Goal: Information Seeking & Learning: Learn about a topic

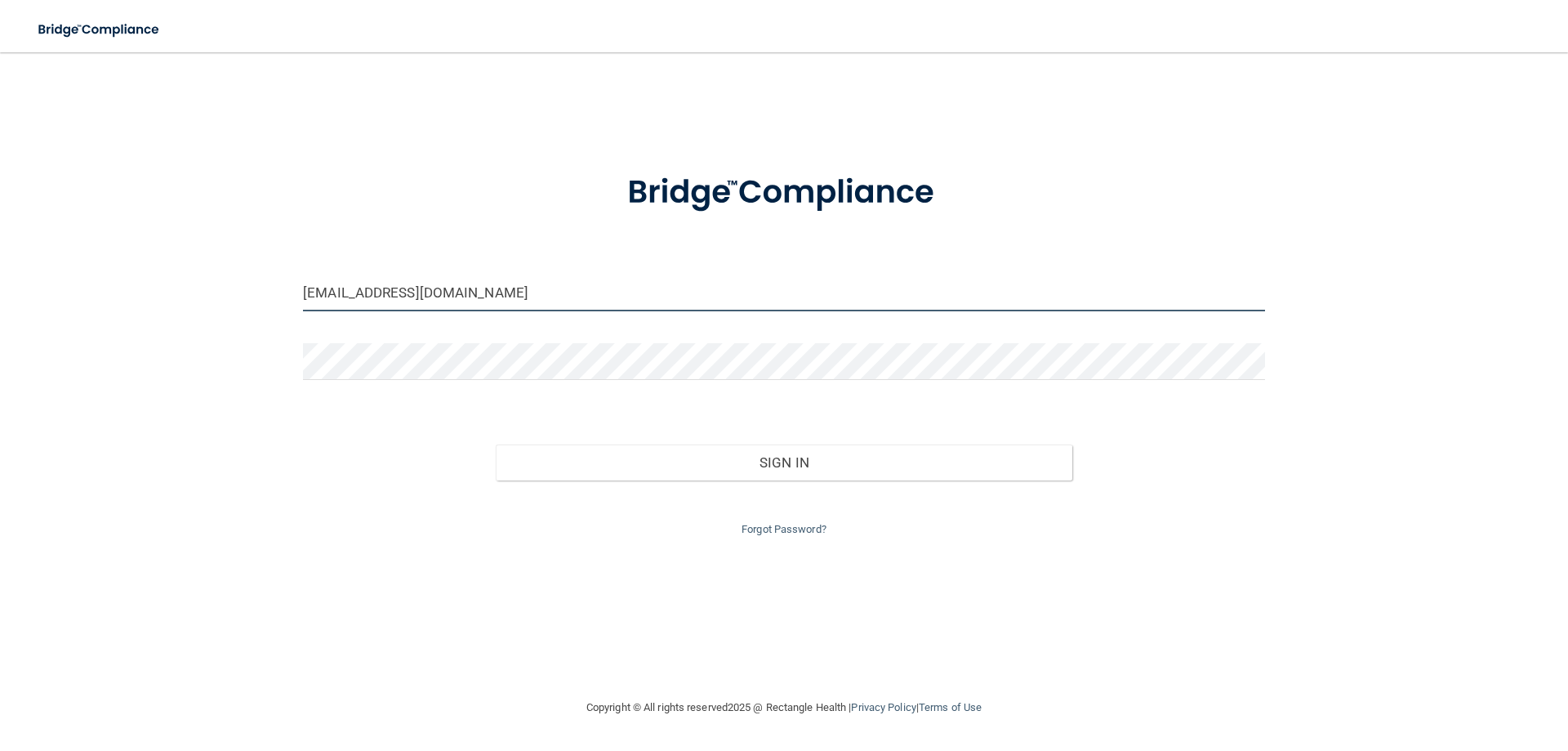
click at [398, 294] on input "georgettebren86@gmail.com" at bounding box center [784, 292] width 962 height 36
click at [418, 290] on input "georgettebren86@gmail.com" at bounding box center [784, 292] width 962 height 36
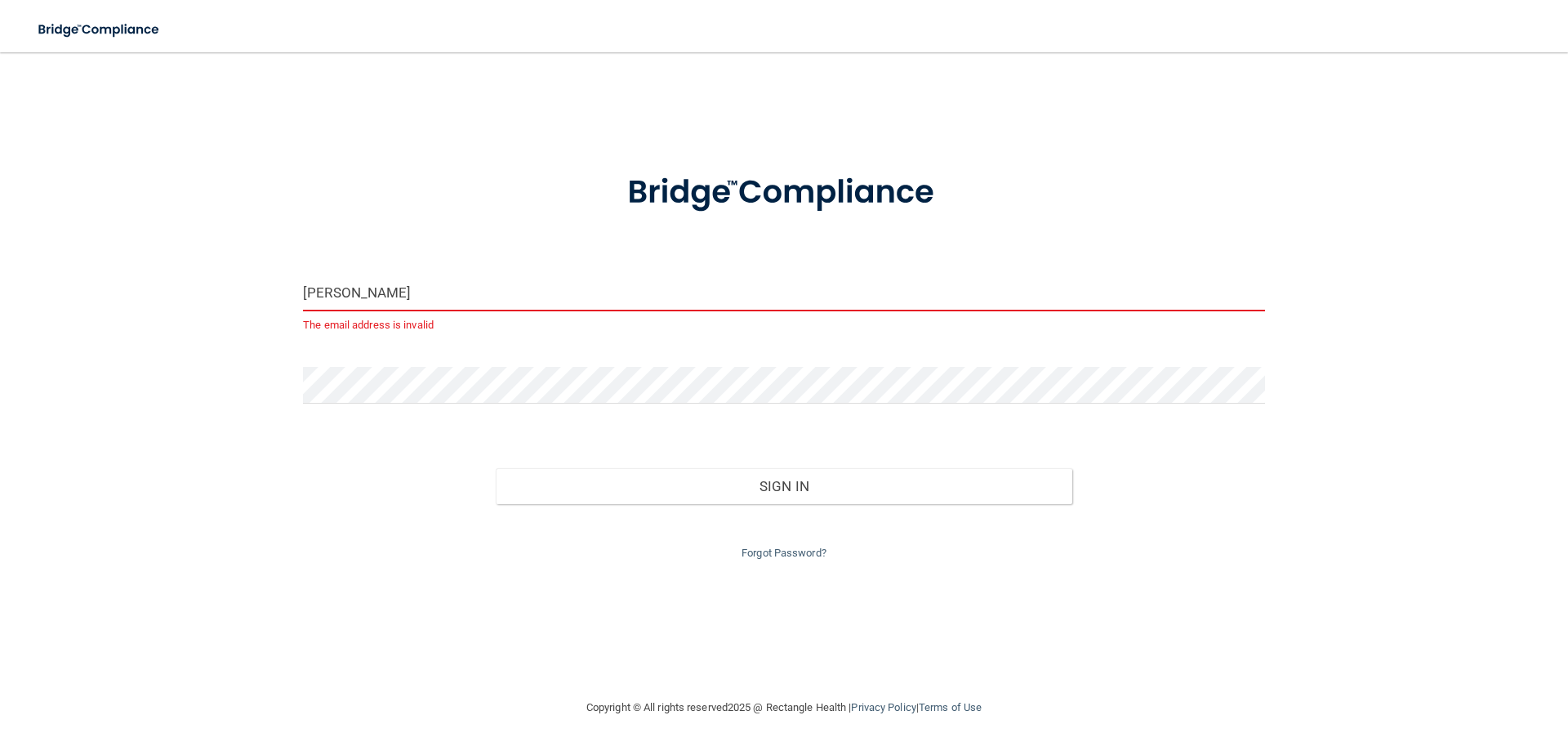
type input "[EMAIL_ADDRESS][DOMAIN_NAME]"
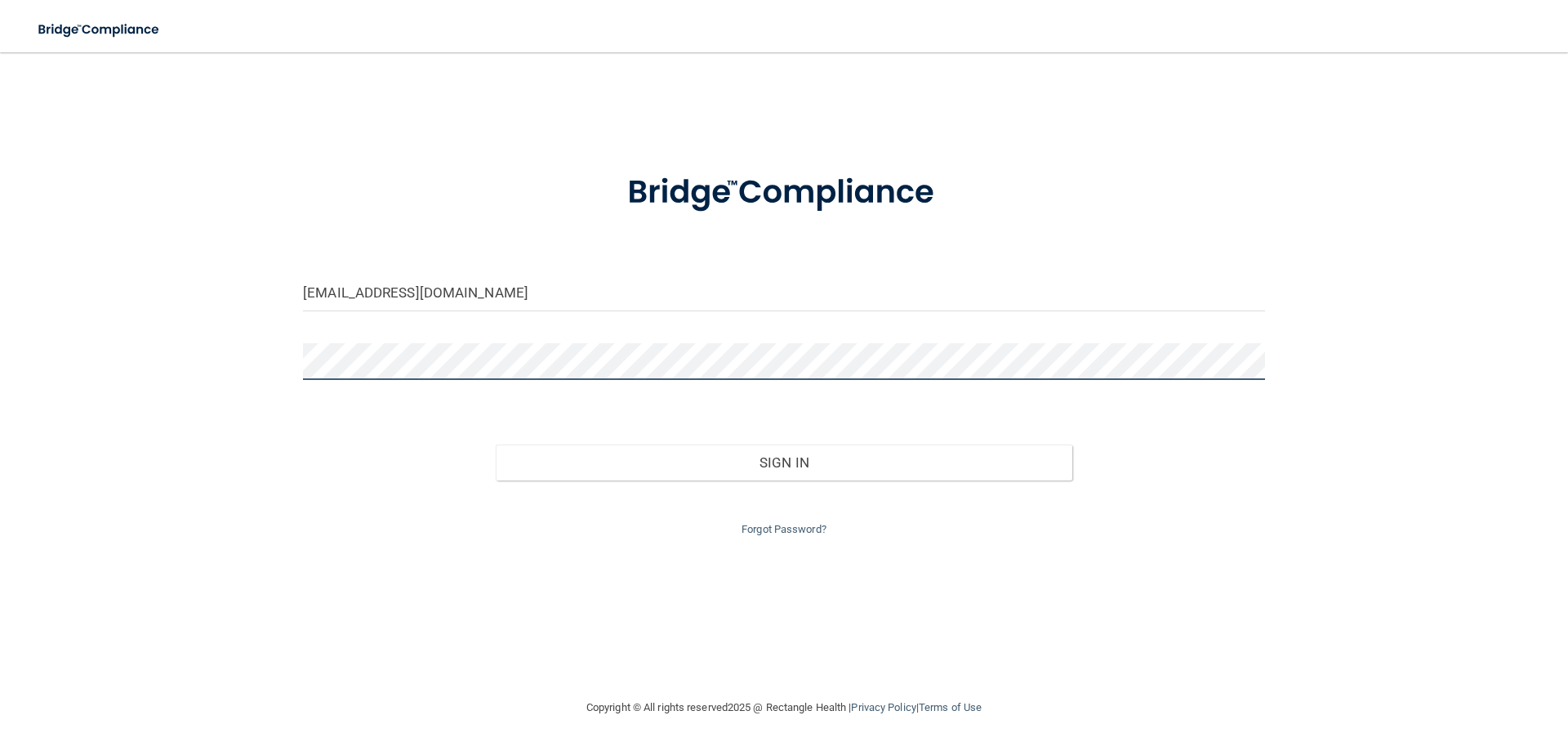
click at [496, 445] on button "Sign In" at bounding box center [784, 463] width 578 height 36
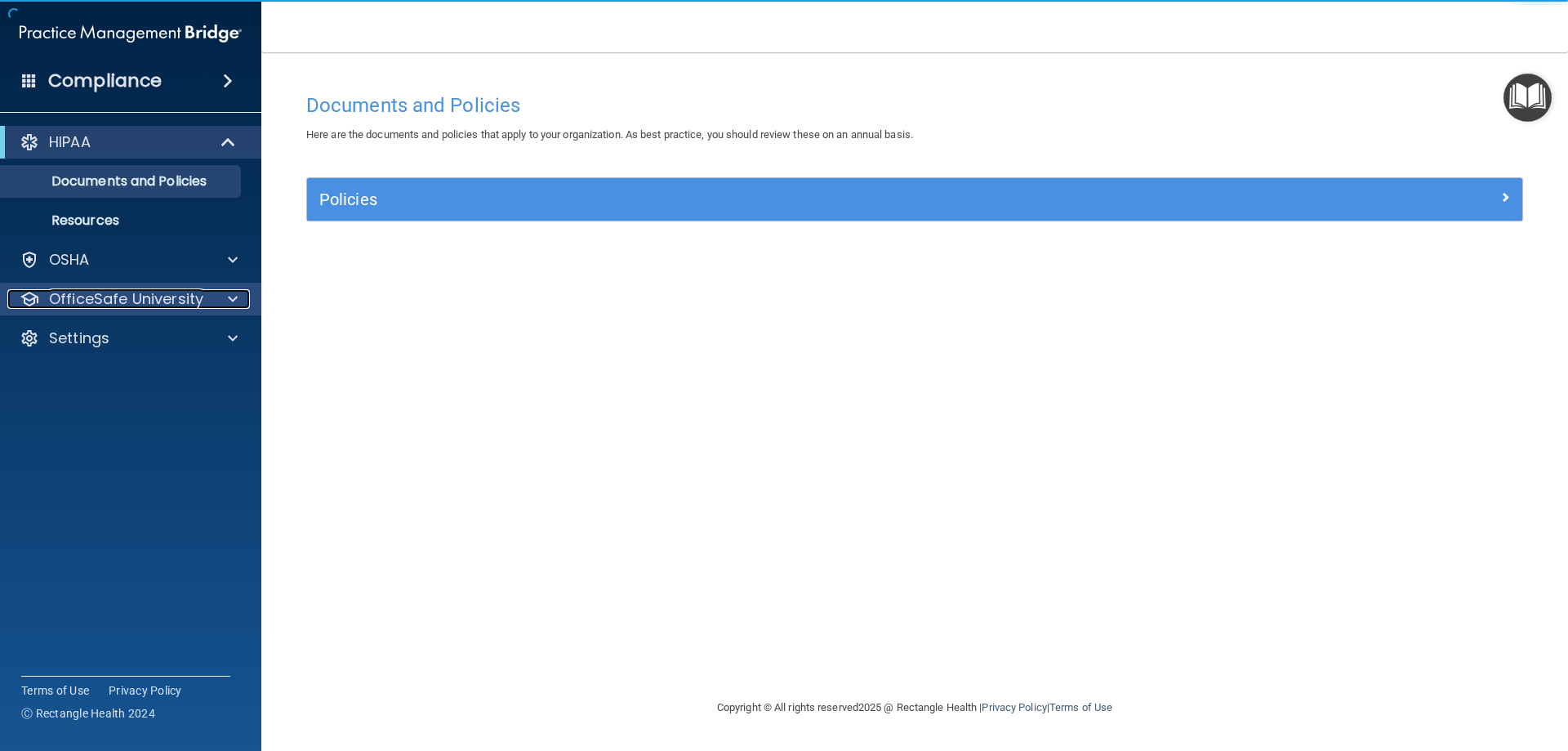
click at [134, 296] on p "OfficeSafe University" at bounding box center [126, 298] width 154 height 19
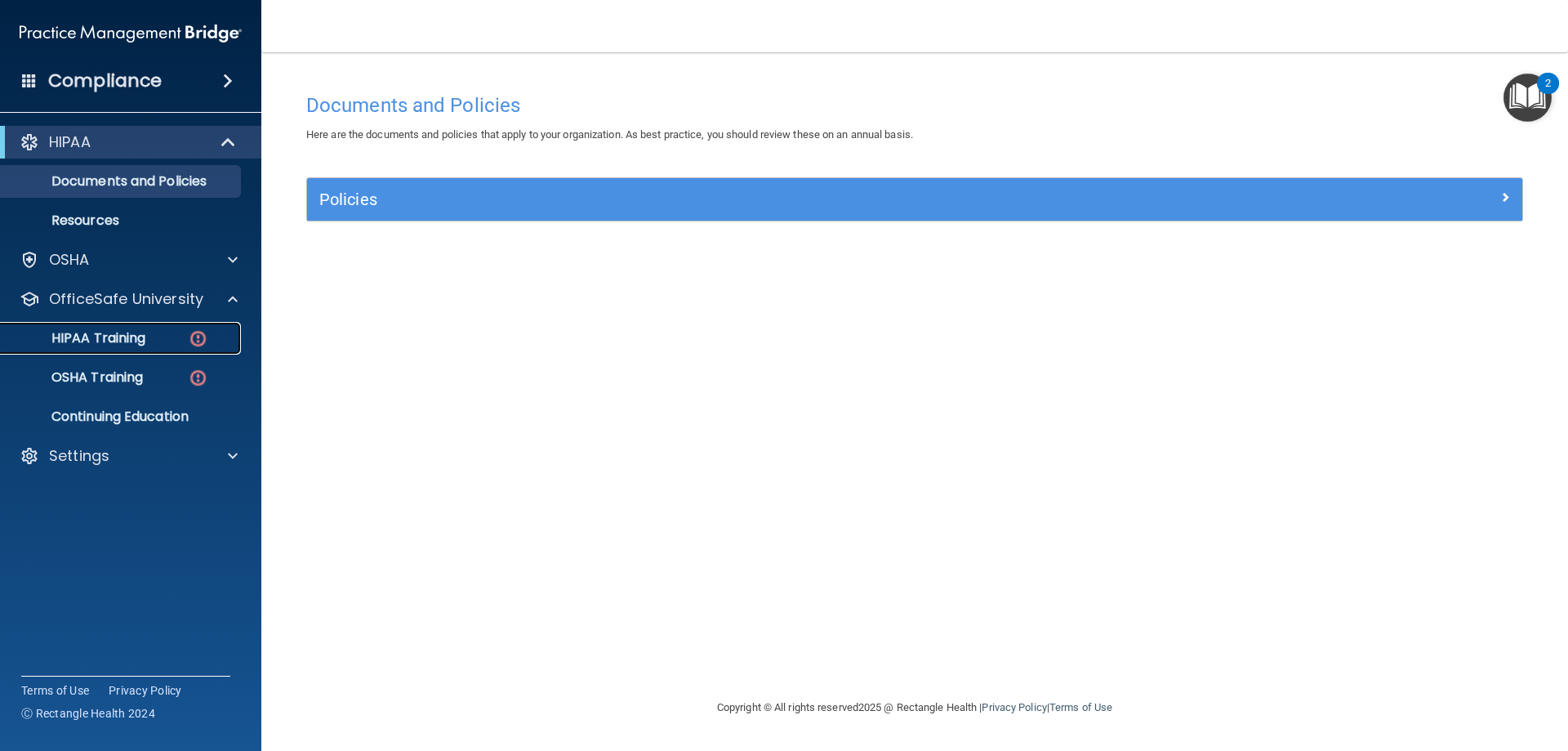
click at [114, 337] on p "HIPAA Training" at bounding box center [78, 338] width 135 height 16
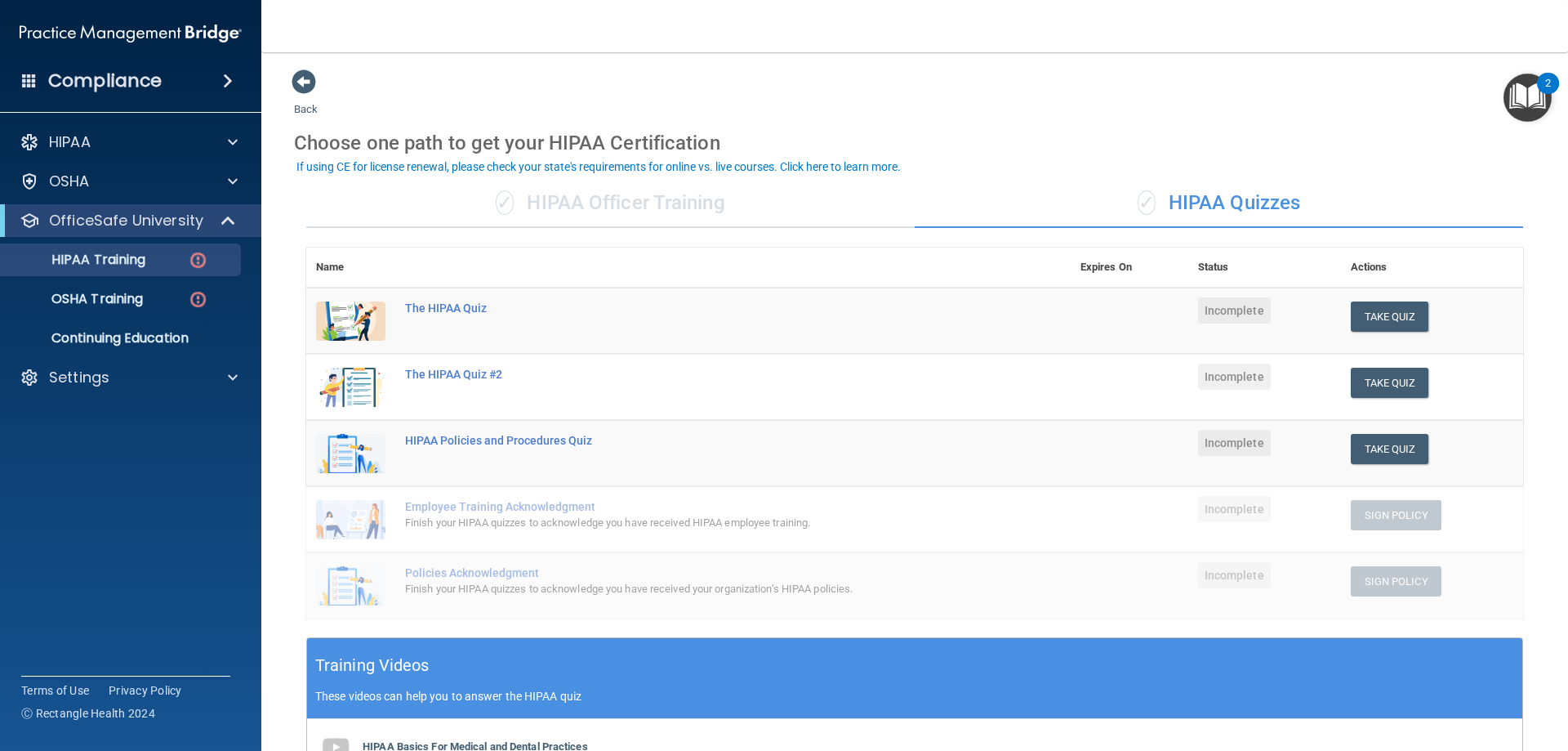
click at [706, 205] on div "✓ HIPAA Officer Training" at bounding box center [611, 203] width 608 height 49
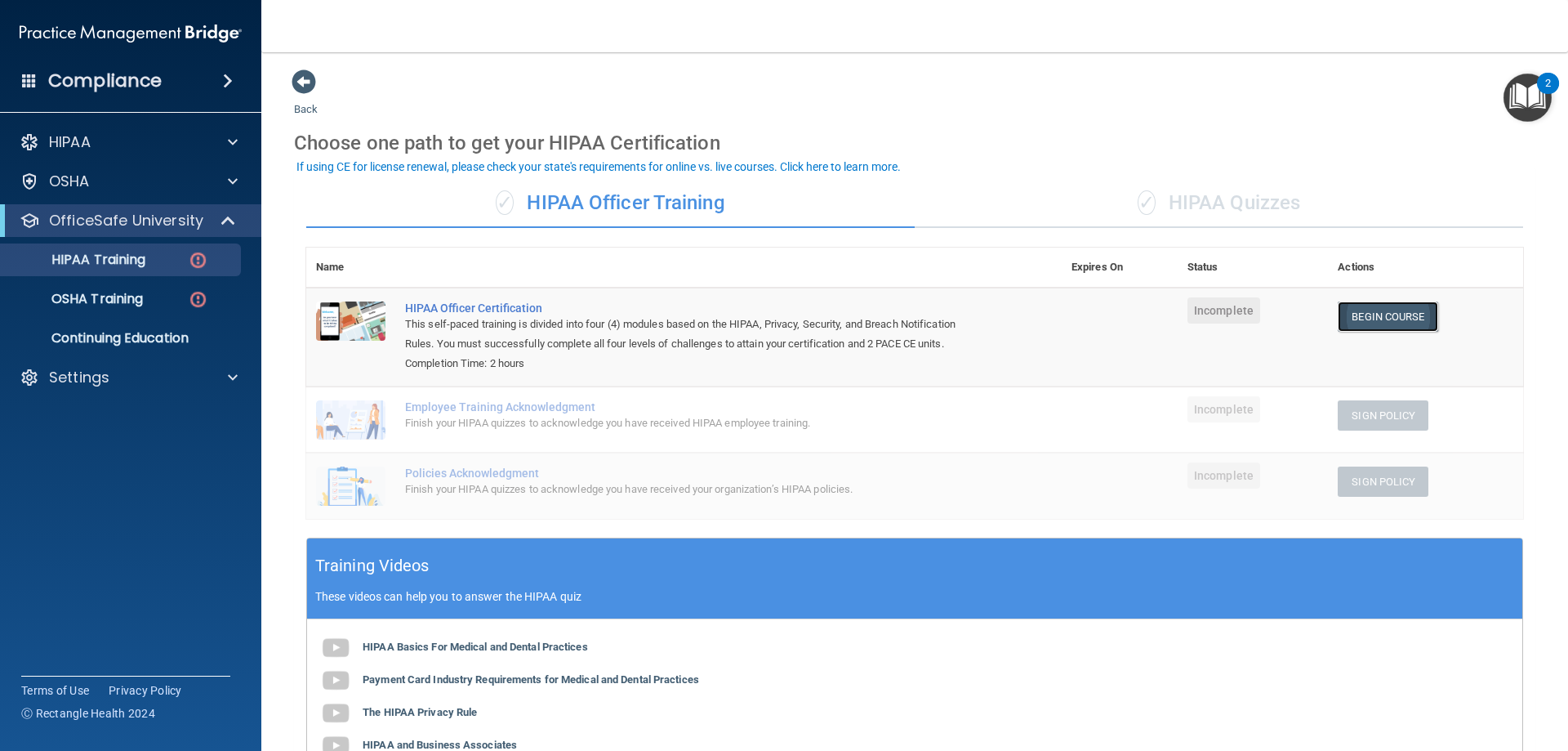
click at [1414, 327] on link "Begin Course" at bounding box center [1388, 317] width 100 height 31
click at [660, 202] on div "✓ HIPAA Officer Training" at bounding box center [611, 203] width 608 height 49
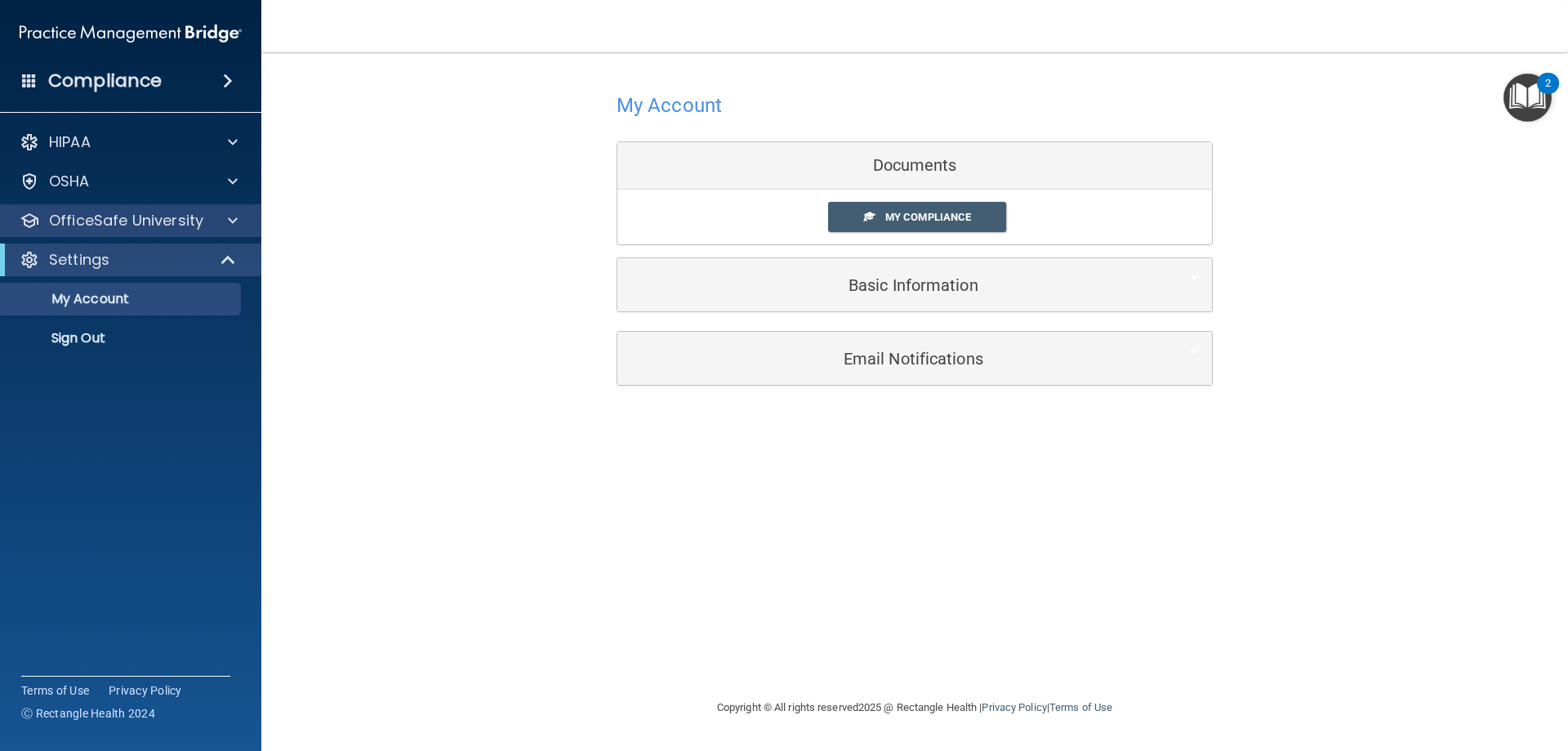
click at [122, 208] on div "OfficeSafe University" at bounding box center [131, 220] width 263 height 33
click at [134, 225] on p "OfficeSafe University" at bounding box center [126, 220] width 154 height 19
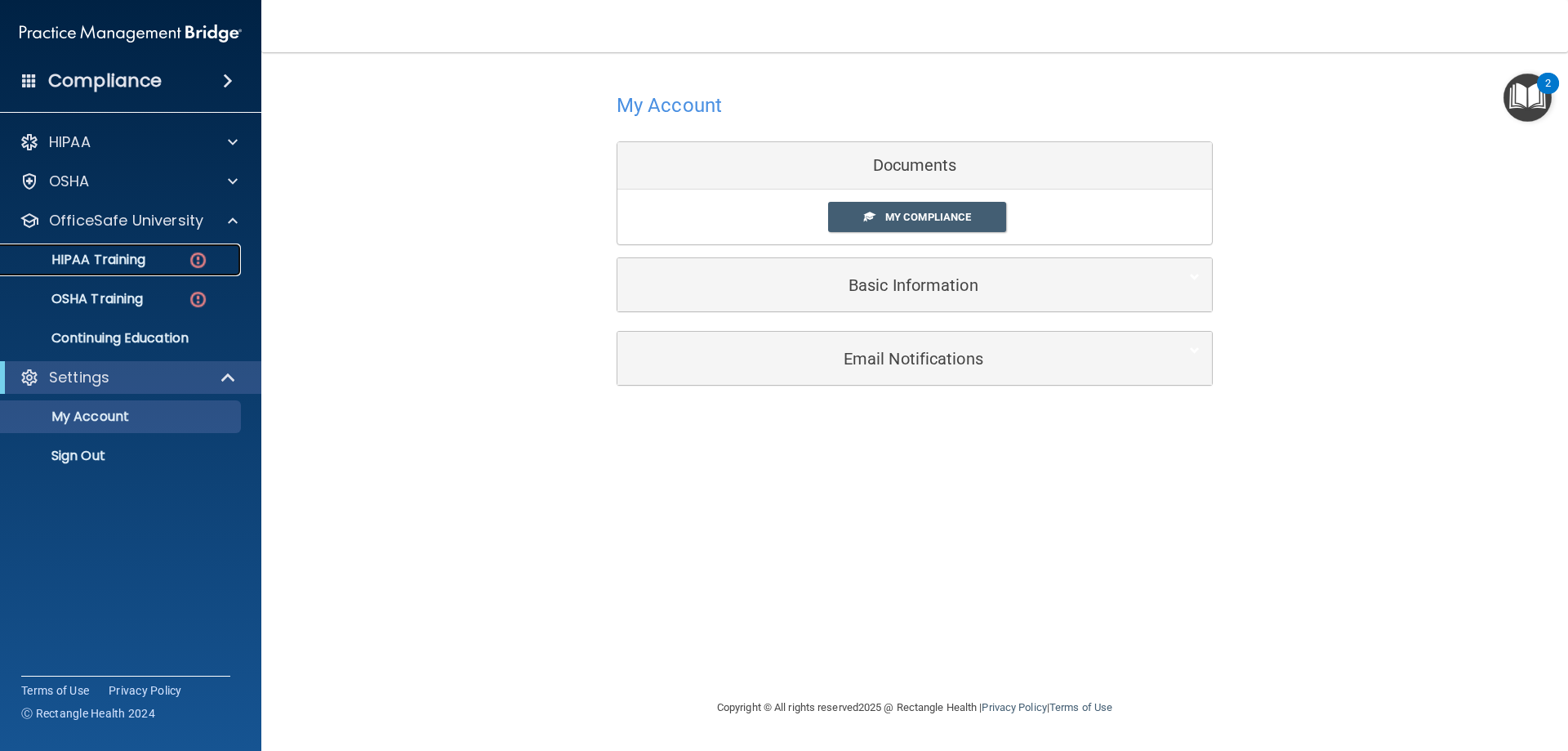
click at [139, 265] on p "HIPAA Training" at bounding box center [78, 259] width 135 height 16
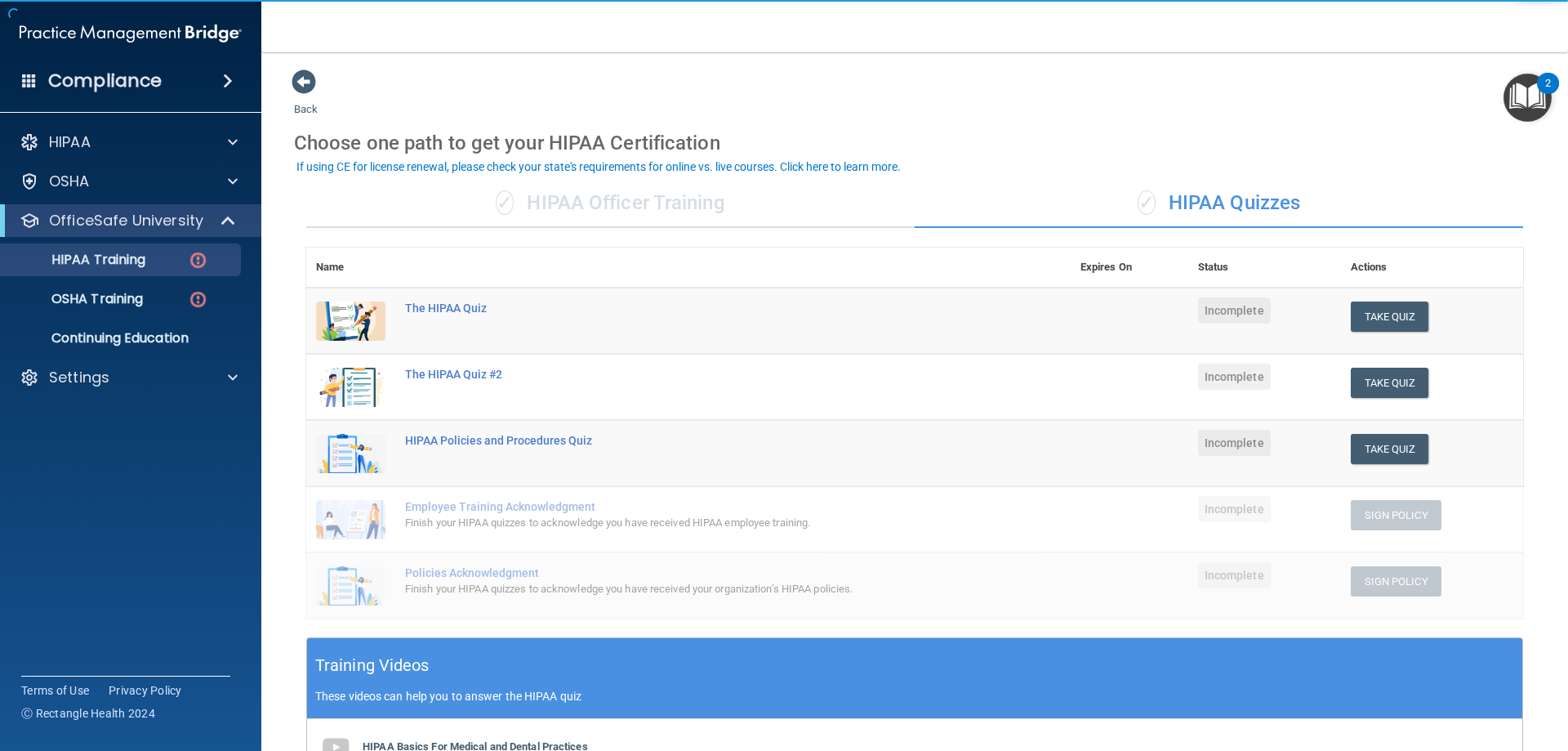
click at [670, 224] on div "✓ HIPAA Officer Training" at bounding box center [611, 203] width 608 height 49
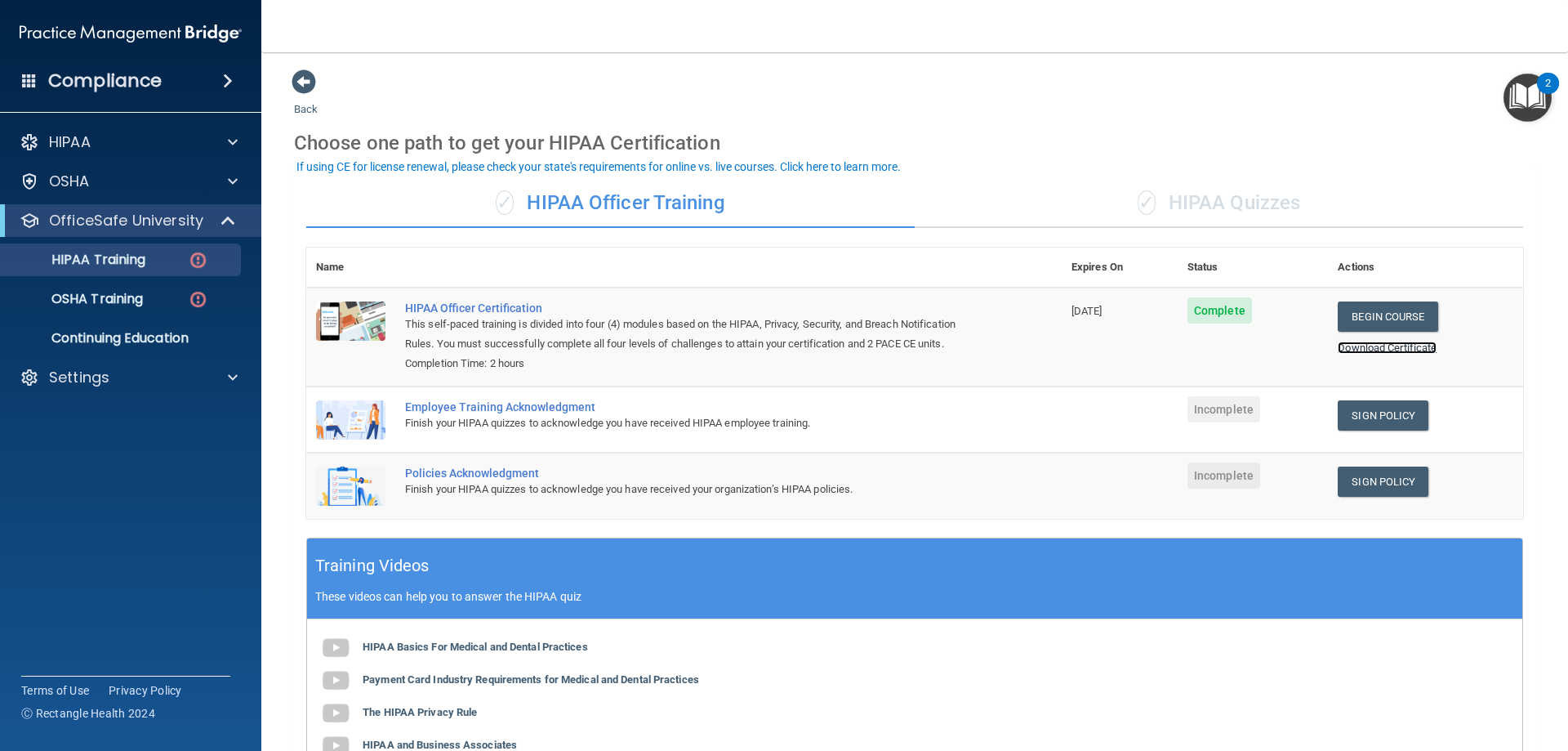
click at [1355, 344] on link "Download Certificate" at bounding box center [1387, 348] width 99 height 12
click at [1151, 192] on div "✓ HIPAA Quizzes" at bounding box center [1219, 203] width 608 height 49
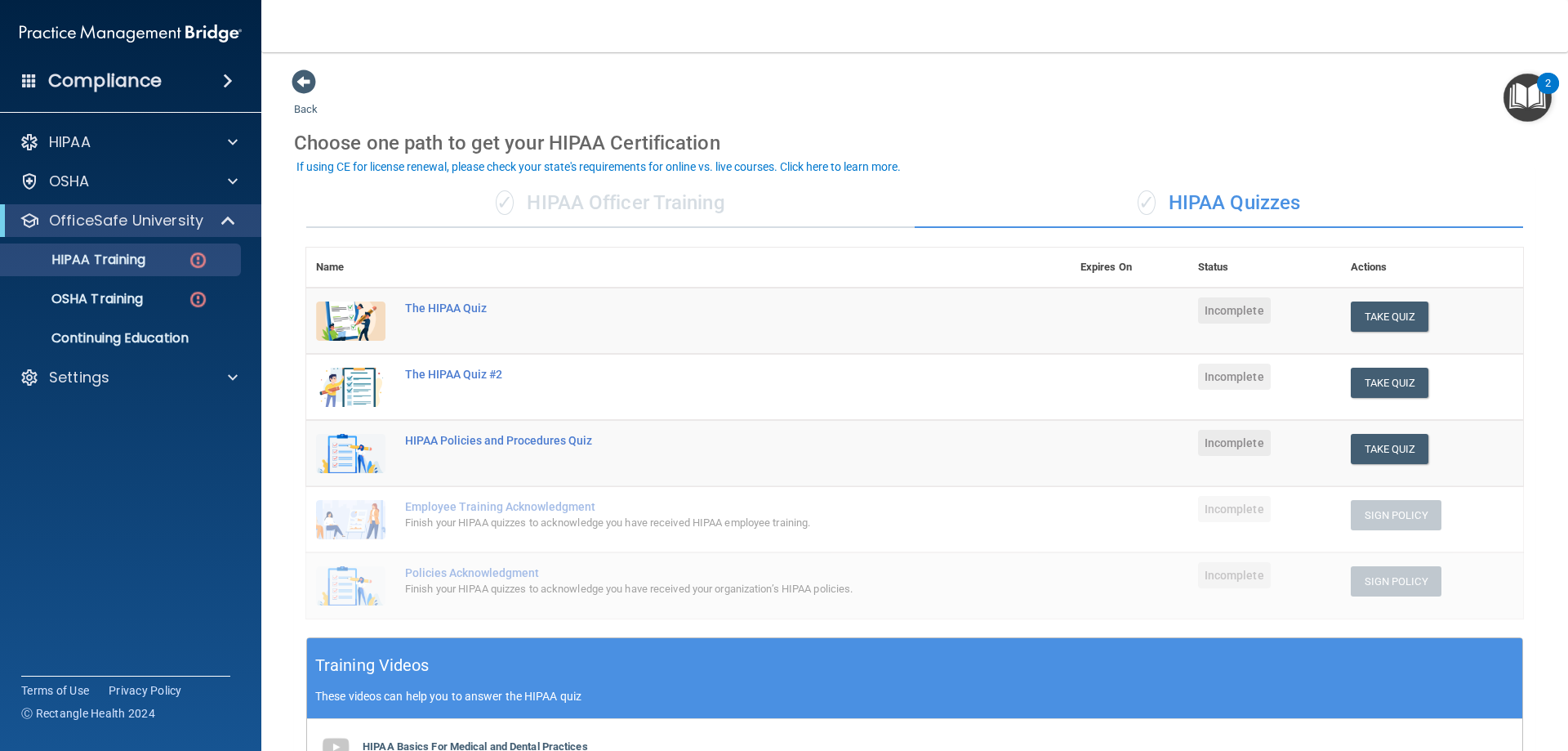
click at [747, 216] on div "✓ HIPAA Officer Training" at bounding box center [611, 203] width 608 height 49
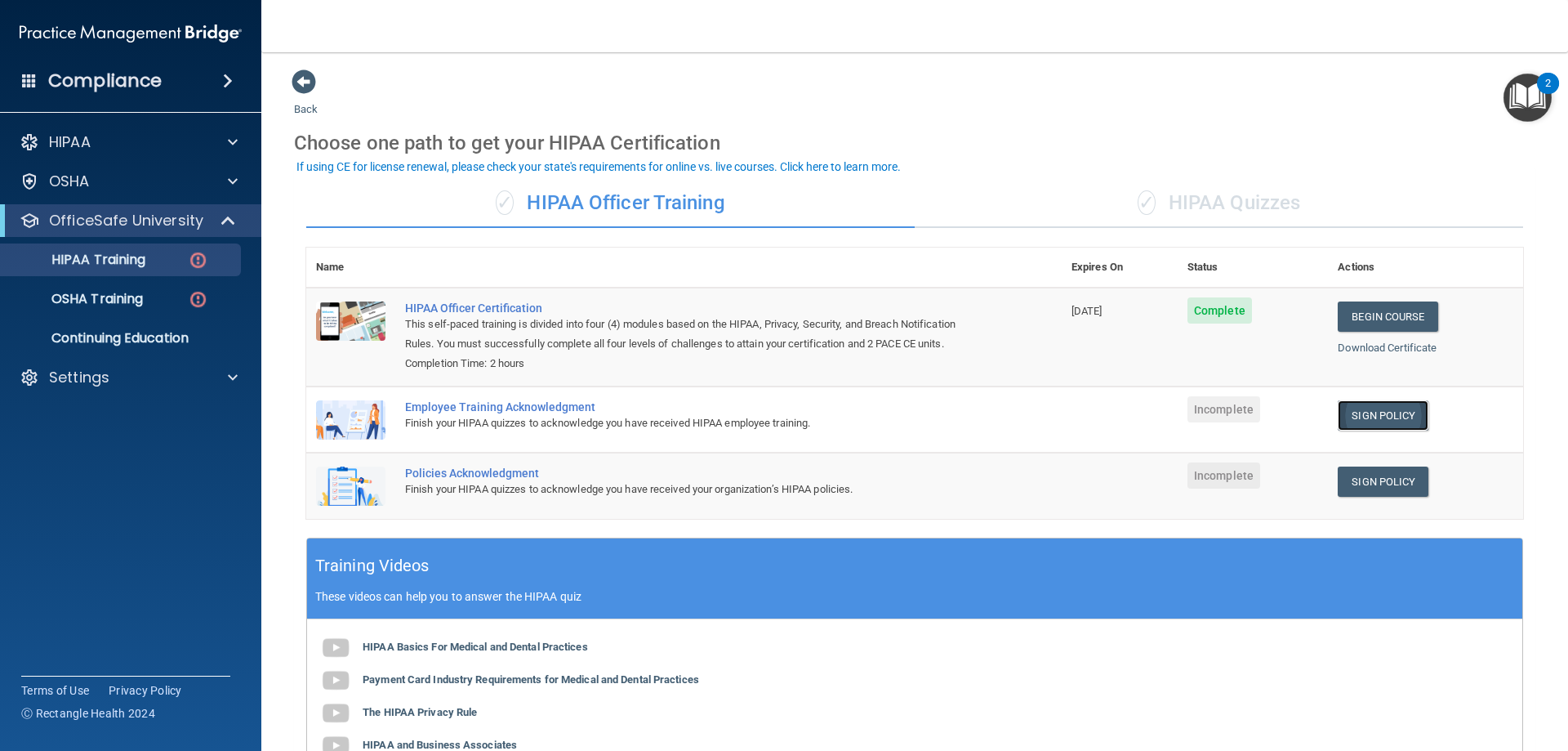
click at [1354, 410] on link "Sign Policy" at bounding box center [1382, 415] width 91 height 31
click at [1230, 402] on span "Incomplete" at bounding box center [1224, 409] width 73 height 26
click at [1349, 411] on link "Sign Policy" at bounding box center [1382, 415] width 91 height 31
click at [1346, 489] on link "Sign Policy" at bounding box center [1382, 482] width 91 height 31
click at [1222, 403] on span "Incomplete" at bounding box center [1224, 409] width 73 height 26
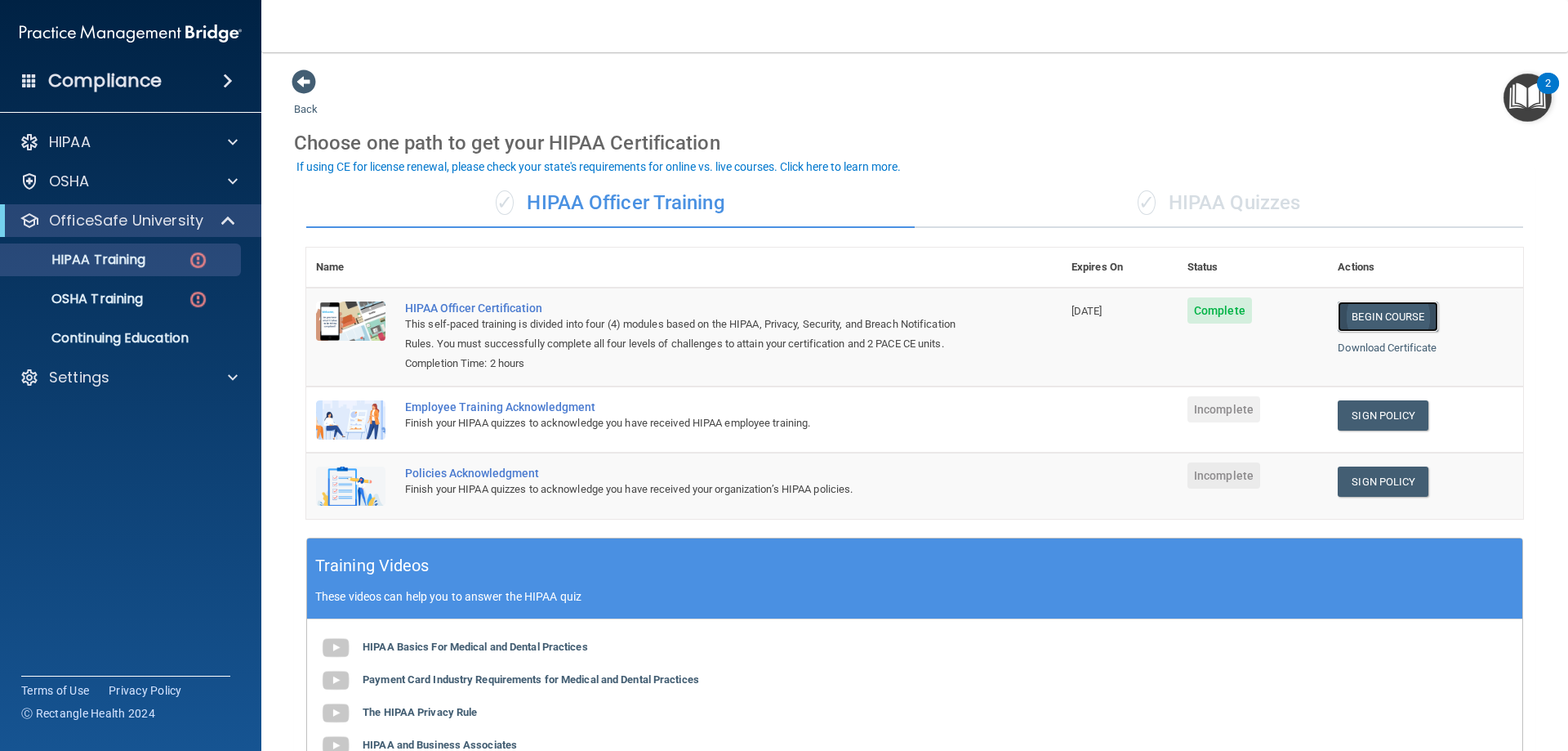
click at [1347, 319] on link "Begin Course" at bounding box center [1388, 317] width 100 height 31
click at [1354, 409] on link "Sign Policy" at bounding box center [1382, 415] width 91 height 31
click at [1357, 314] on link "Begin Course" at bounding box center [1388, 317] width 100 height 31
click at [1333, 268] on th "Actions" at bounding box center [1426, 267] width 195 height 40
click at [1105, 203] on div "✓ HIPAA Quizzes" at bounding box center [1219, 203] width 608 height 49
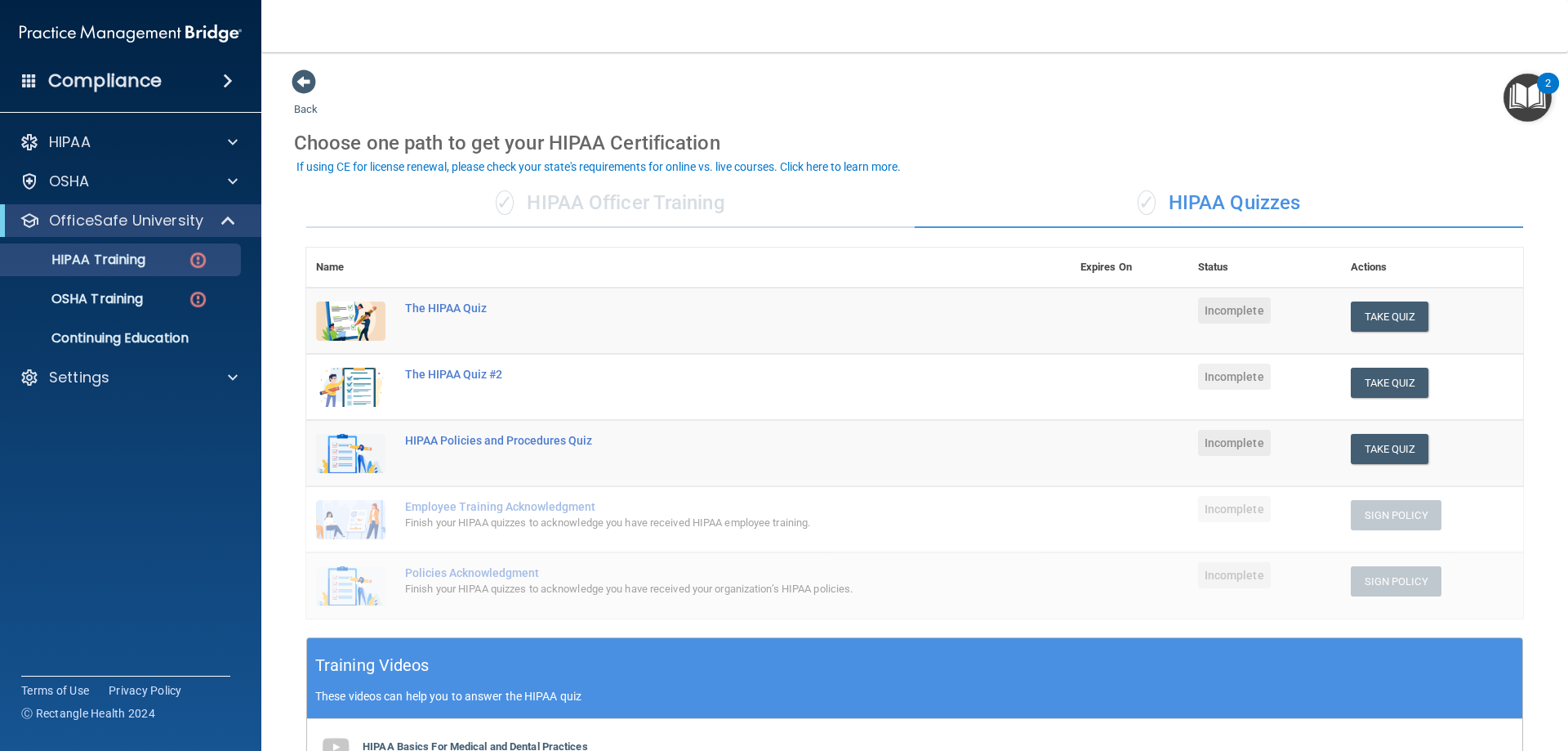
click at [578, 200] on div "✓ HIPAA Officer Training" at bounding box center [611, 203] width 608 height 49
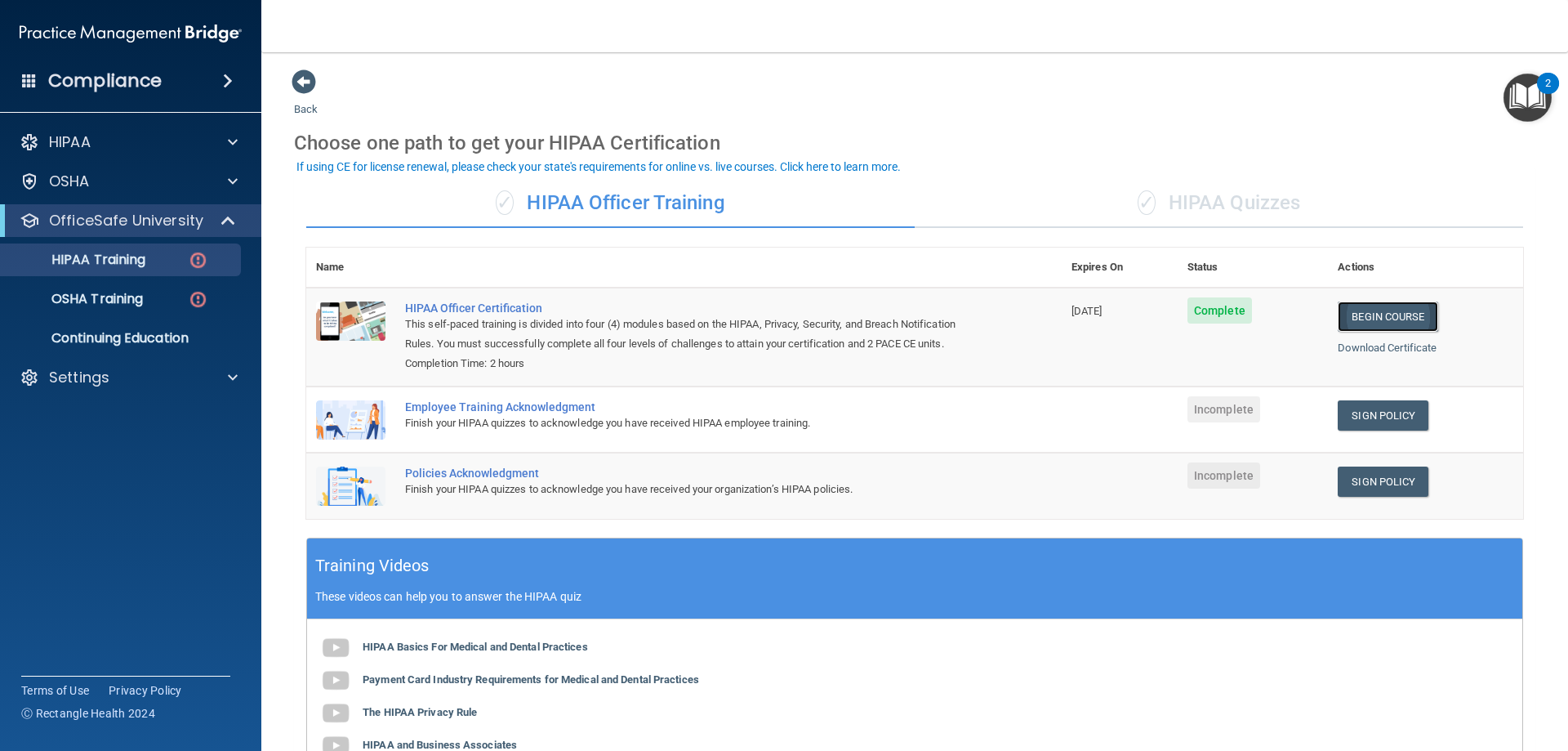
click at [1356, 303] on link "Begin Course" at bounding box center [1388, 317] width 100 height 31
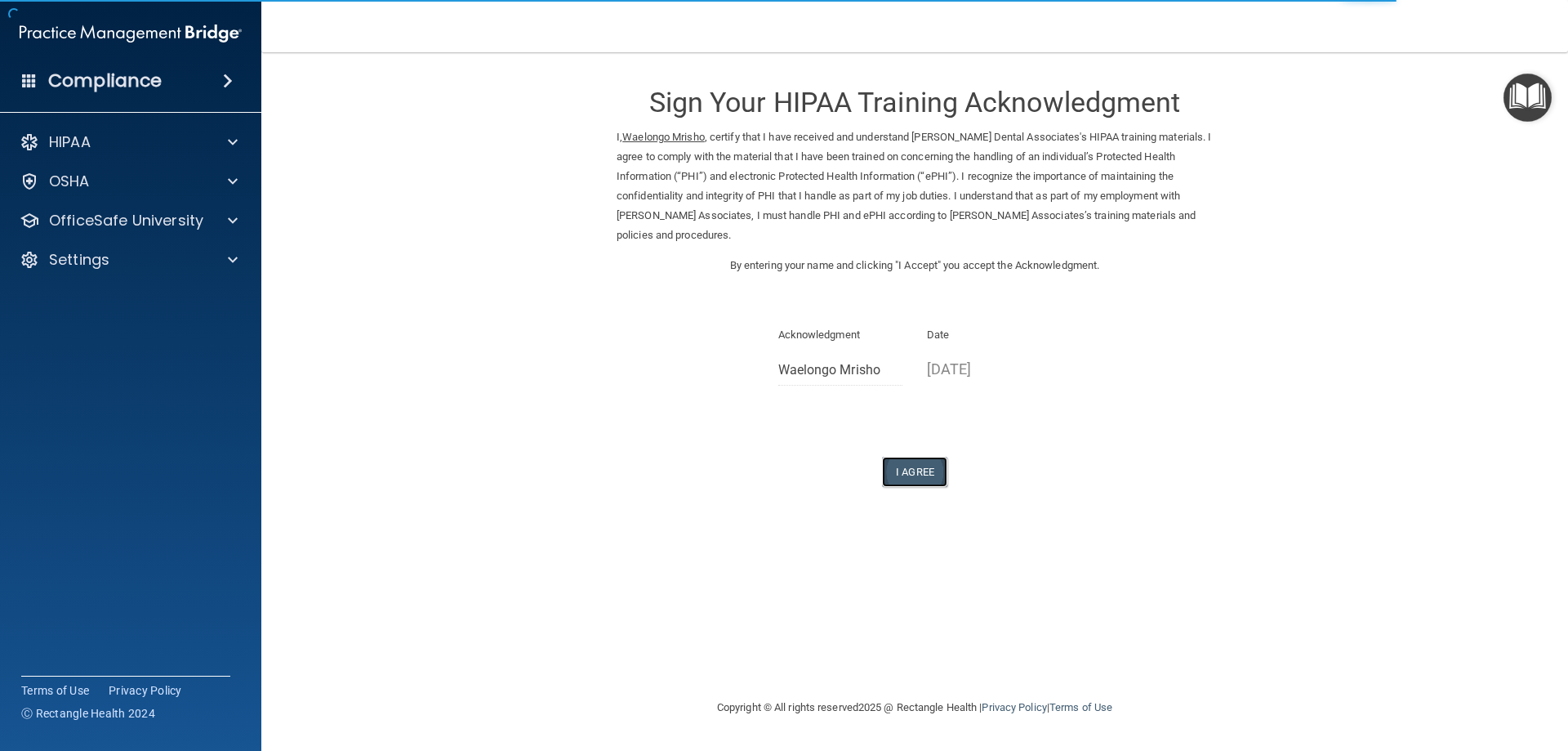
click at [911, 471] on button "I Agree" at bounding box center [914, 472] width 65 height 31
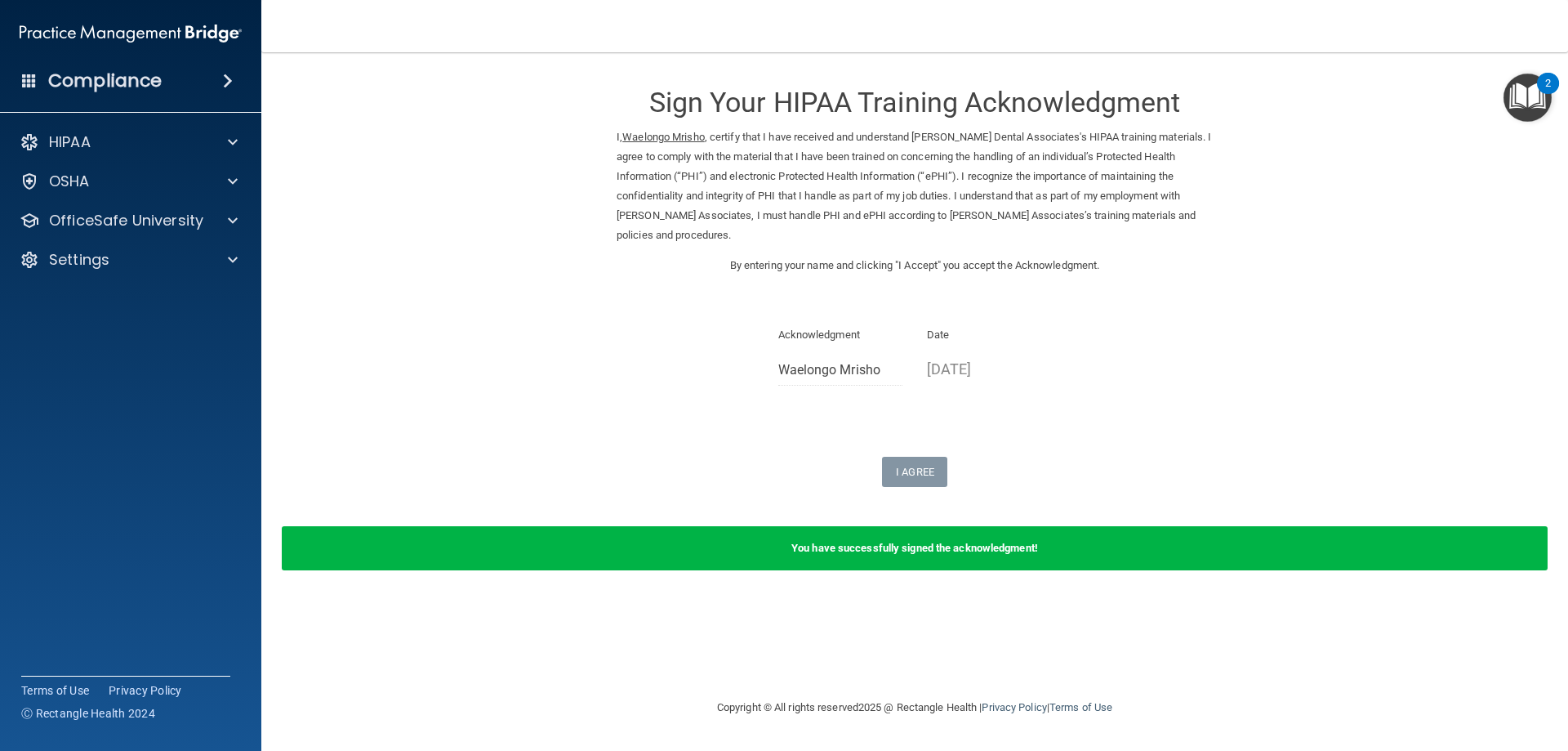
click at [844, 546] on b "You have successfully signed the acknowledgment!" at bounding box center [914, 548] width 247 height 12
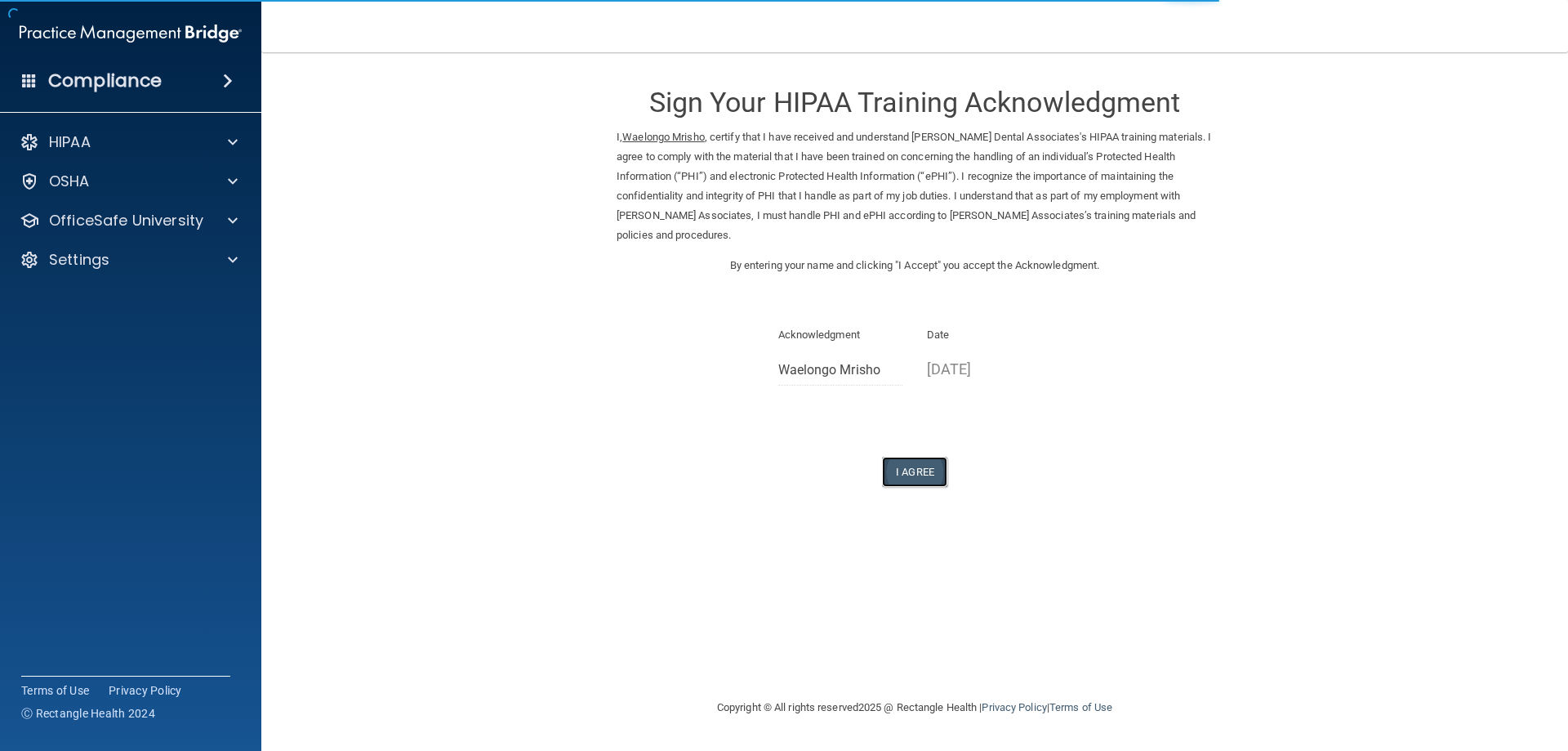
click at [899, 470] on button "I Agree" at bounding box center [914, 472] width 65 height 31
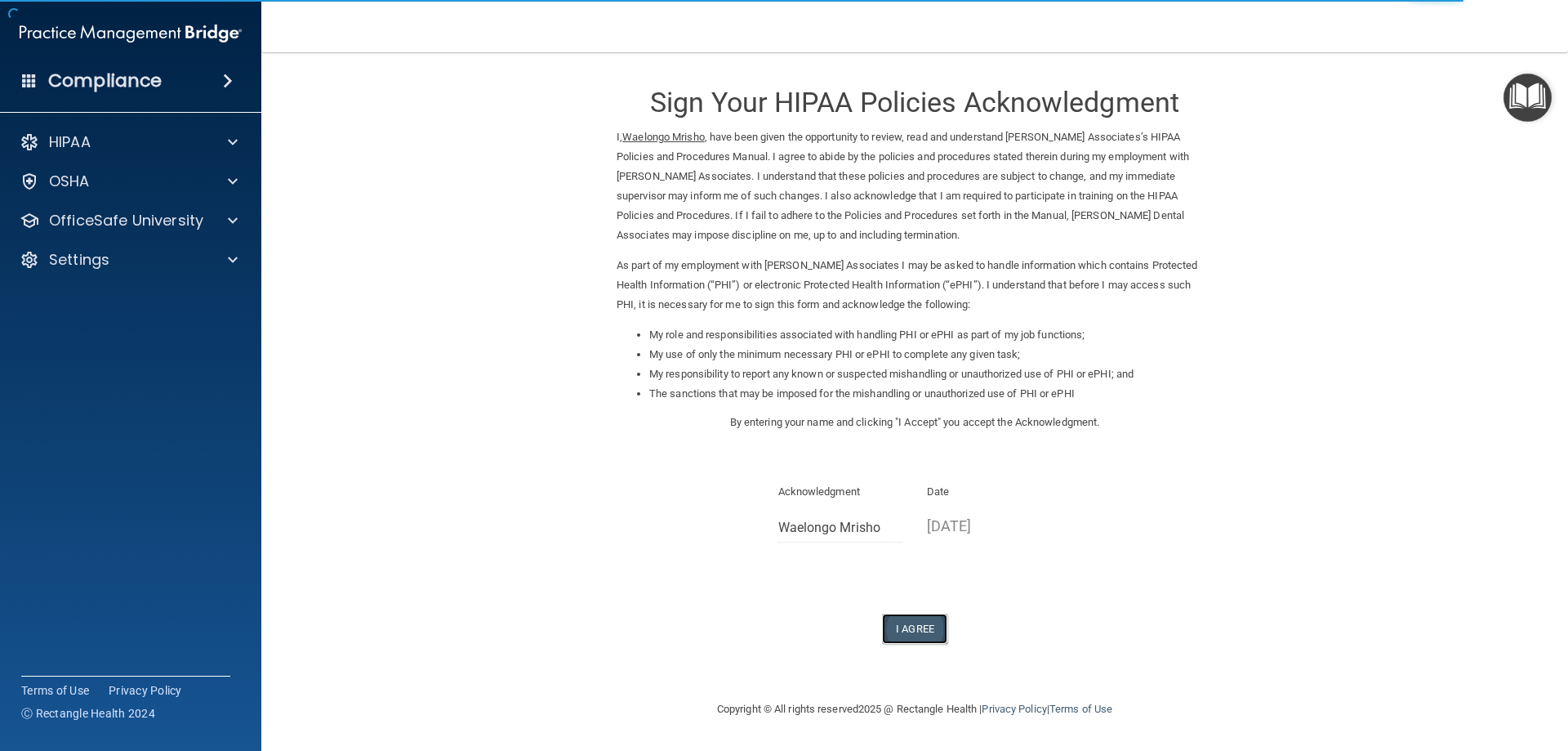
click at [923, 631] on button "I Agree" at bounding box center [914, 629] width 65 height 31
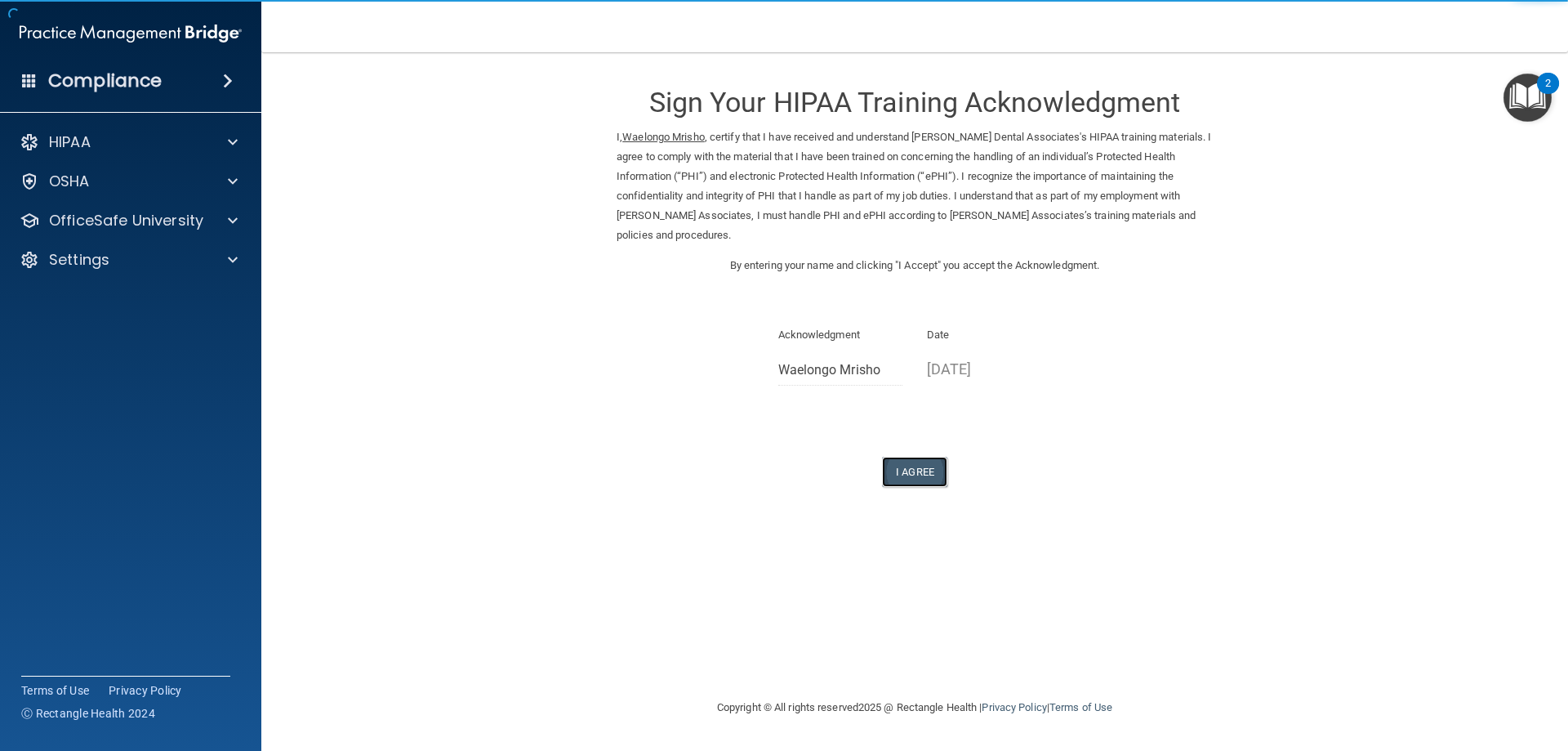
click at [917, 476] on button "I Agree" at bounding box center [914, 472] width 65 height 31
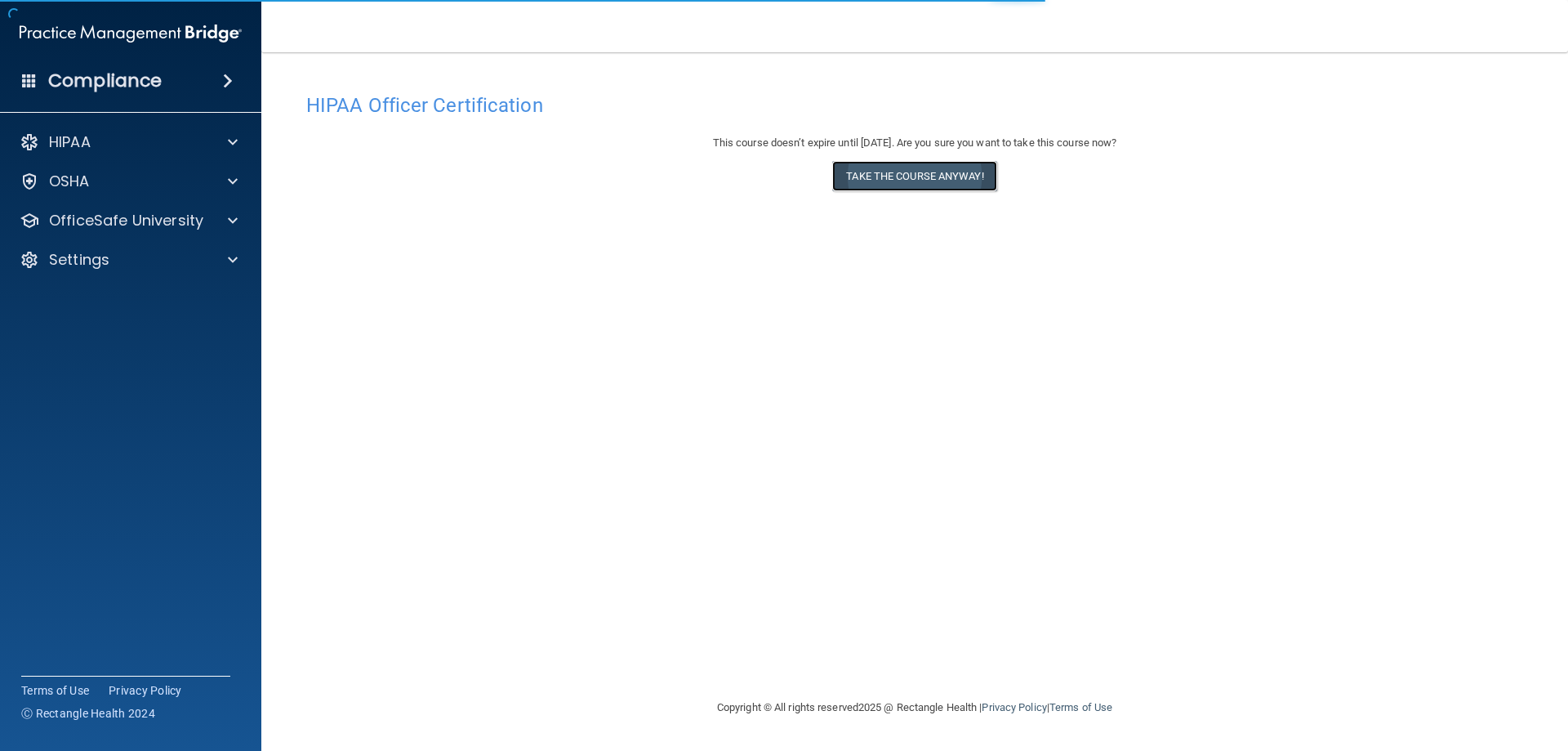
click at [886, 177] on button "Take the course anyway!" at bounding box center [915, 176] width 164 height 31
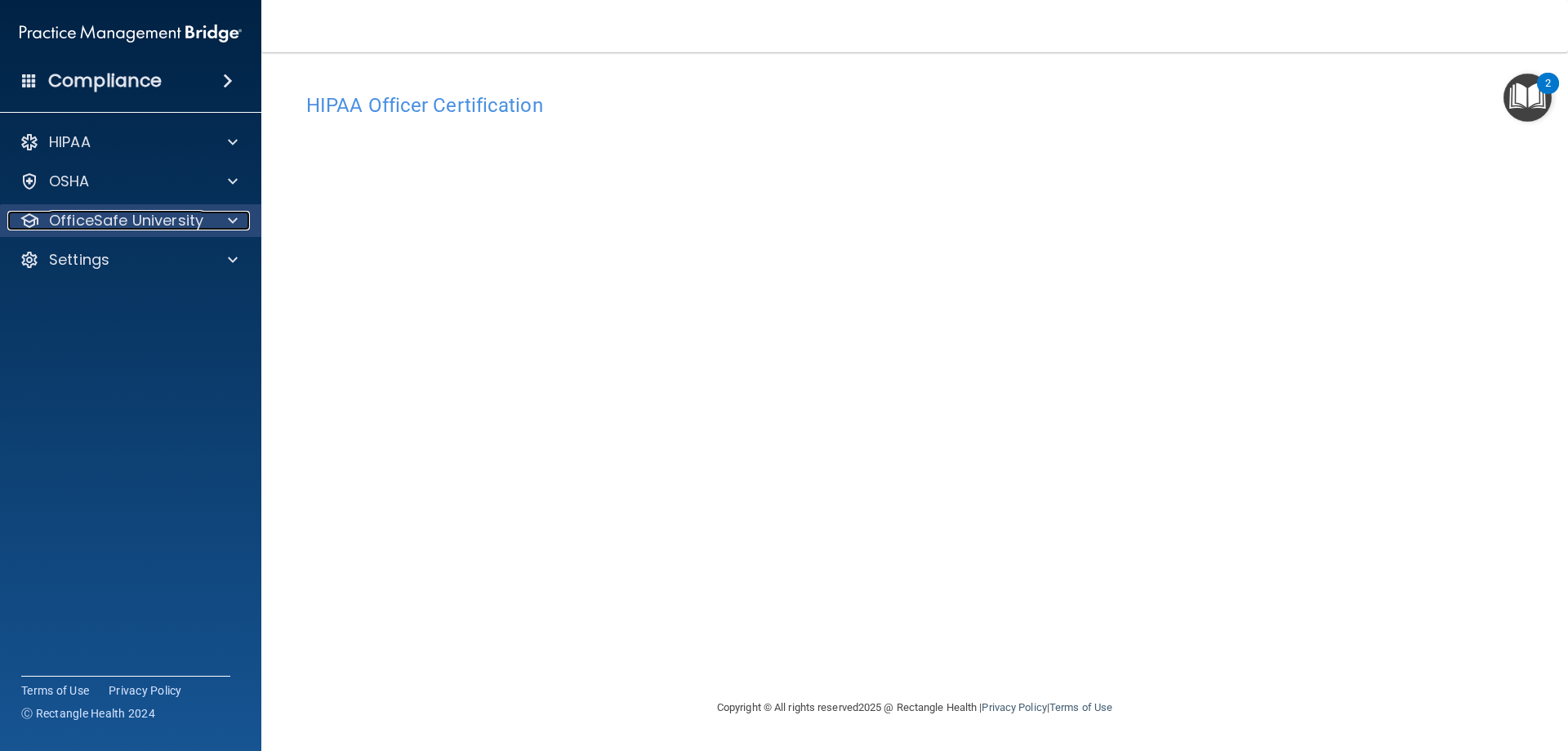
click at [194, 218] on p "OfficeSafe University" at bounding box center [126, 220] width 154 height 19
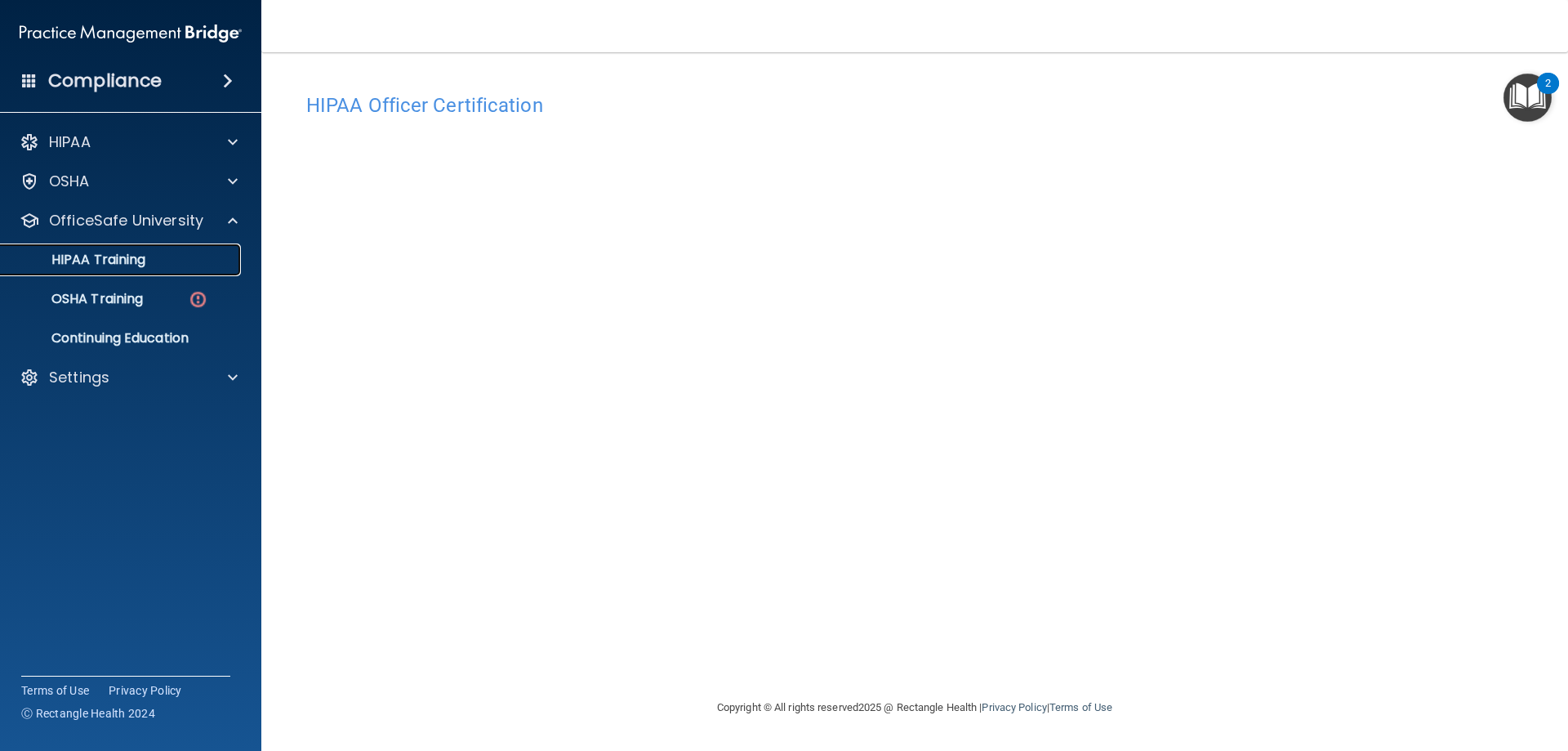
click at [87, 259] on p "HIPAA Training" at bounding box center [78, 259] width 135 height 16
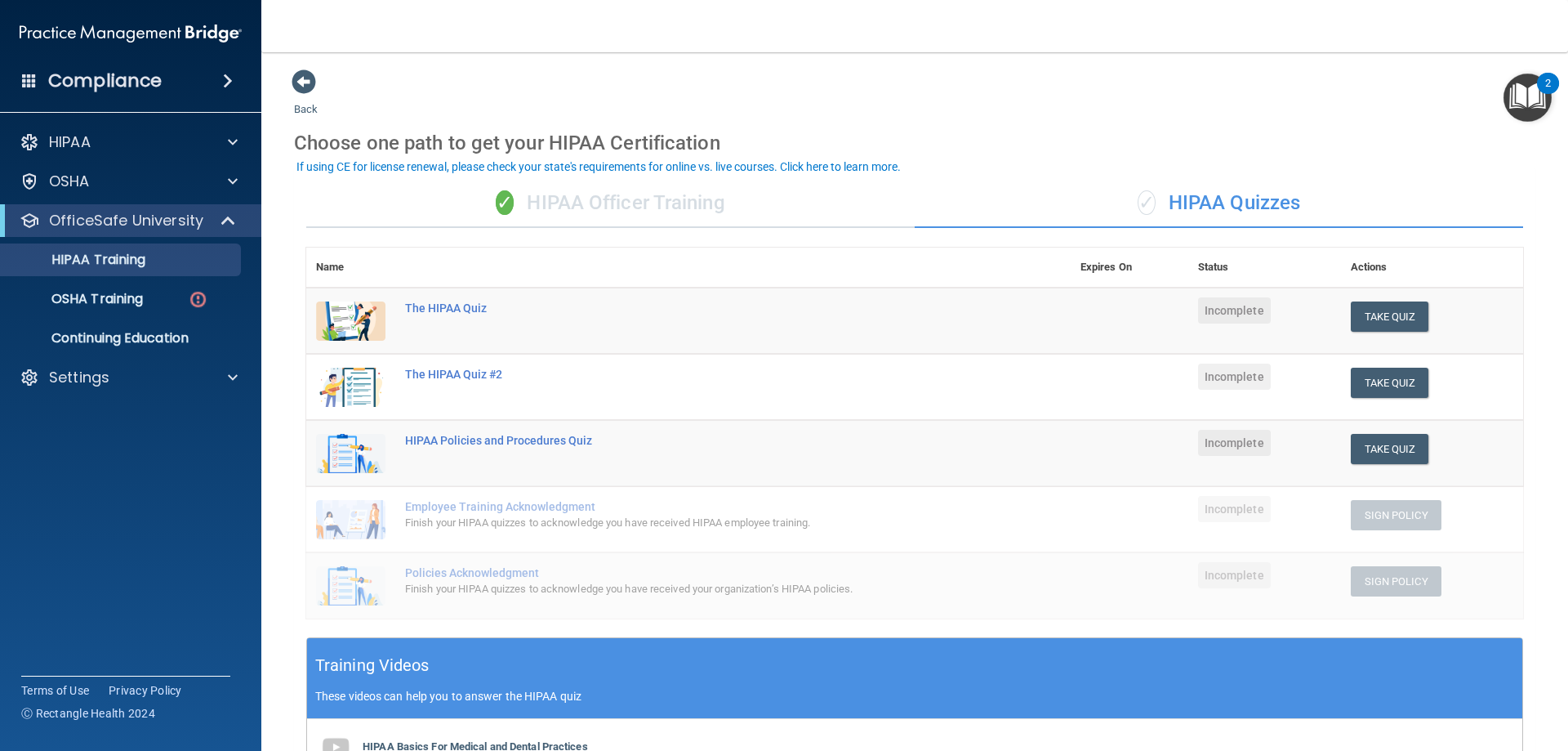
click at [577, 203] on div "✓ HIPAA Officer Training" at bounding box center [611, 203] width 608 height 49
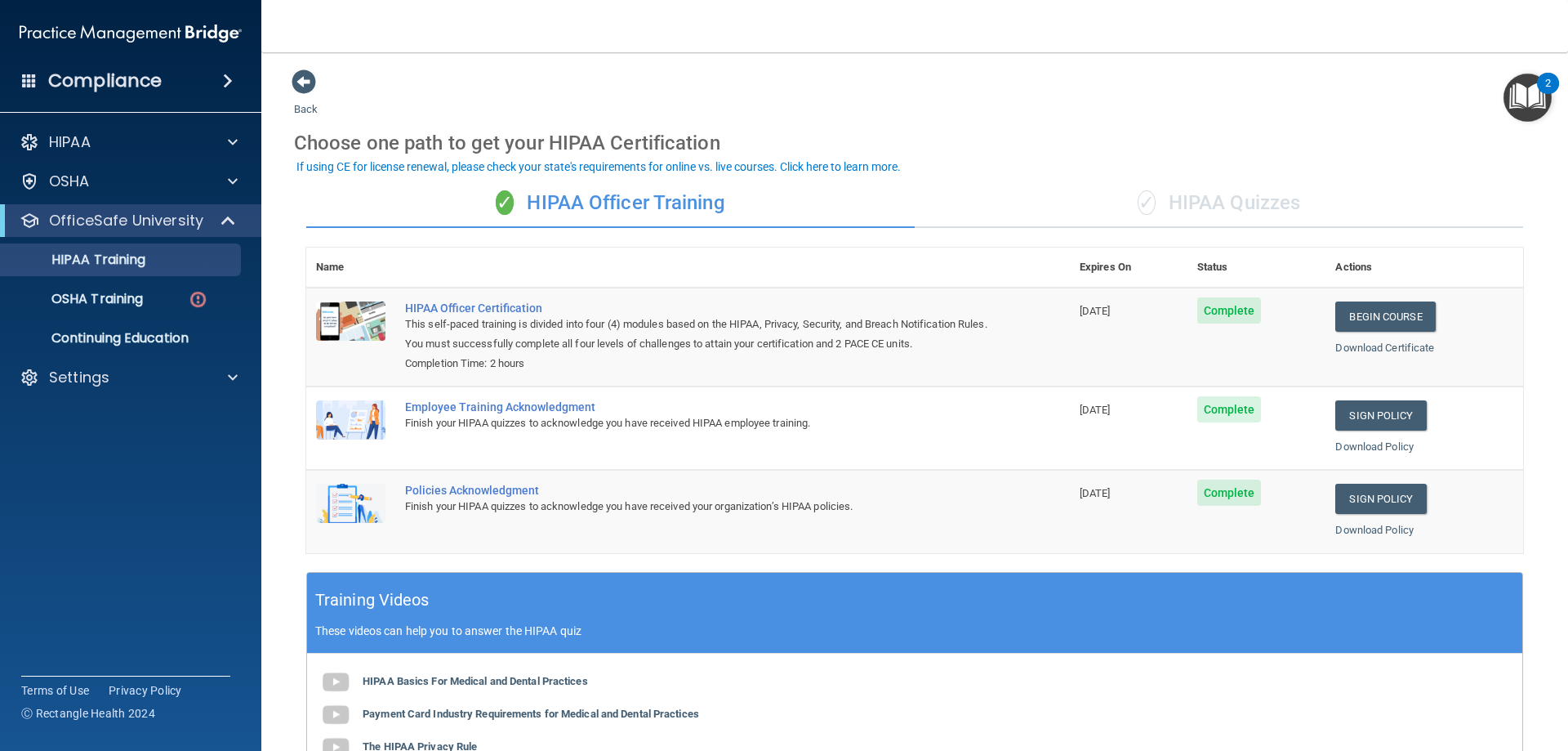
click at [1226, 311] on span "Complete" at bounding box center [1230, 310] width 64 height 26
click at [148, 327] on link "Continuing Education" at bounding box center [113, 338] width 258 height 33
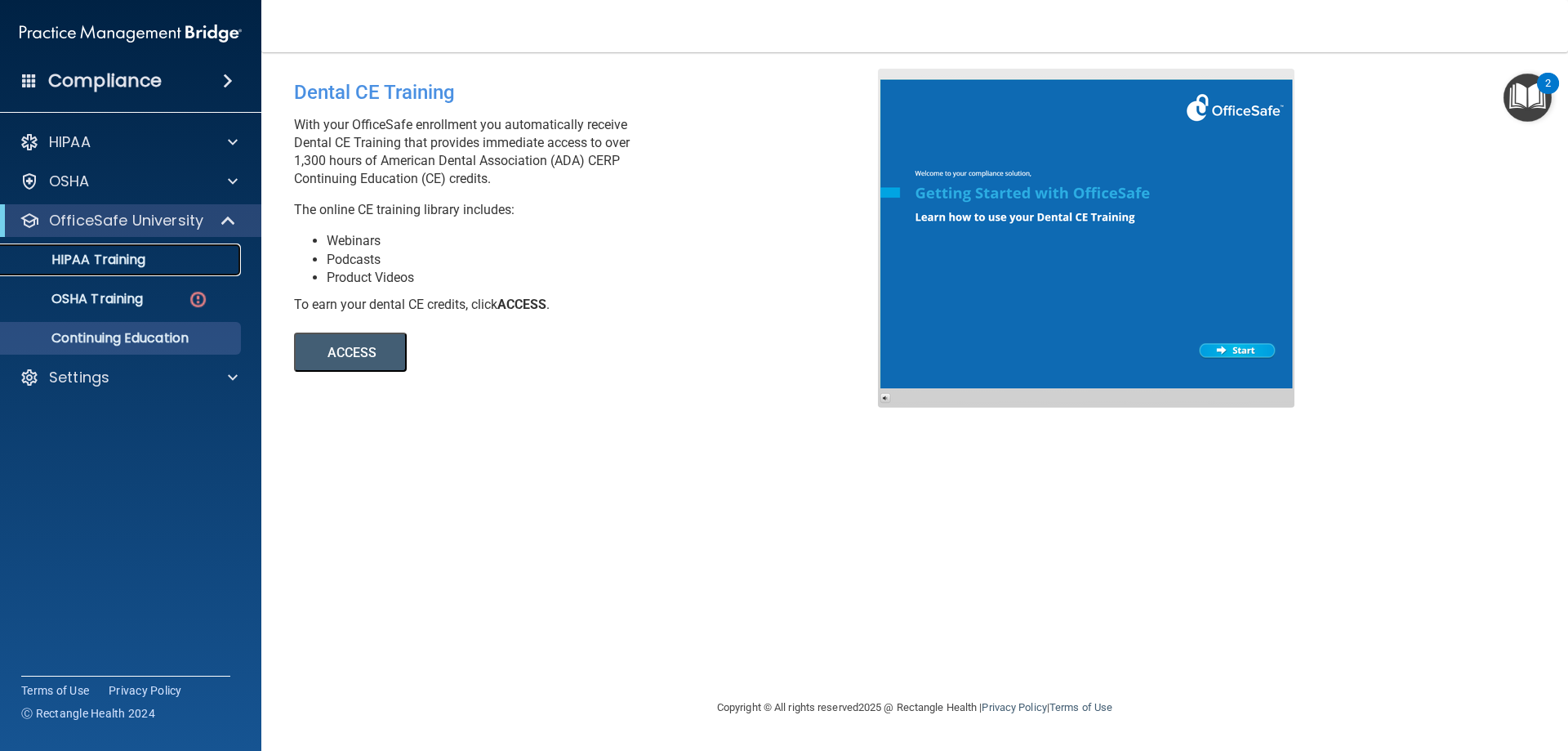
click at [142, 267] on p "HIPAA Training" at bounding box center [78, 259] width 135 height 16
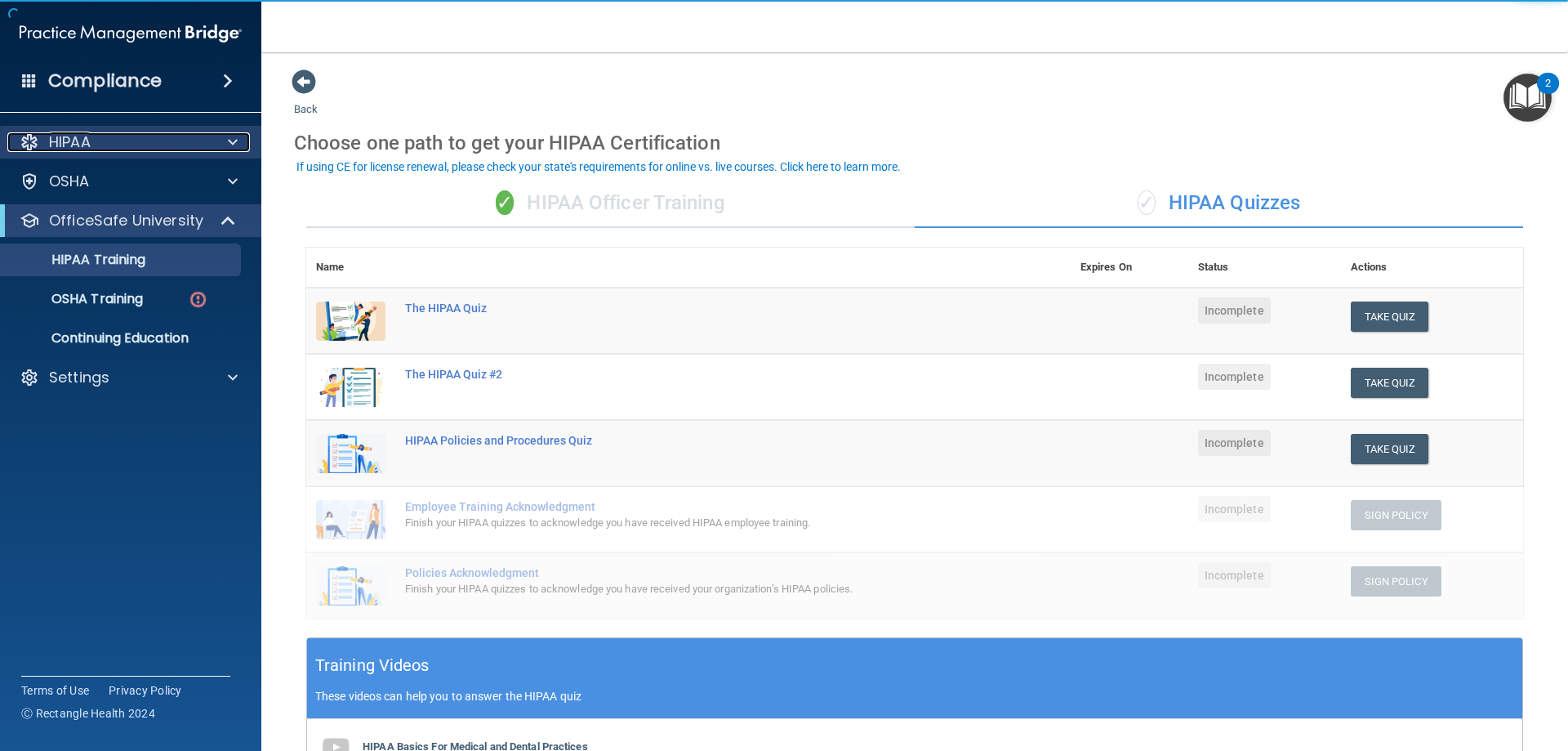
click at [245, 137] on div at bounding box center [230, 142] width 41 height 19
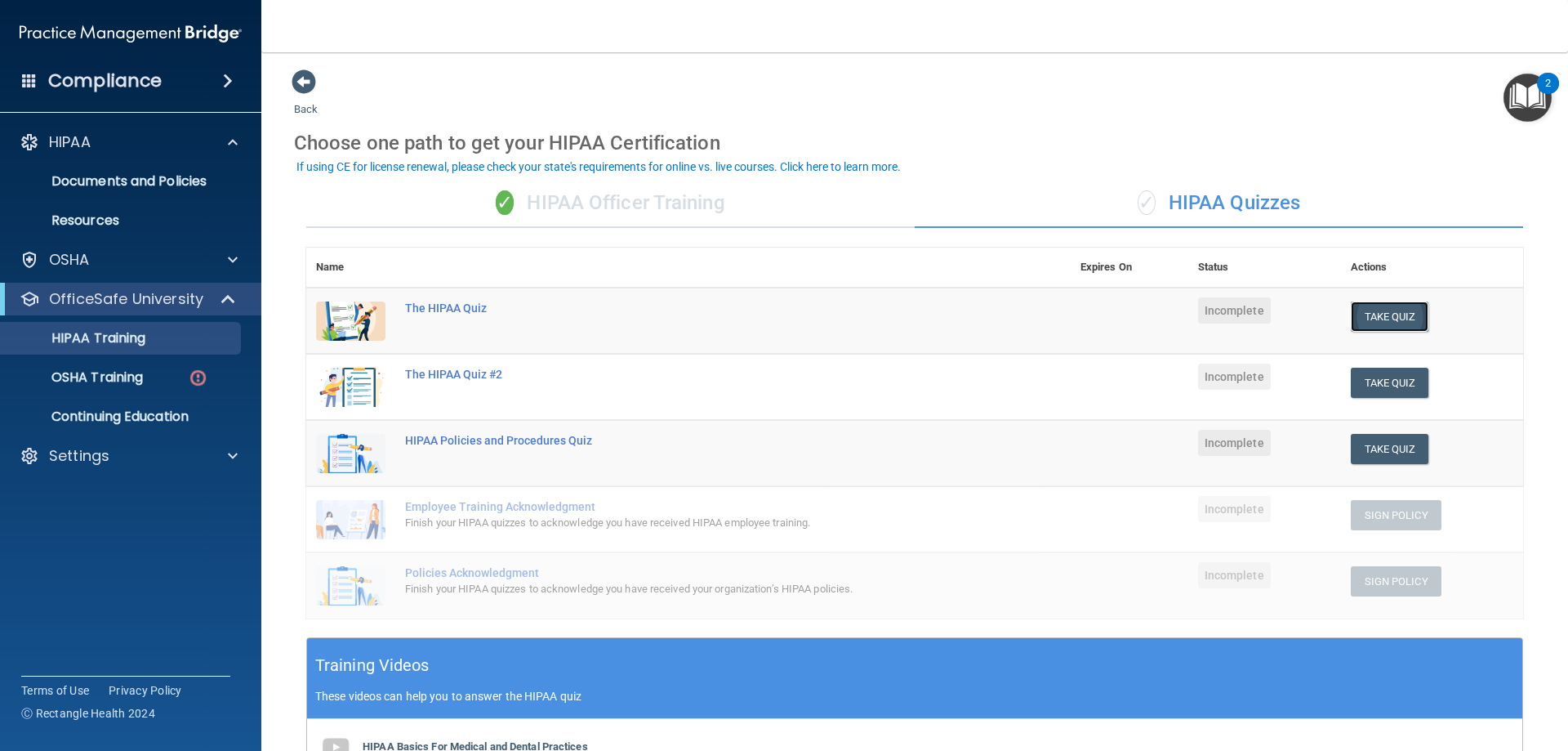
click at [1377, 314] on button "Take Quiz" at bounding box center [1390, 317] width 79 height 31
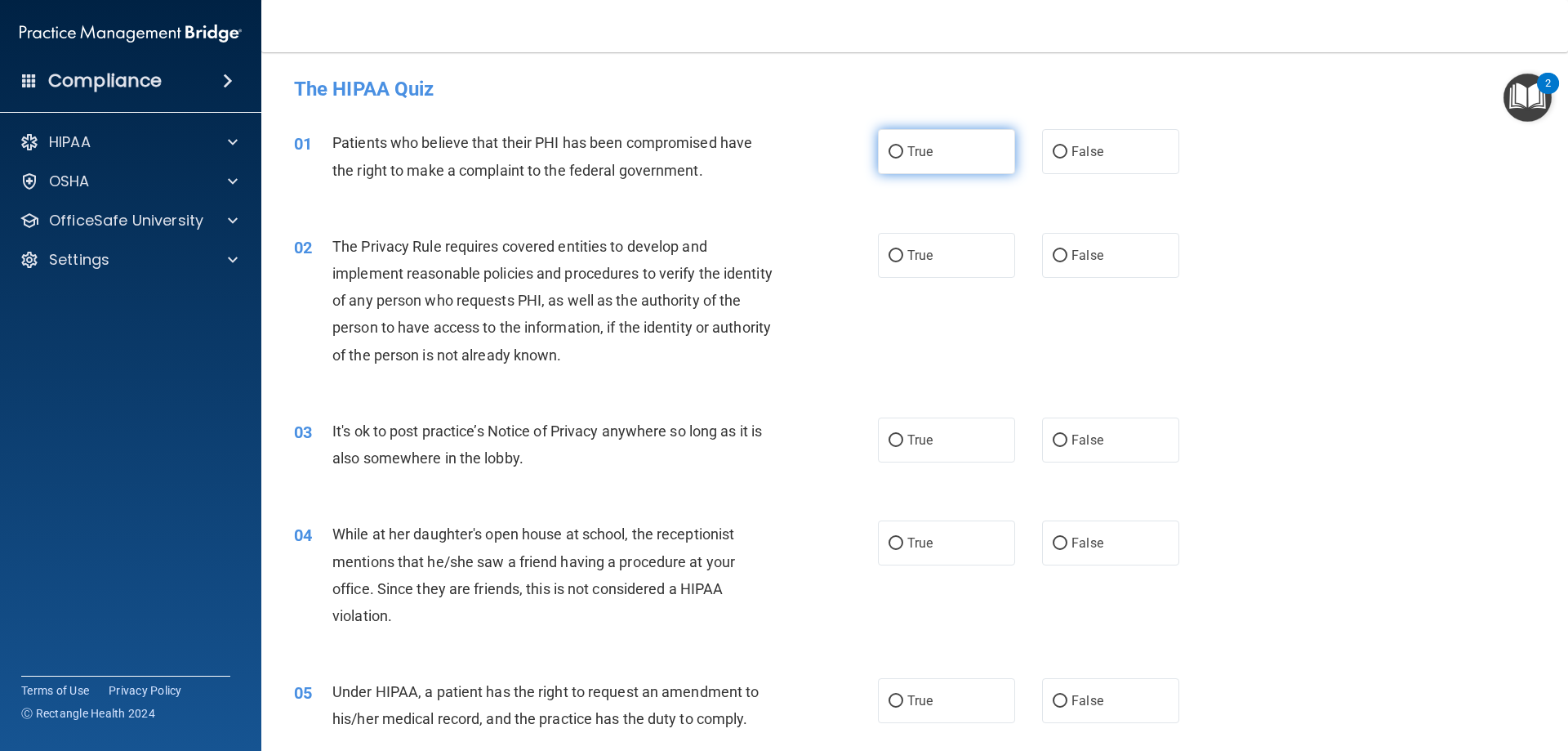
click at [934, 149] on label "True" at bounding box center [947, 151] width 137 height 45
click at [903, 149] on input "True" at bounding box center [895, 153] width 14 height 12
radio input "true"
click at [907, 256] on span "True" at bounding box center [920, 255] width 25 height 15
click at [903, 256] on input "True" at bounding box center [895, 256] width 14 height 12
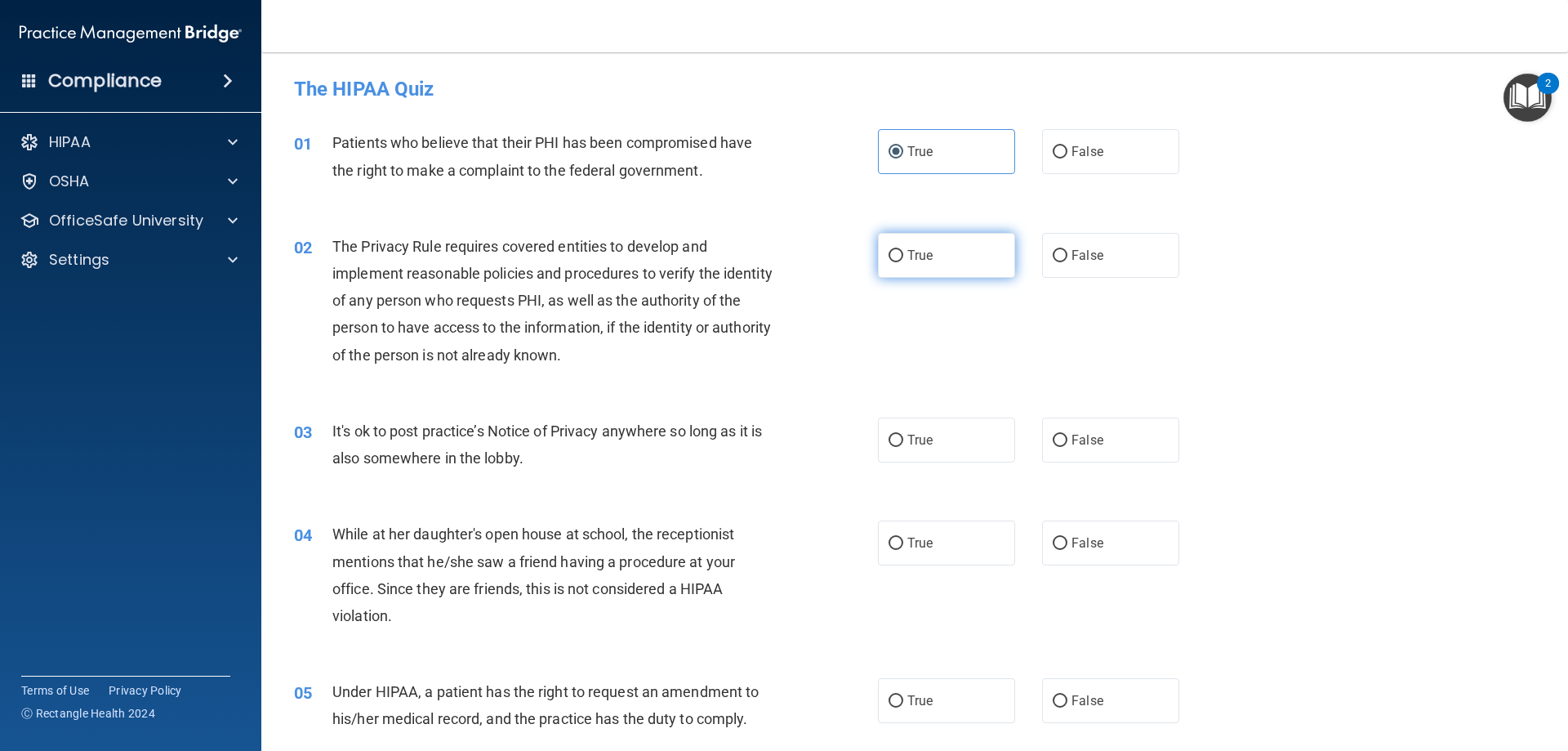
radio input "true"
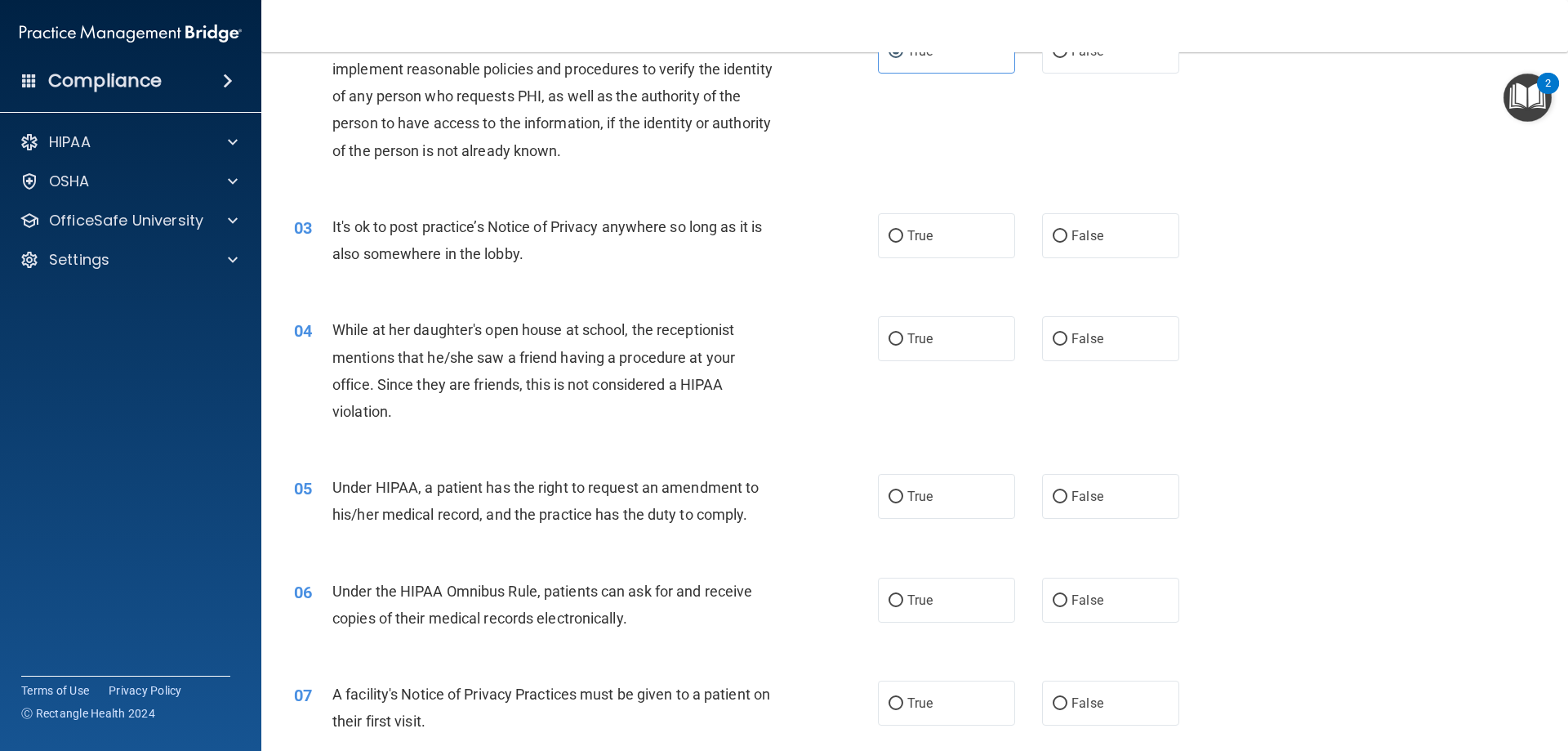
scroll to position [245, 0]
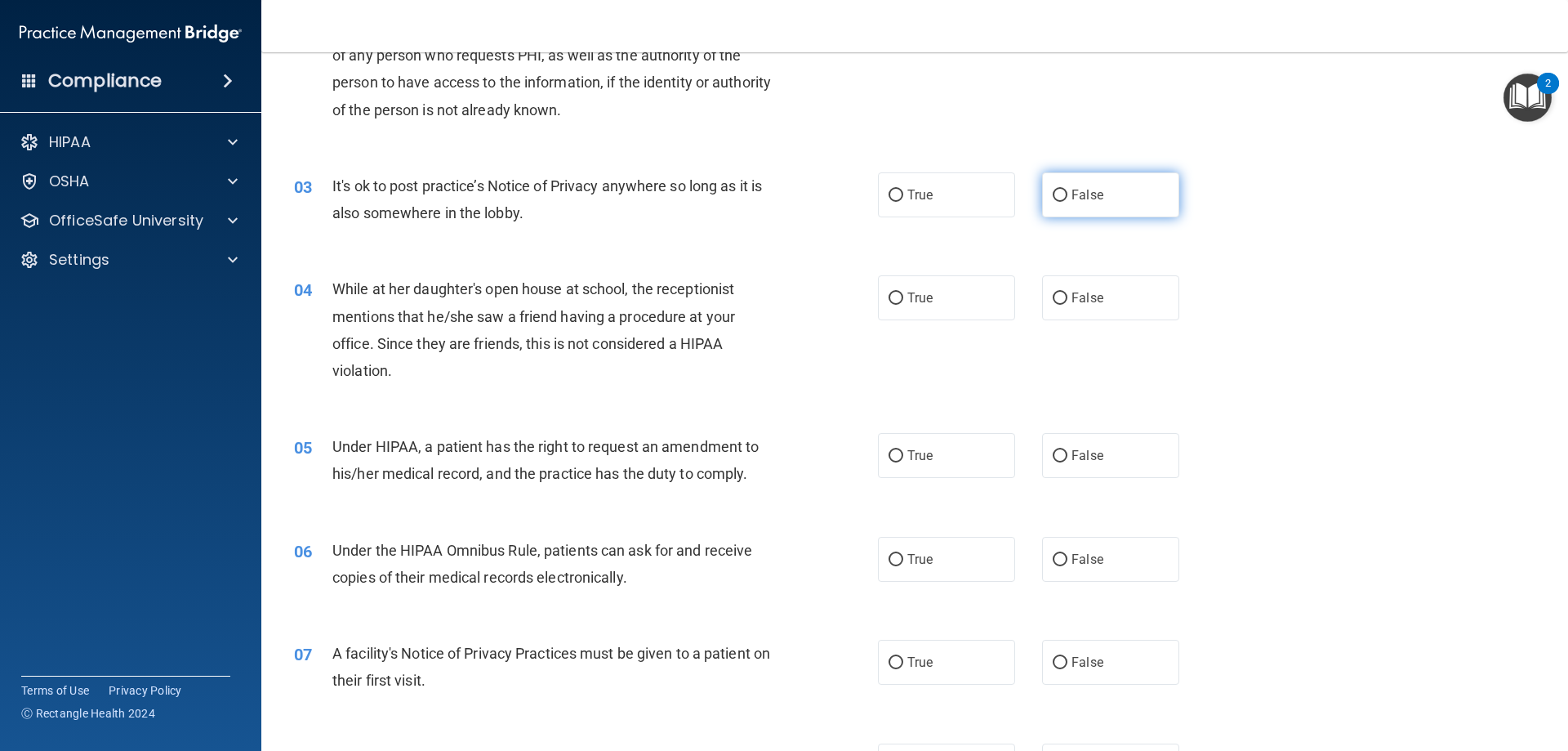
click at [1054, 209] on label "False" at bounding box center [1111, 194] width 137 height 45
click at [1054, 202] on input "False" at bounding box center [1060, 196] width 14 height 12
radio input "true"
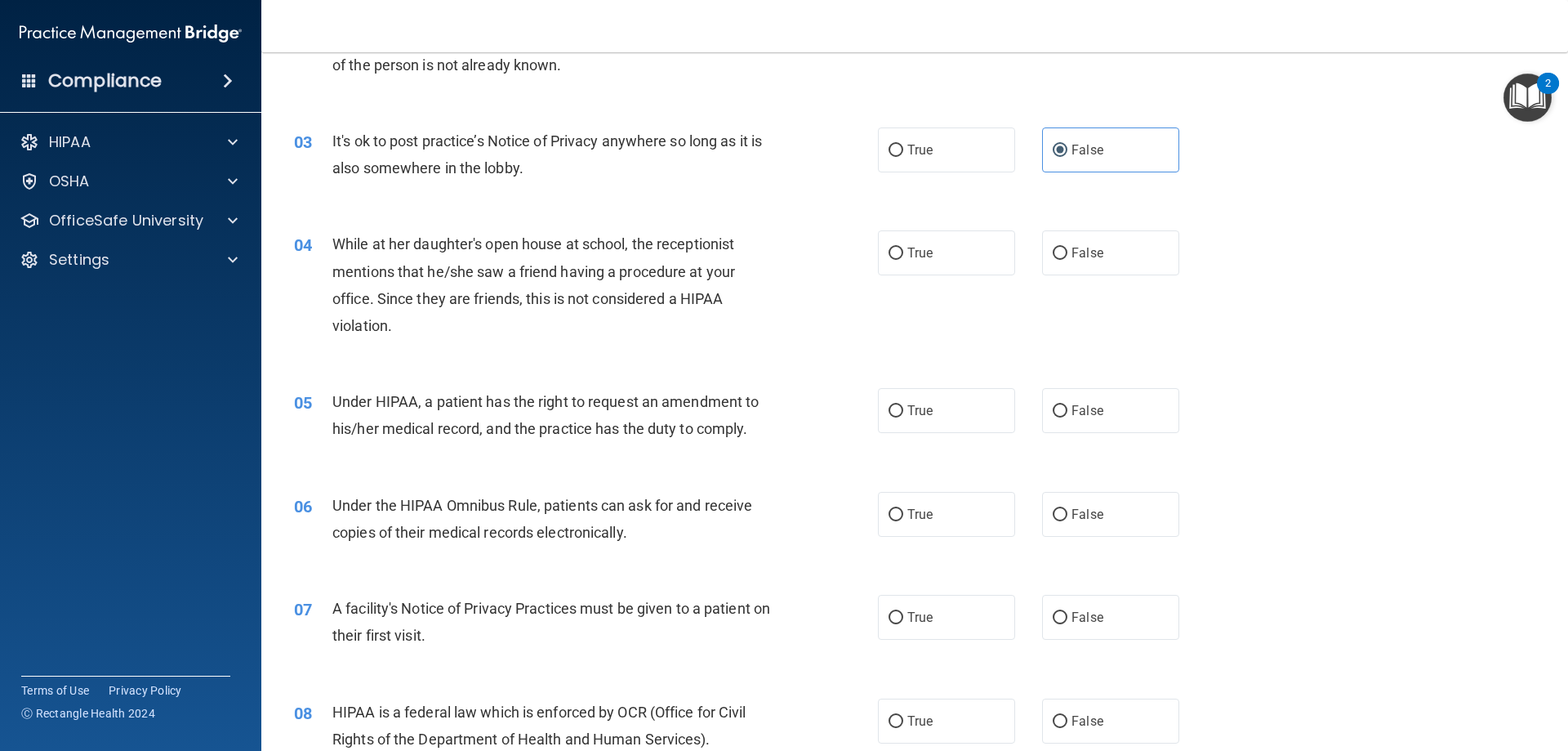
scroll to position [327, 0]
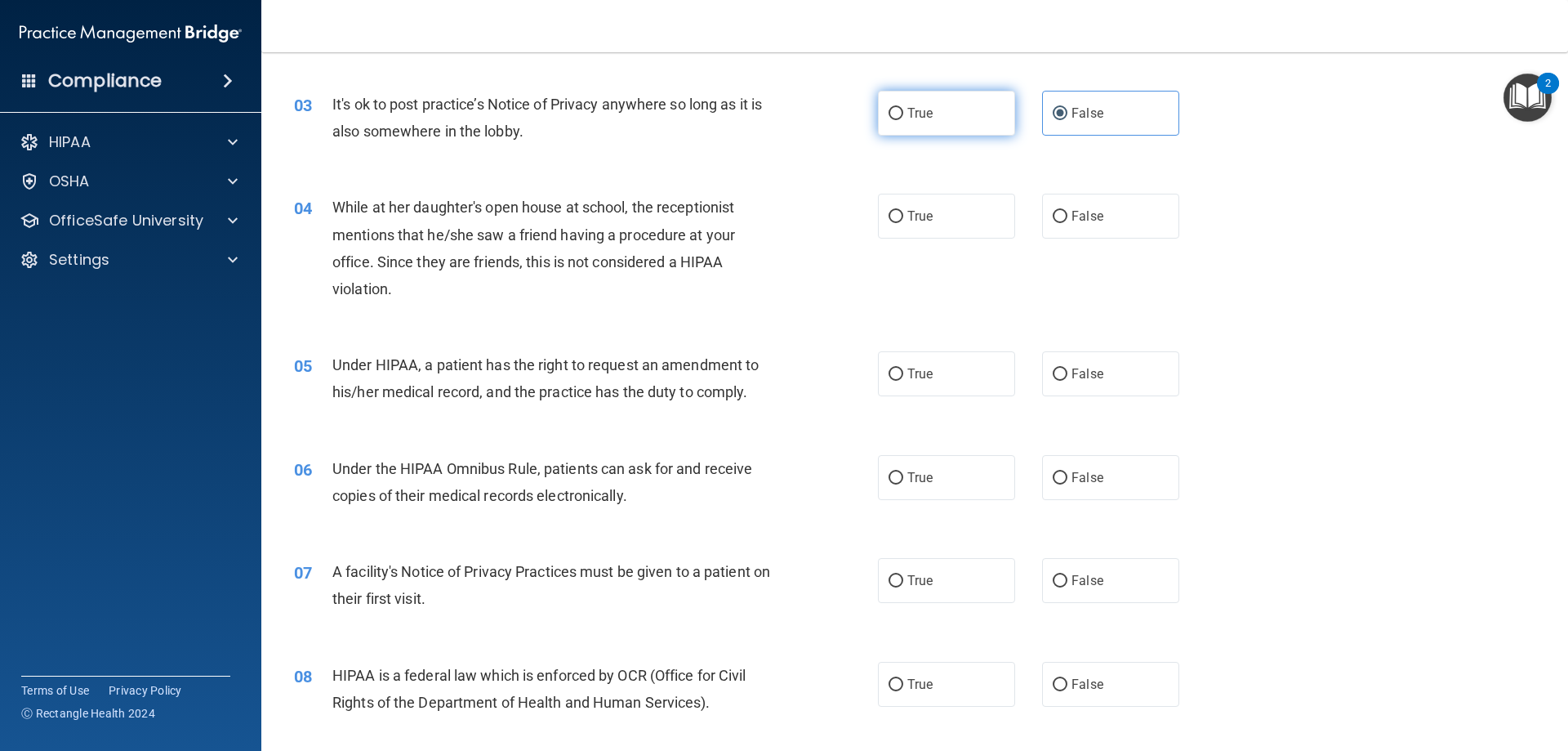
click at [889, 114] on input "True" at bounding box center [895, 114] width 14 height 12
radio input "true"
radio input "false"
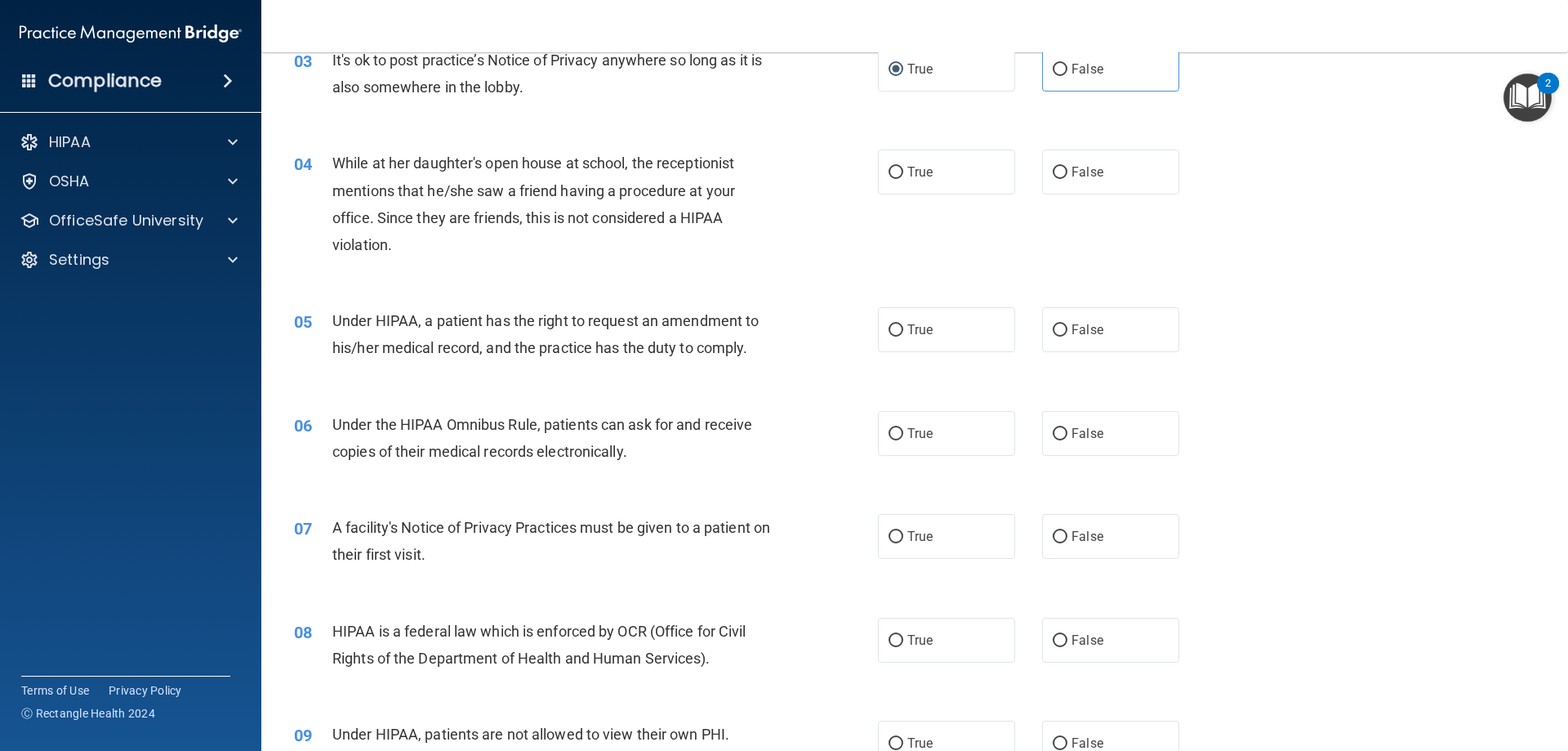
scroll to position [409, 0]
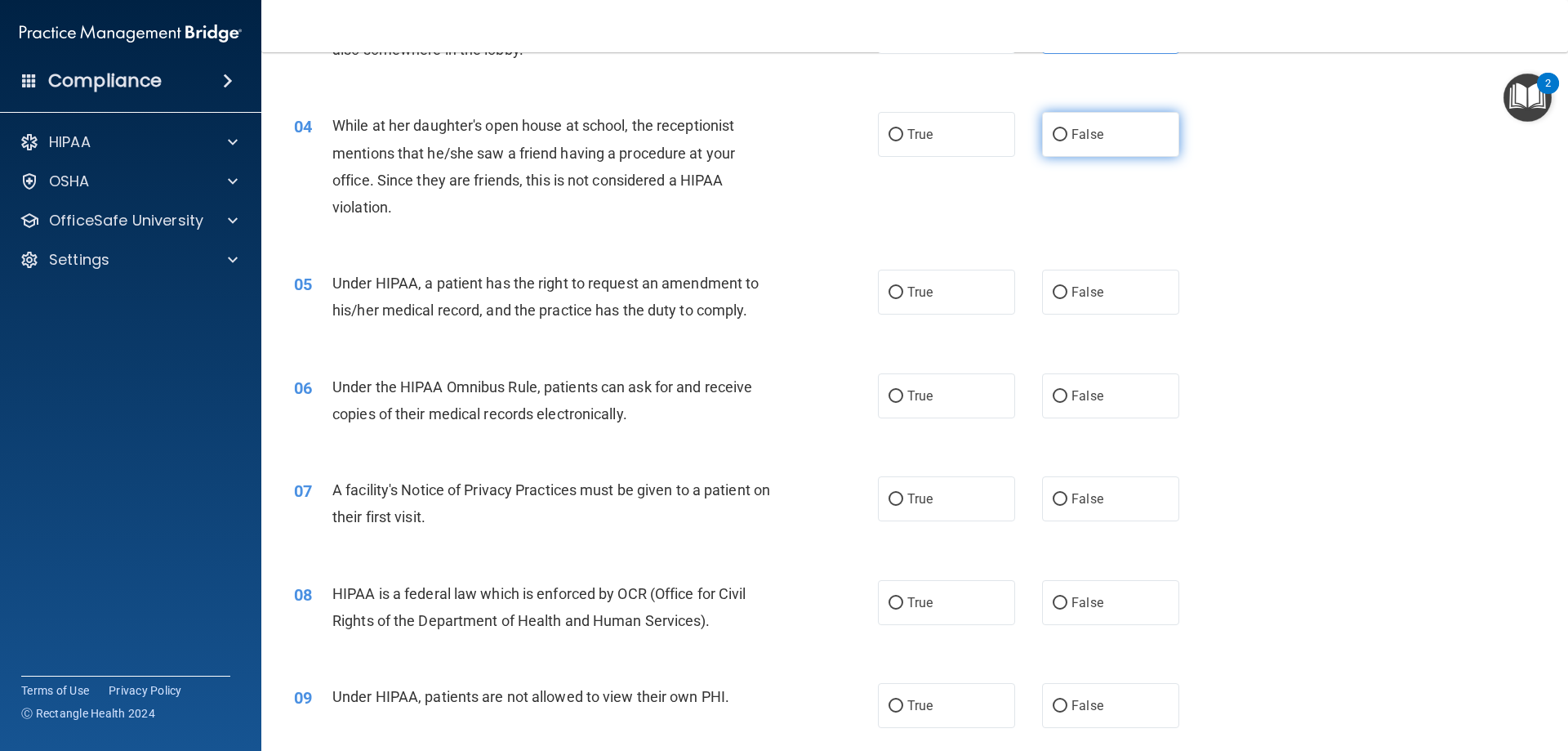
click at [1053, 137] on input "False" at bounding box center [1060, 135] width 14 height 12
radio input "true"
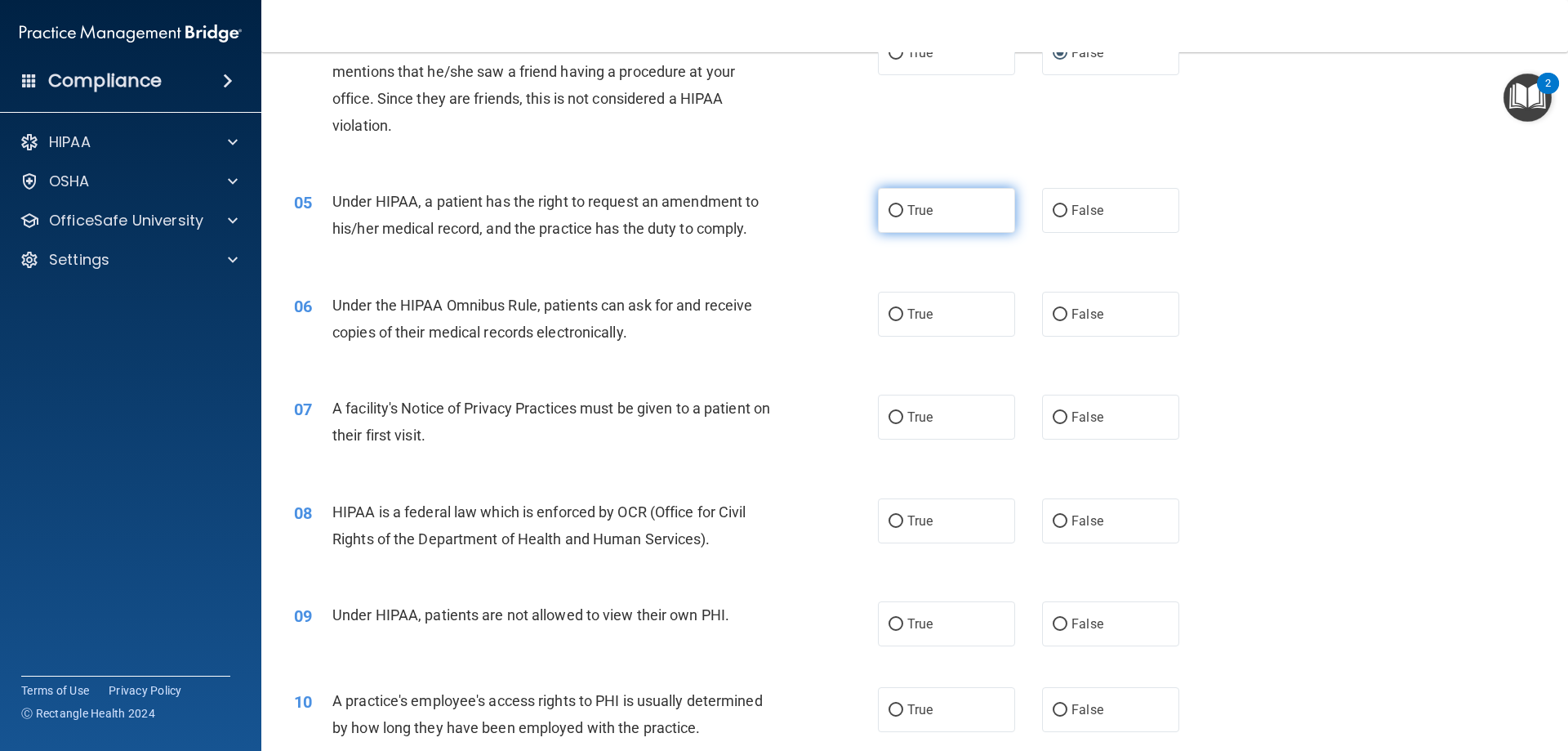
click at [910, 211] on span "True" at bounding box center [920, 210] width 25 height 15
click at [903, 211] on input "True" at bounding box center [895, 211] width 14 height 12
radio input "true"
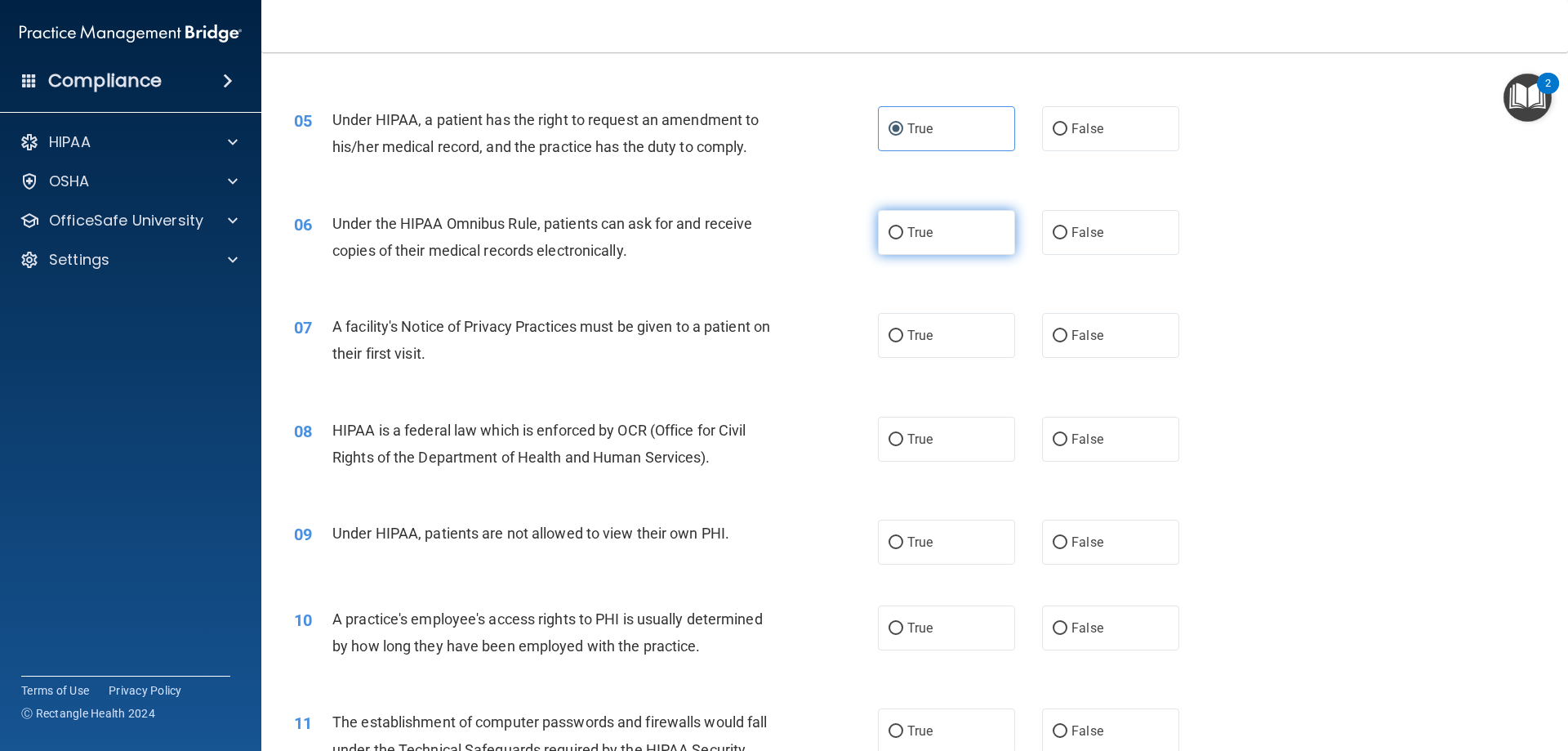
click at [927, 211] on label "True" at bounding box center [947, 232] width 137 height 45
click at [903, 227] on input "True" at bounding box center [895, 233] width 14 height 12
radio input "true"
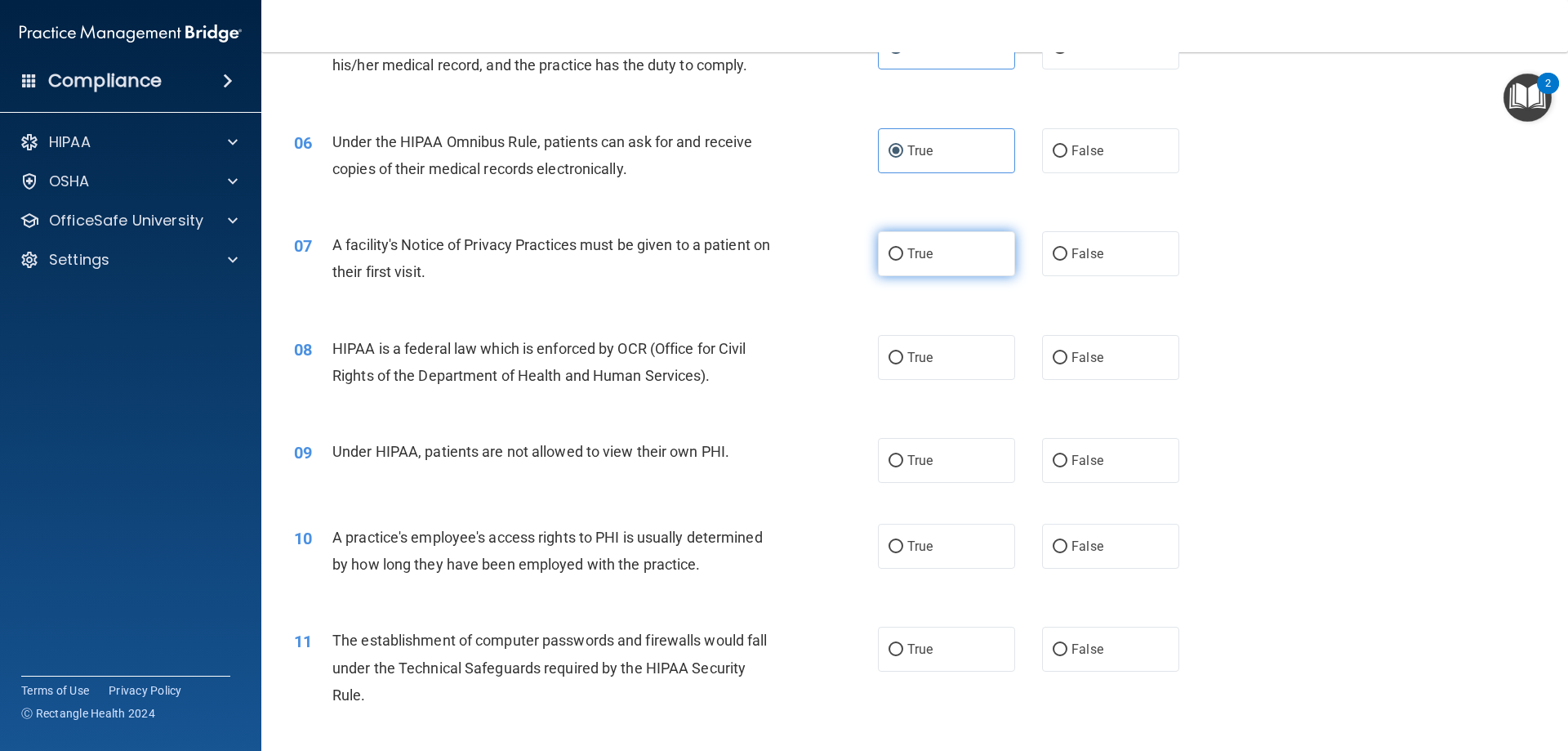
click at [923, 258] on span "True" at bounding box center [920, 253] width 25 height 15
click at [903, 258] on input "True" at bounding box center [895, 254] width 14 height 12
radio input "true"
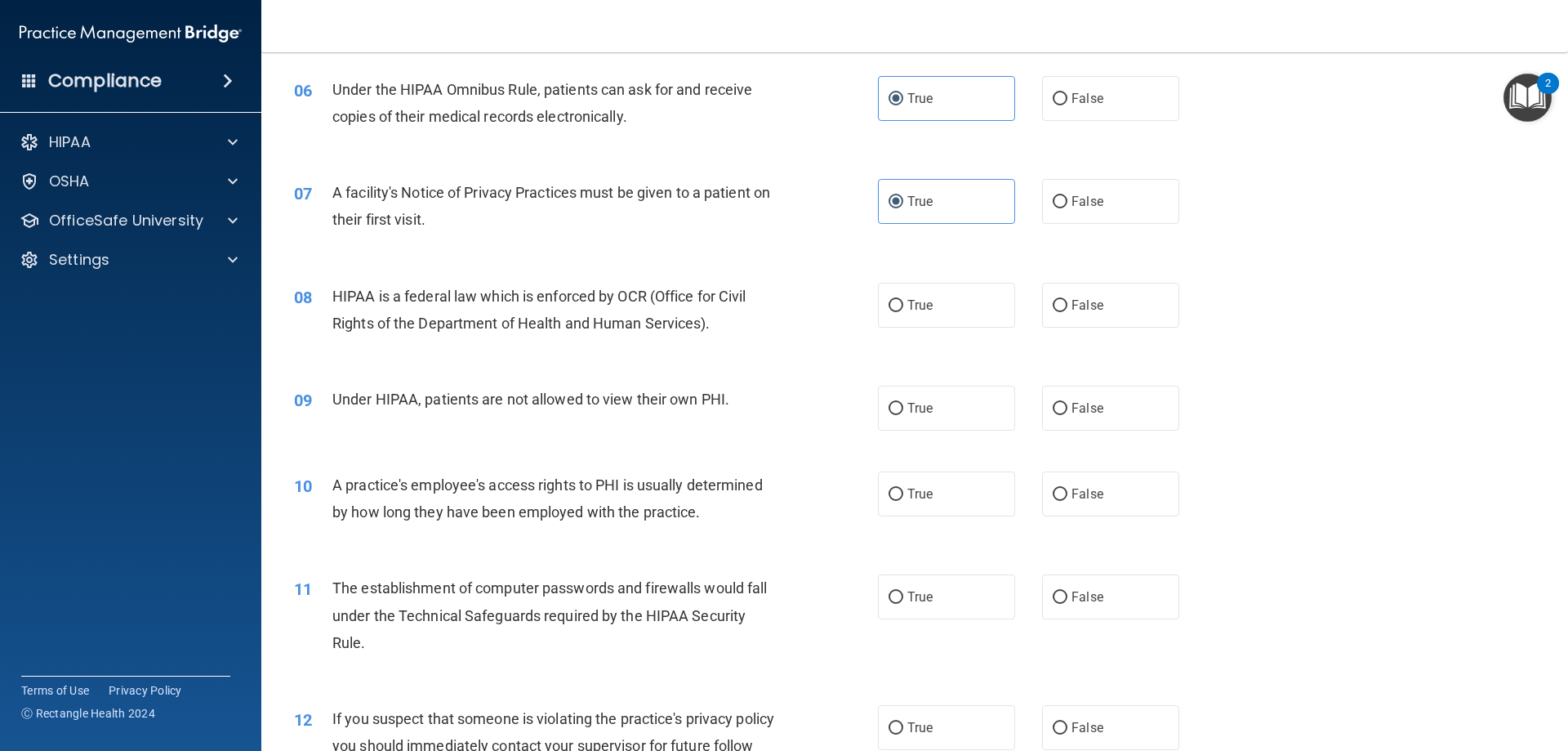
scroll to position [736, 0]
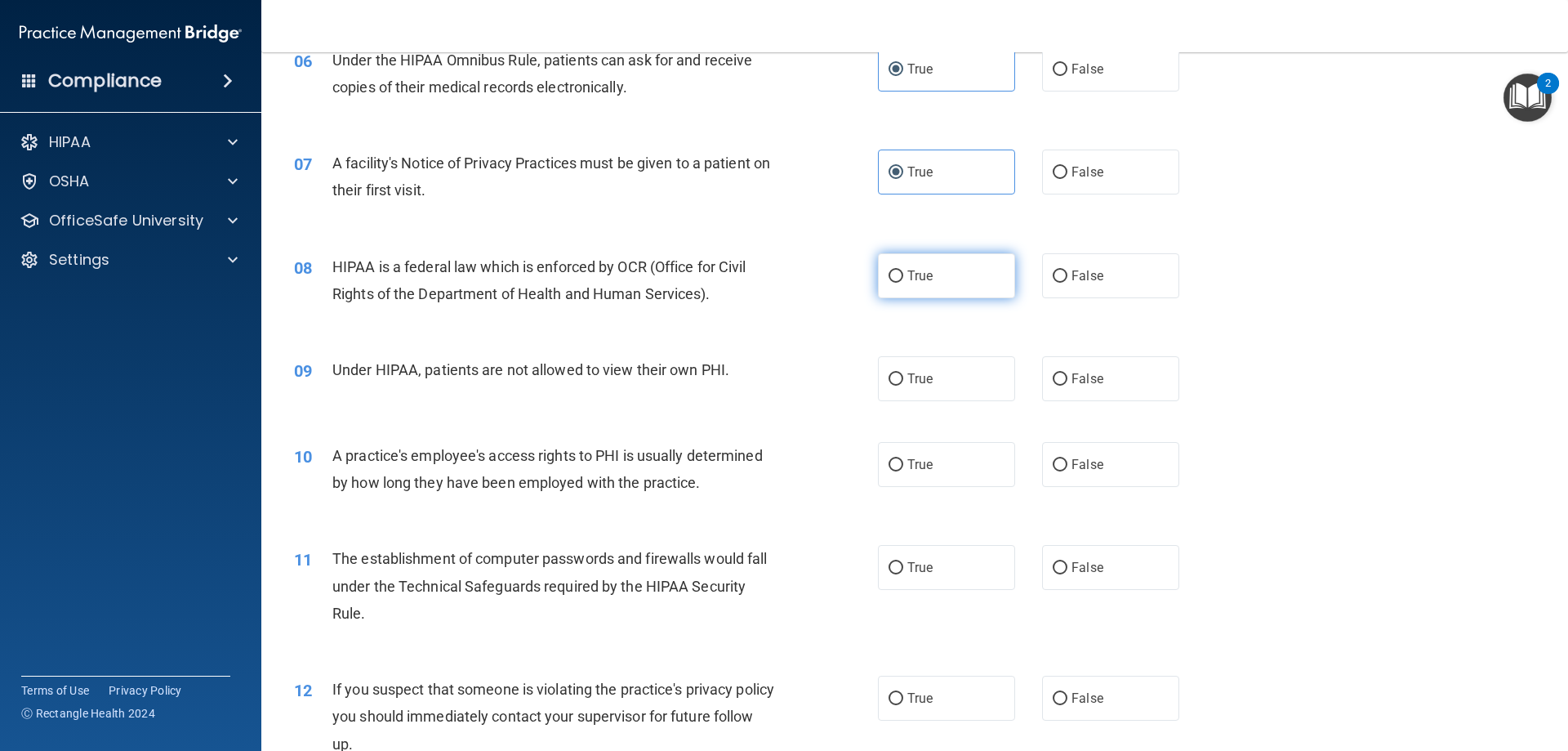
click at [912, 269] on span "True" at bounding box center [920, 275] width 25 height 15
click at [903, 270] on input "True" at bounding box center [895, 276] width 14 height 12
radio input "true"
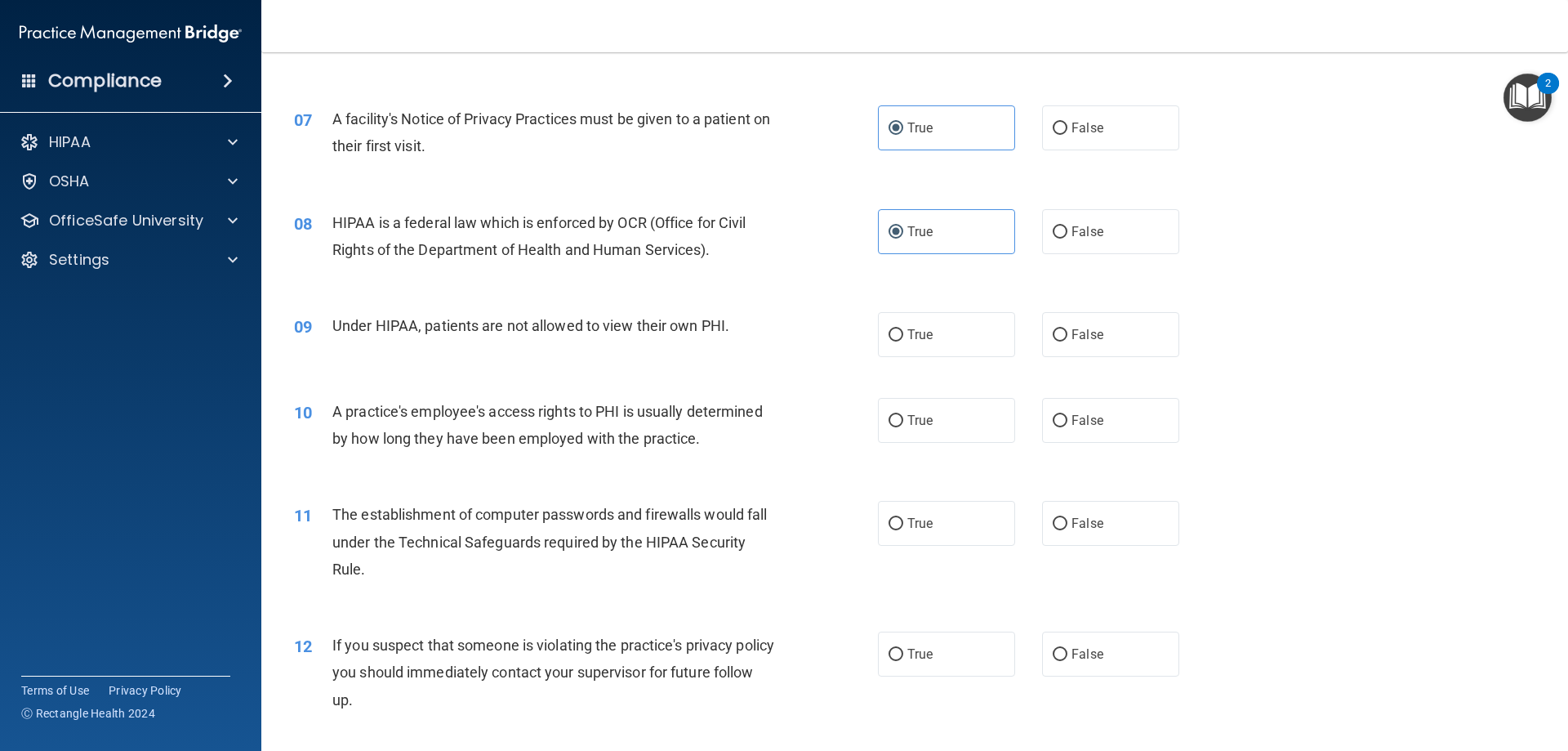
scroll to position [817, 0]
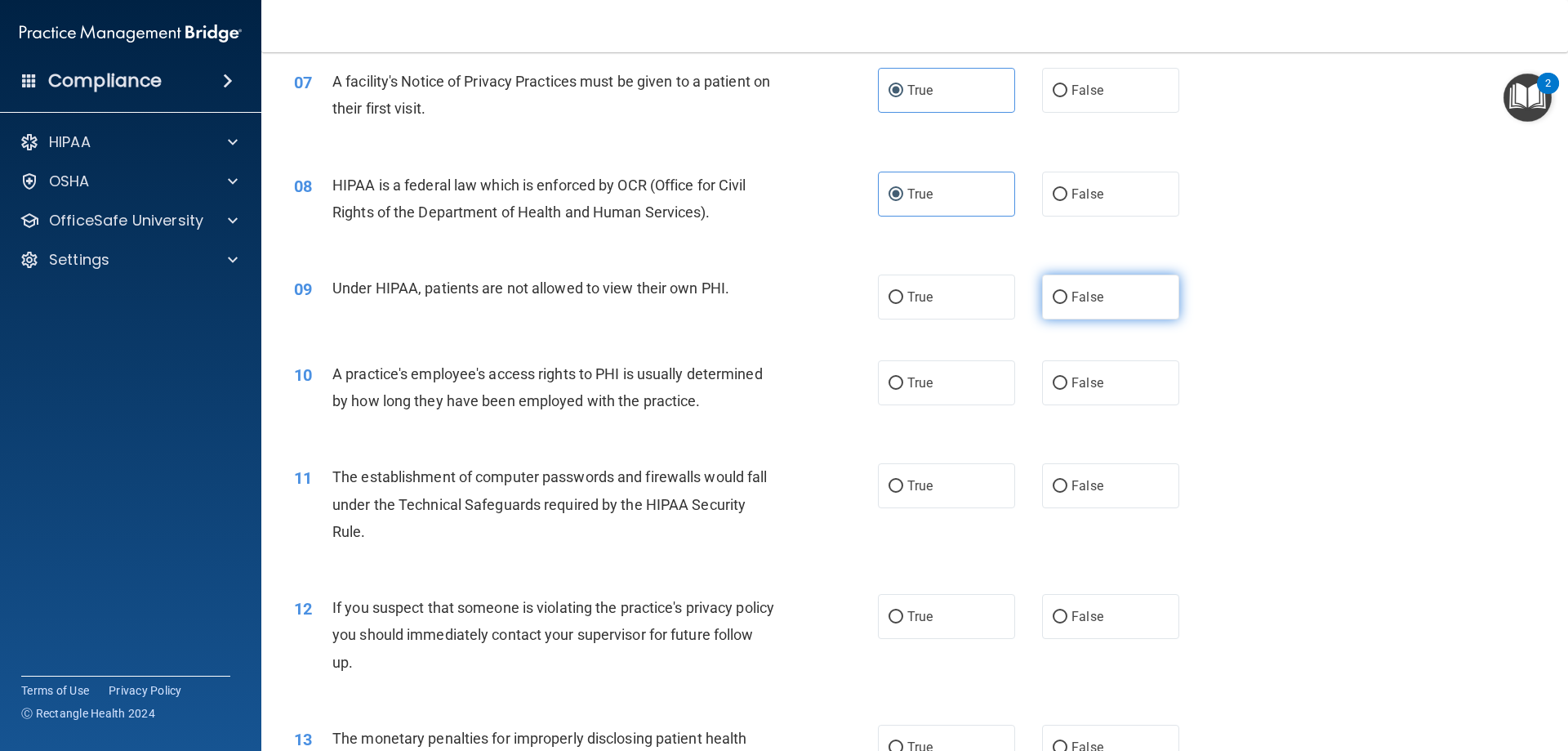
click at [1074, 286] on label "False" at bounding box center [1111, 297] width 137 height 45
click at [1067, 292] on input "False" at bounding box center [1060, 298] width 14 height 12
radio input "true"
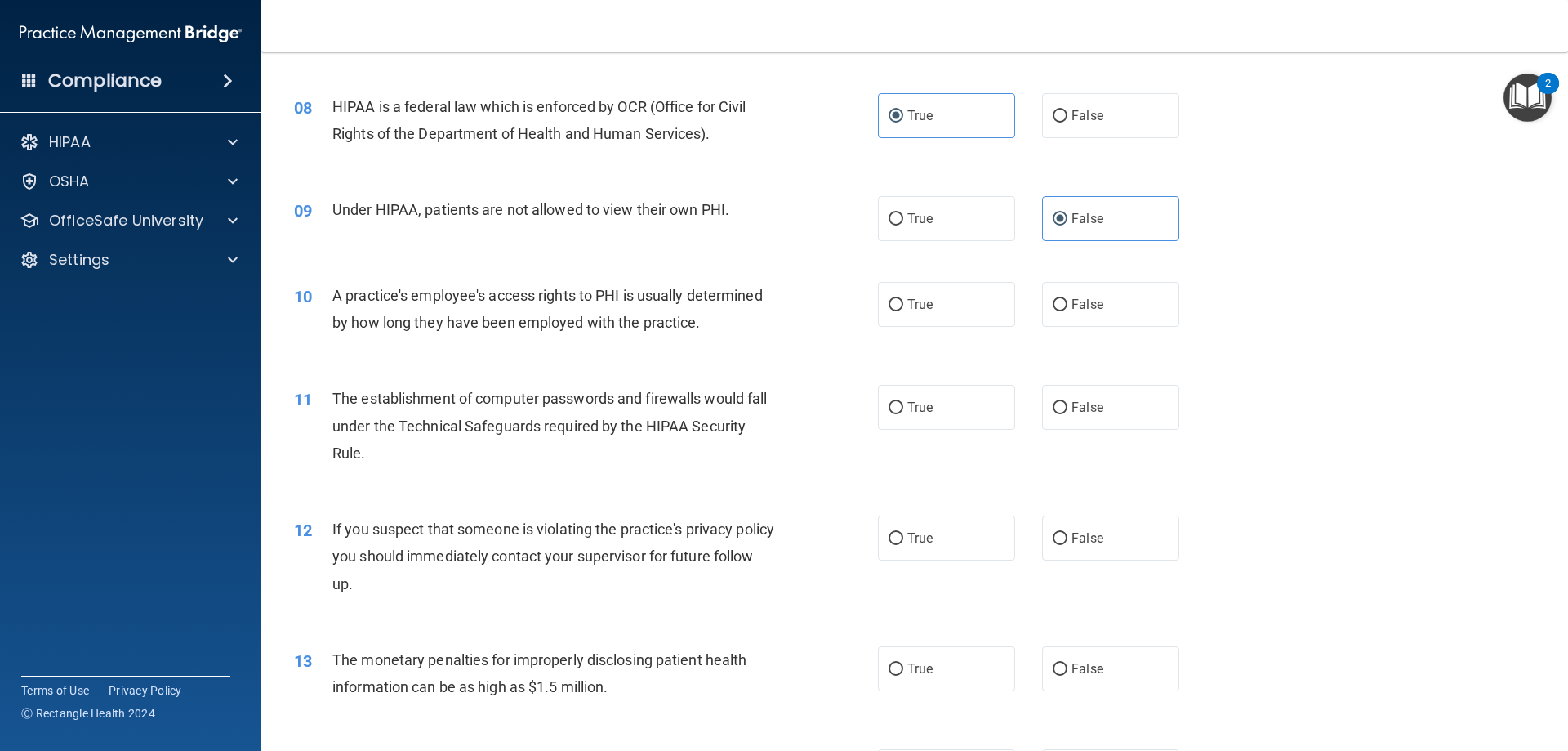
scroll to position [899, 0]
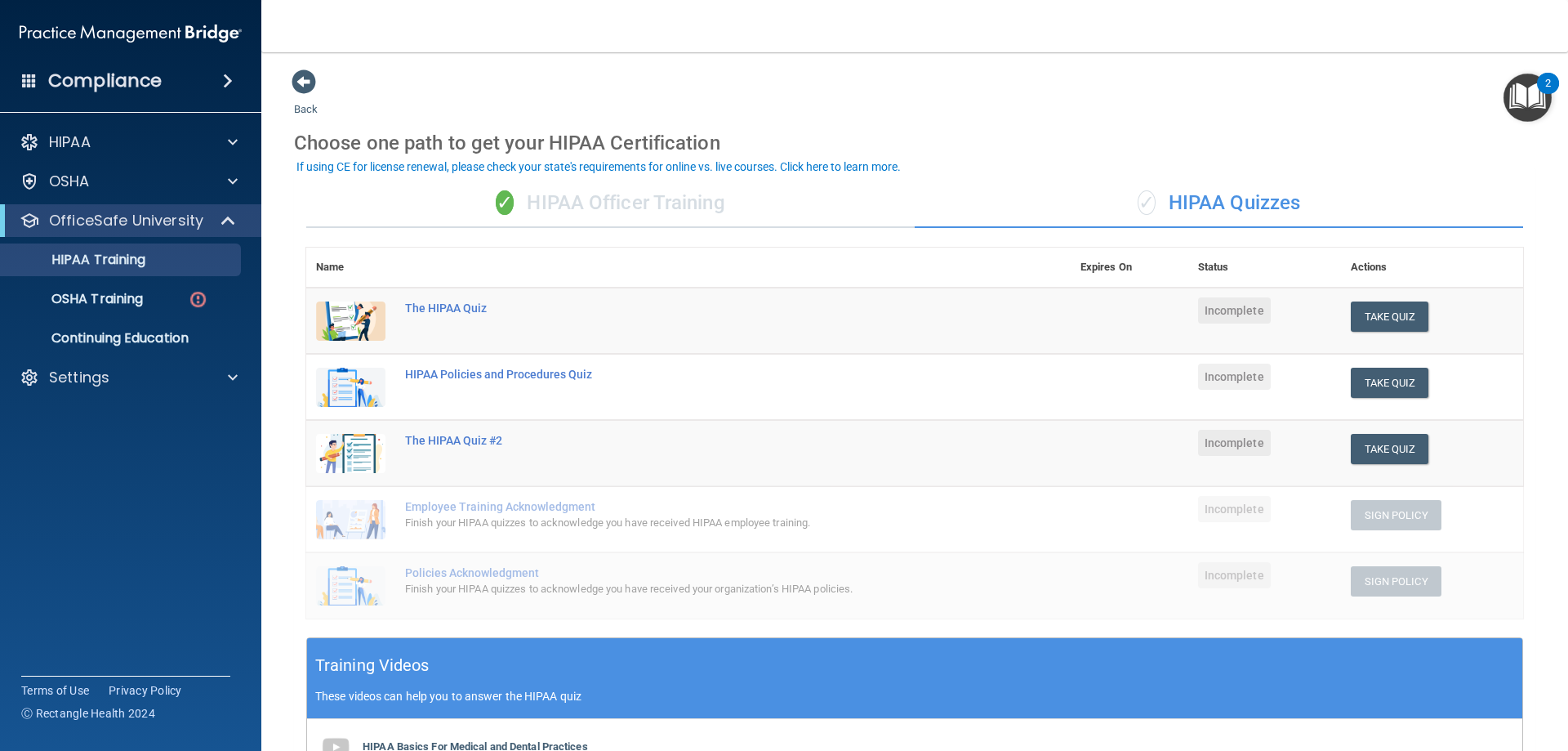
click at [617, 194] on div "✓ HIPAA Officer Training" at bounding box center [611, 203] width 608 height 49
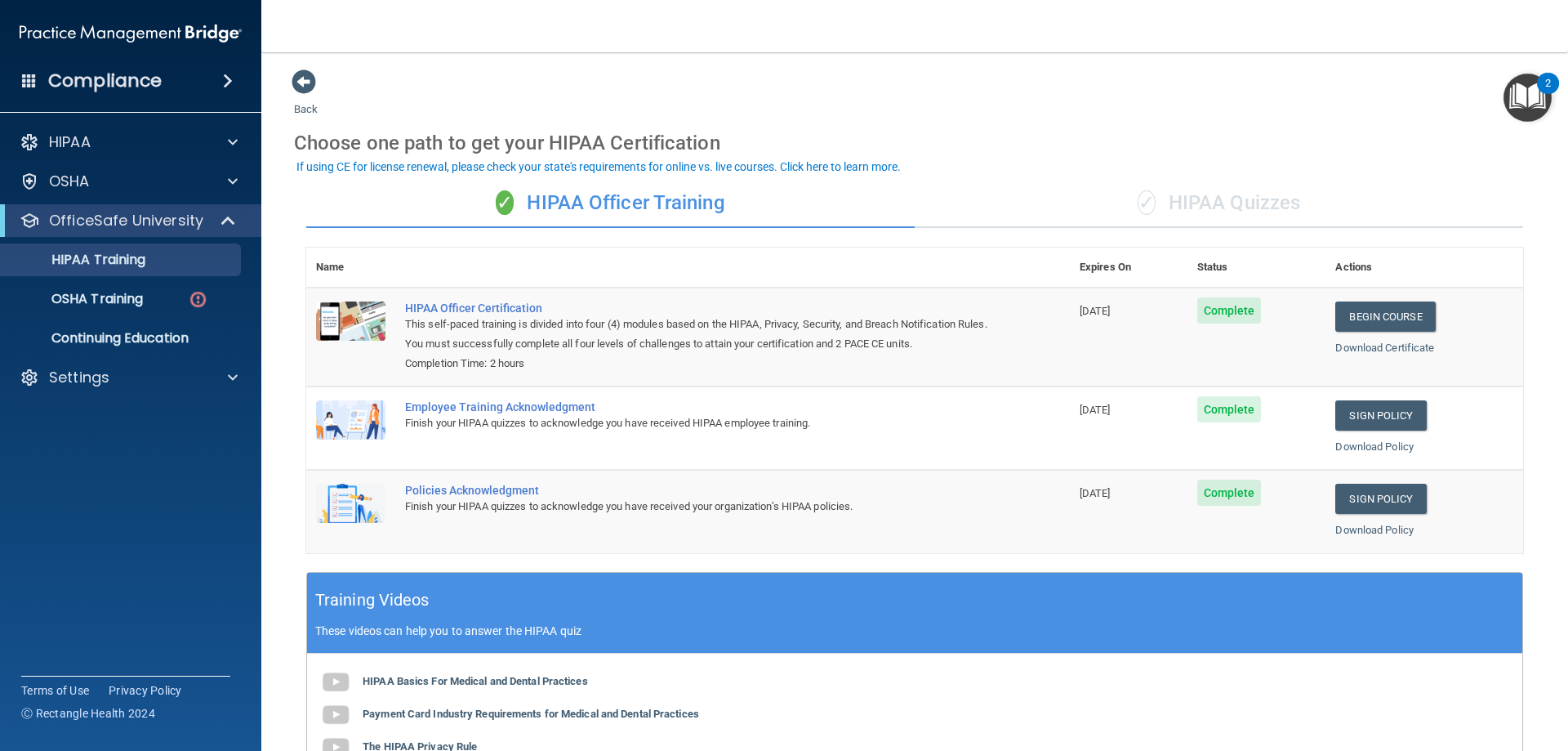
click at [1113, 195] on div "✓ HIPAA Quizzes" at bounding box center [1219, 203] width 608 height 49
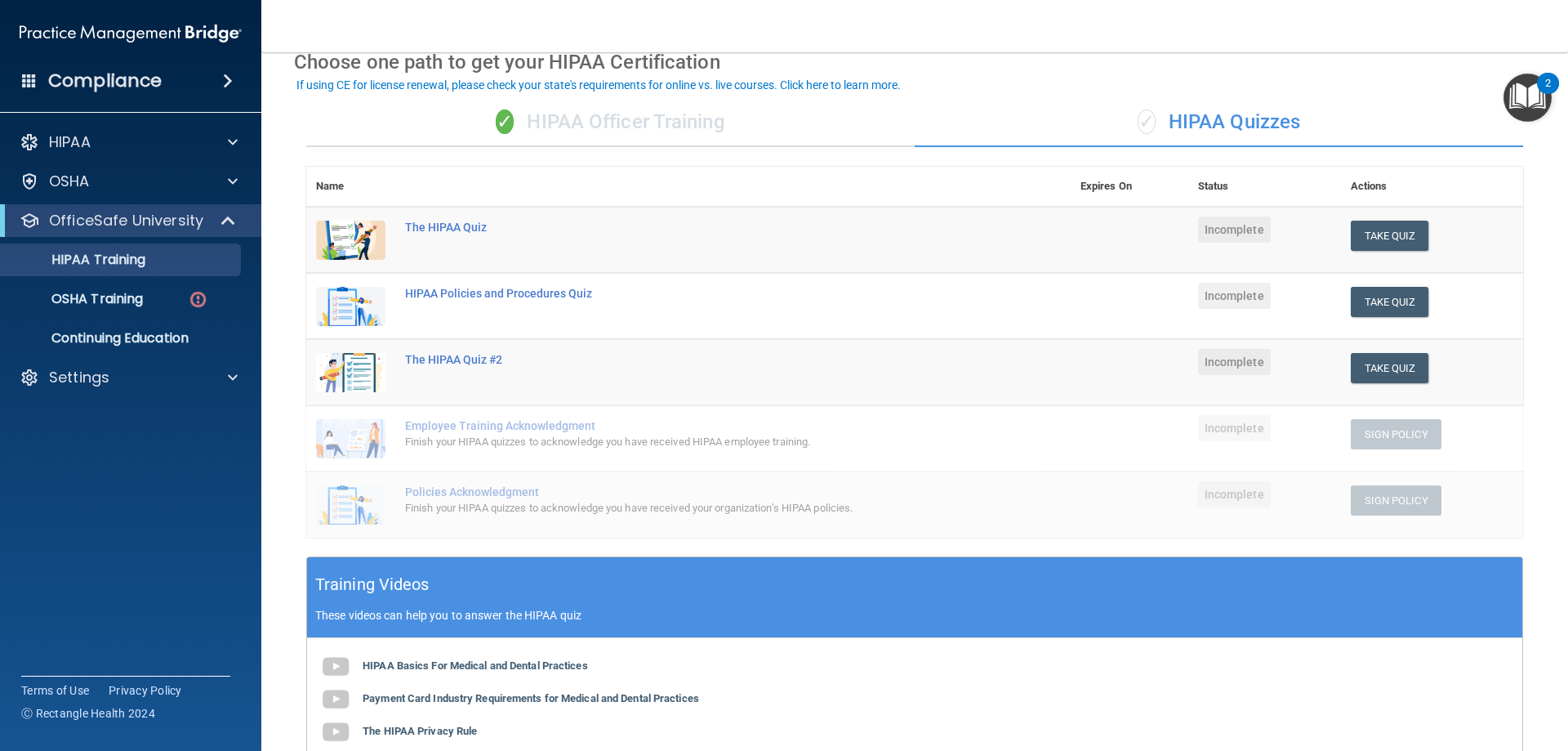
scroll to position [81, 0]
click at [1373, 231] on button "Take Quiz" at bounding box center [1390, 235] width 79 height 31
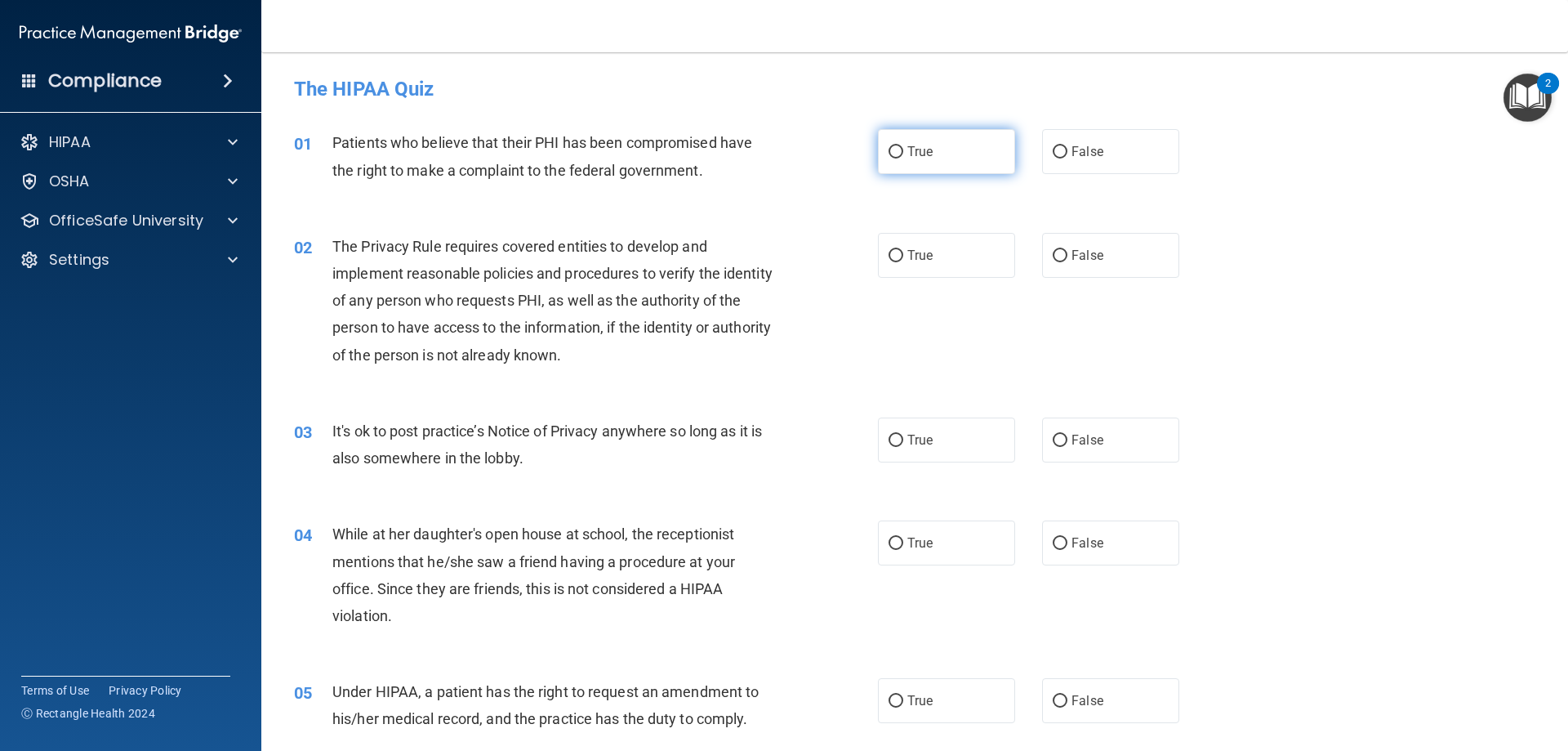
click at [938, 155] on label "True" at bounding box center [947, 151] width 137 height 45
click at [903, 155] on input "True" at bounding box center [895, 153] width 14 height 12
radio input "true"
click at [894, 275] on label "True" at bounding box center [947, 255] width 137 height 45
click at [894, 263] on input "True" at bounding box center [895, 256] width 14 height 12
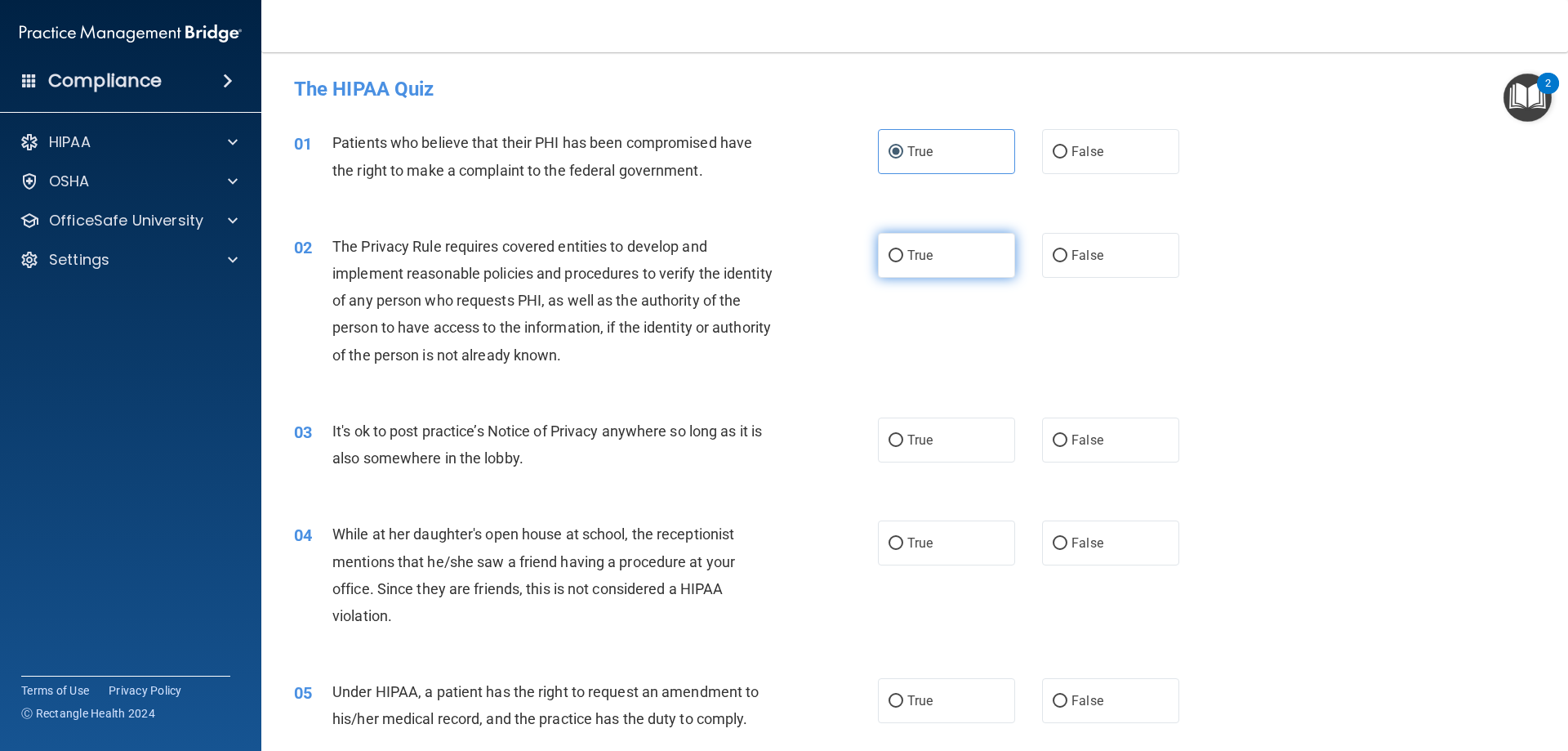
radio input "true"
click at [925, 446] on span "True" at bounding box center [920, 440] width 25 height 15
click at [903, 446] on input "True" at bounding box center [895, 441] width 14 height 12
radio input "true"
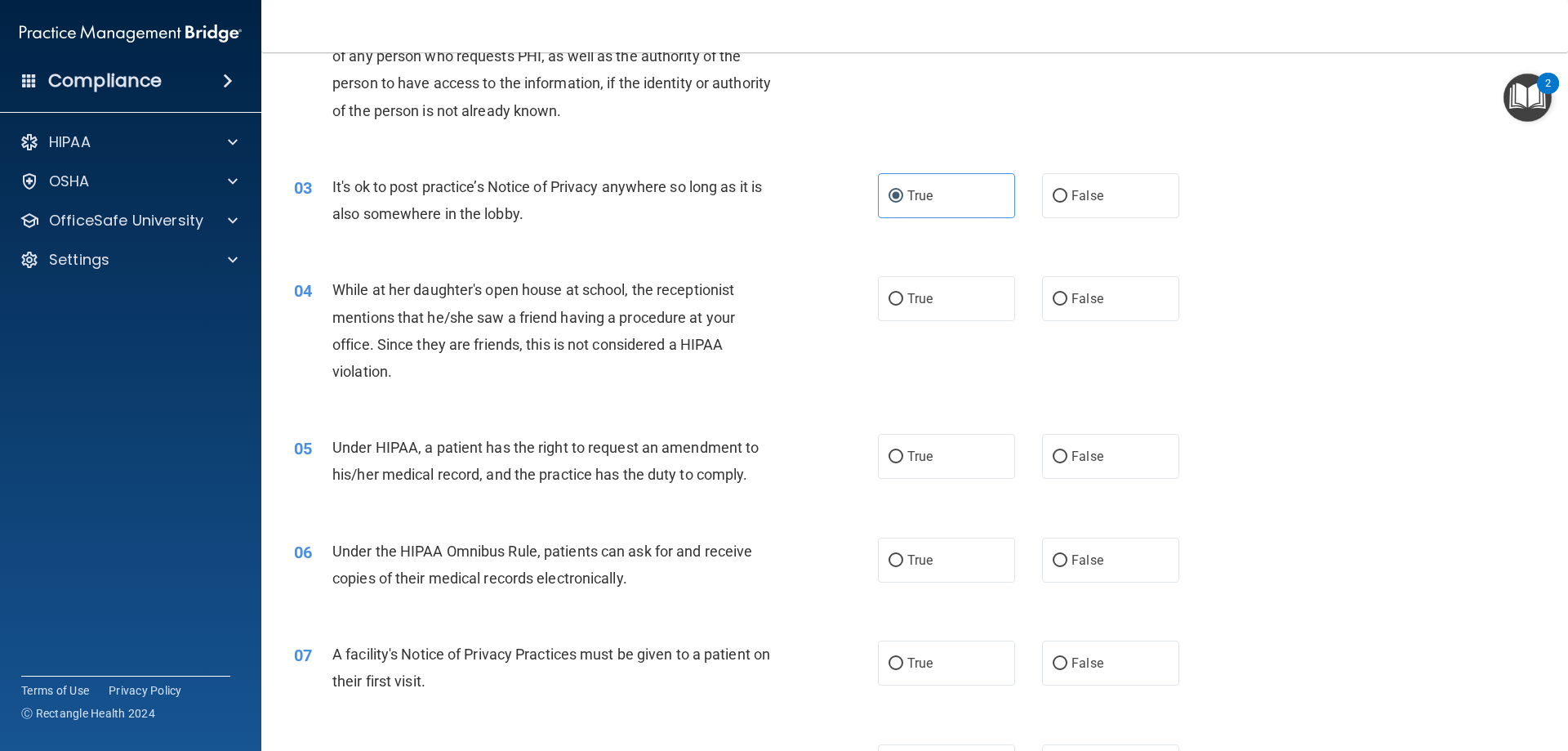
scroll to position [245, 0]
drag, startPoint x: 922, startPoint y: 290, endPoint x: 923, endPoint y: 350, distance: 60.0
click at [923, 290] on span "True" at bounding box center [920, 298] width 25 height 15
click at [903, 292] on input "True" at bounding box center [895, 298] width 14 height 12
radio input "true"
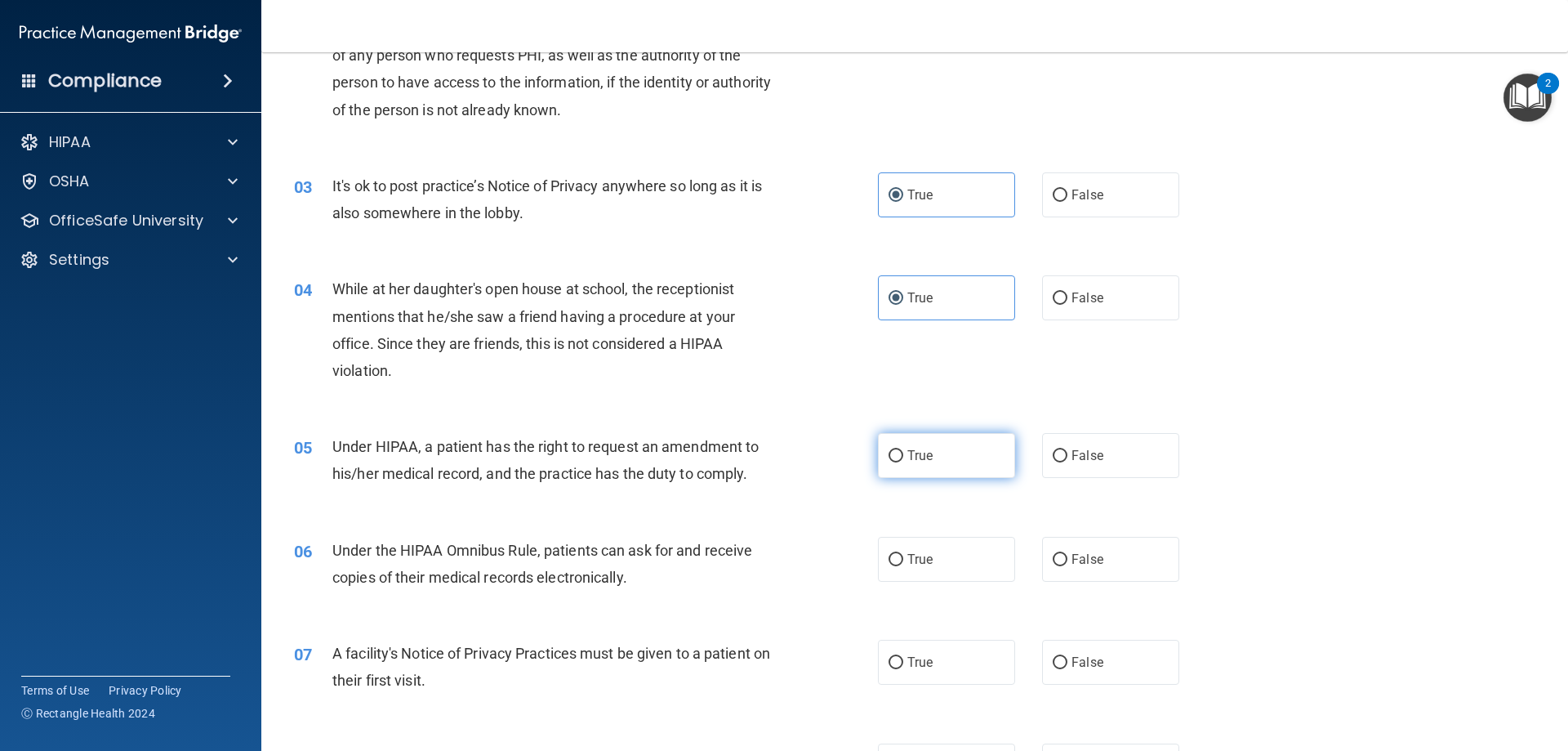
click at [947, 460] on label "True" at bounding box center [947, 455] width 137 height 45
click at [903, 460] on input "True" at bounding box center [895, 456] width 14 height 12
radio input "true"
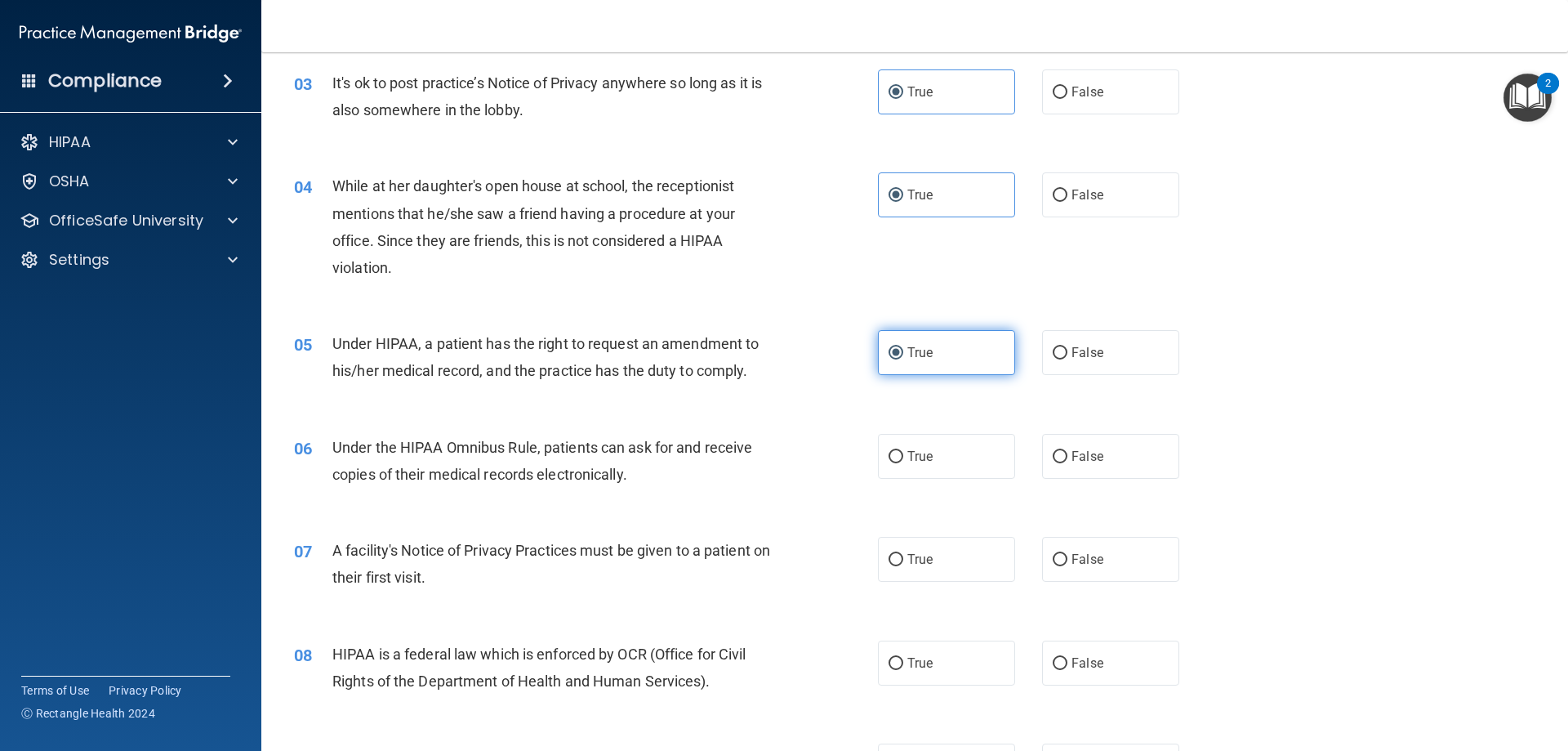
scroll to position [491, 0]
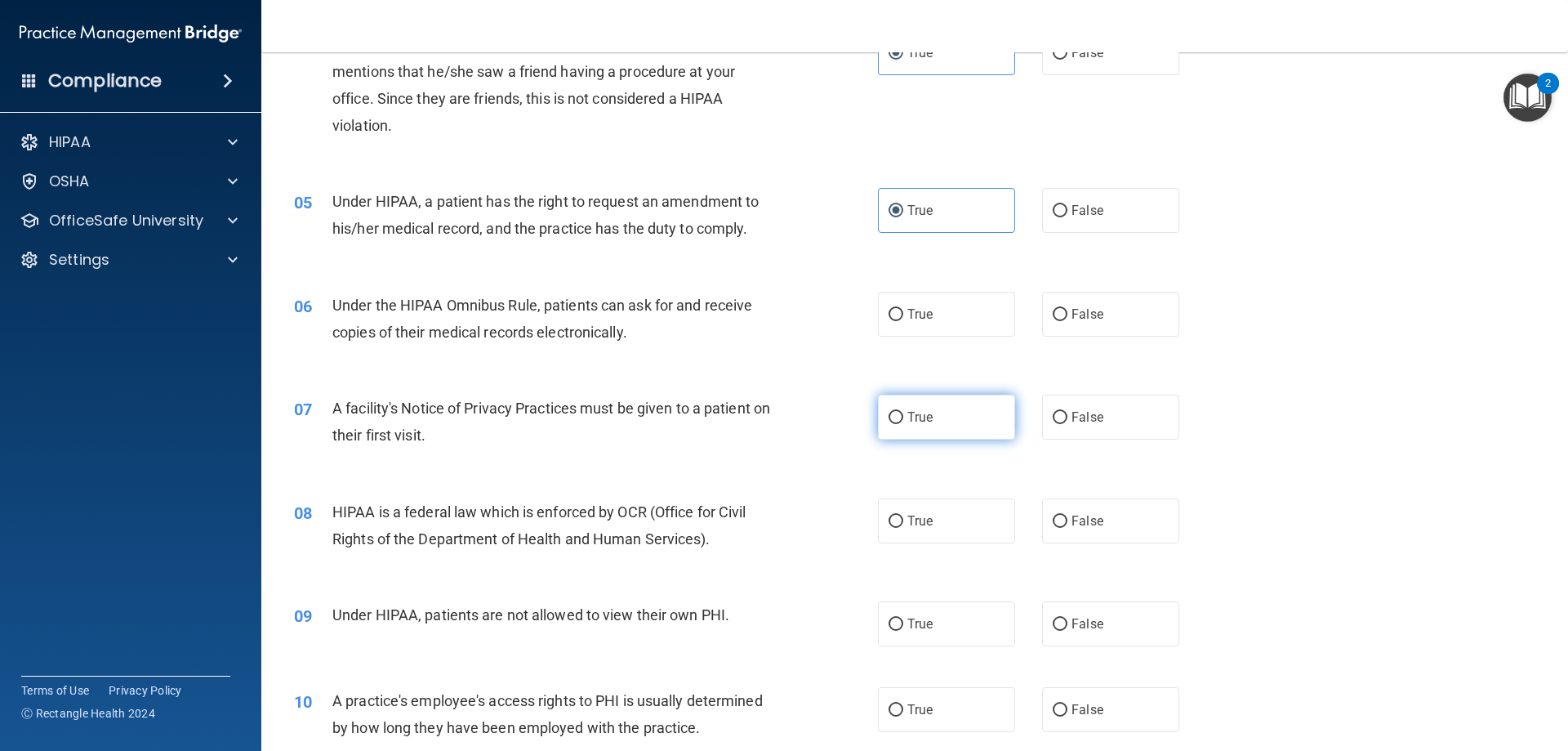
drag, startPoint x: 942, startPoint y: 321, endPoint x: 944, endPoint y: 403, distance: 82.0
click at [944, 322] on label "True" at bounding box center [947, 314] width 137 height 45
click at [903, 321] on input "True" at bounding box center [895, 314] width 14 height 12
radio input "true"
click at [943, 426] on label "True" at bounding box center [947, 417] width 137 height 45
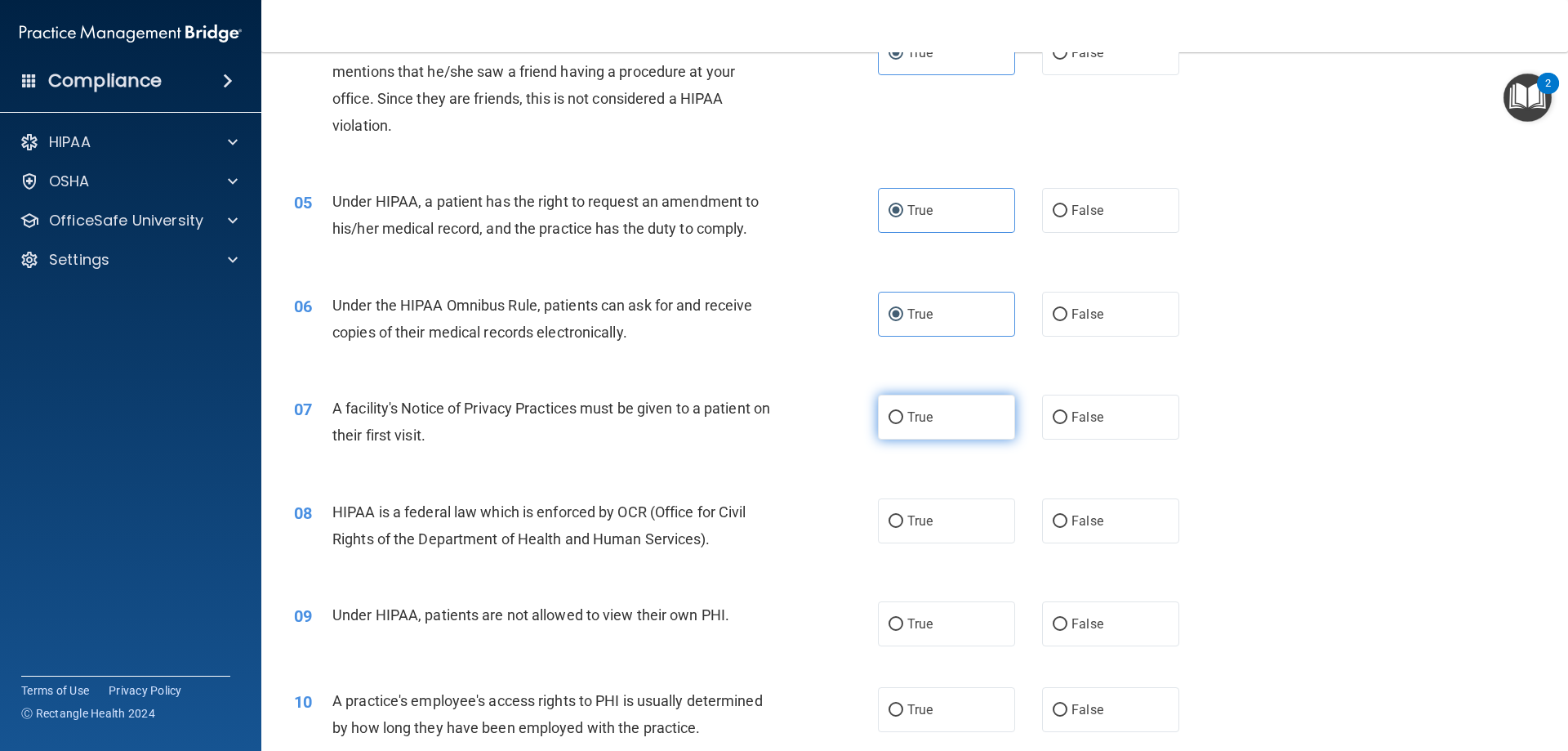
click at [903, 424] on input "True" at bounding box center [895, 418] width 14 height 12
radio input "true"
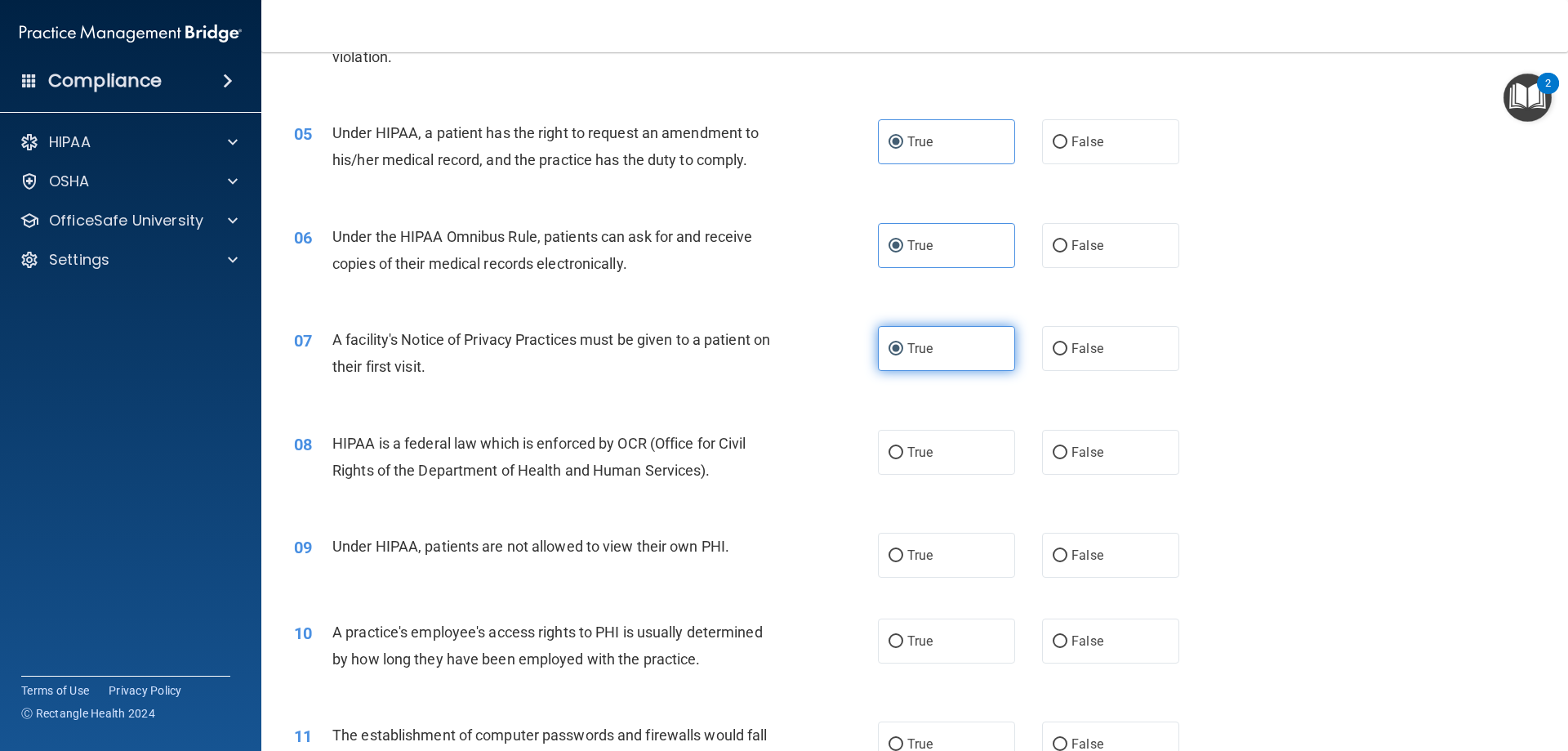
scroll to position [654, 0]
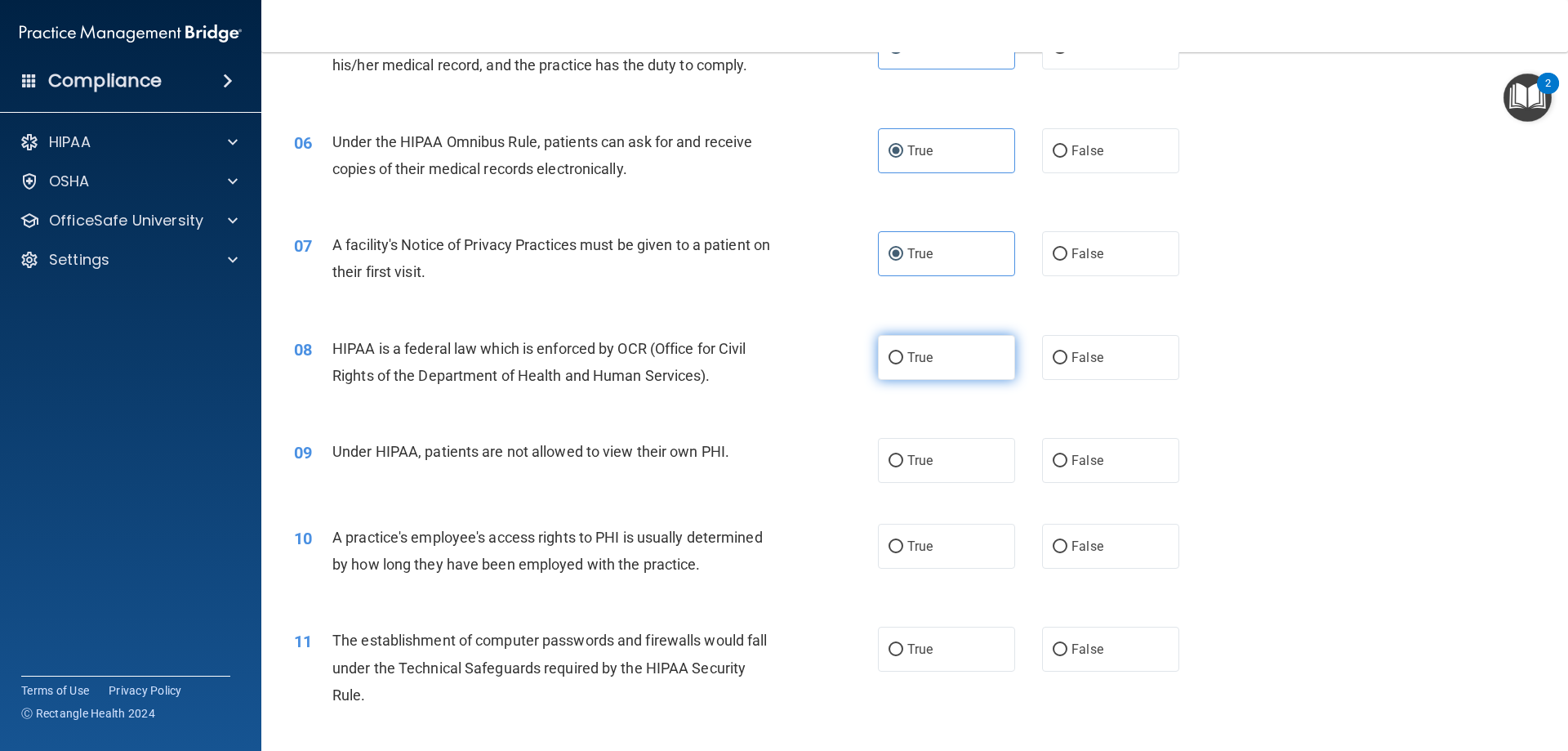
drag, startPoint x: 941, startPoint y: 368, endPoint x: 957, endPoint y: 492, distance: 125.0
click at [940, 372] on label "True" at bounding box center [947, 357] width 137 height 45
click at [903, 364] on input "True" at bounding box center [895, 359] width 14 height 12
radio input "true"
click at [956, 470] on label "True" at bounding box center [947, 460] width 137 height 45
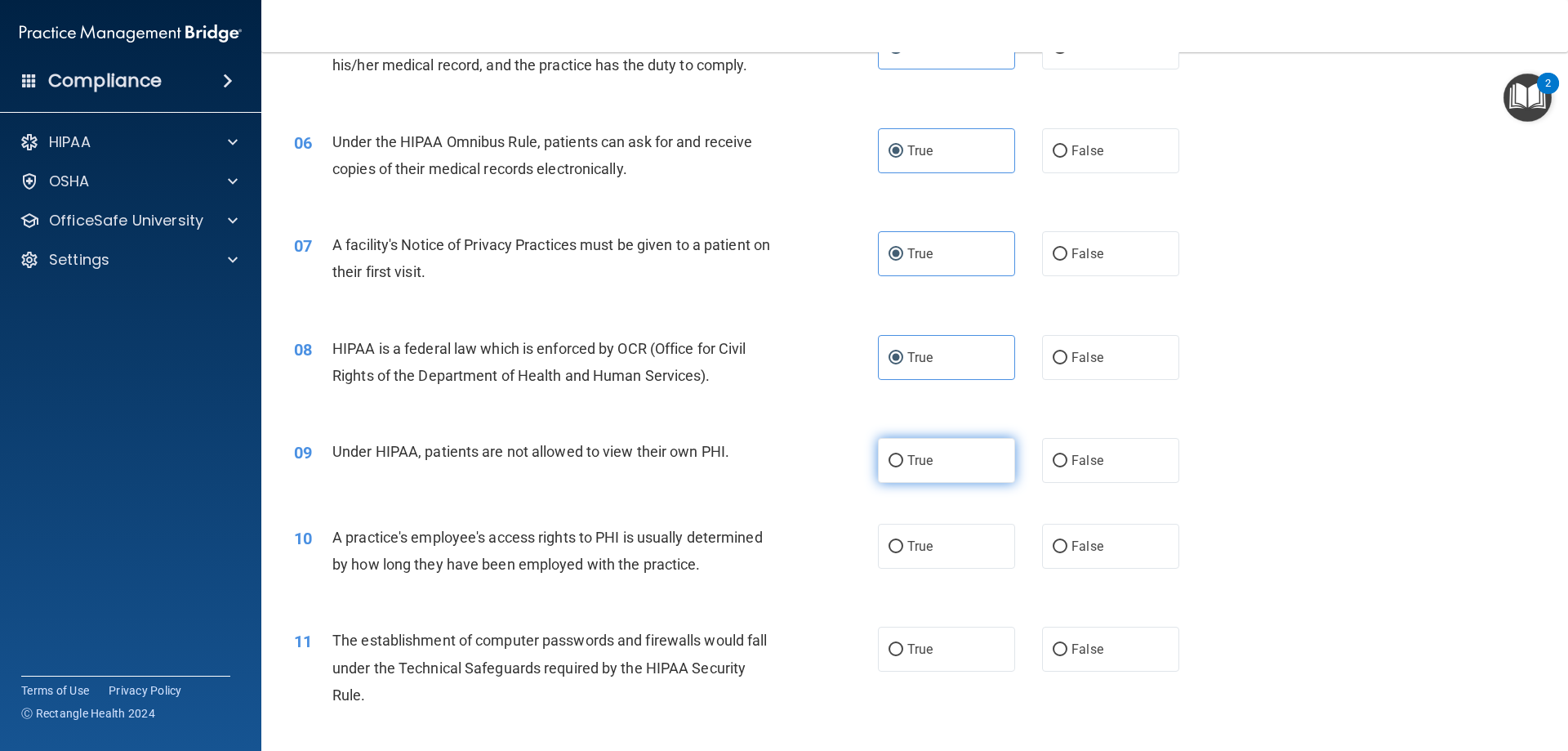
click at [903, 468] on input "True" at bounding box center [895, 461] width 14 height 12
radio input "true"
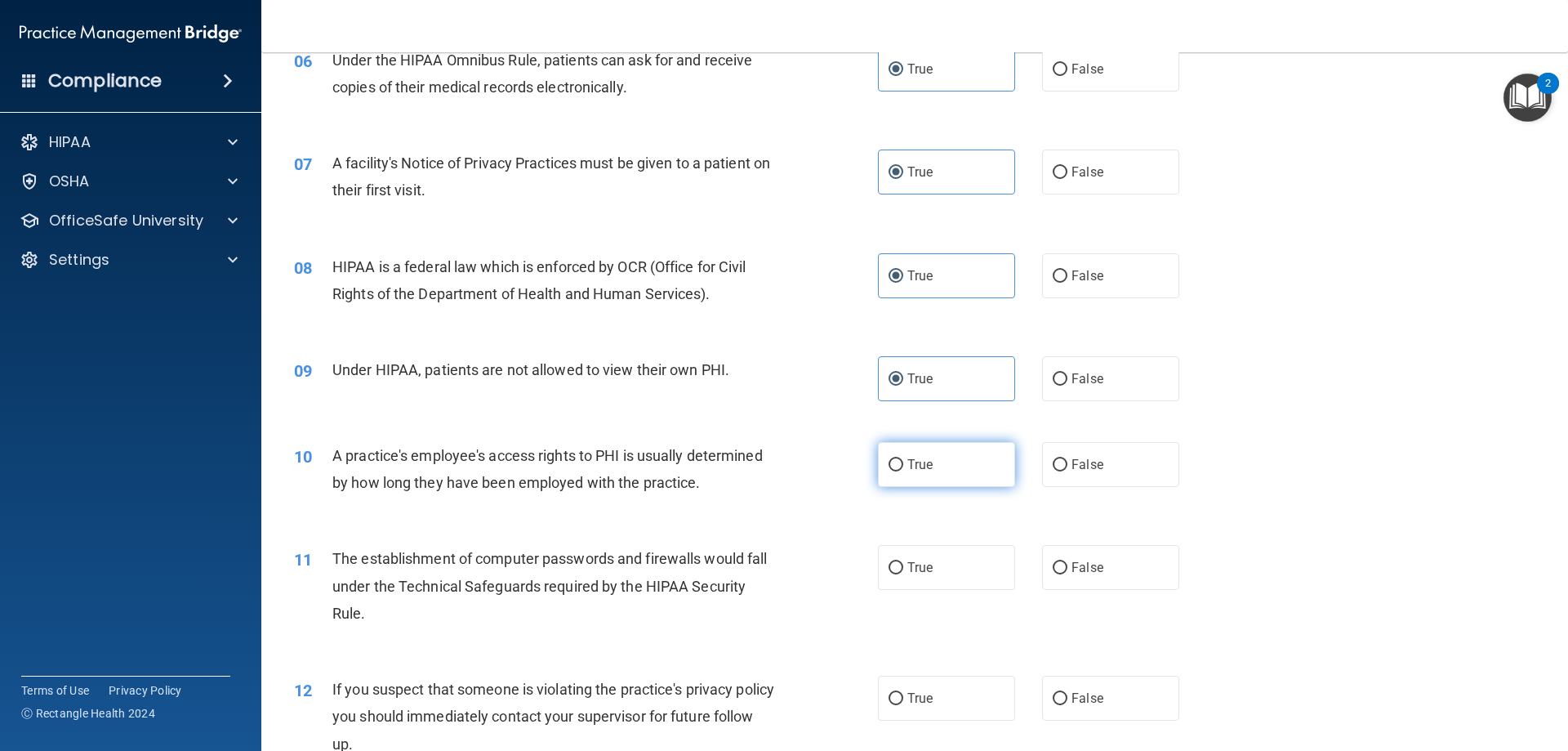
click at [947, 457] on label "True" at bounding box center [947, 465] width 137 height 45
click at [903, 459] on input "True" at bounding box center [895, 465] width 14 height 12
radio input "true"
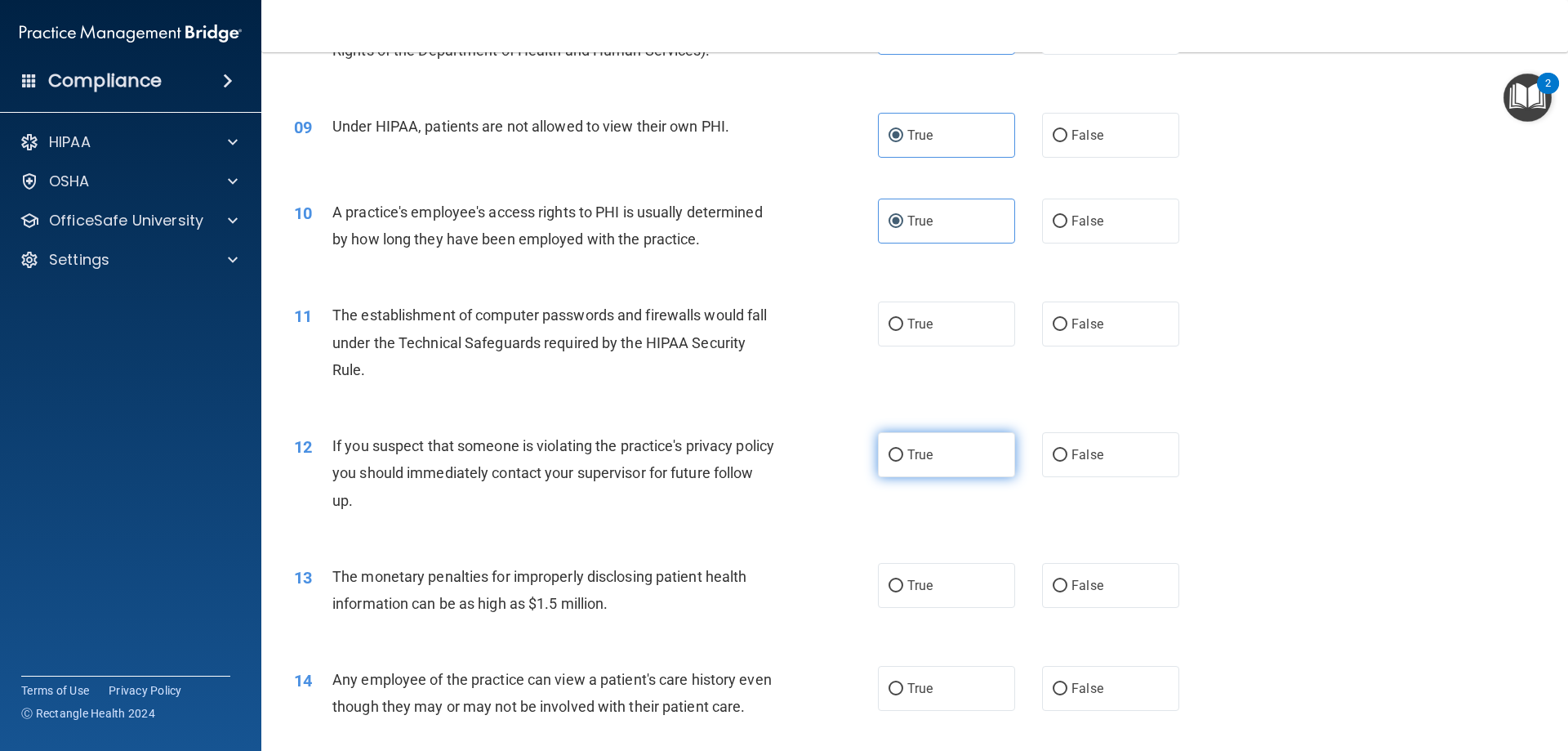
scroll to position [981, 0]
click at [922, 344] on label "True" at bounding box center [947, 322] width 137 height 45
click at [903, 330] on input "True" at bounding box center [895, 323] width 14 height 12
radio input "true"
click at [911, 462] on label "True" at bounding box center [947, 453] width 137 height 45
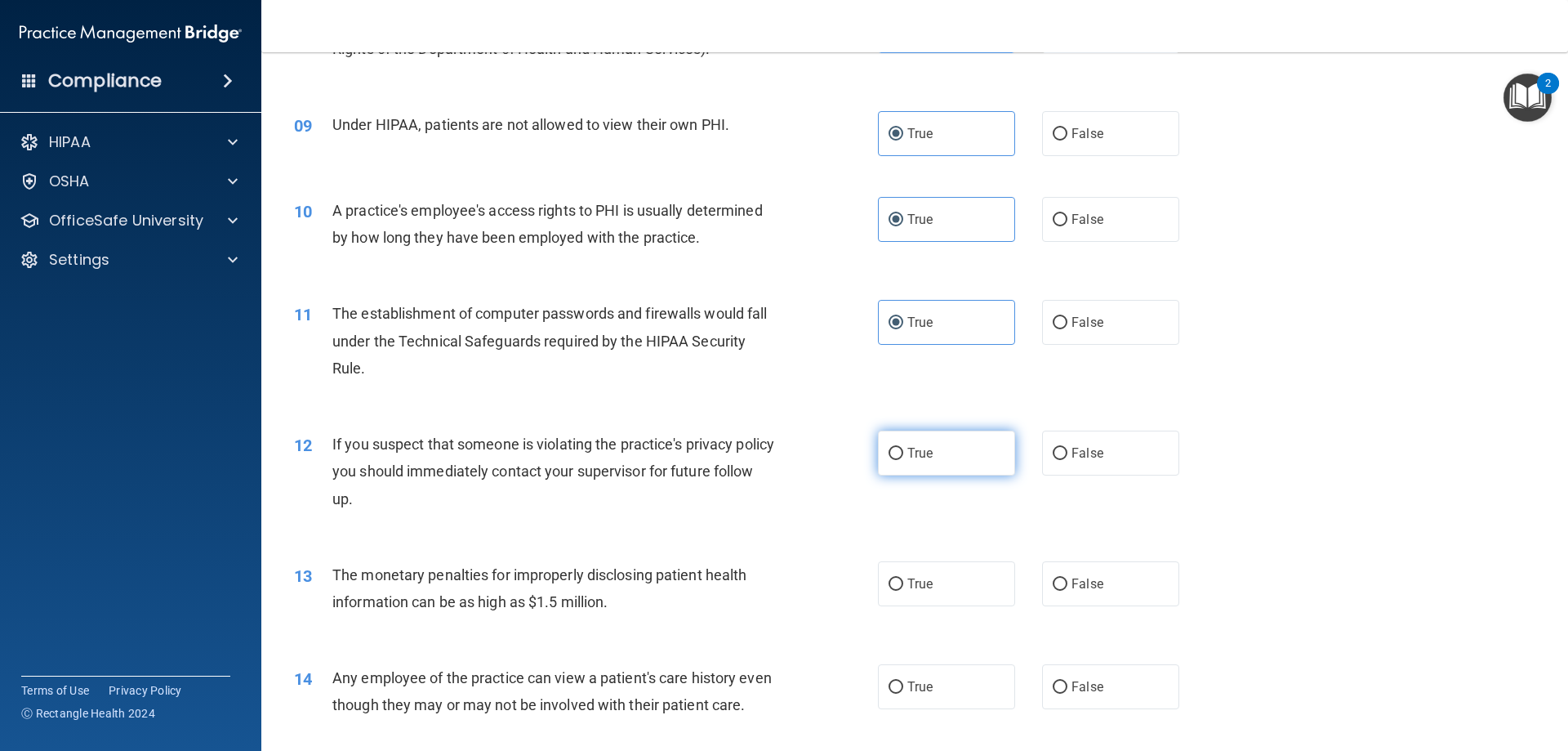
click at [903, 460] on input "True" at bounding box center [895, 453] width 14 height 12
radio input "true"
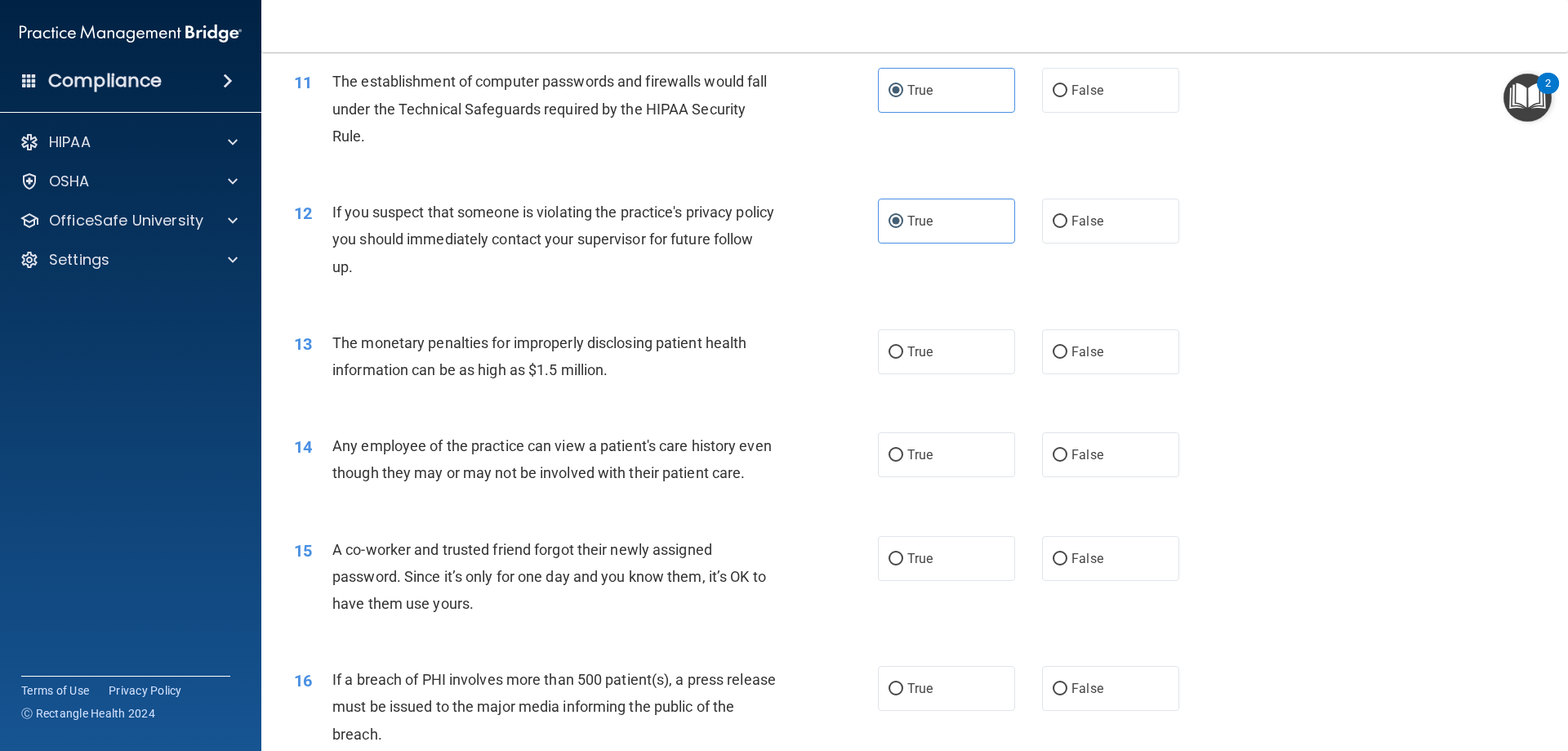
scroll to position [1226, 0]
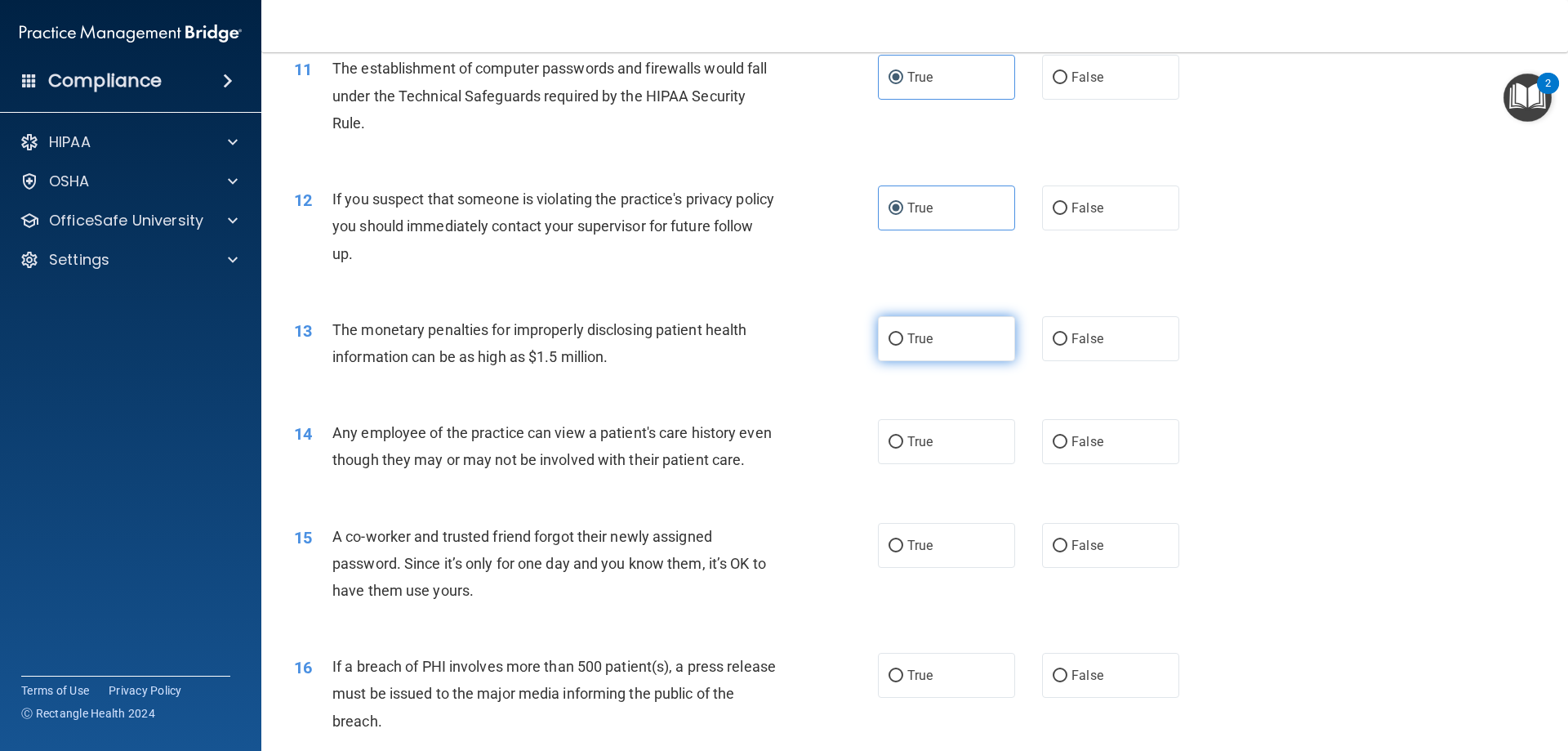
click at [926, 348] on label "True" at bounding box center [947, 338] width 137 height 45
click at [903, 346] on input "True" at bounding box center [895, 339] width 14 height 12
radio input "true"
click at [920, 451] on label "True" at bounding box center [947, 442] width 137 height 45
click at [903, 448] on input "True" at bounding box center [895, 442] width 14 height 12
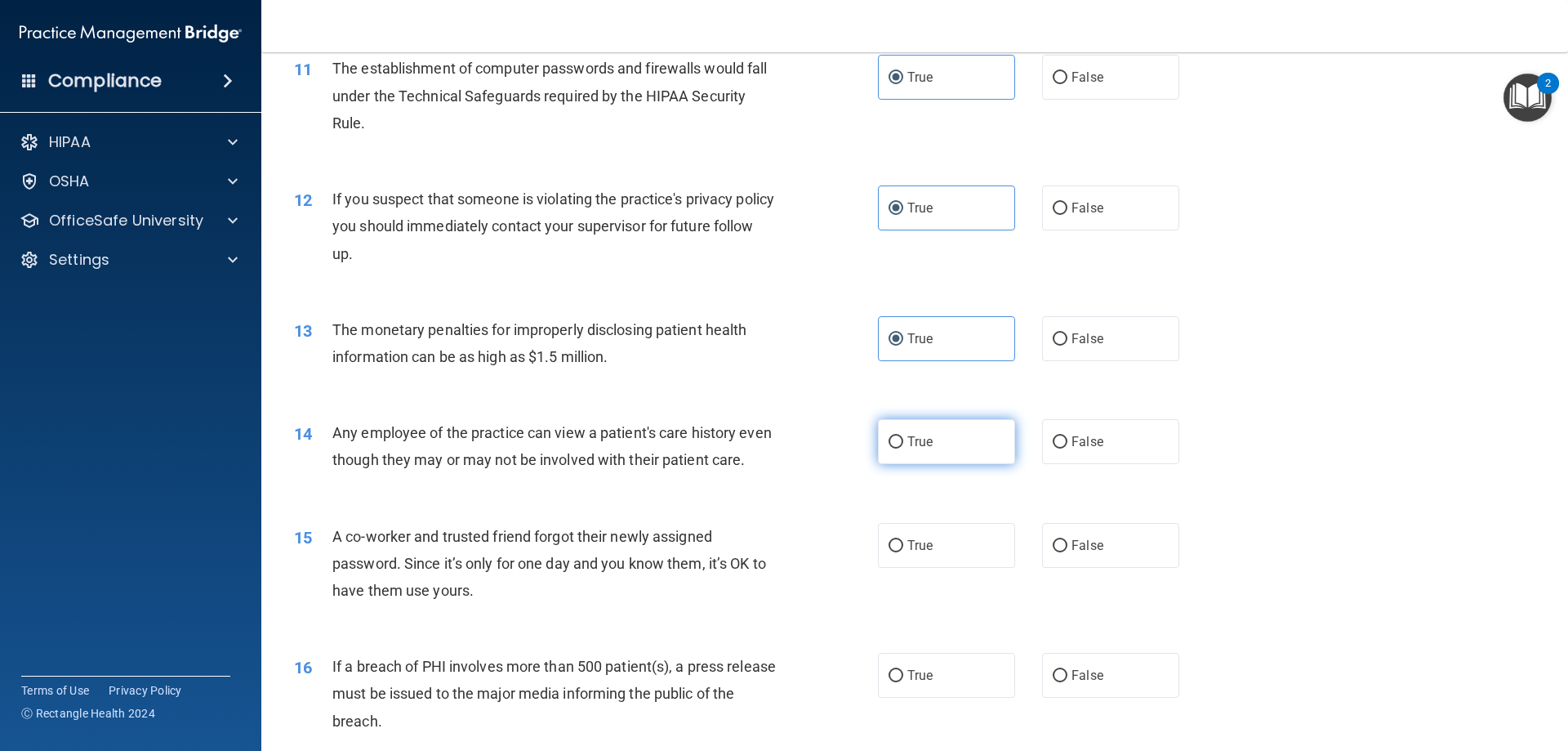
radio input "true"
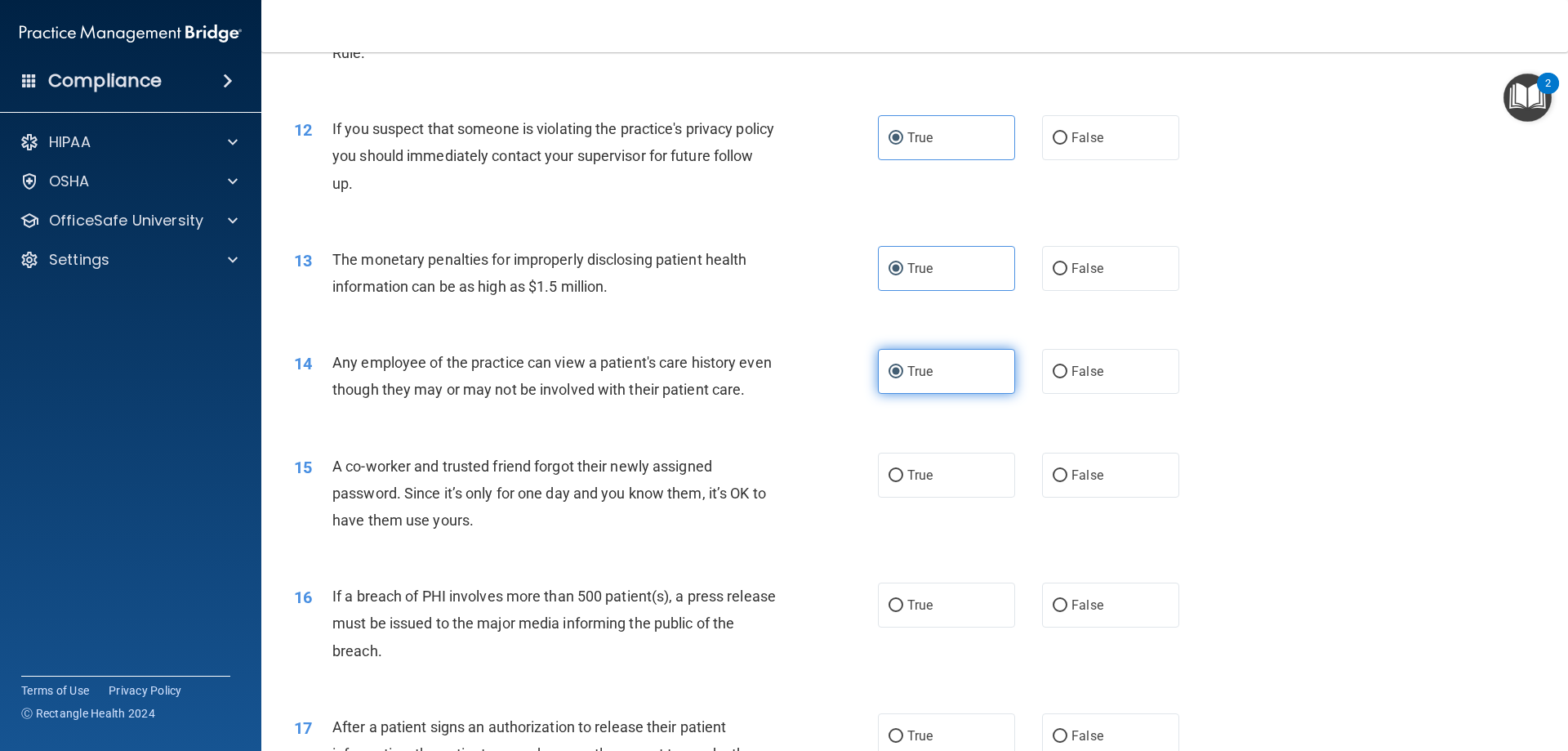
scroll to position [1389, 0]
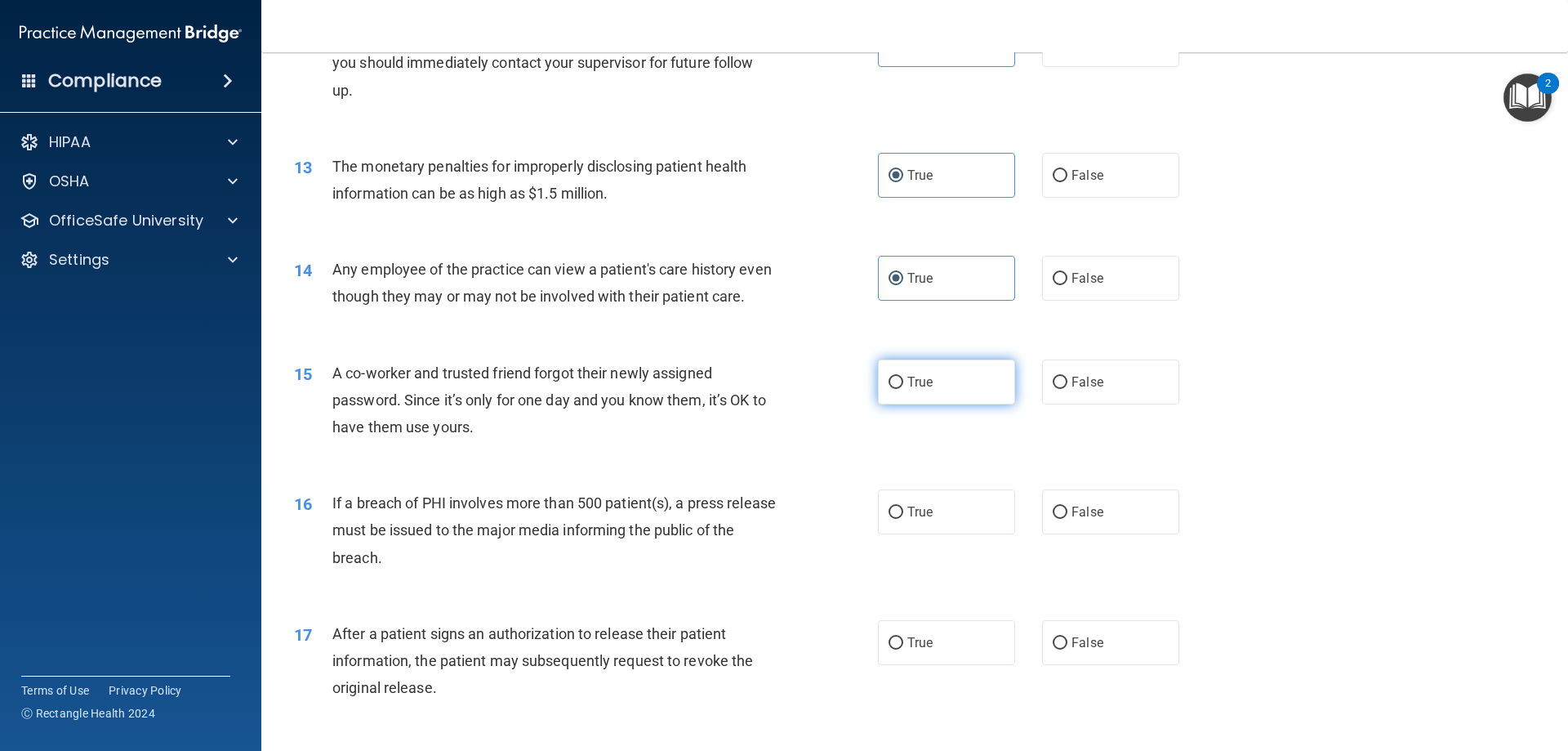
click at [930, 404] on label "True" at bounding box center [947, 381] width 137 height 45
click at [903, 389] on input "True" at bounding box center [895, 382] width 14 height 12
radio input "true"
click at [929, 535] on label "True" at bounding box center [947, 512] width 137 height 45
click at [903, 519] on input "True" at bounding box center [895, 513] width 14 height 12
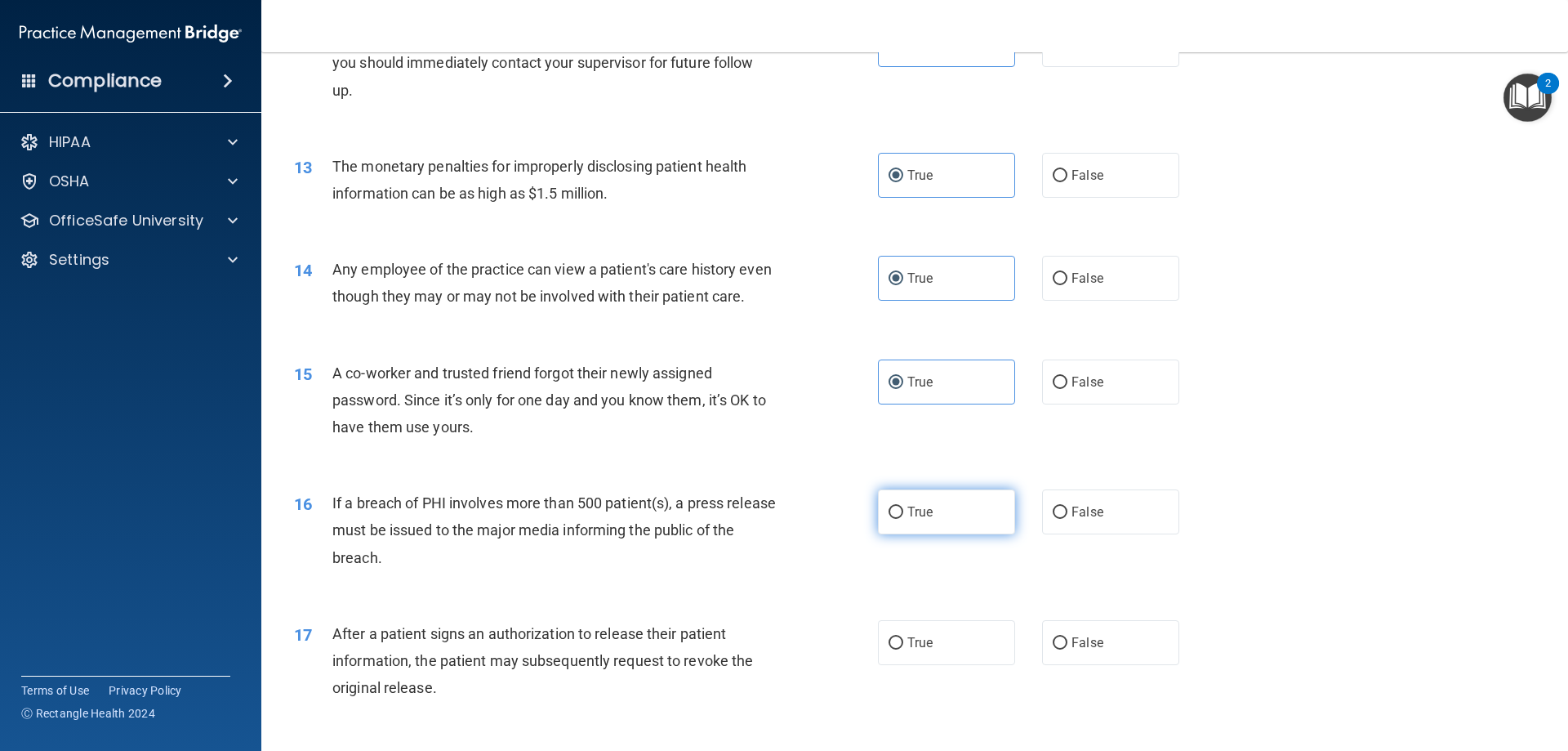
radio input "true"
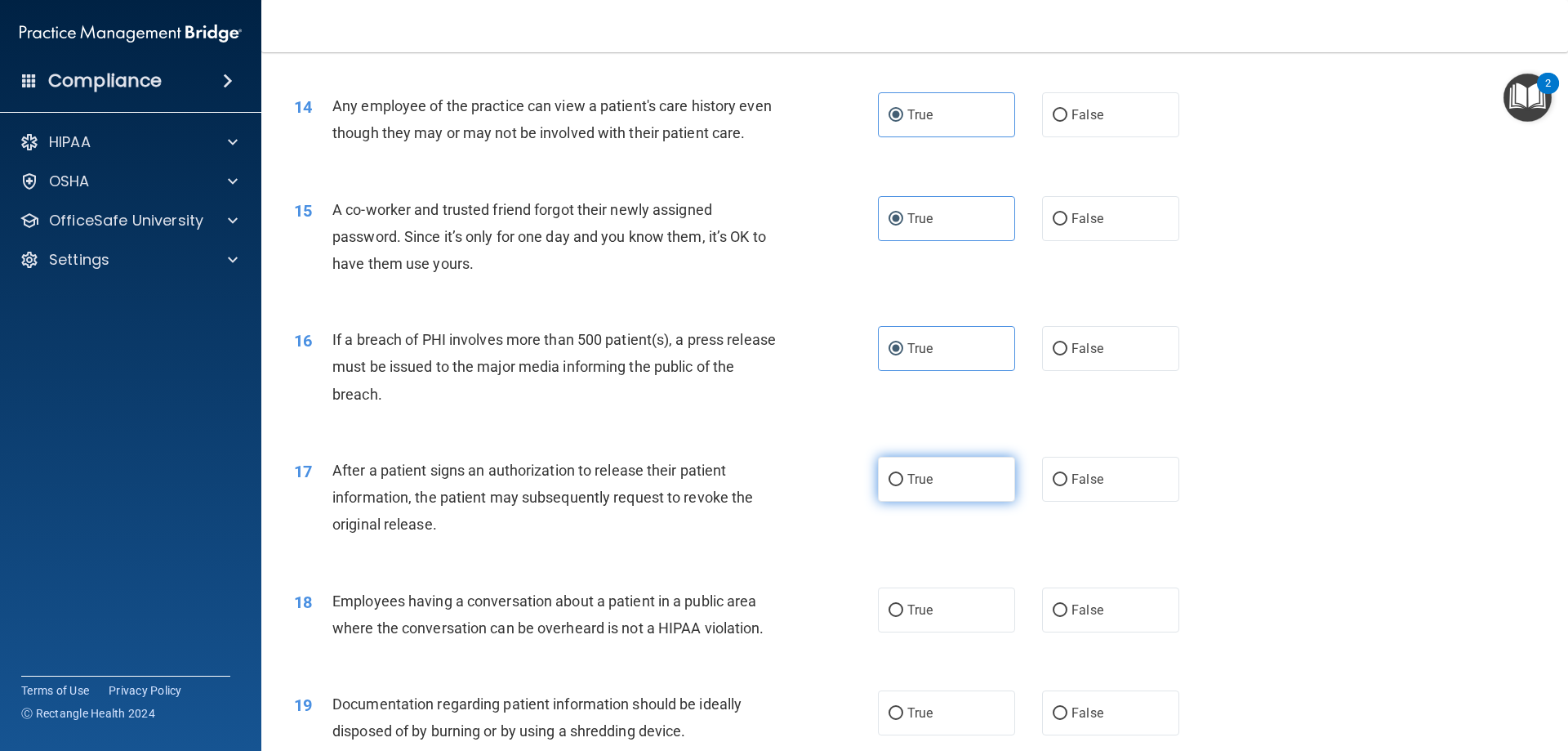
click at [928, 502] on label "True" at bounding box center [947, 479] width 137 height 45
click at [903, 487] on input "True" at bounding box center [895, 480] width 14 height 12
radio input "true"
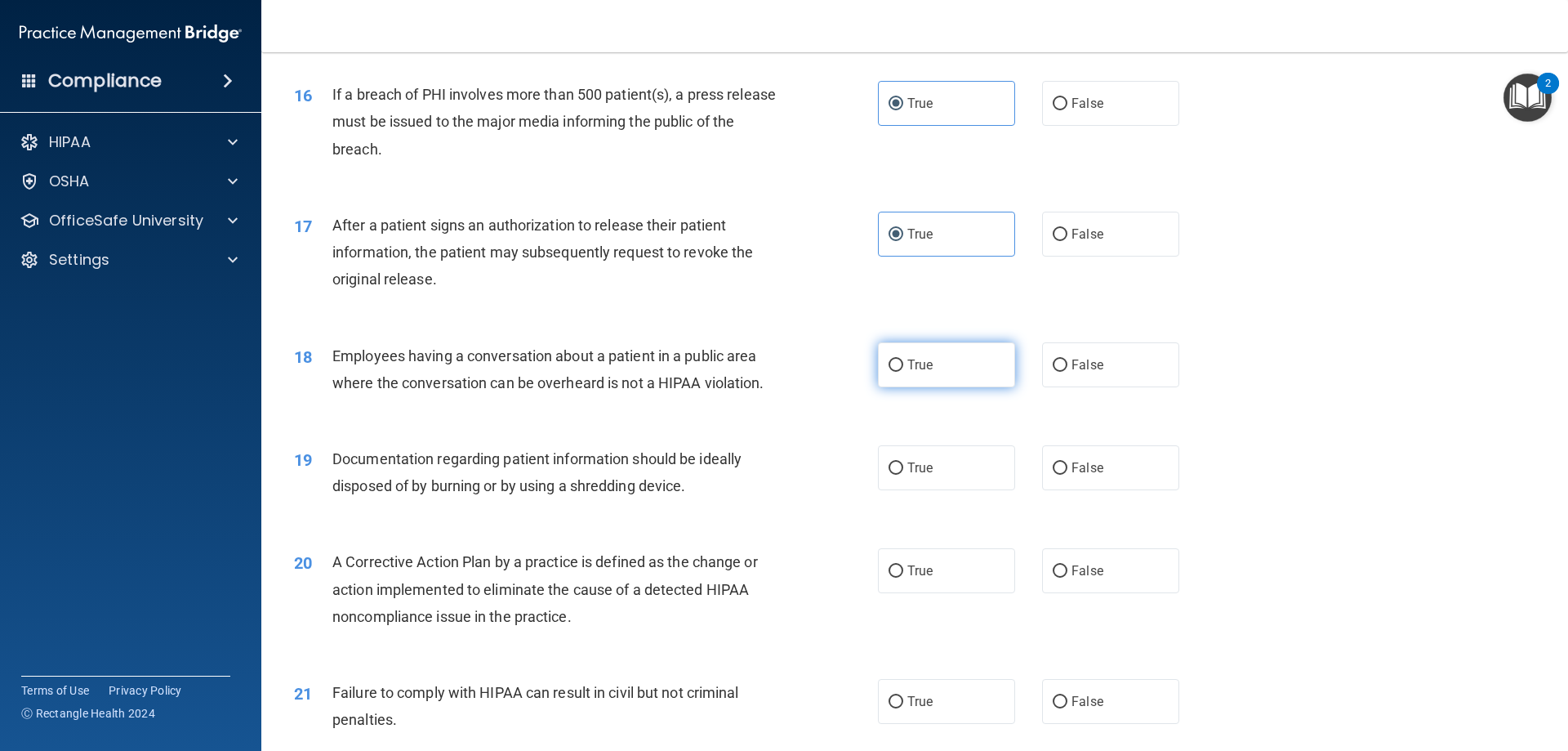
click at [940, 387] on label "True" at bounding box center [947, 364] width 137 height 45
click at [903, 372] on input "True" at bounding box center [895, 365] width 14 height 12
radio input "true"
click at [926, 491] on label "True" at bounding box center [947, 467] width 137 height 45
click at [903, 475] on input "True" at bounding box center [895, 469] width 14 height 12
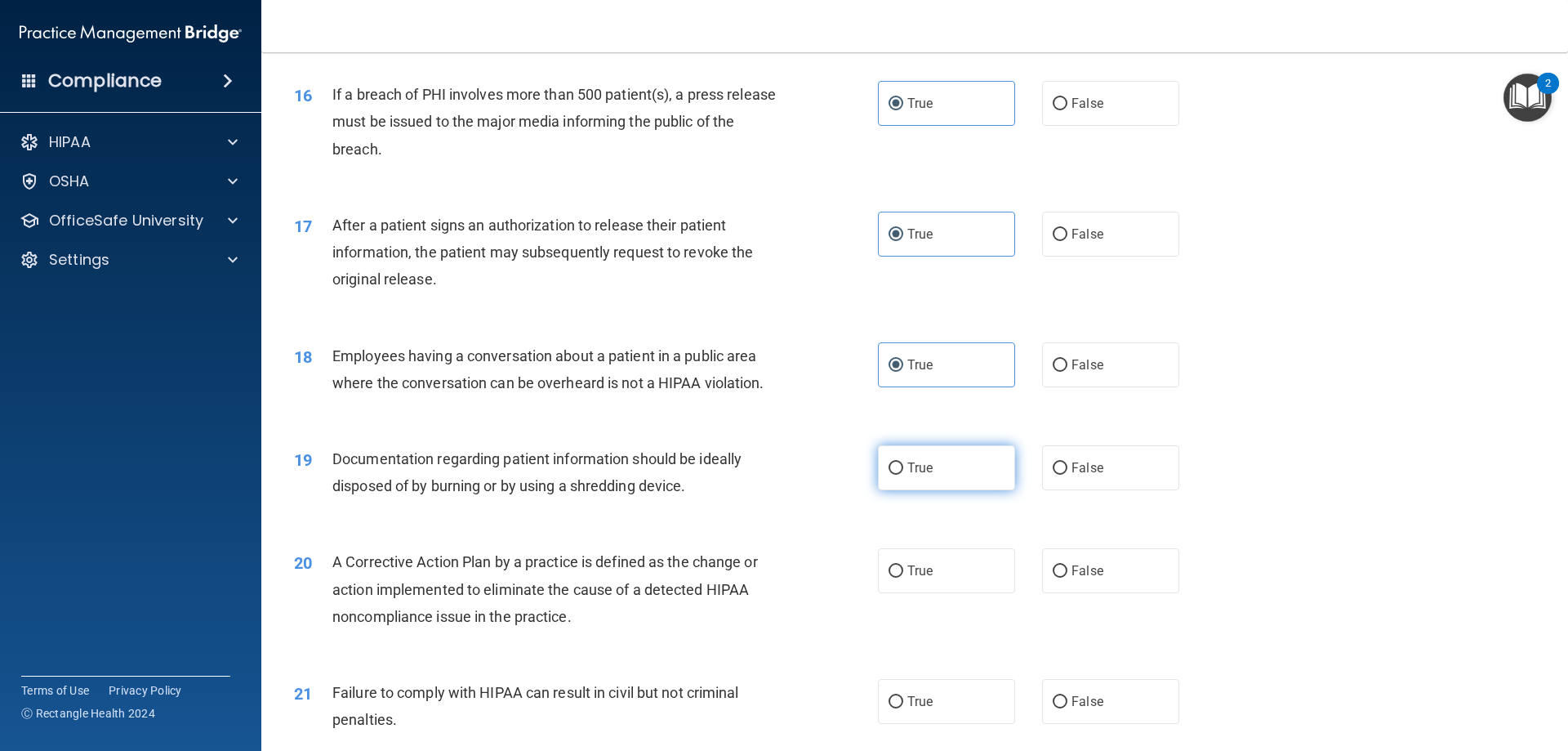
radio input "true"
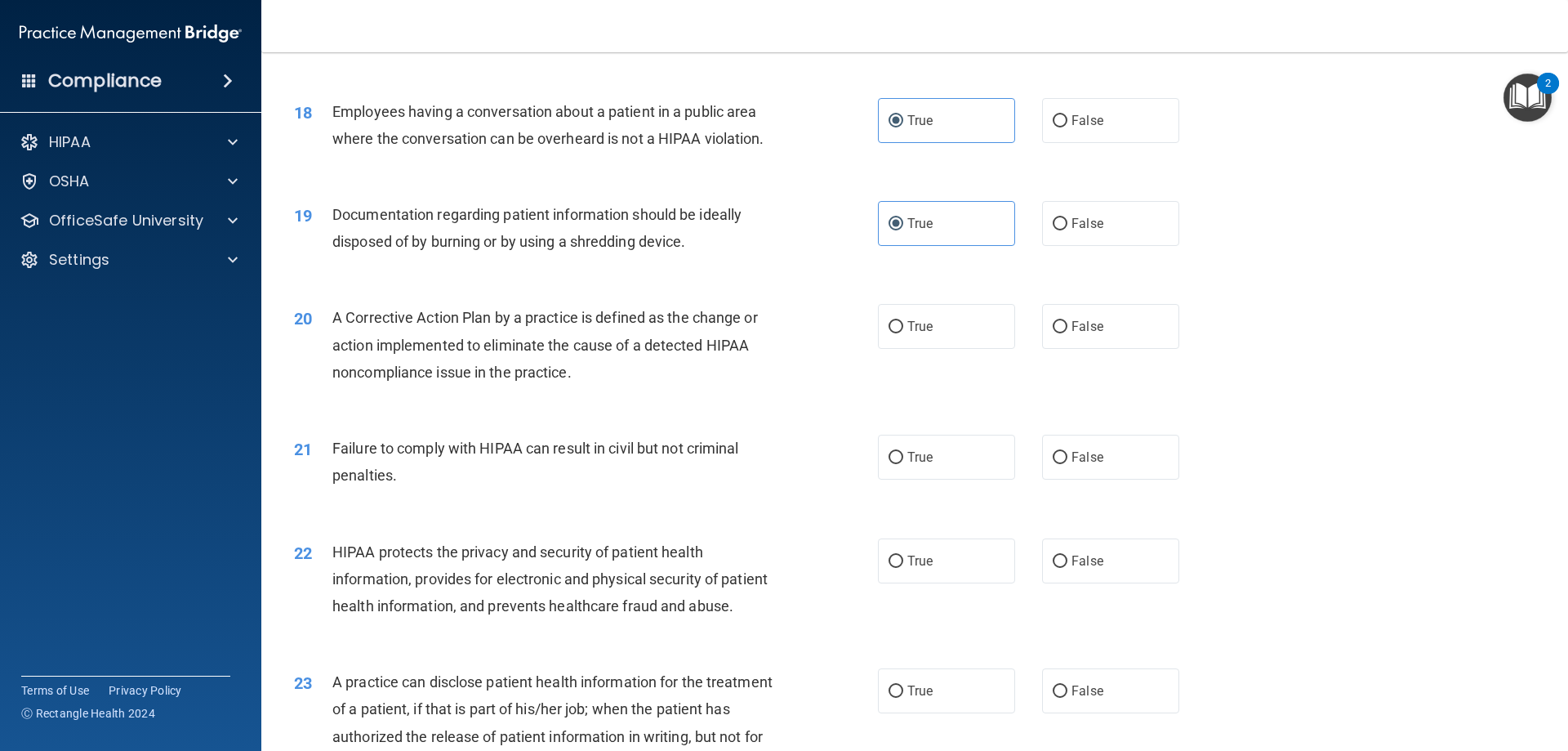
scroll to position [2043, 0]
click at [916, 348] on label "True" at bounding box center [947, 325] width 137 height 45
click at [903, 332] on input "True" at bounding box center [895, 326] width 14 height 12
radio input "true"
click at [928, 479] on label "True" at bounding box center [947, 456] width 137 height 45
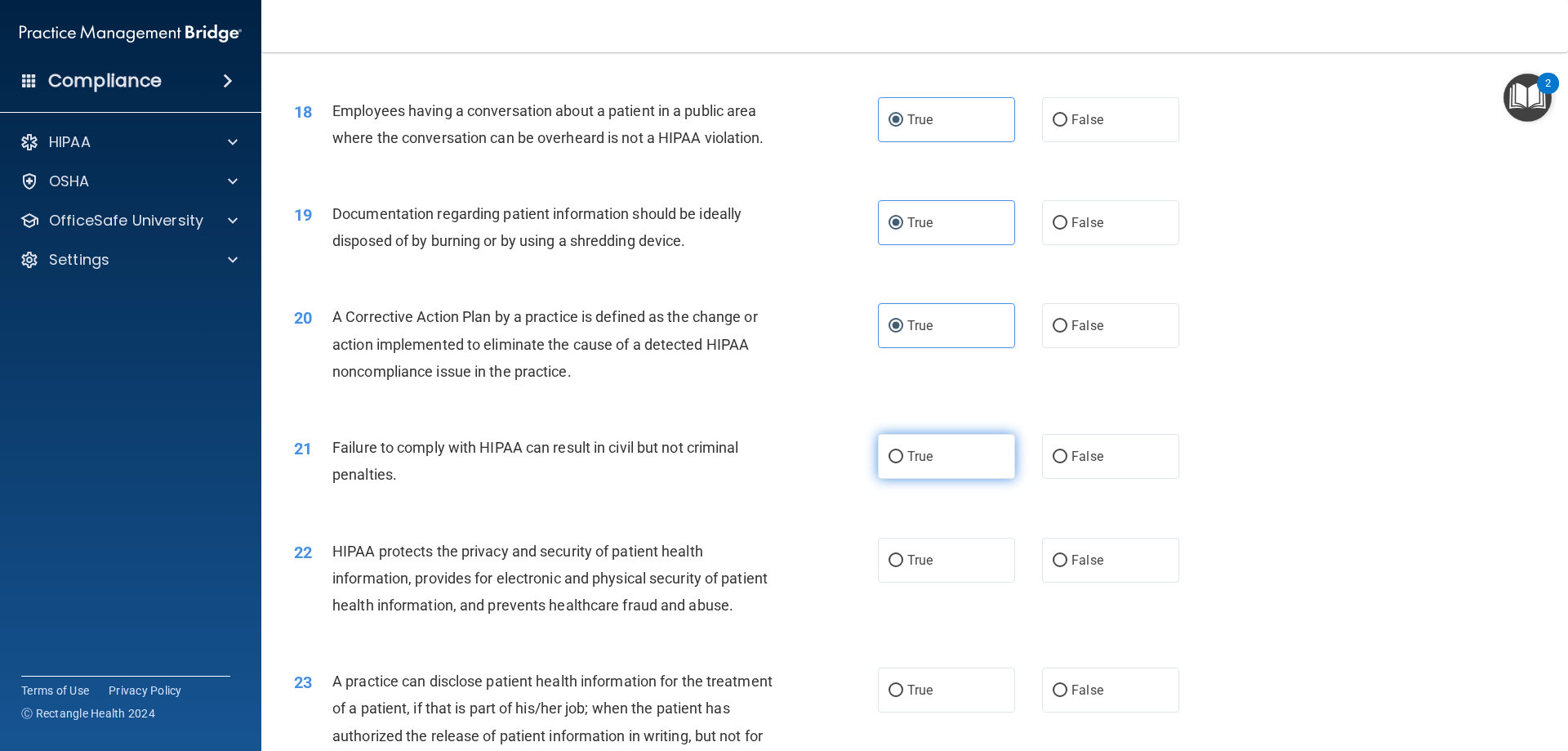
click at [903, 464] on input "True" at bounding box center [895, 457] width 14 height 12
radio input "true"
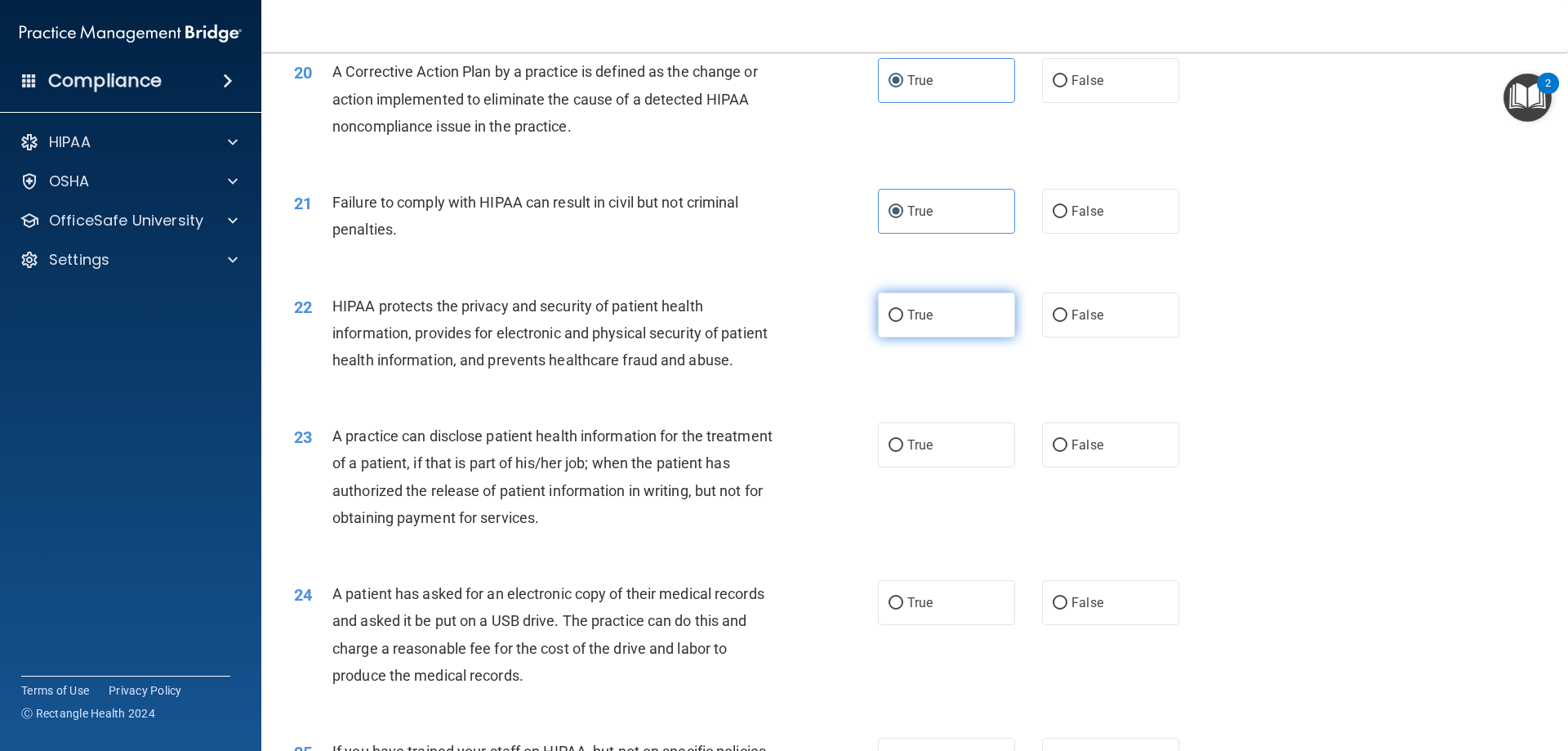
click at [930, 337] on label "True" at bounding box center [947, 314] width 137 height 45
click at [903, 322] on input "True" at bounding box center [895, 315] width 14 height 12
radio input "true"
click at [930, 468] on label "True" at bounding box center [947, 444] width 137 height 45
click at [903, 452] on input "True" at bounding box center [895, 446] width 14 height 12
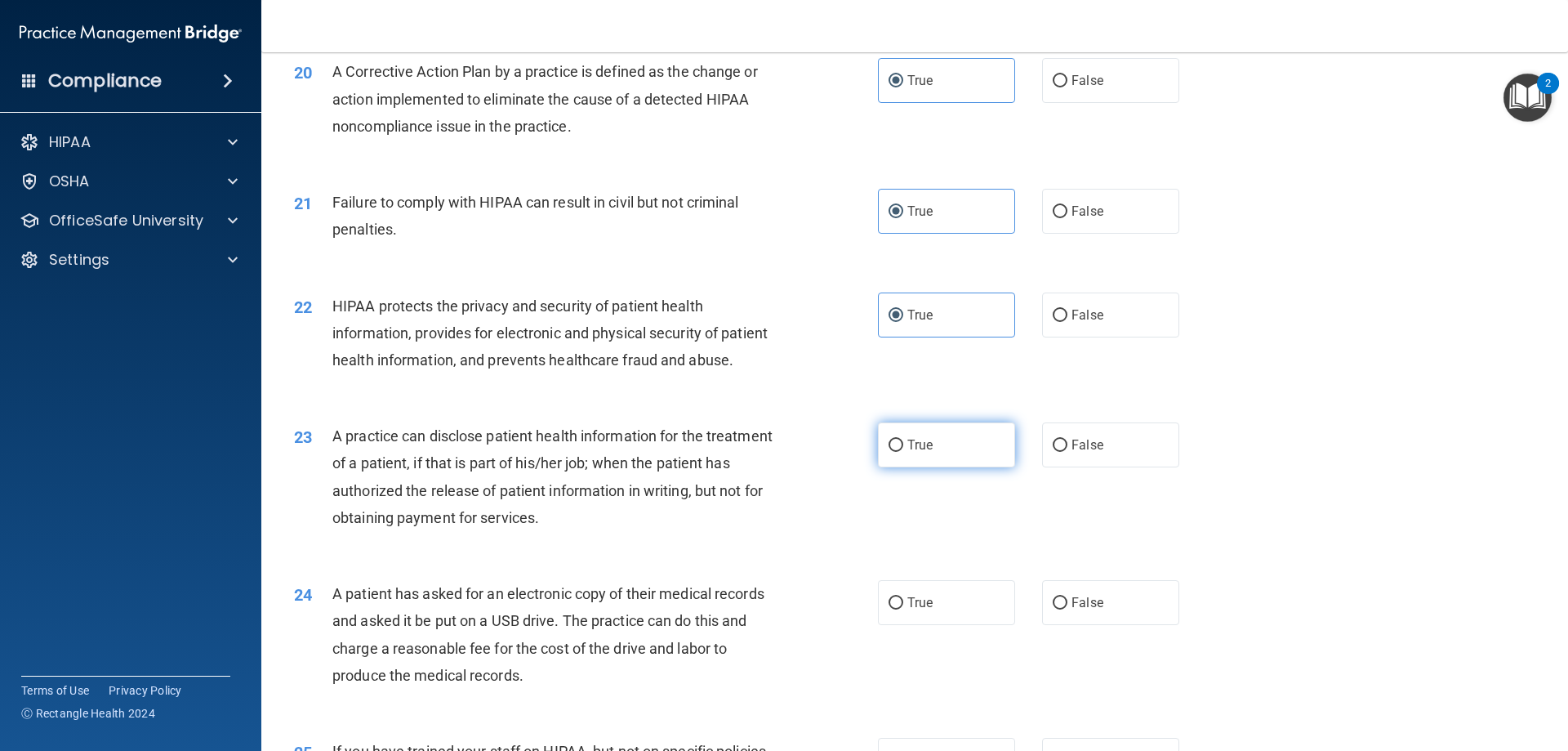
radio input "true"
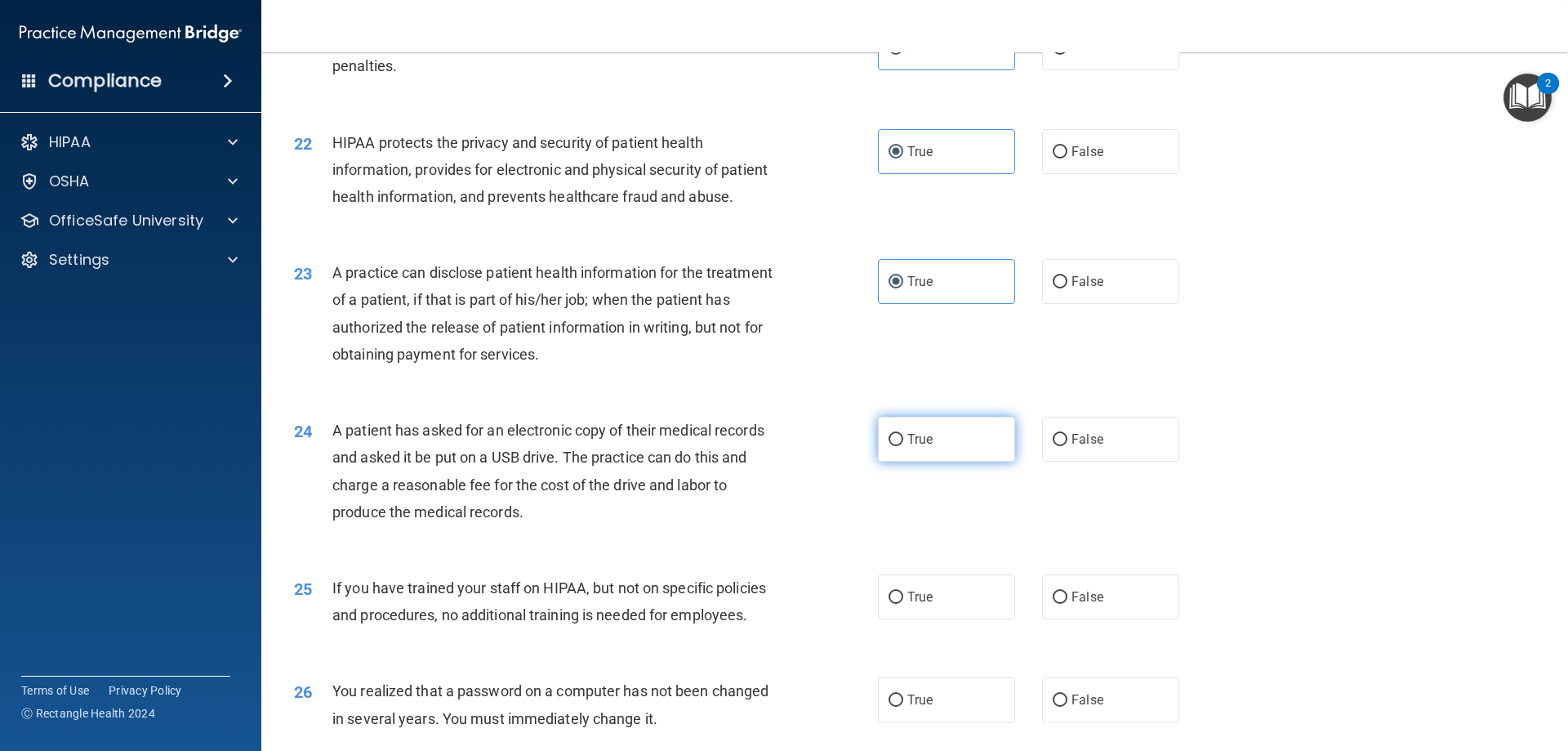
click at [935, 462] on label "True" at bounding box center [947, 439] width 137 height 45
click at [903, 446] on input "True" at bounding box center [895, 440] width 14 height 12
radio input "true"
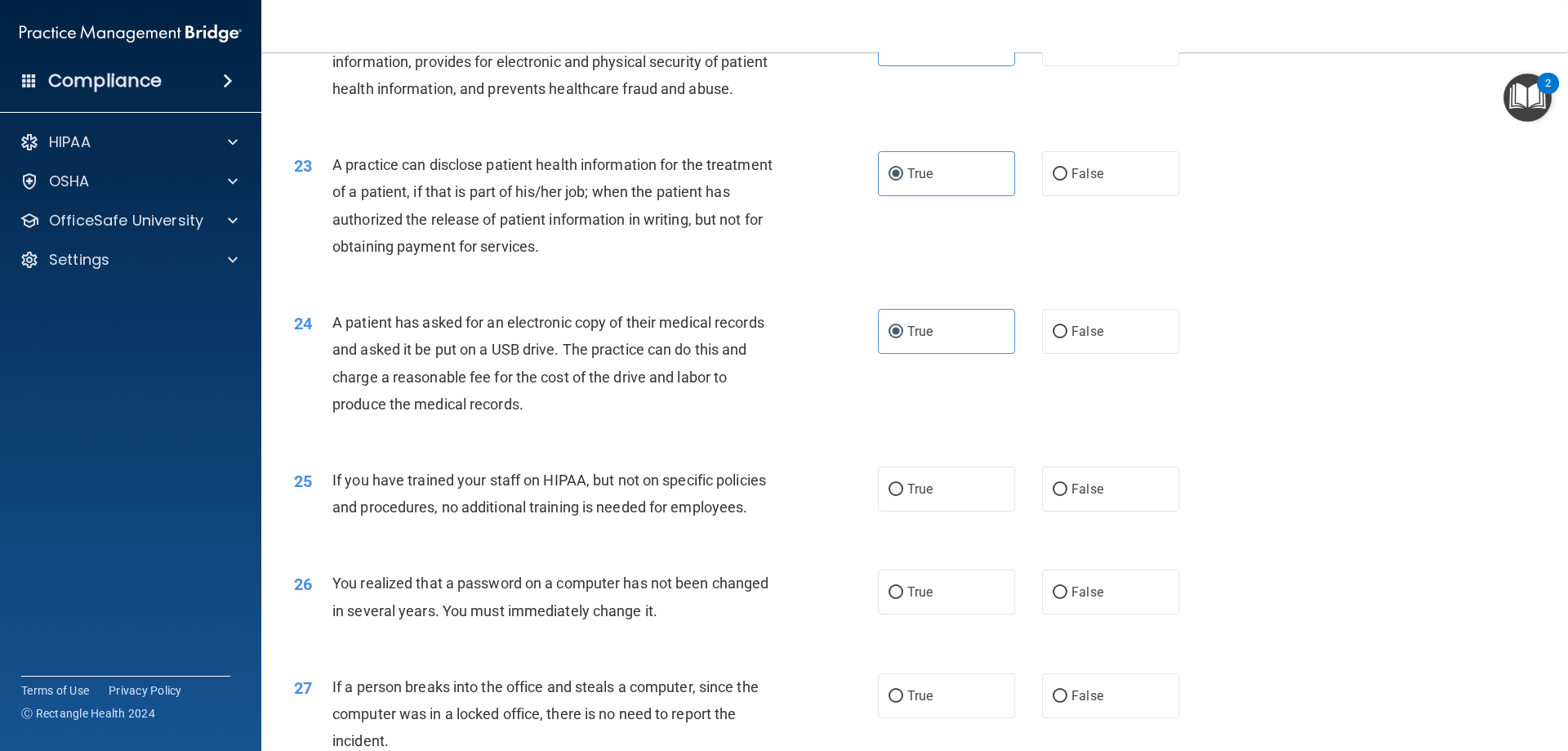
scroll to position [2779, 0]
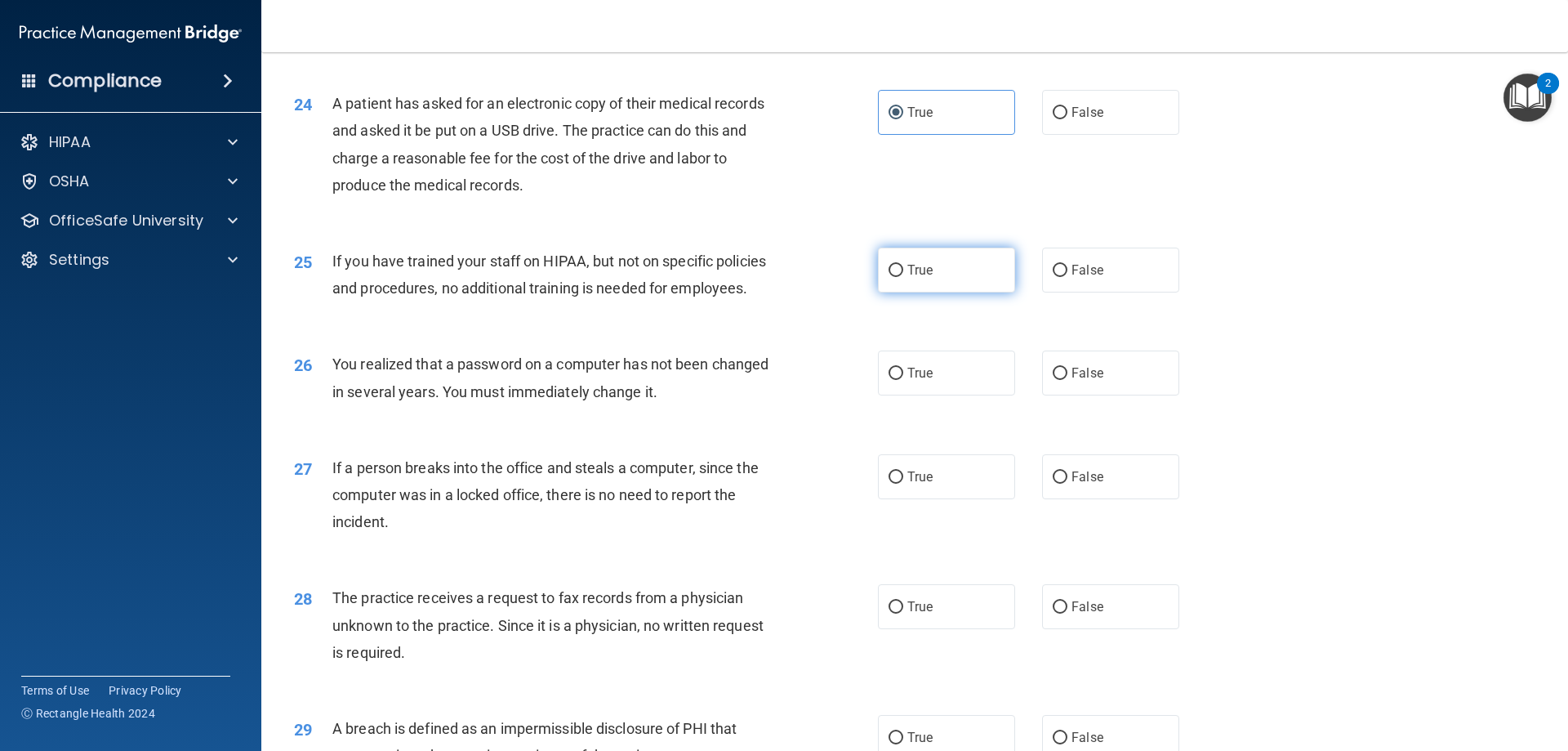
click at [928, 292] on label "True" at bounding box center [947, 270] width 137 height 45
click at [903, 277] on input "True" at bounding box center [895, 270] width 14 height 12
radio input "true"
click at [933, 396] on label "True" at bounding box center [947, 373] width 137 height 45
click at [903, 380] on input "True" at bounding box center [895, 374] width 14 height 12
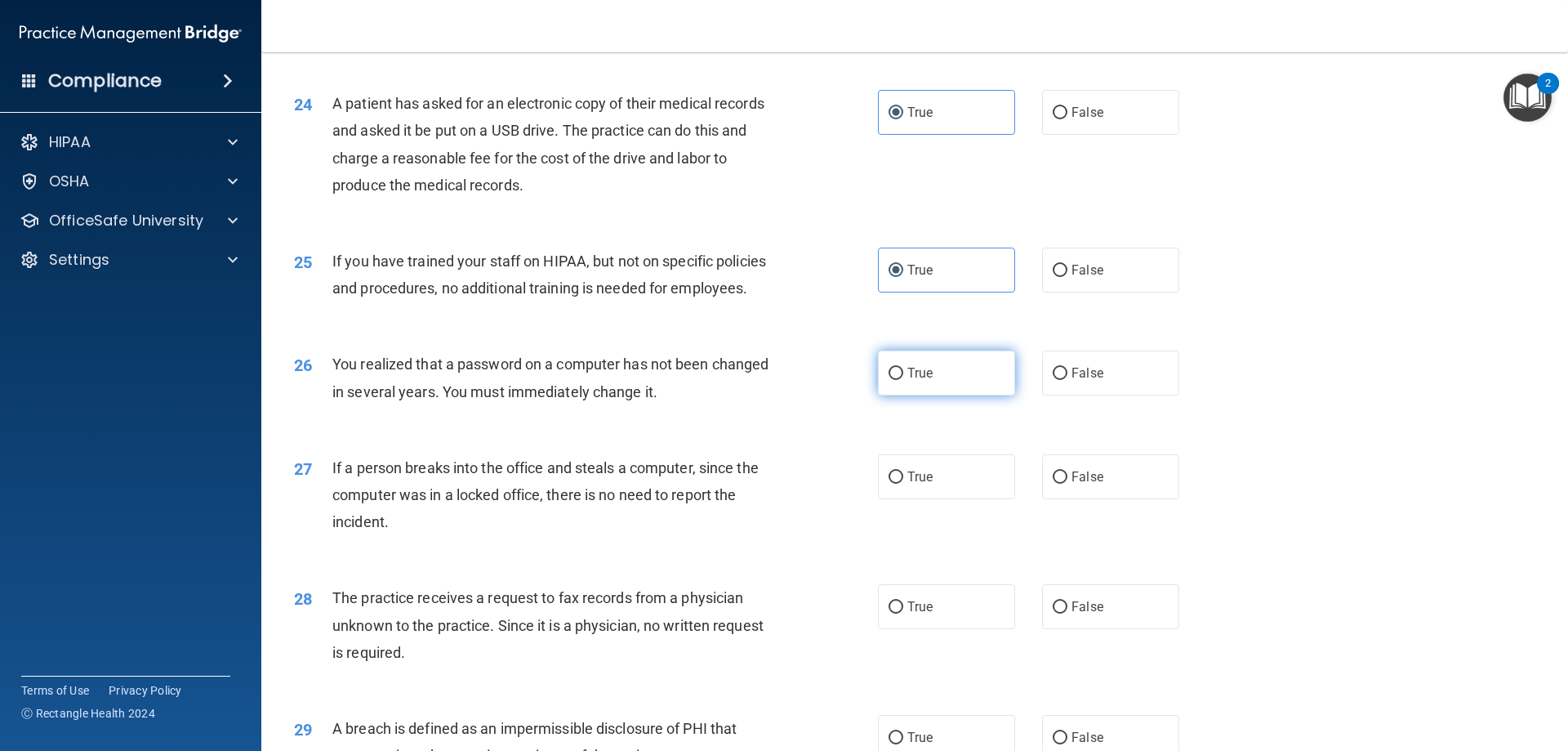
radio input "true"
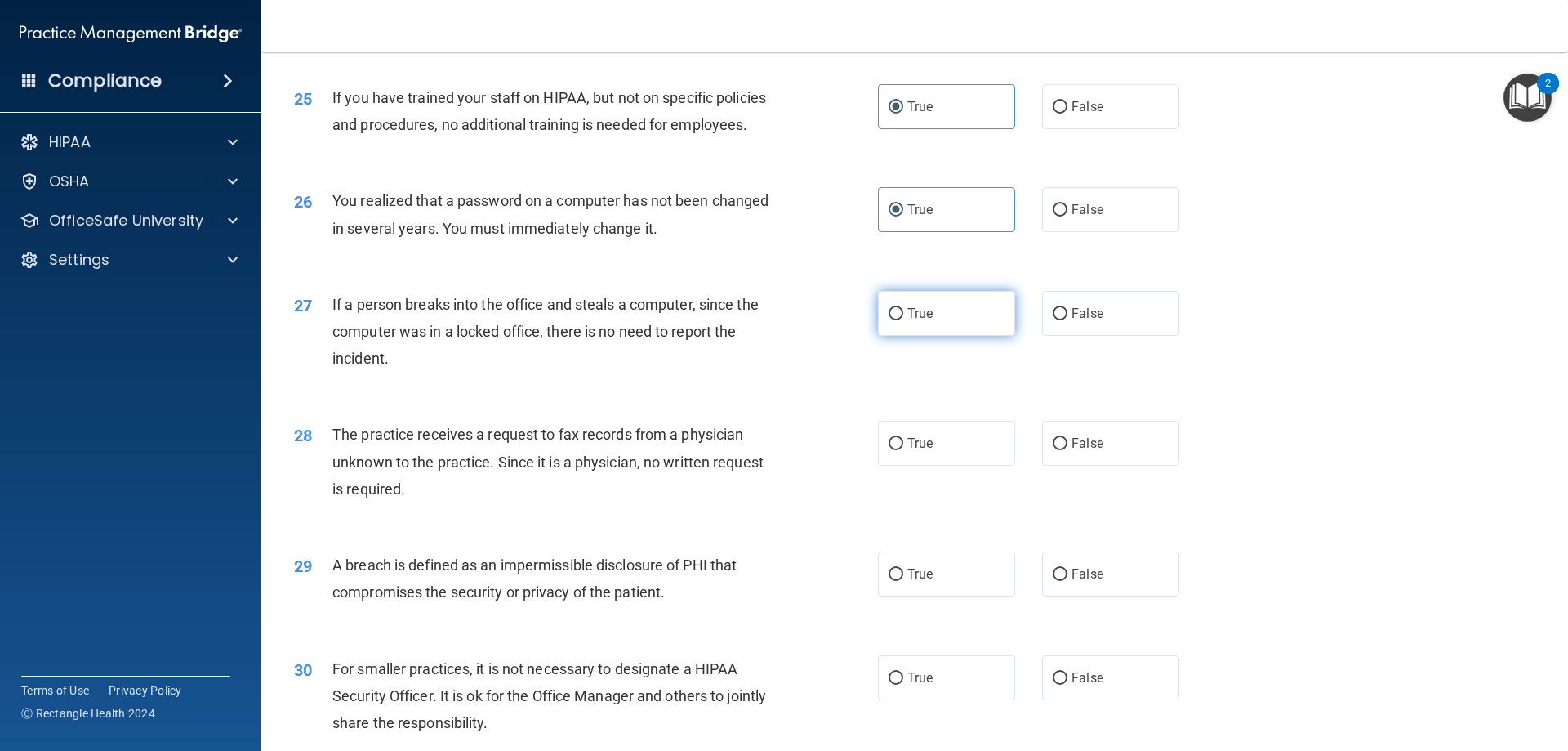
click at [928, 336] on label "True" at bounding box center [947, 313] width 137 height 45
click at [903, 320] on input "True" at bounding box center [895, 314] width 14 height 12
radio input "true"
click at [943, 466] on label "True" at bounding box center [947, 443] width 137 height 45
click at [903, 450] on input "True" at bounding box center [895, 444] width 14 height 12
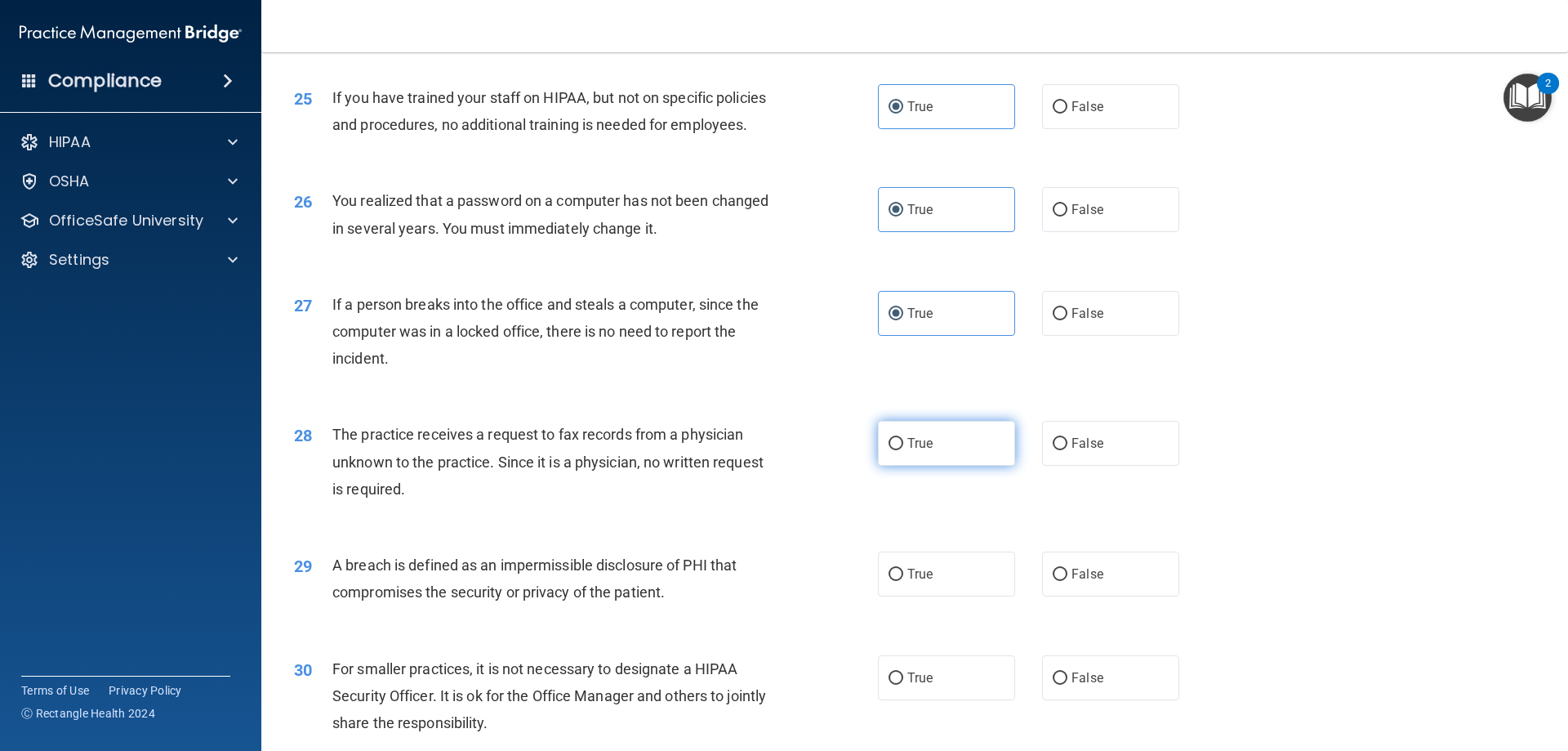
radio input "true"
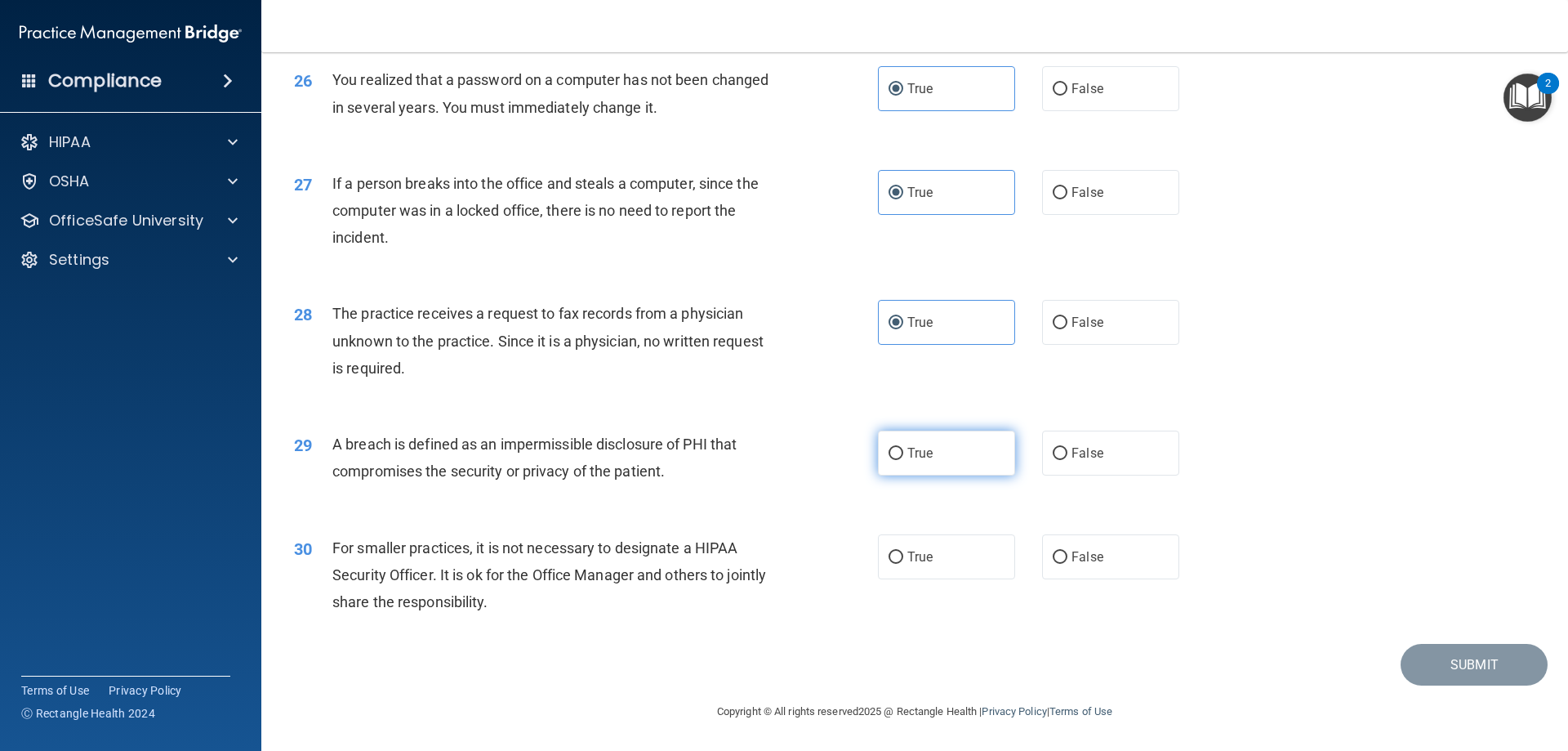
scroll to position [3117, 0]
click at [942, 443] on label "True" at bounding box center [947, 453] width 137 height 45
click at [903, 448] on input "True" at bounding box center [895, 453] width 14 height 12
radio input "true"
click at [934, 534] on div "30 For smaller practices, it is not necessary to designate a HIPAA Security Off…" at bounding box center [915, 579] width 1266 height 131
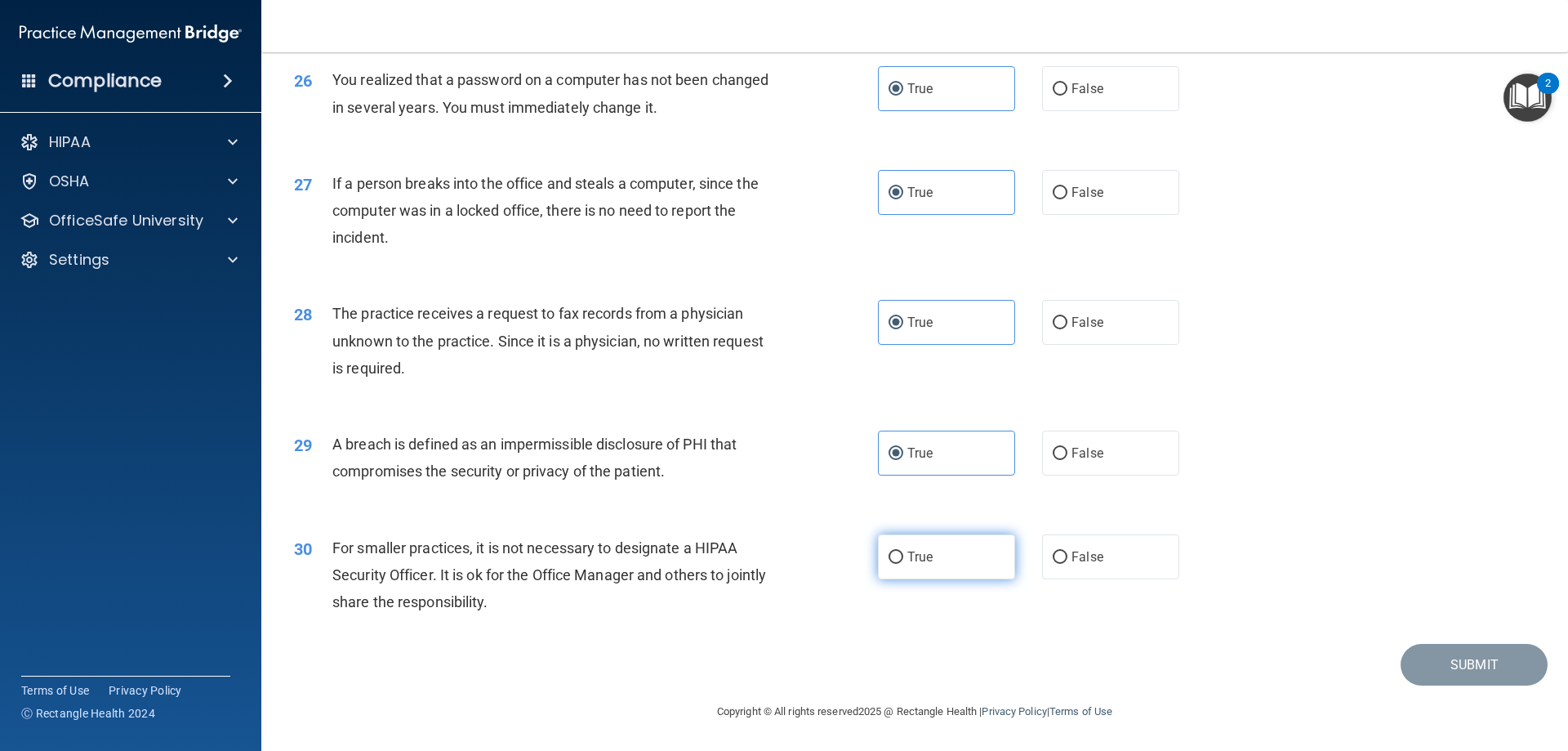
click at [935, 548] on label "True" at bounding box center [947, 557] width 137 height 45
click at [903, 552] on input "True" at bounding box center [895, 558] width 14 height 12
radio input "true"
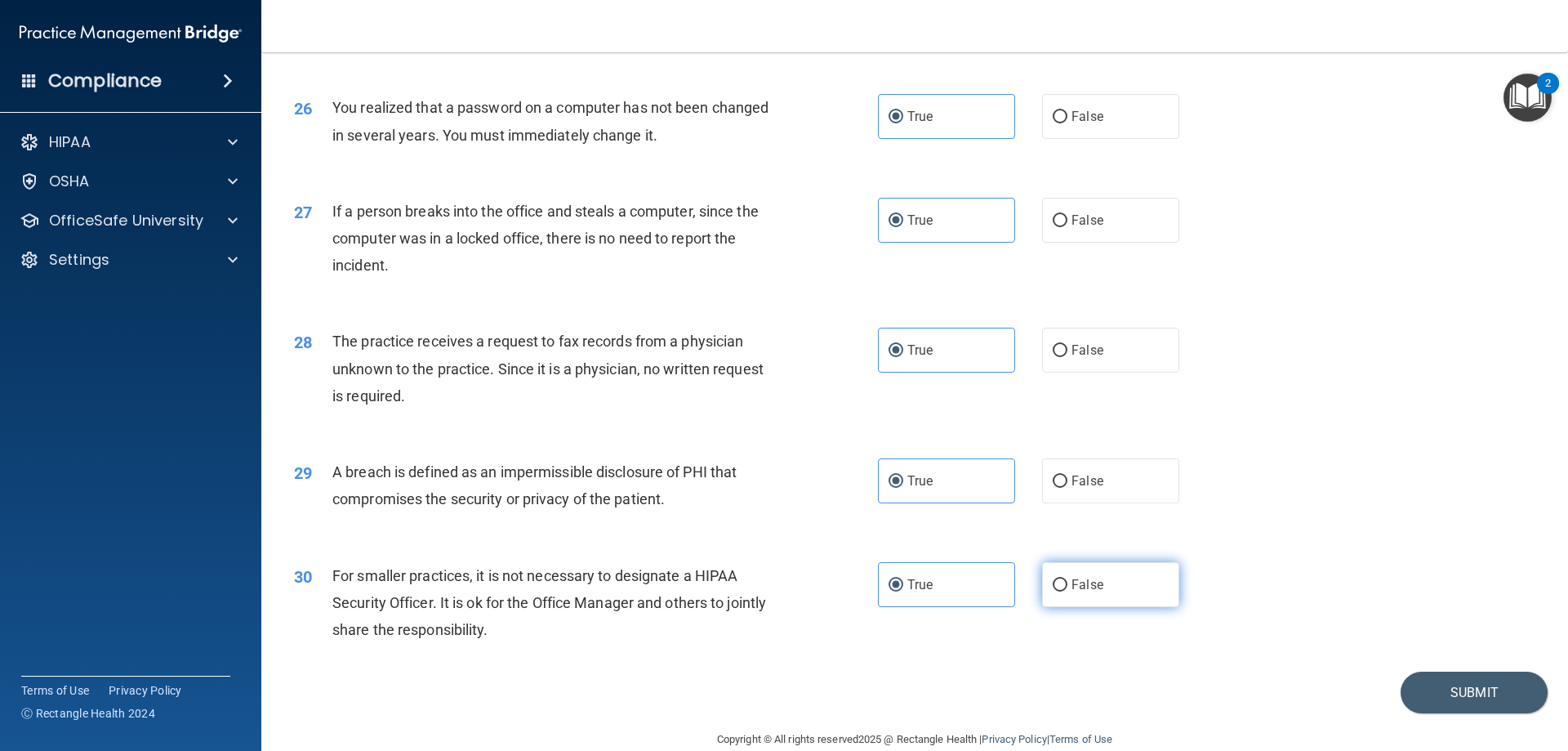
click at [1072, 607] on label "False" at bounding box center [1111, 584] width 137 height 45
click at [1067, 592] on input "False" at bounding box center [1060, 586] width 14 height 12
radio input "true"
radio input "false"
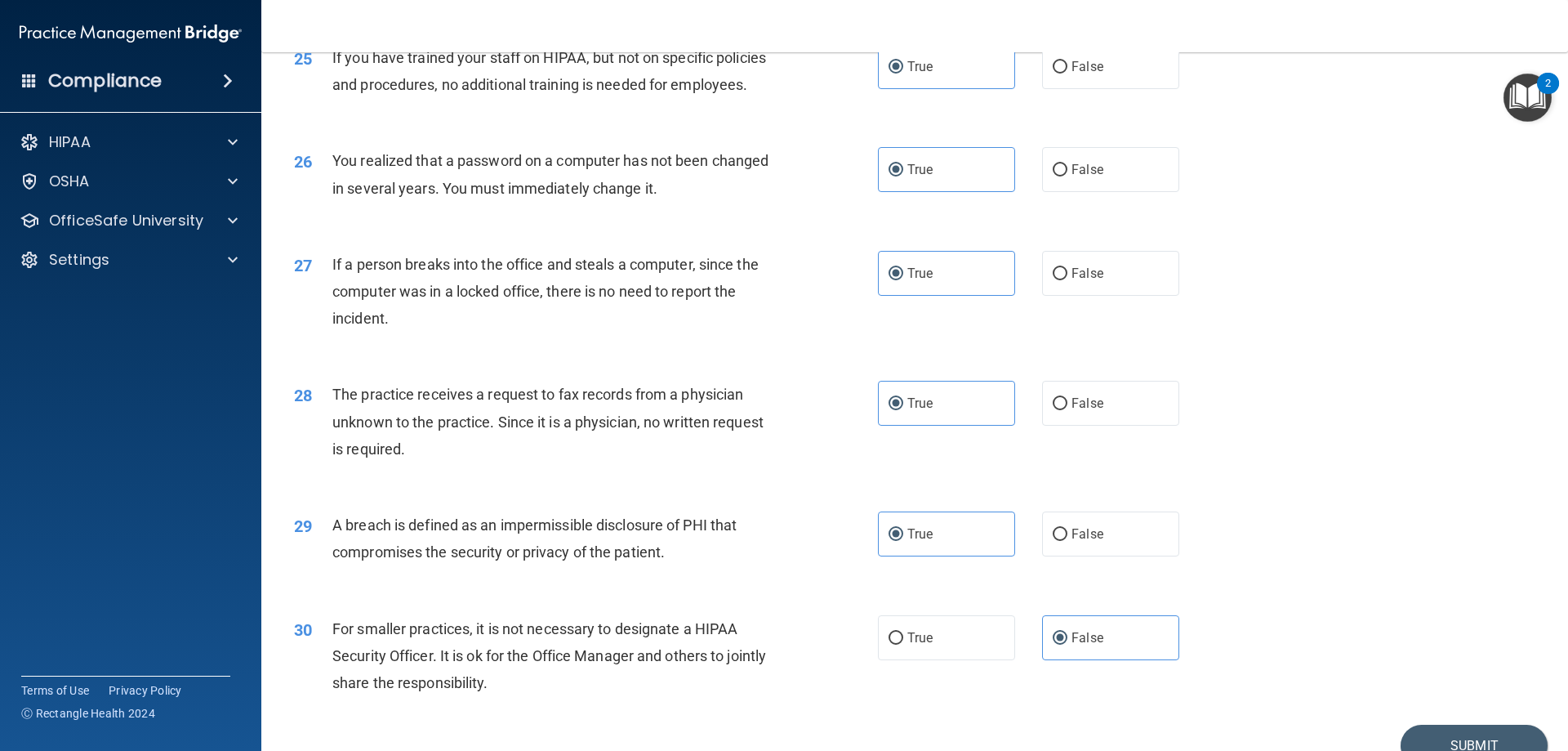
scroll to position [2954, 0]
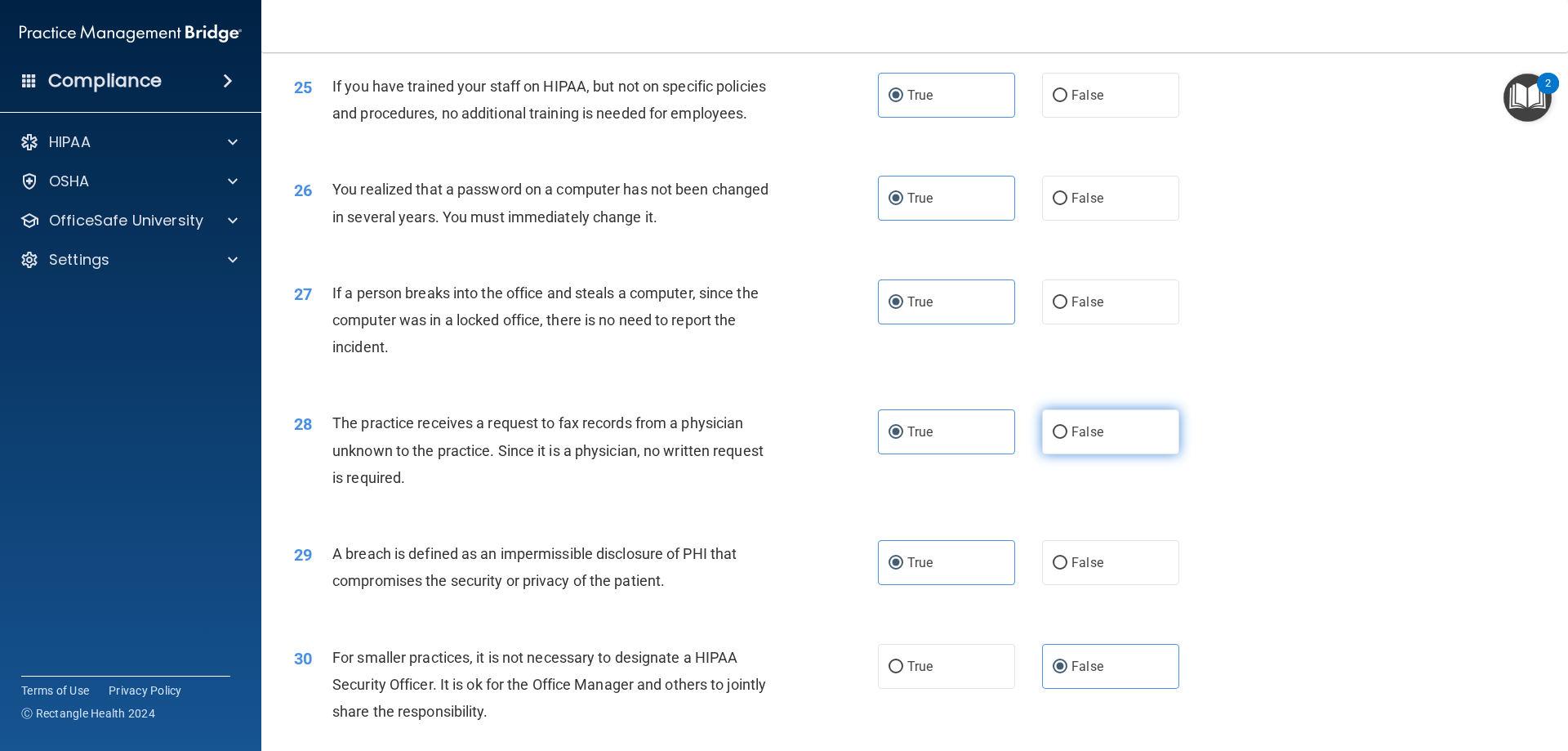
click at [1065, 454] on label "False" at bounding box center [1111, 431] width 137 height 45
click at [1065, 439] on input "False" at bounding box center [1060, 432] width 14 height 12
radio input "true"
radio input "false"
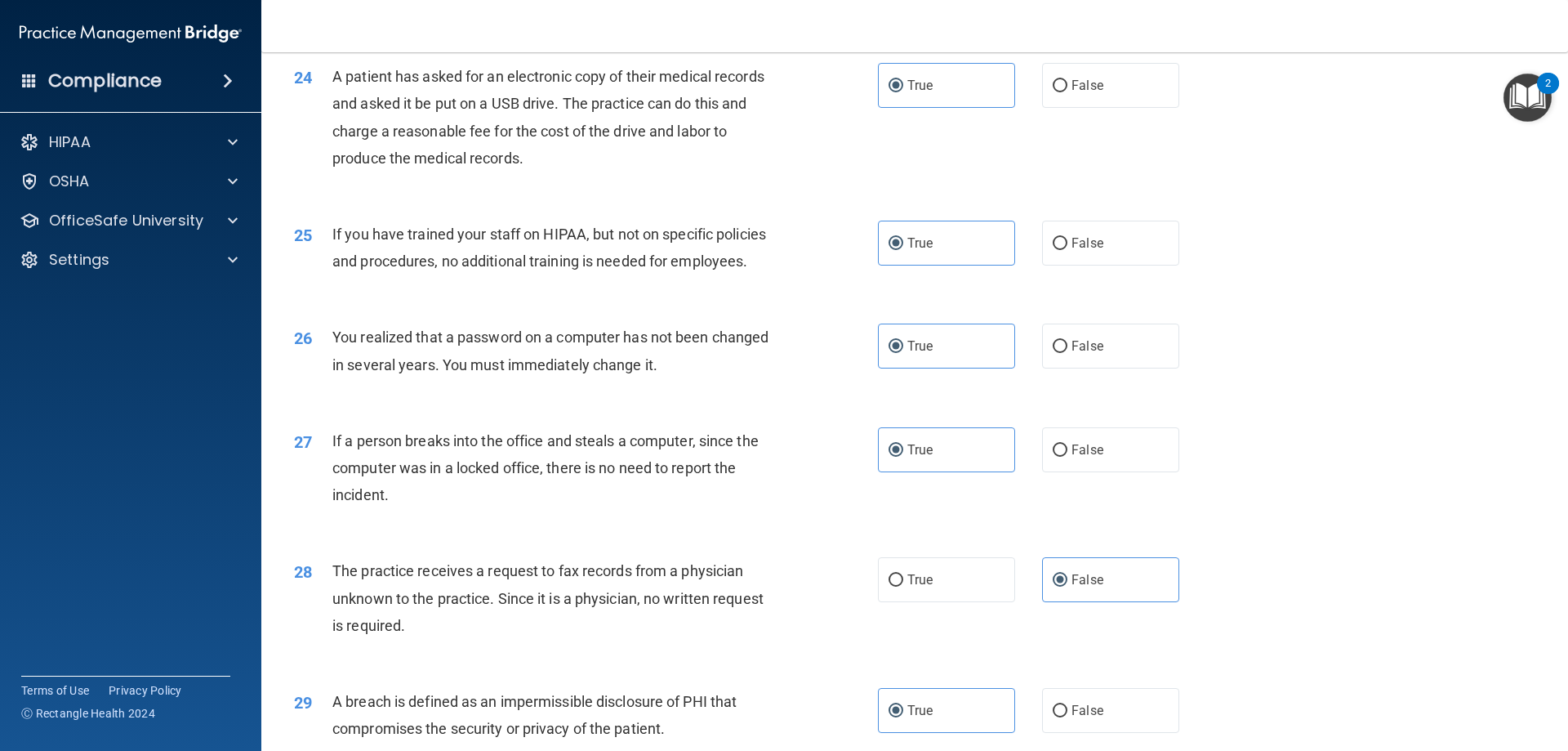
scroll to position [2790, 0]
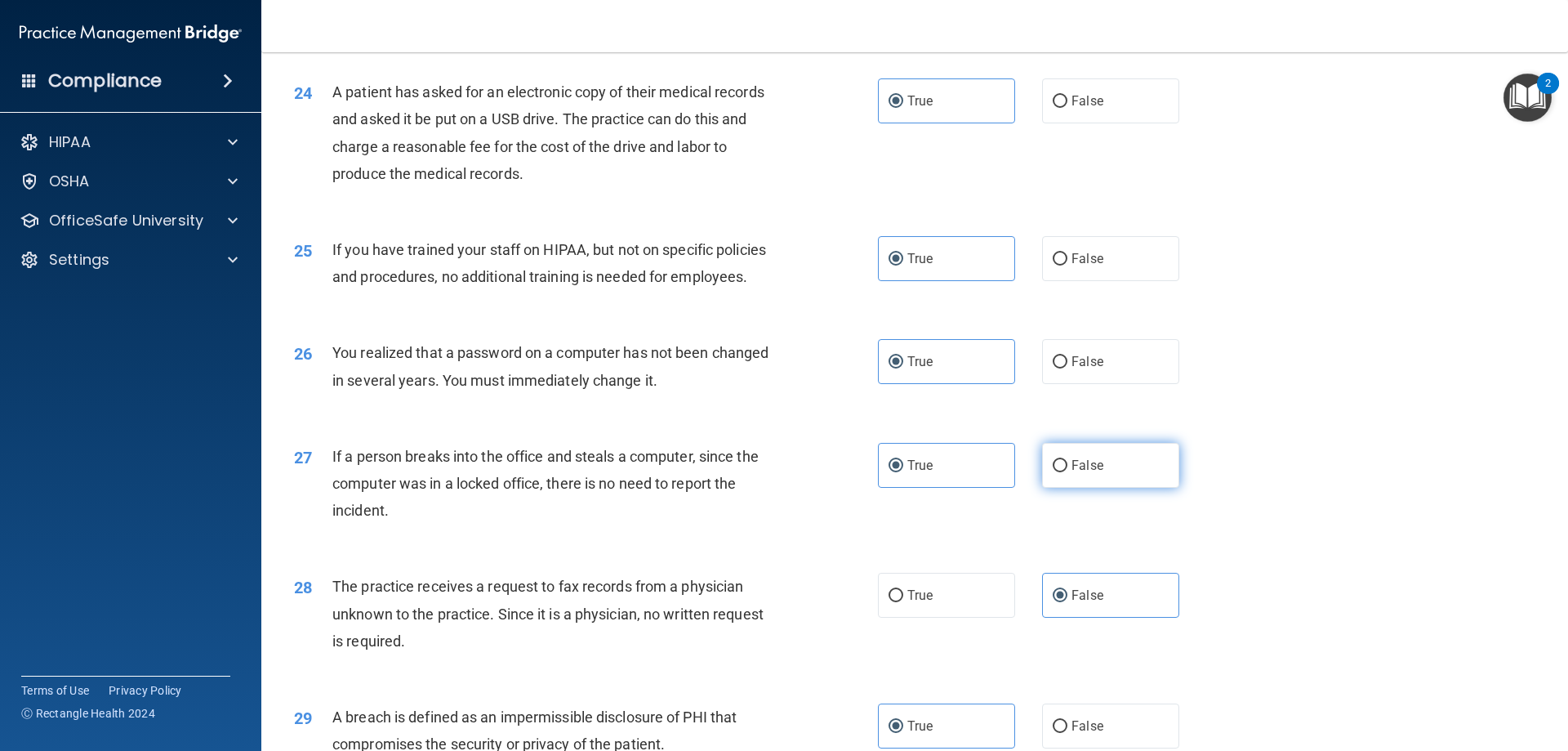
click at [1090, 488] on label "False" at bounding box center [1111, 465] width 137 height 45
click at [1067, 472] on input "False" at bounding box center [1060, 466] width 14 height 12
radio input "true"
radio input "false"
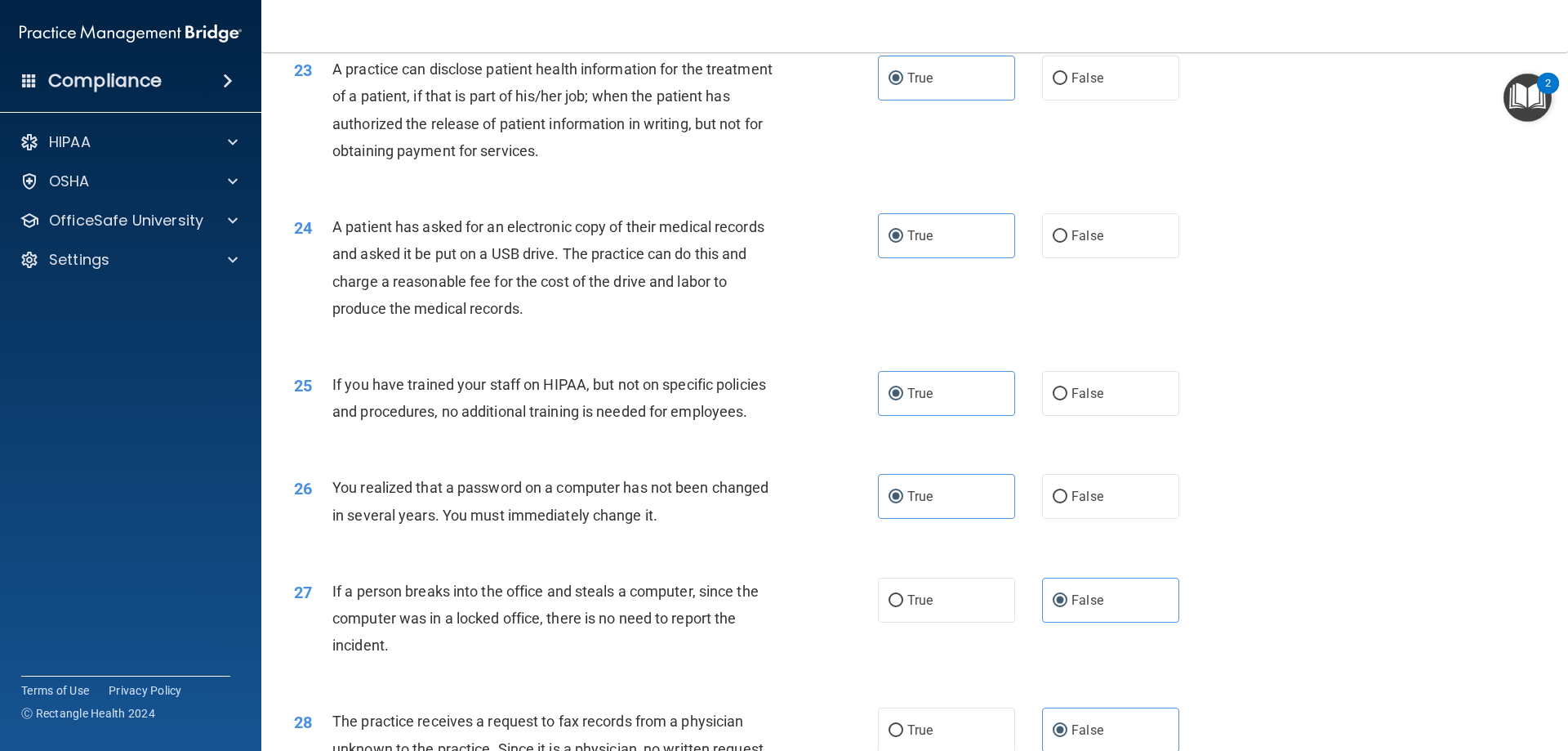
scroll to position [2627, 0]
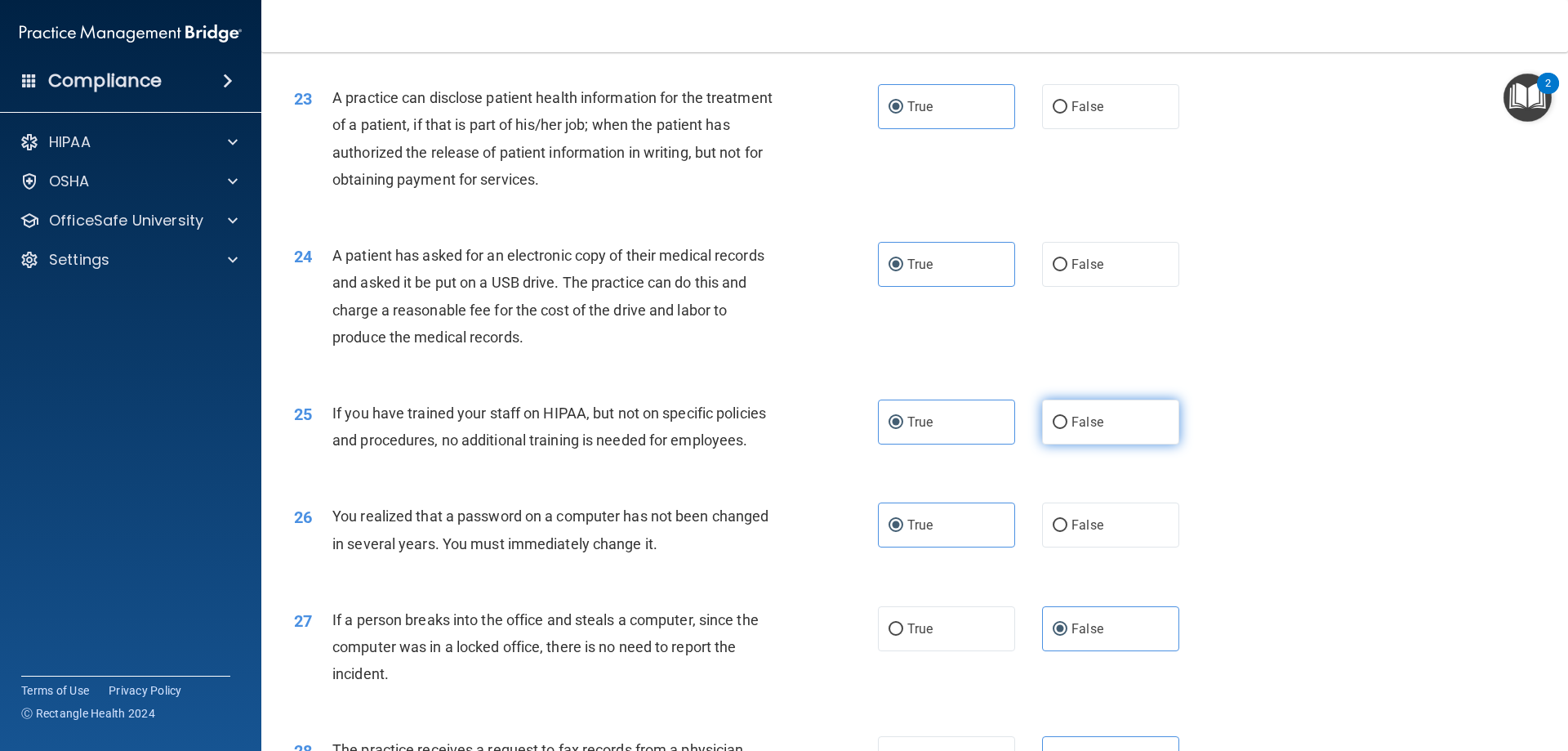
click at [1076, 445] on label "False" at bounding box center [1111, 421] width 137 height 45
click at [1067, 429] on input "False" at bounding box center [1060, 423] width 14 height 12
radio input "true"
radio input "false"
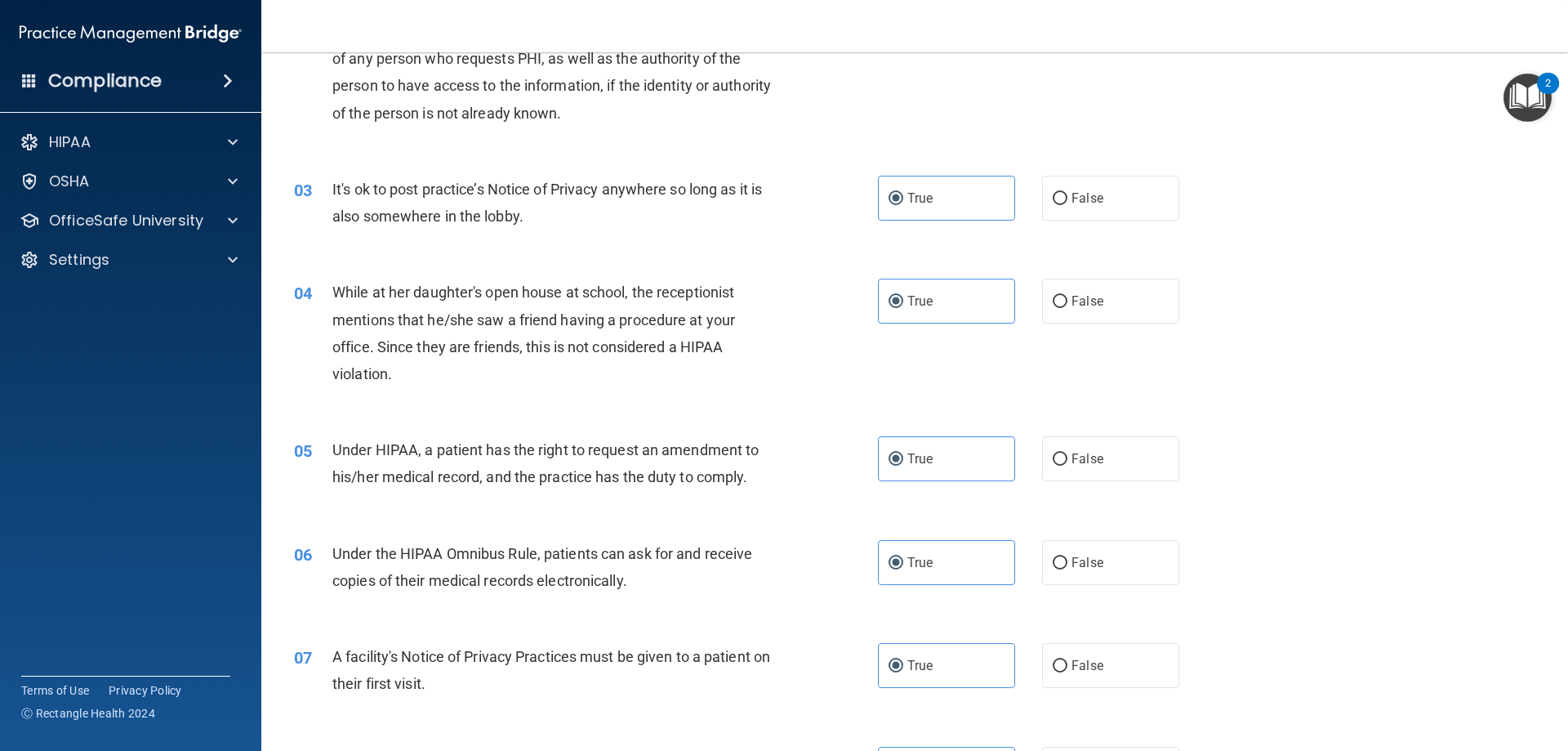
scroll to position [245, 0]
click at [1061, 303] on label "False" at bounding box center [1111, 298] width 137 height 45
click at [1061, 303] on input "False" at bounding box center [1060, 298] width 14 height 12
radio input "true"
radio input "false"
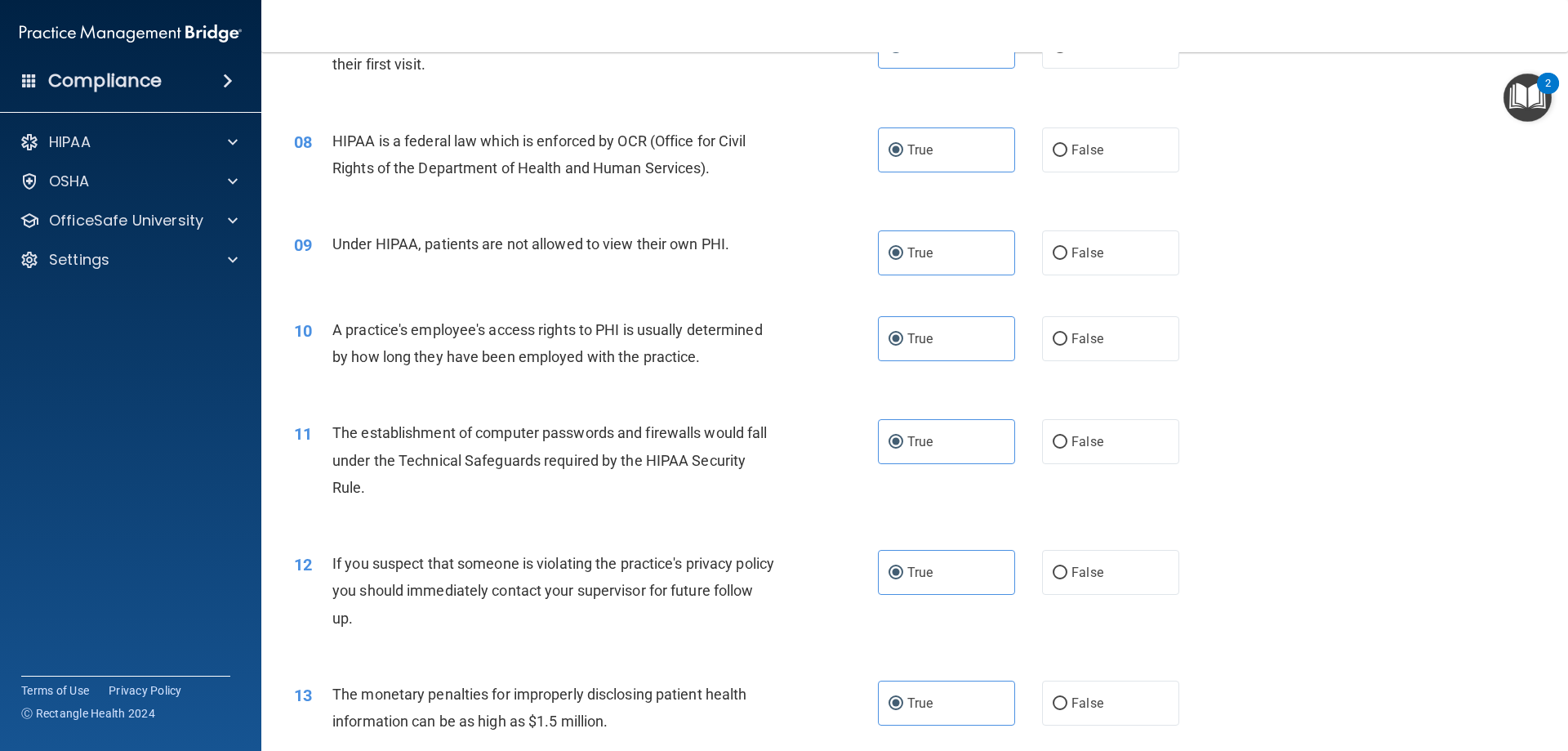
scroll to position [899, 0]
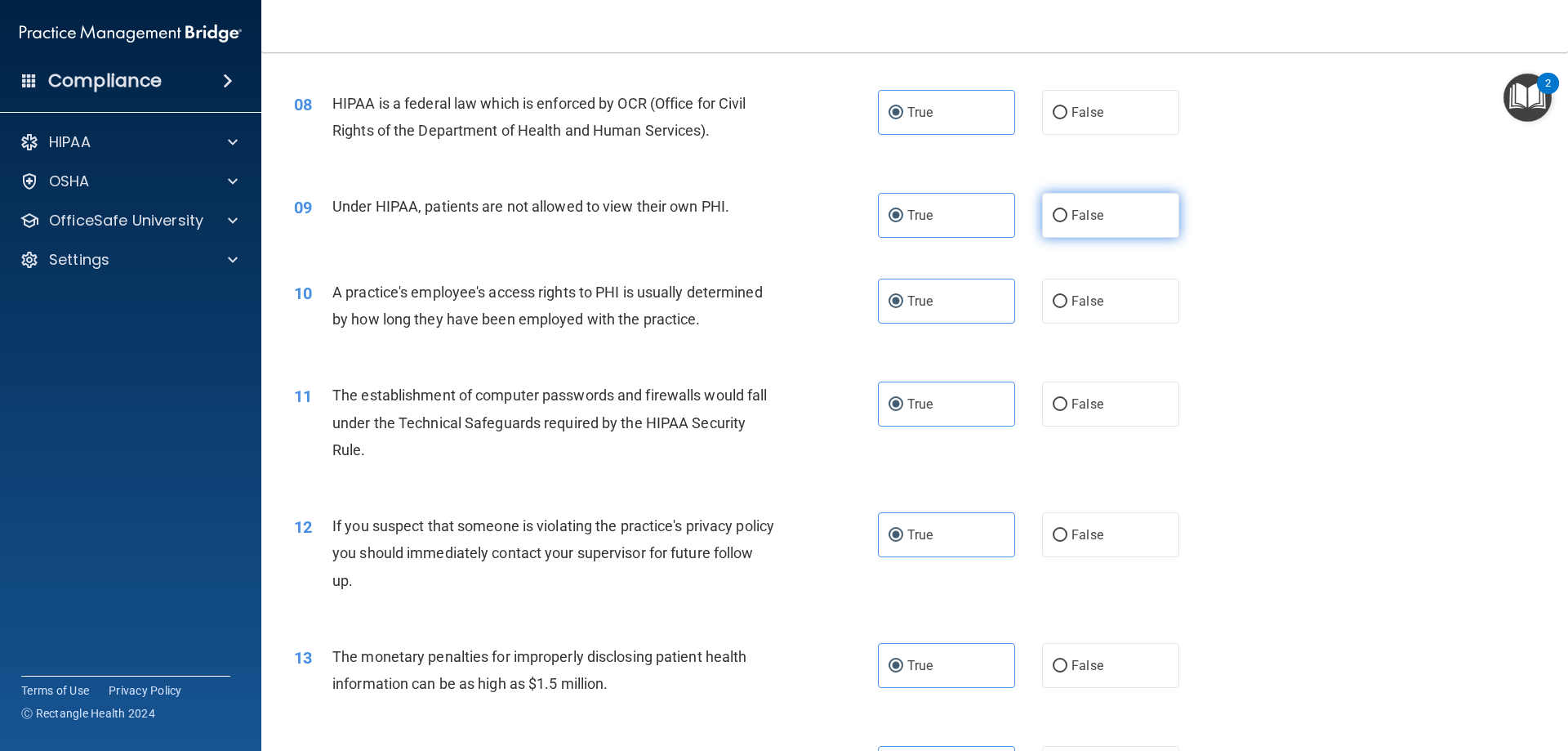
click at [1082, 222] on span "False" at bounding box center [1088, 215] width 32 height 15
click at [1067, 222] on input "False" at bounding box center [1060, 216] width 14 height 12
radio input "true"
radio input "false"
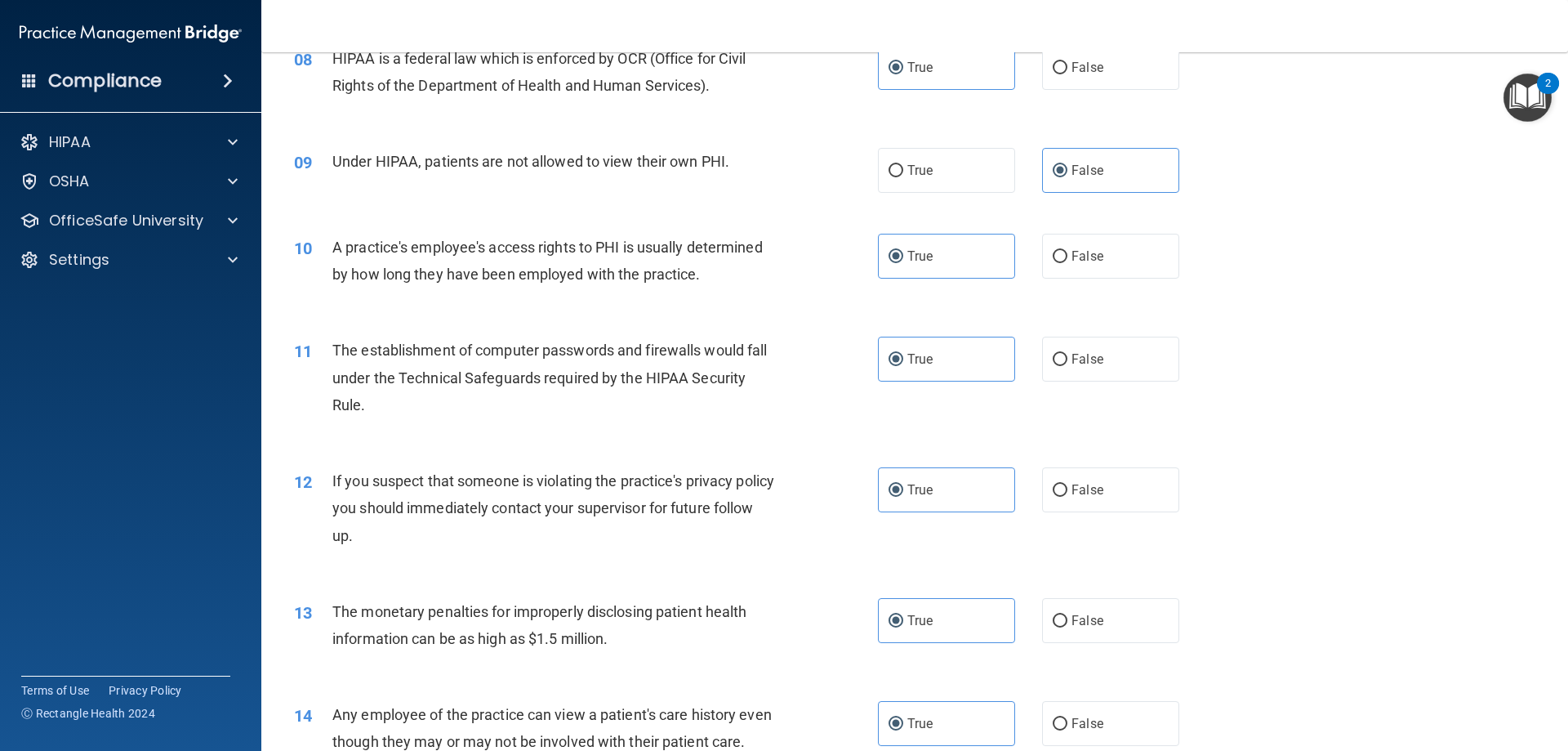
scroll to position [981, 0]
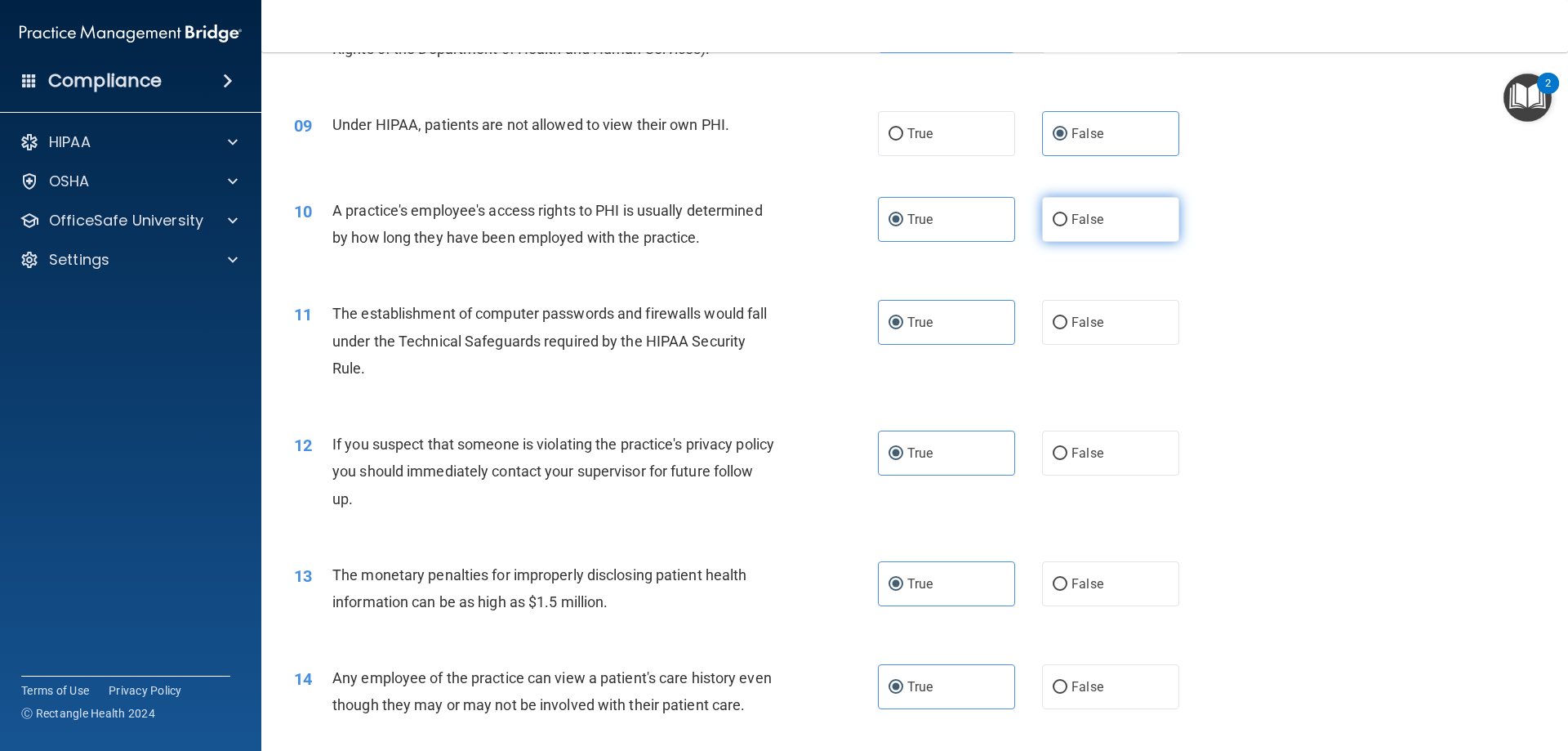
click at [1098, 208] on label "False" at bounding box center [1111, 219] width 137 height 45
click at [1067, 214] on input "False" at bounding box center [1060, 220] width 14 height 12
radio input "true"
radio input "false"
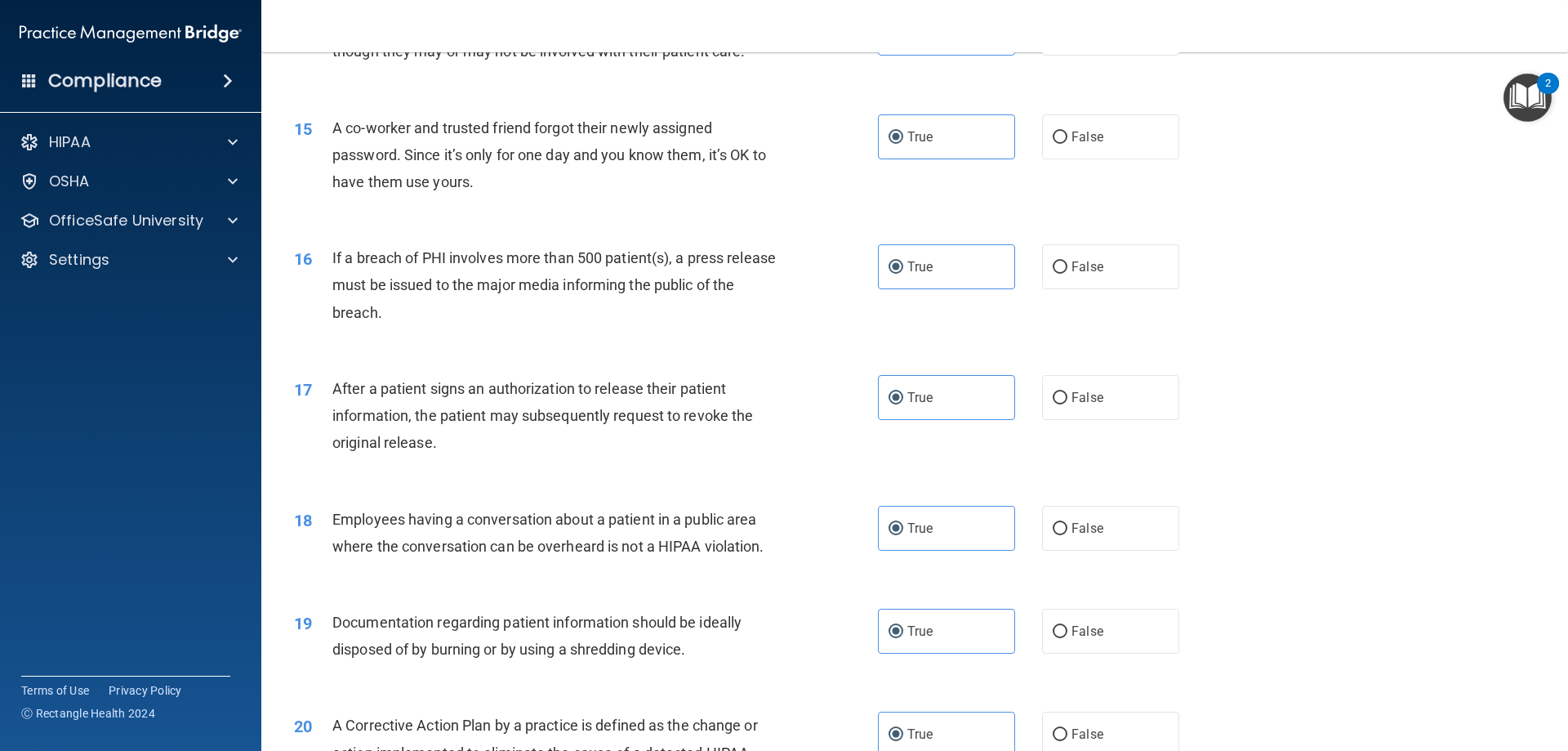
scroll to position [1553, 0]
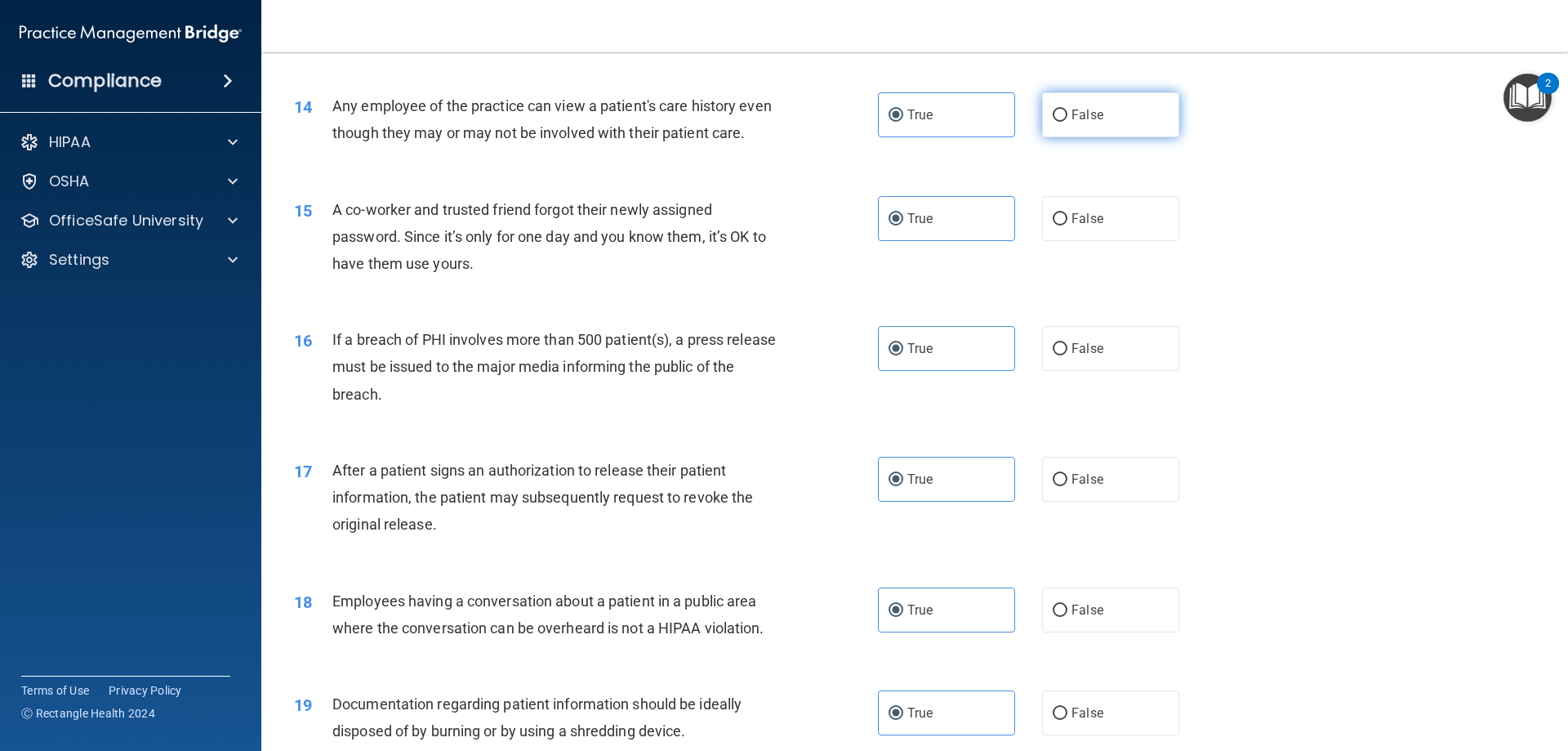
click at [1044, 114] on label "False" at bounding box center [1111, 114] width 137 height 45
click at [1053, 114] on input "False" at bounding box center [1060, 115] width 14 height 12
radio input "true"
radio input "false"
click at [1054, 225] on input "False" at bounding box center [1060, 220] width 14 height 12
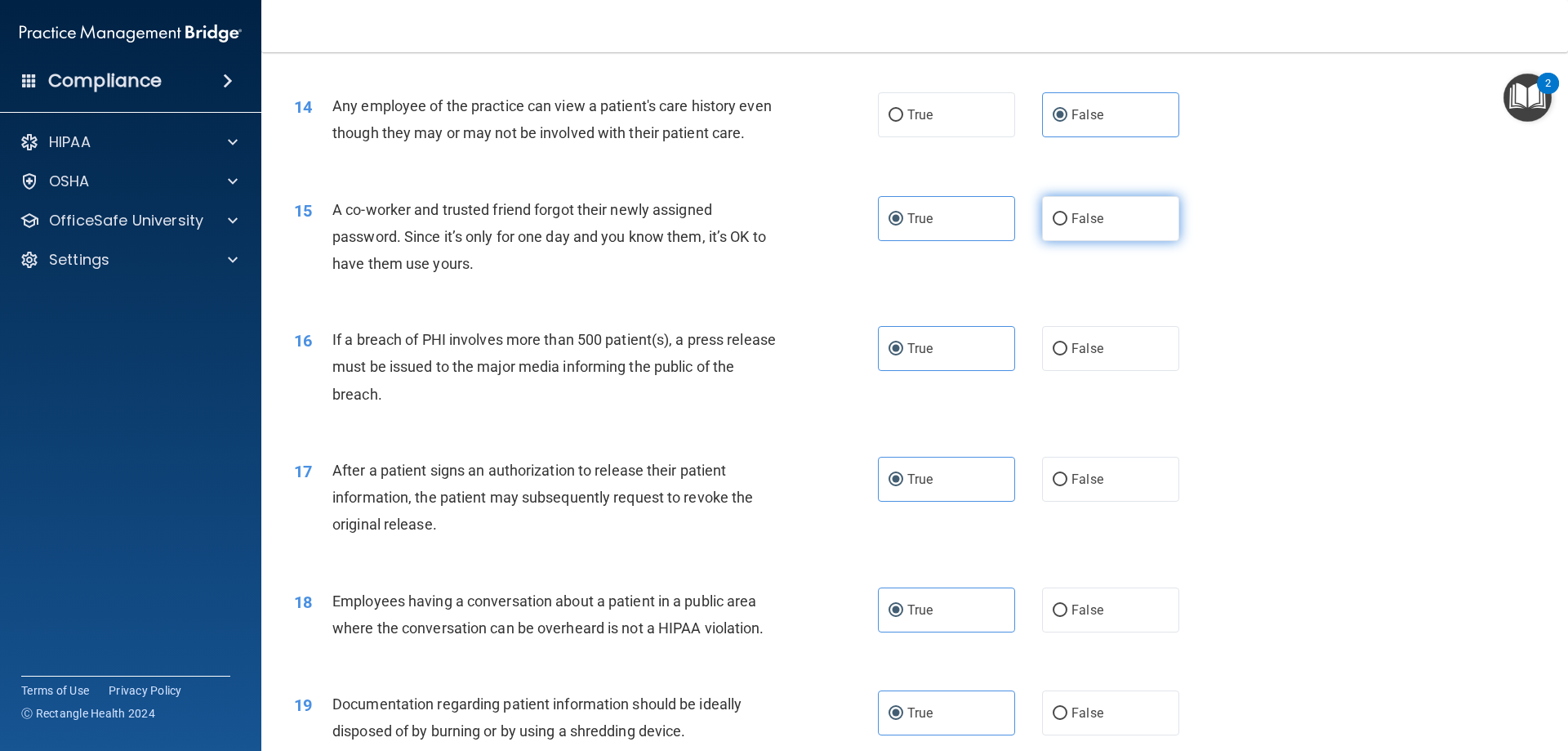
radio input "true"
radio input "false"
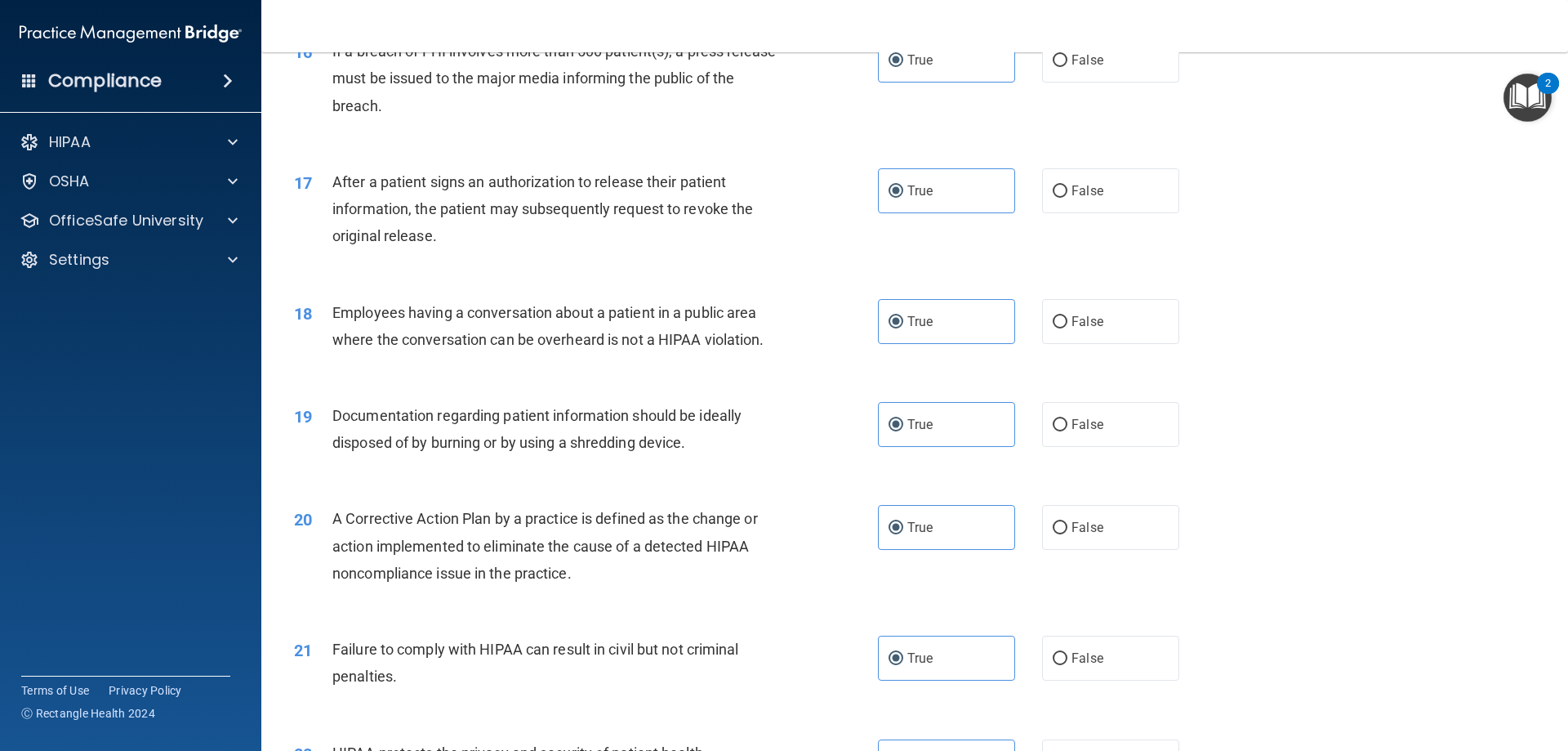
scroll to position [1880, 0]
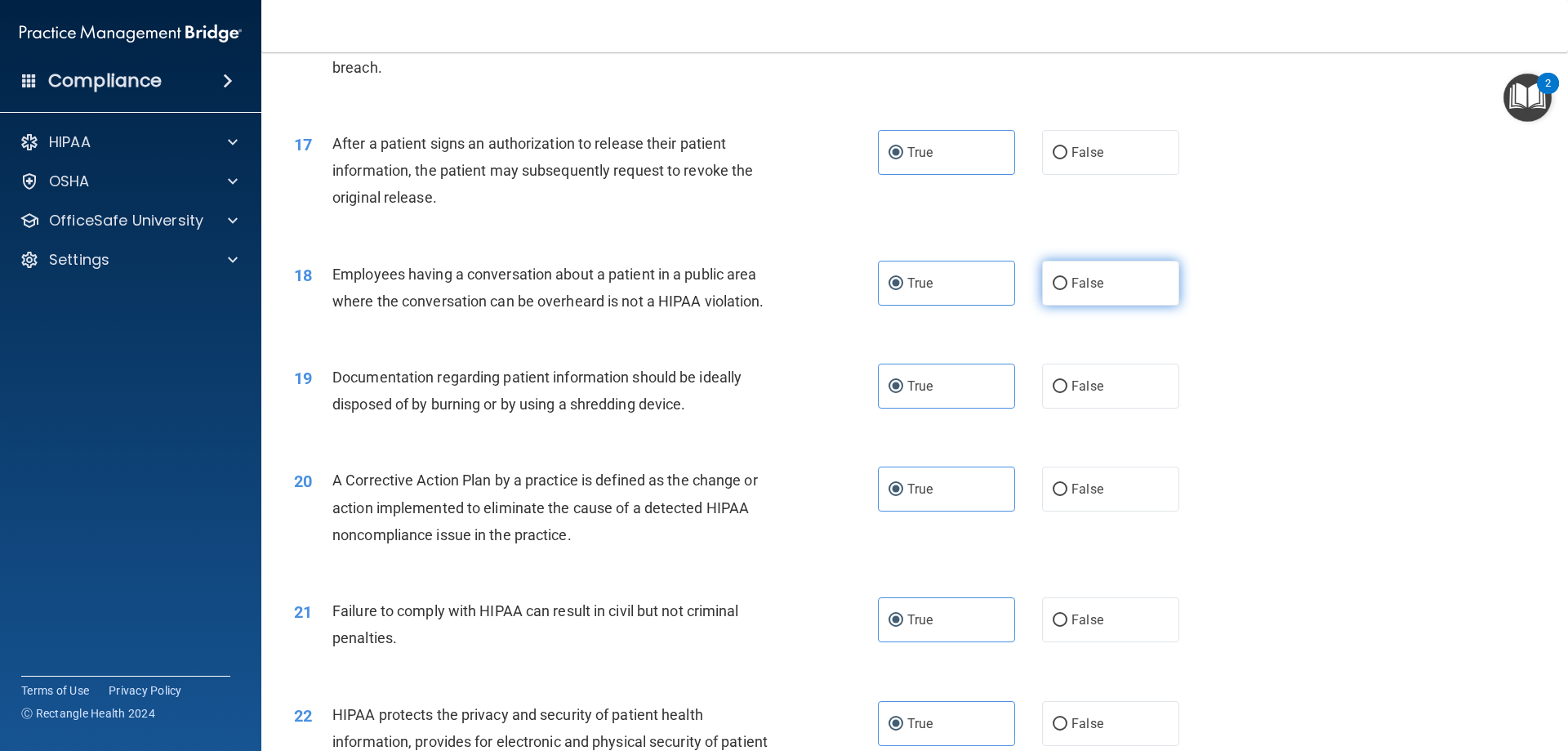
click at [1042, 306] on label "False" at bounding box center [1111, 283] width 137 height 45
click at [1053, 290] on input "False" at bounding box center [1060, 284] width 14 height 12
radio input "true"
radio input "false"
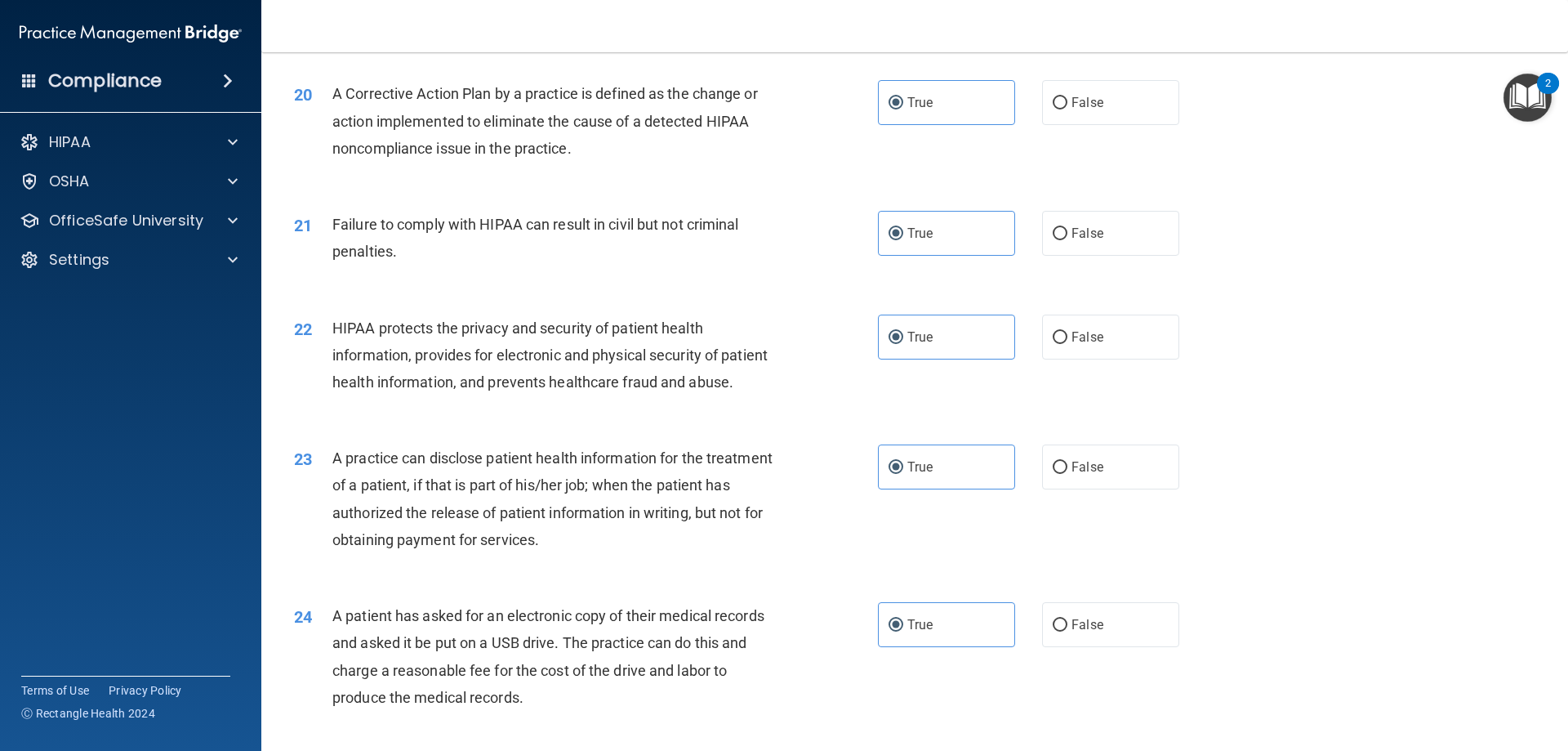
scroll to position [2289, 0]
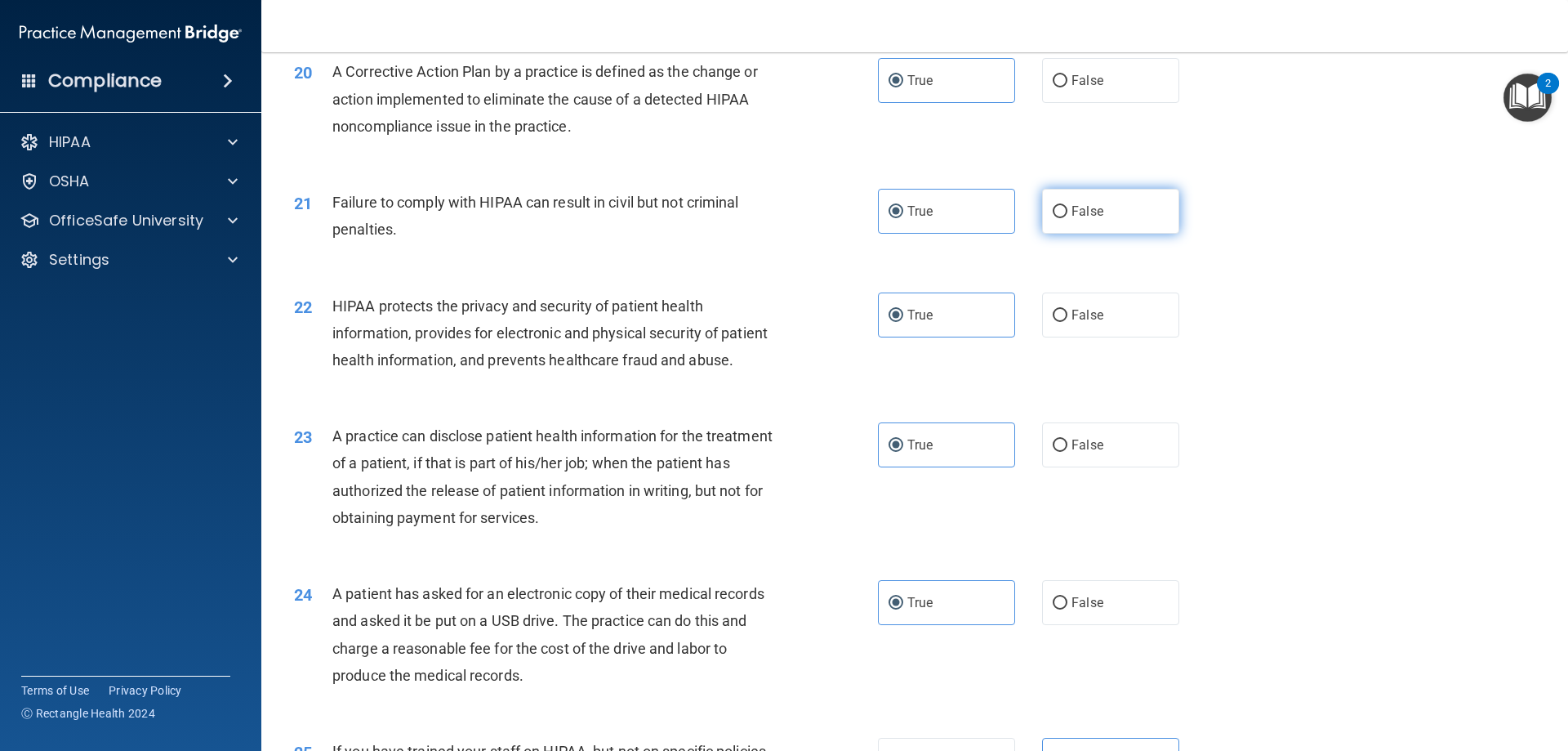
click at [1056, 218] on input "False" at bounding box center [1060, 212] width 14 height 12
radio input "true"
radio input "false"
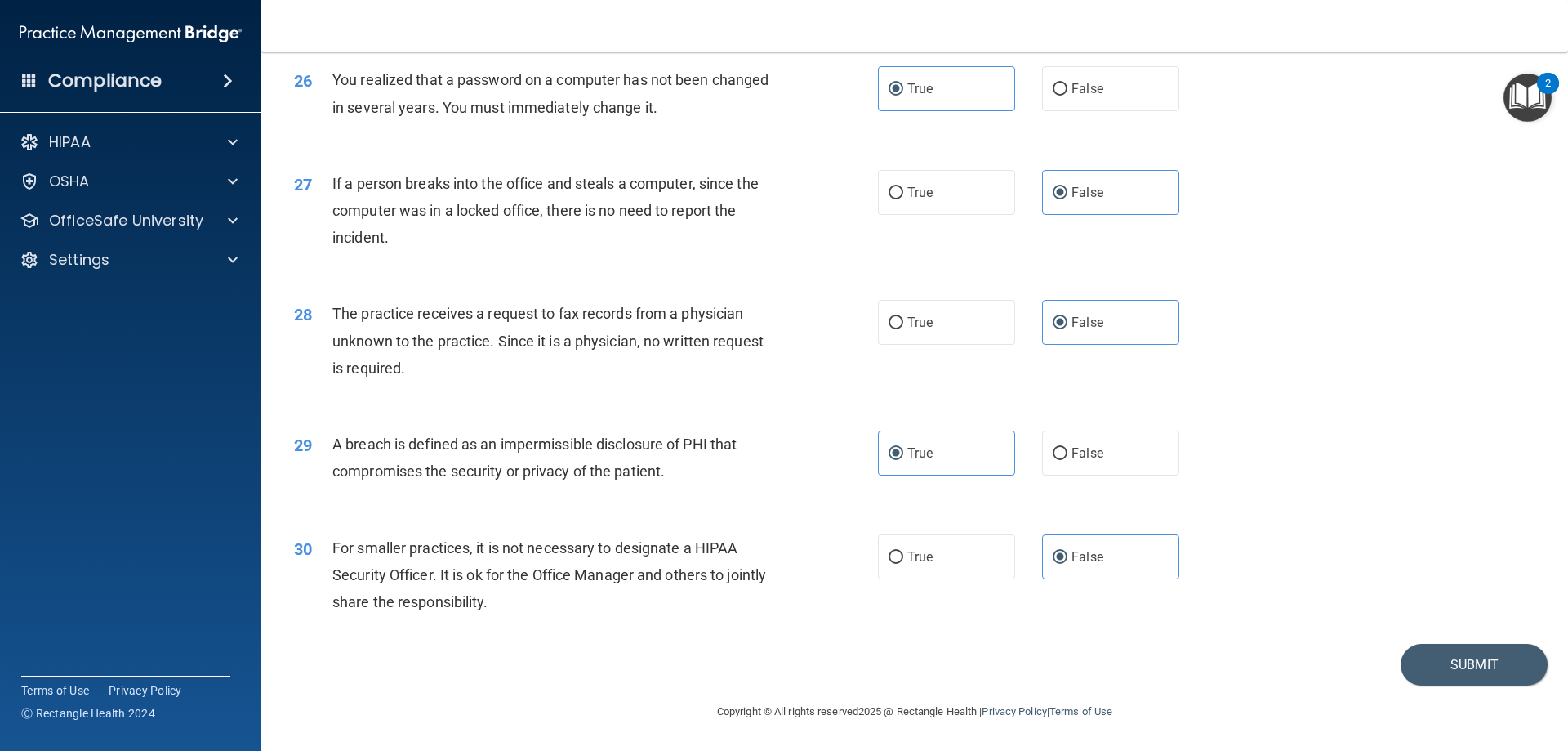
scroll to position [3117, 0]
click at [1432, 673] on button "Submit" at bounding box center [1475, 665] width 147 height 42
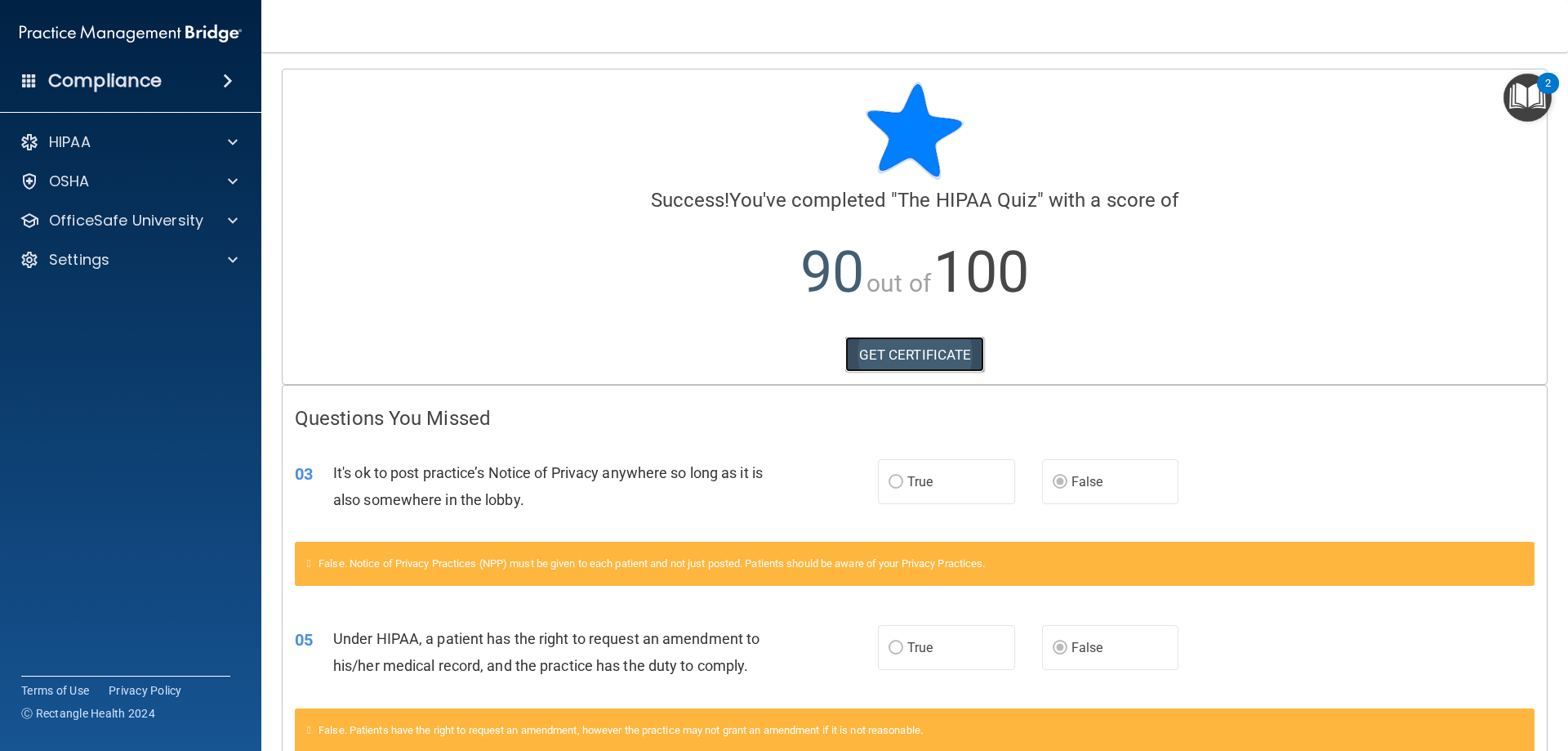
click at [855, 360] on link "GET CERTIFICATE" at bounding box center [915, 354] width 140 height 36
click at [188, 226] on p "OfficeSafe University" at bounding box center [126, 220] width 154 height 19
click at [165, 258] on div "HIPAA Training" at bounding box center [122, 259] width 223 height 16
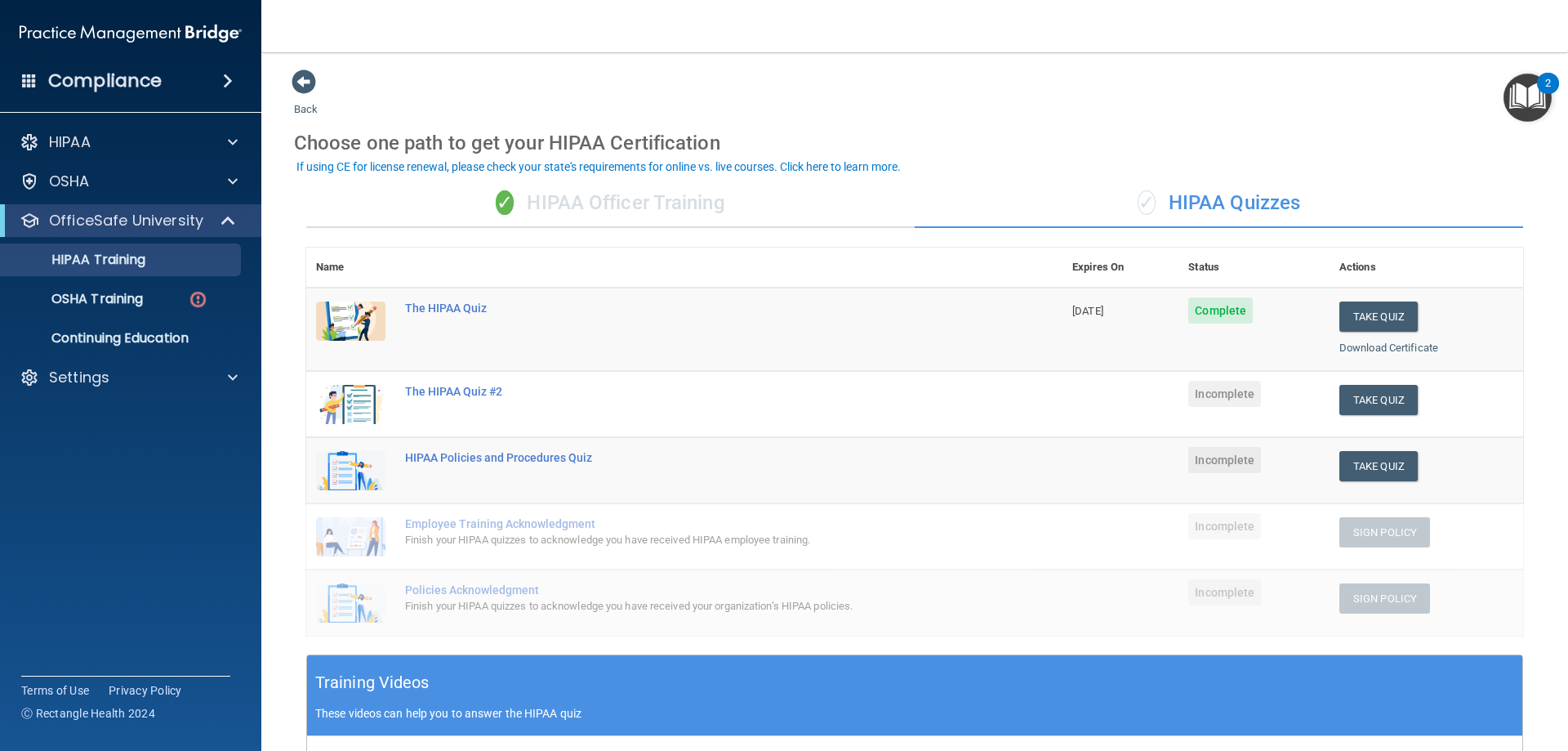
click at [715, 200] on div "✓ HIPAA Officer Training" at bounding box center [611, 203] width 608 height 49
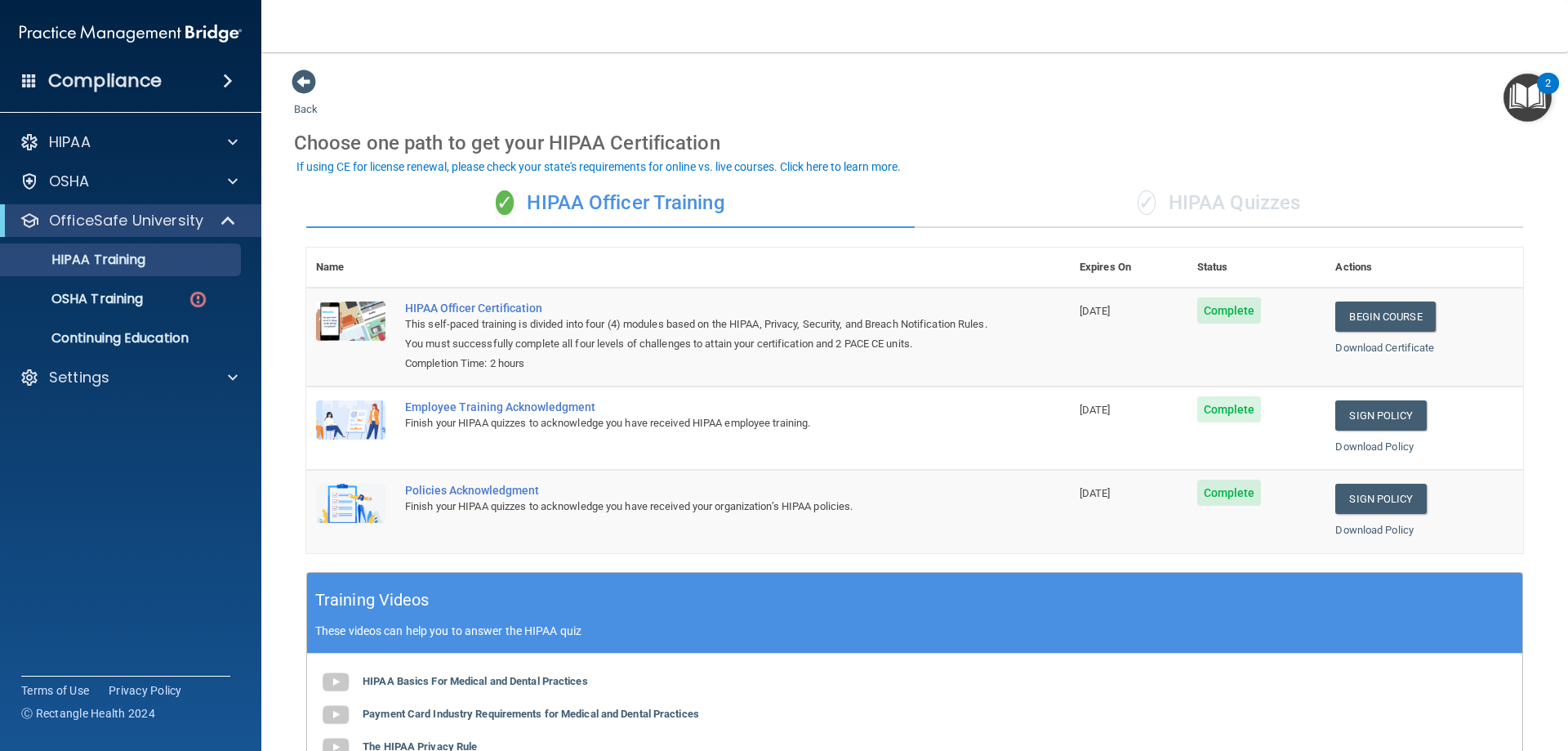
click at [1138, 214] on span "✓" at bounding box center [1146, 203] width 18 height 25
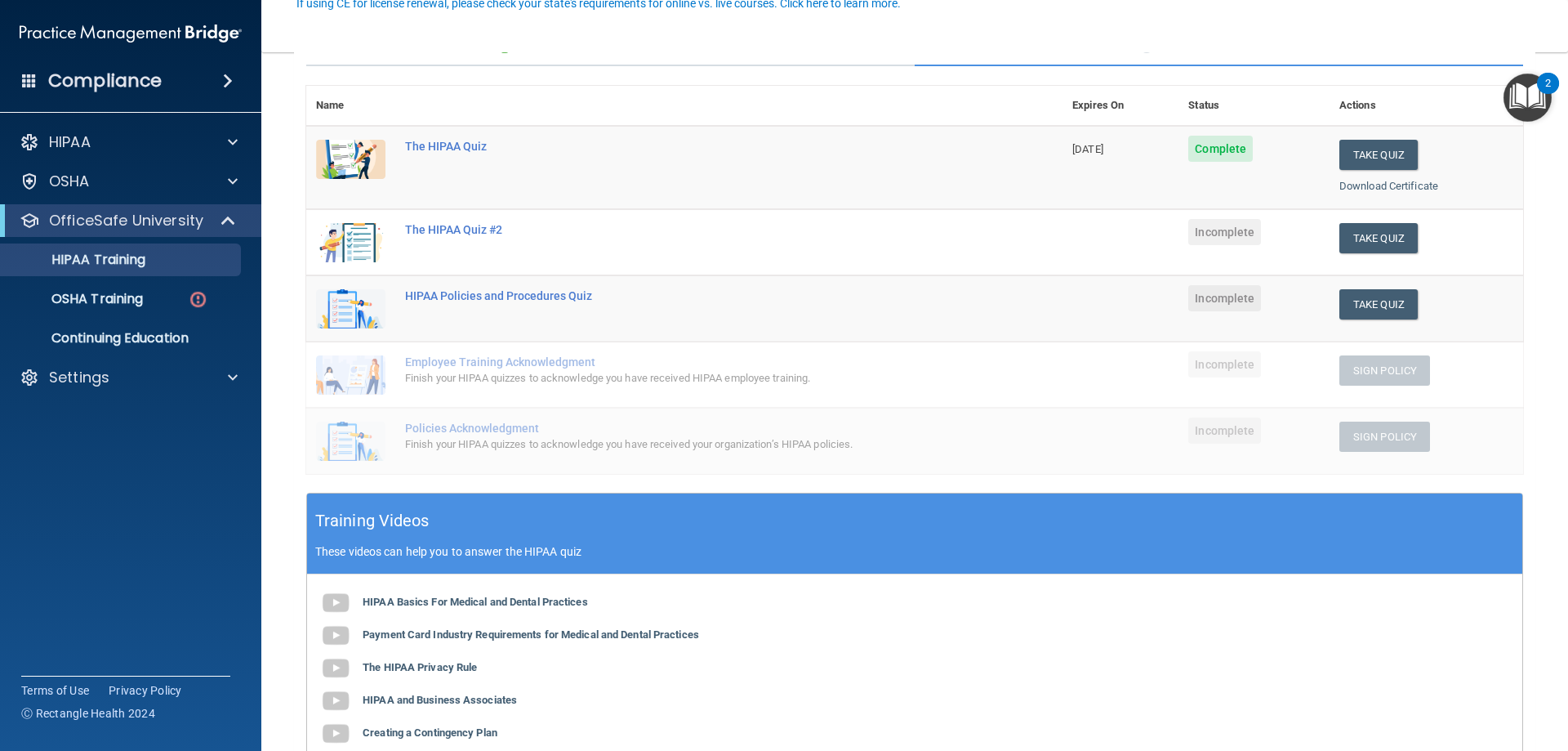
scroll to position [164, 0]
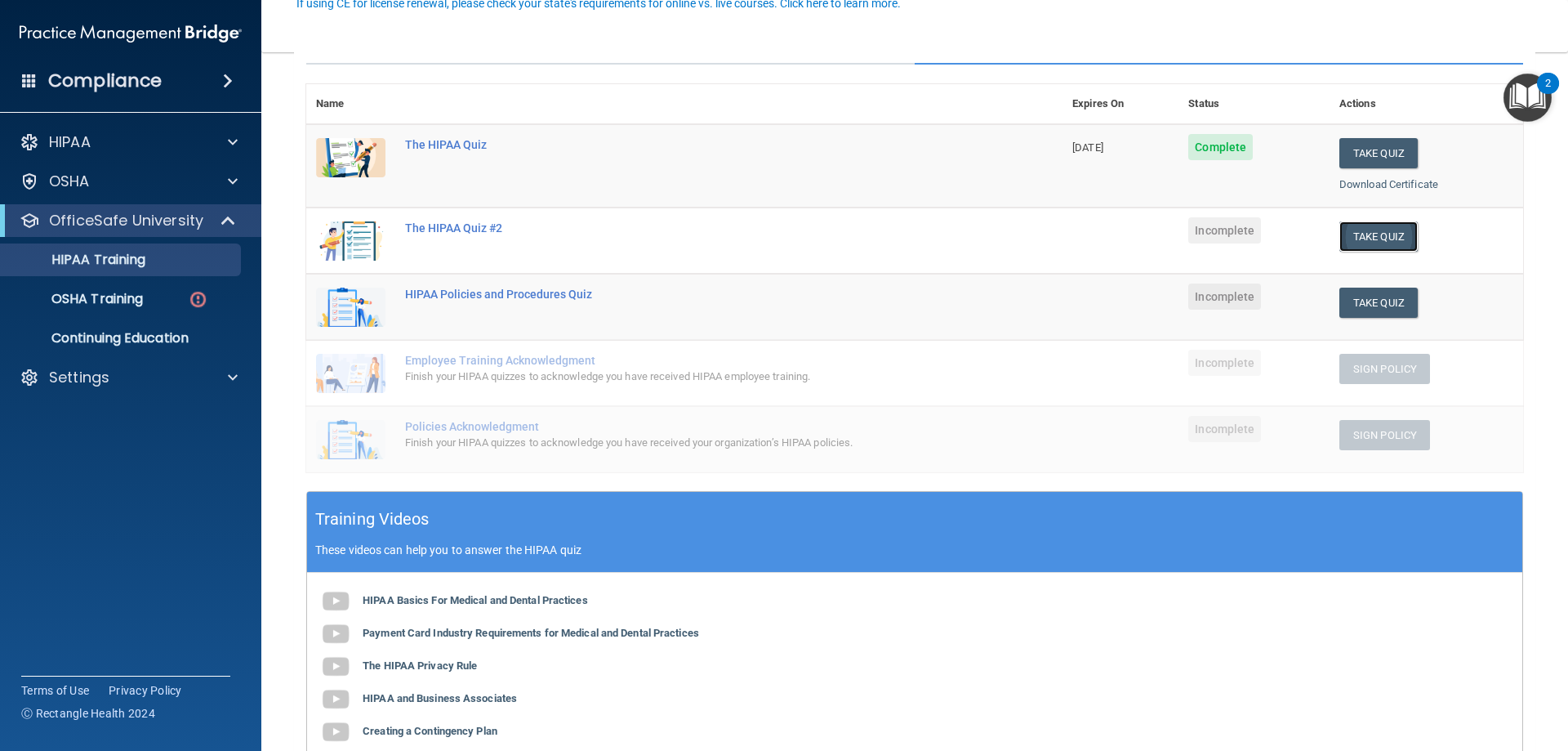
click at [1381, 238] on button "Take Quiz" at bounding box center [1378, 236] width 79 height 31
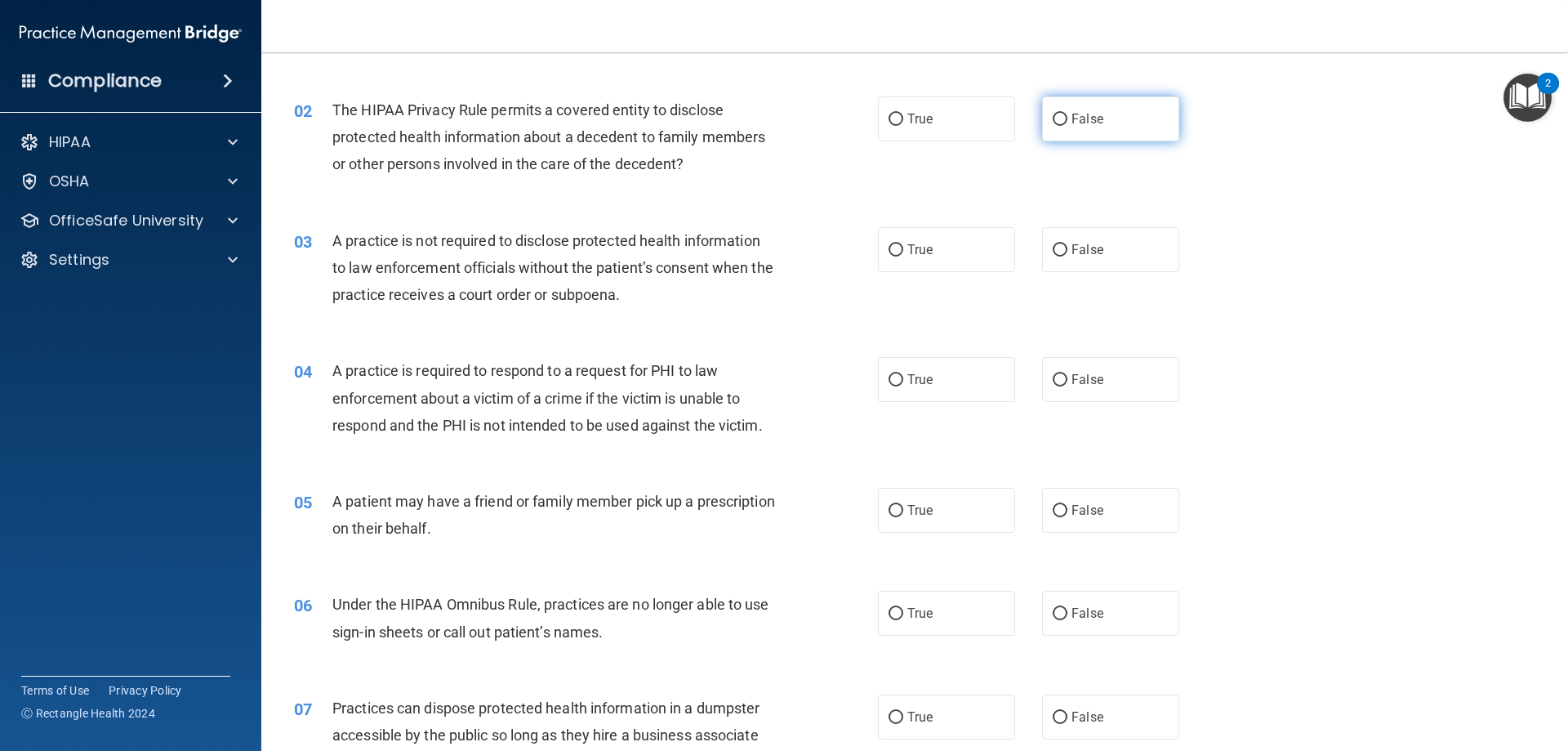
click at [1056, 114] on input "False" at bounding box center [1060, 120] width 14 height 12
radio input "true"
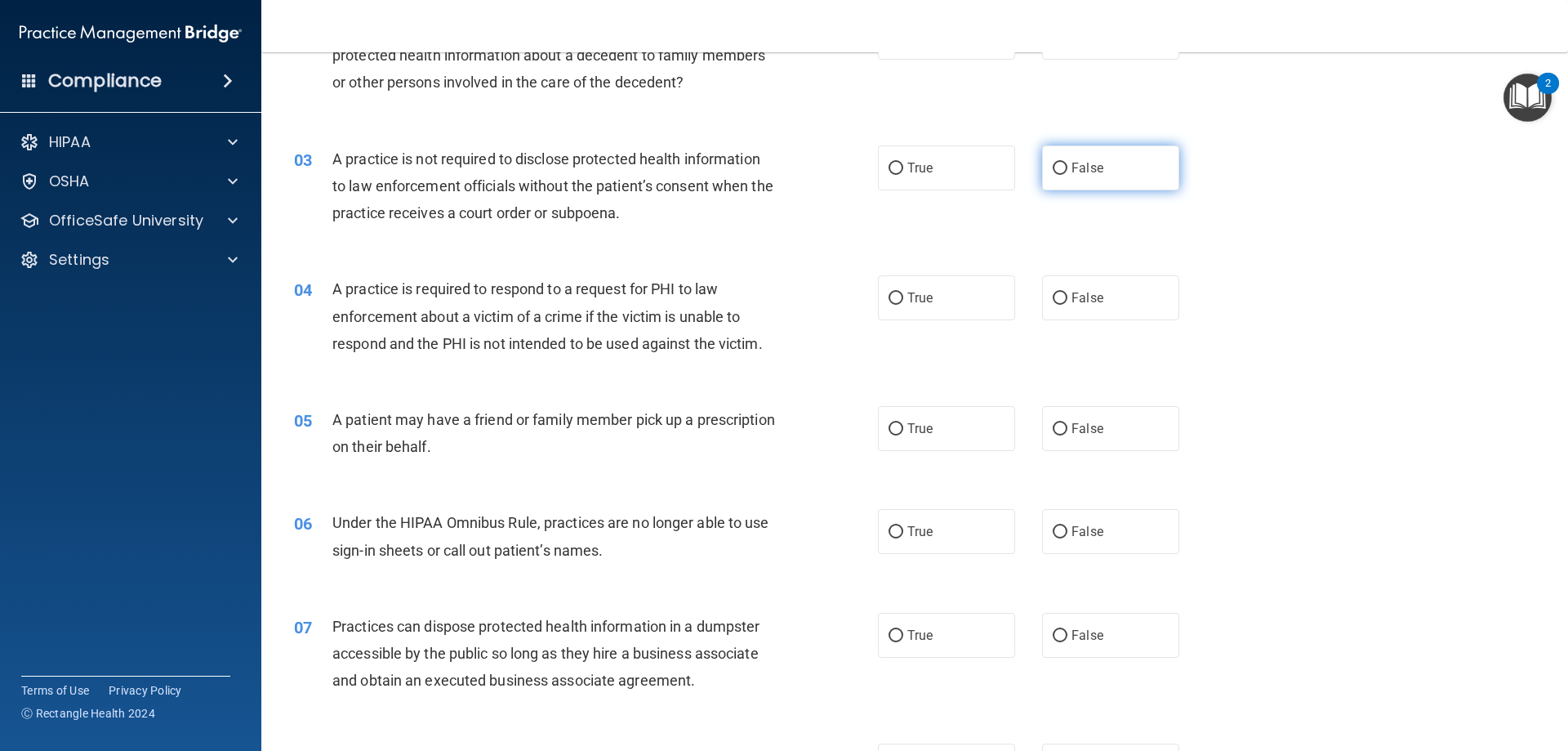
click at [1083, 182] on label "False" at bounding box center [1111, 168] width 137 height 45
click at [1067, 175] on input "False" at bounding box center [1060, 169] width 14 height 12
radio input "true"
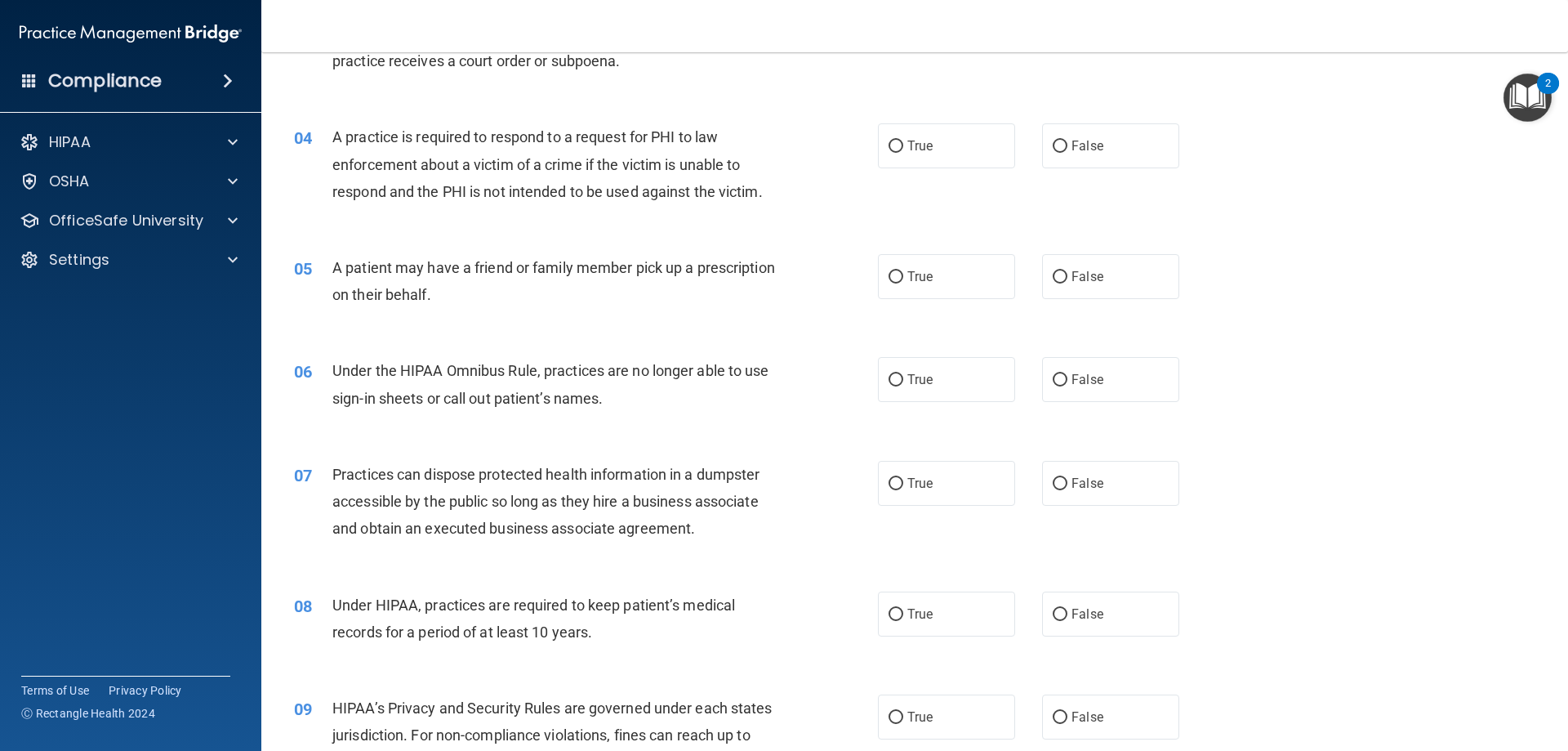
scroll to position [409, 0]
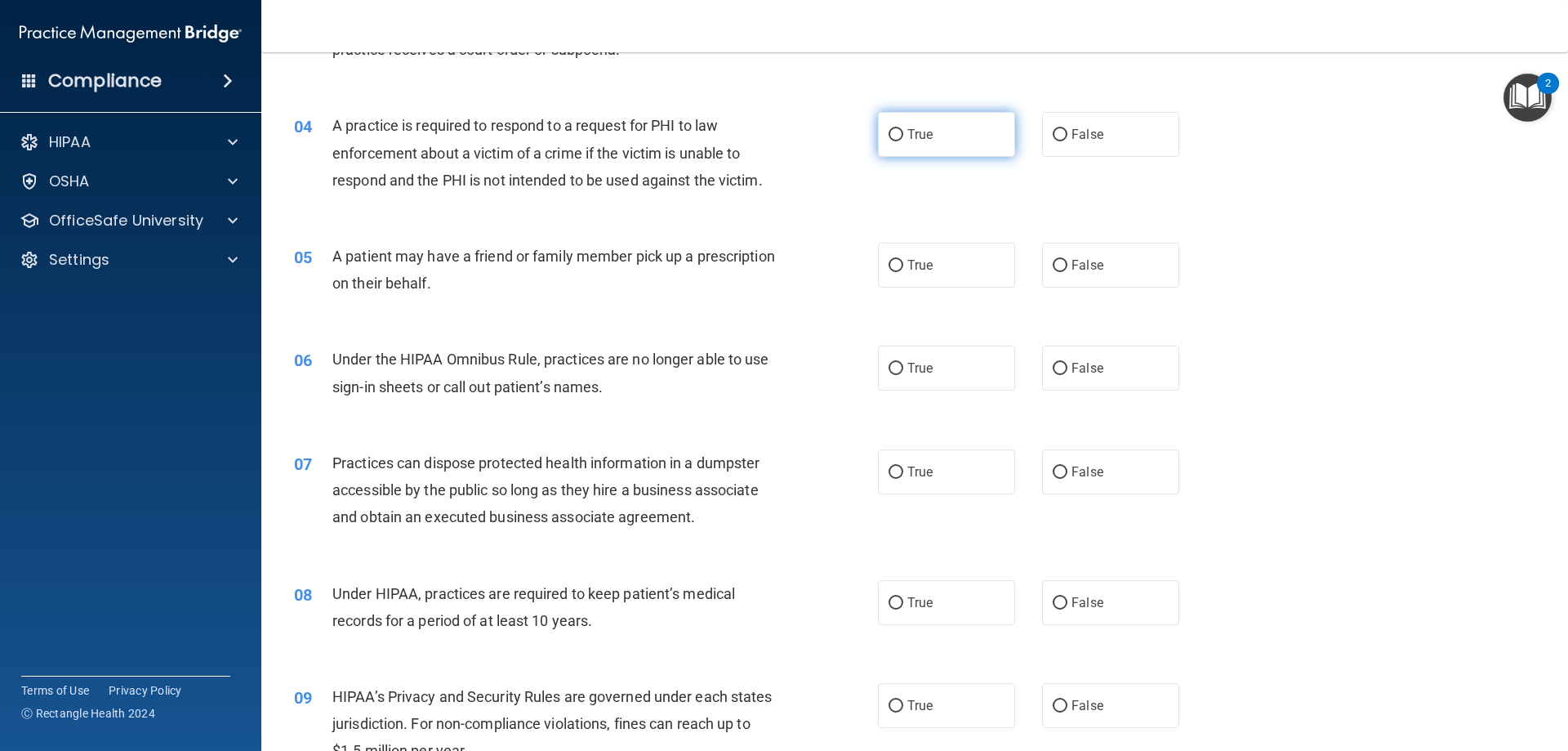
click at [878, 145] on label "True" at bounding box center [947, 134] width 137 height 45
click at [889, 142] on input "True" at bounding box center [895, 135] width 14 height 12
radio input "true"
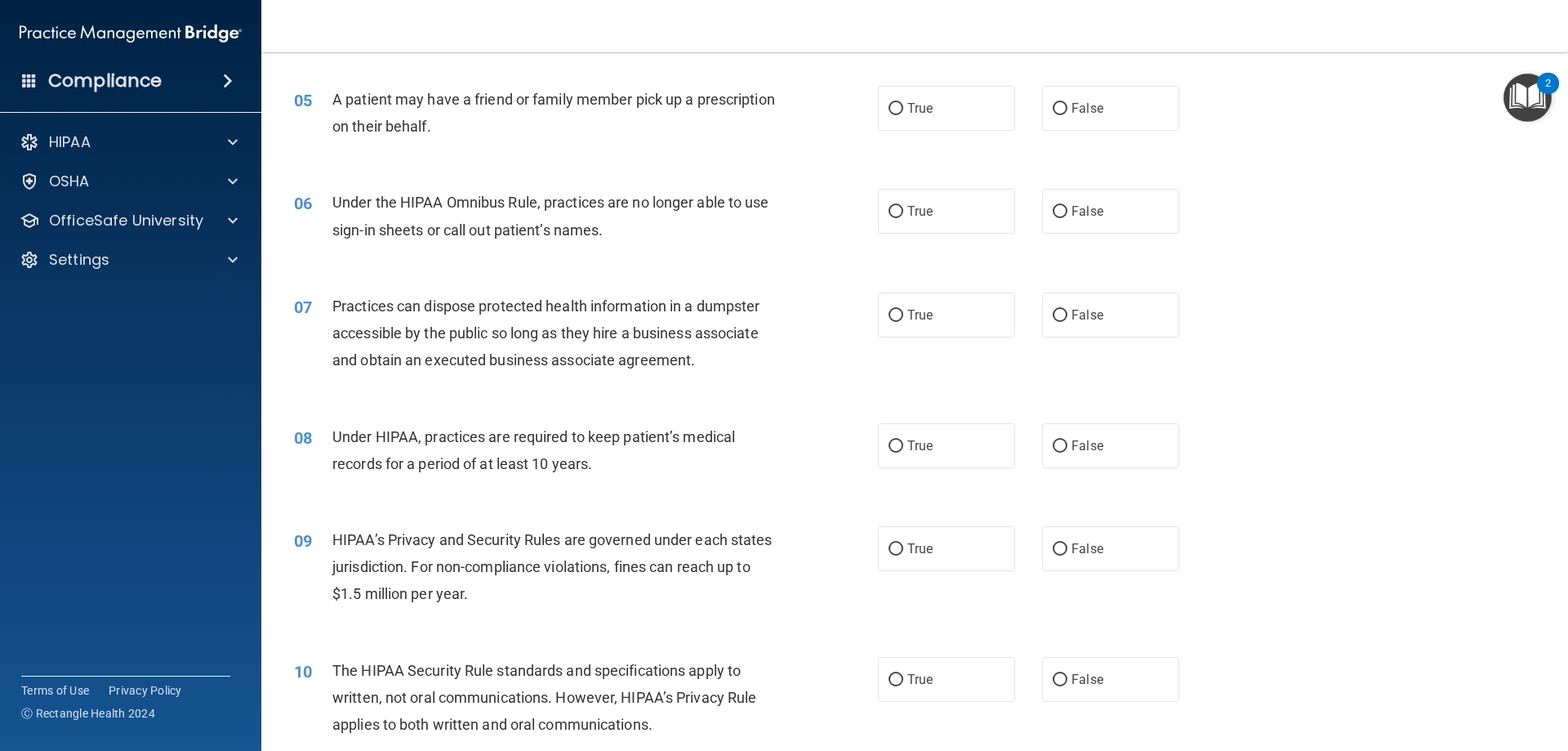
scroll to position [572, 0]
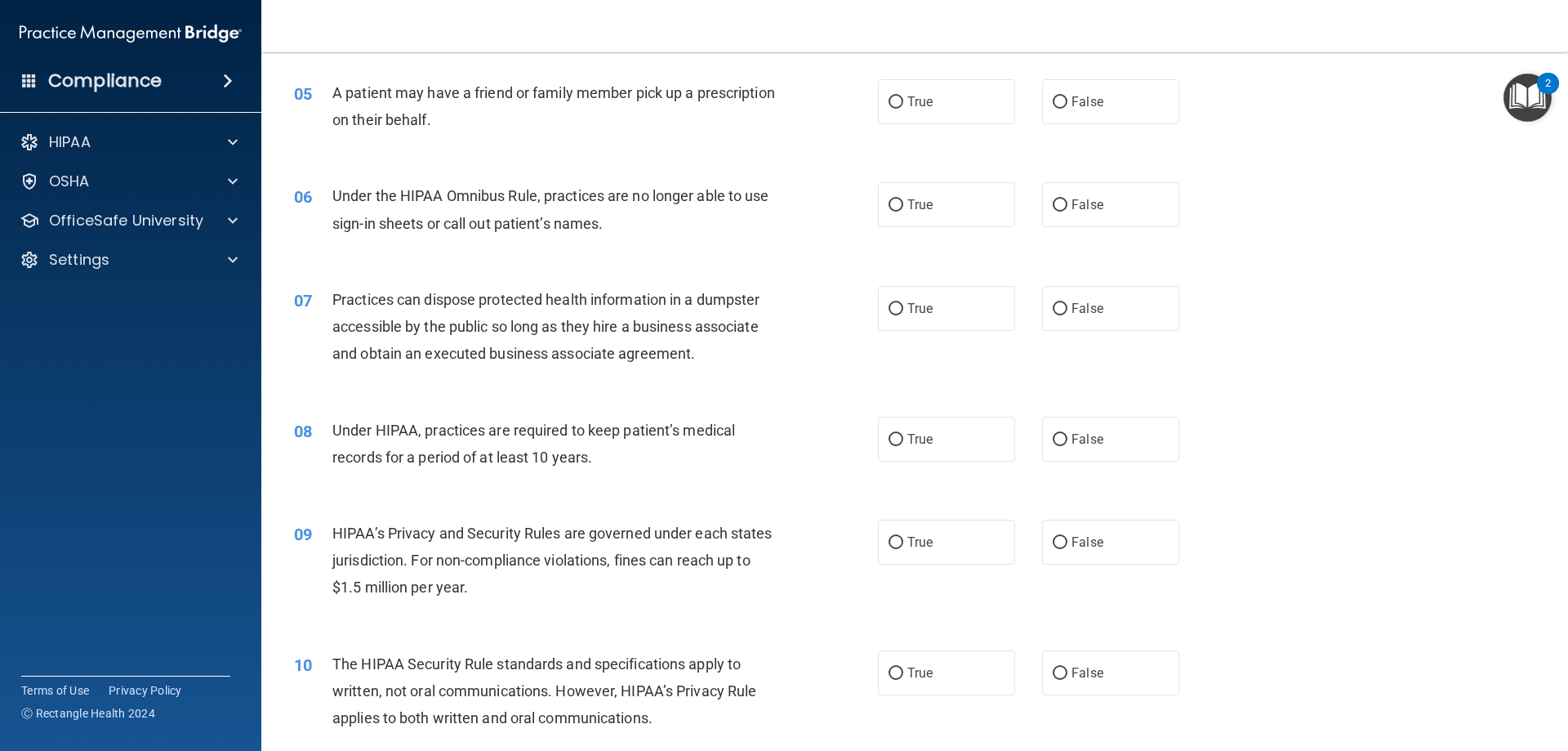
click at [468, 98] on span "A patient may have a friend or family member pick up a prescription on their be…" at bounding box center [553, 106] width 443 height 44
click at [479, 91] on span "A patient may have a friend or family member pick up a prescription on their be…" at bounding box center [553, 106] width 443 height 44
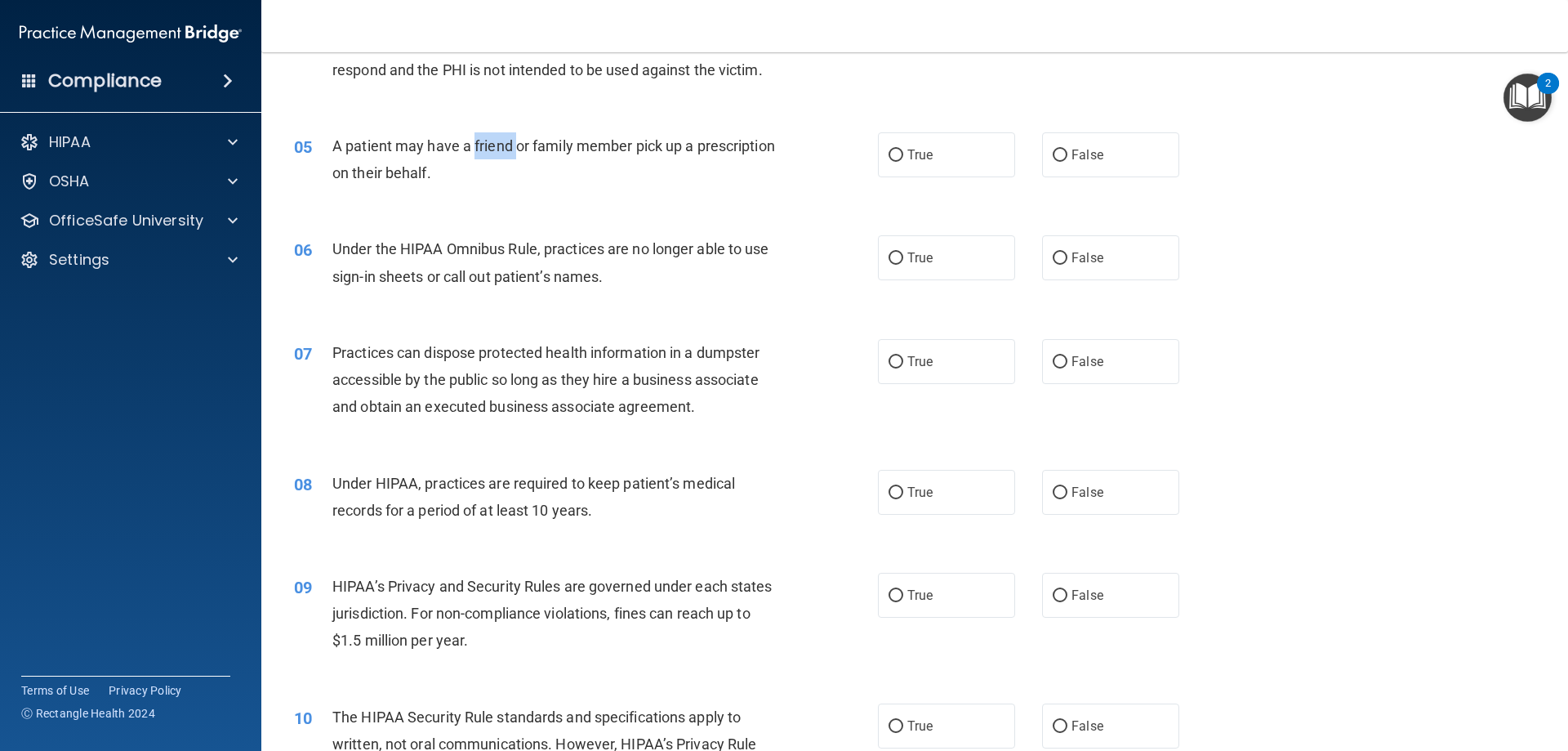
scroll to position [491, 0]
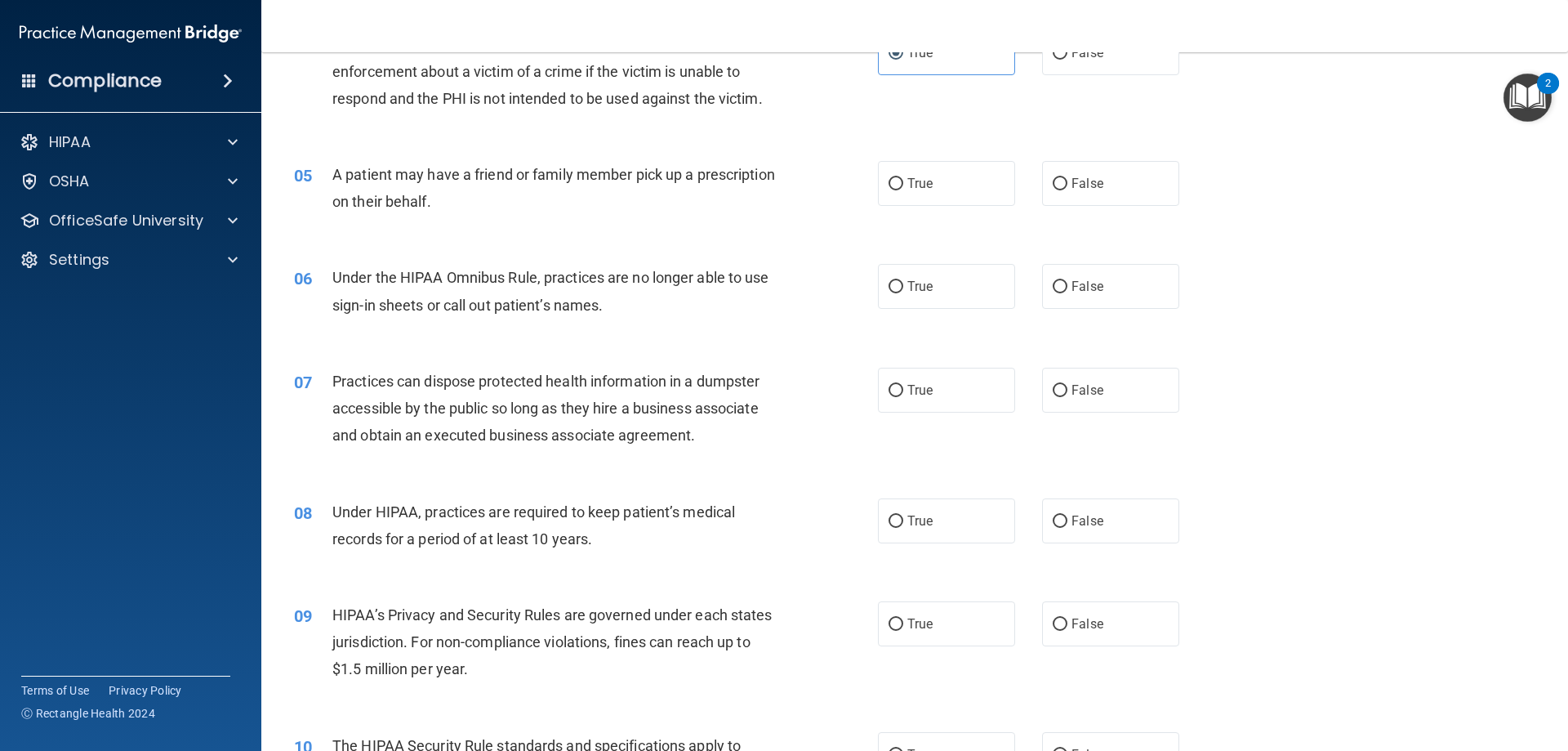
click at [957, 135] on div "04 A practice is required to respond to a request for PHI to law enforcement ab…" at bounding box center [915, 75] width 1266 height 131
click at [562, 169] on span "A patient may have a friend or family member pick up a prescription on their be…" at bounding box center [553, 188] width 443 height 44
click at [587, 170] on span "A patient may have a friend or family member pick up a prescription on their be…" at bounding box center [553, 188] width 443 height 44
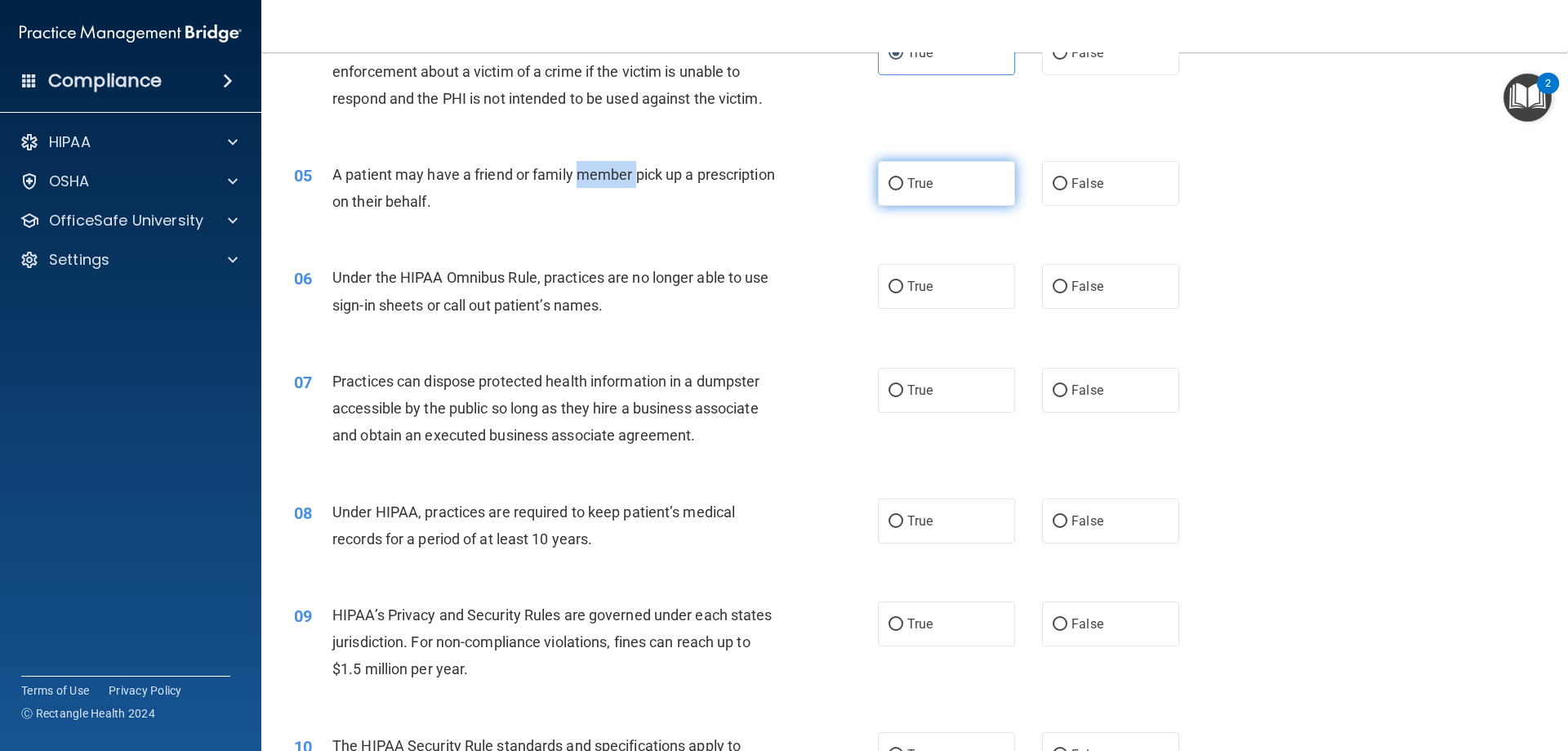
click at [889, 180] on input "True" at bounding box center [895, 184] width 14 height 12
radio input "true"
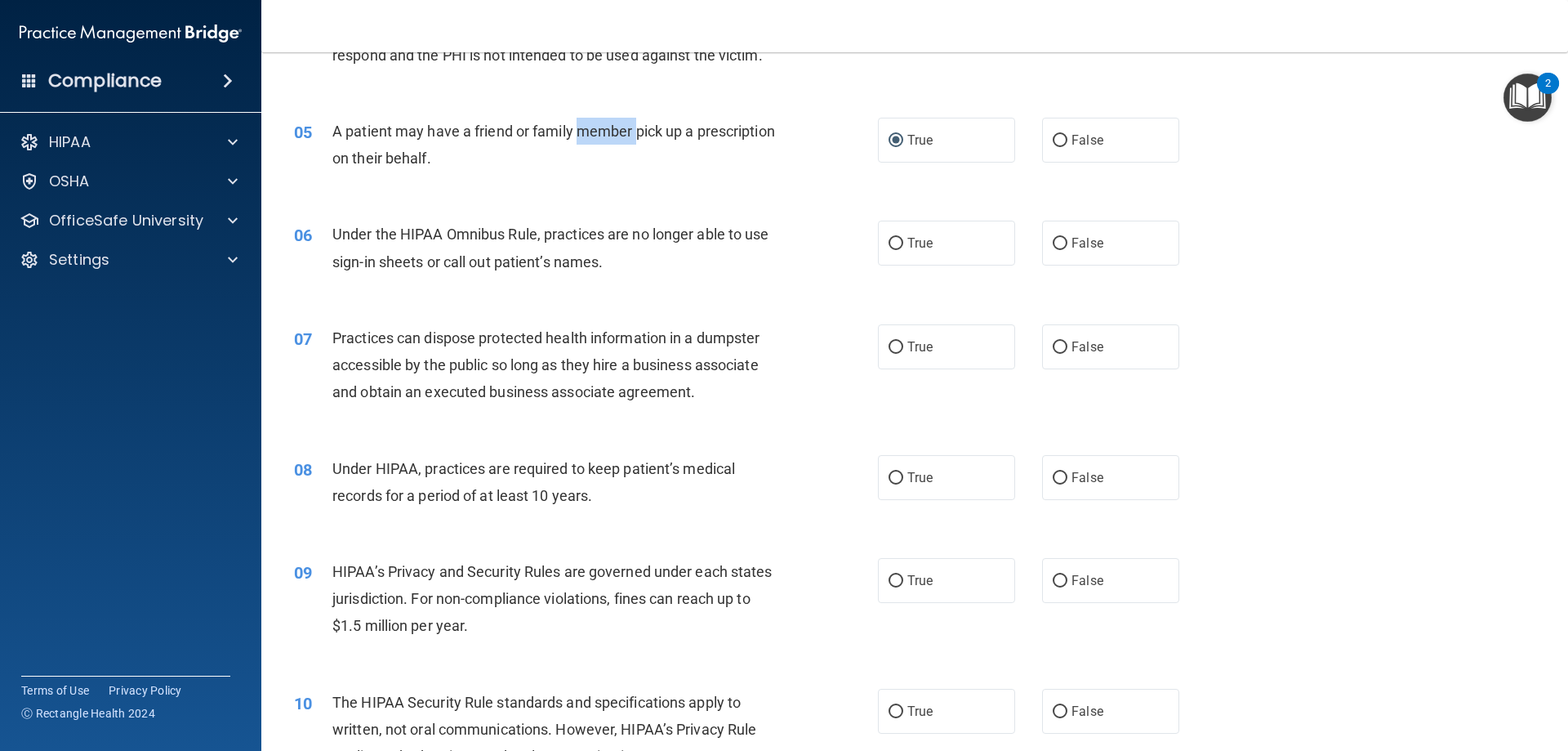
scroll to position [572, 0]
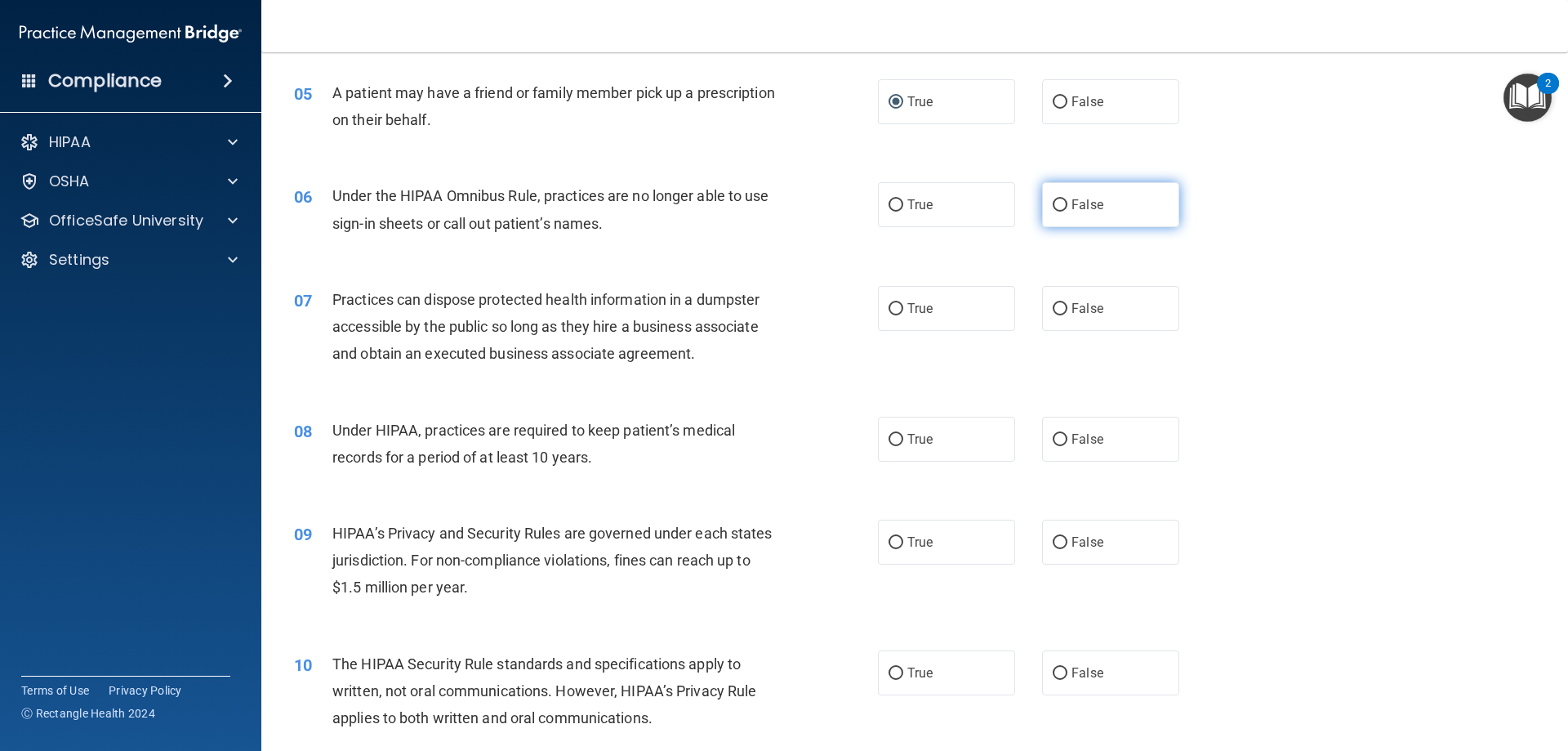
click at [1063, 189] on label "False" at bounding box center [1111, 204] width 137 height 45
click at [1063, 199] on input "False" at bounding box center [1060, 205] width 14 height 12
radio input "true"
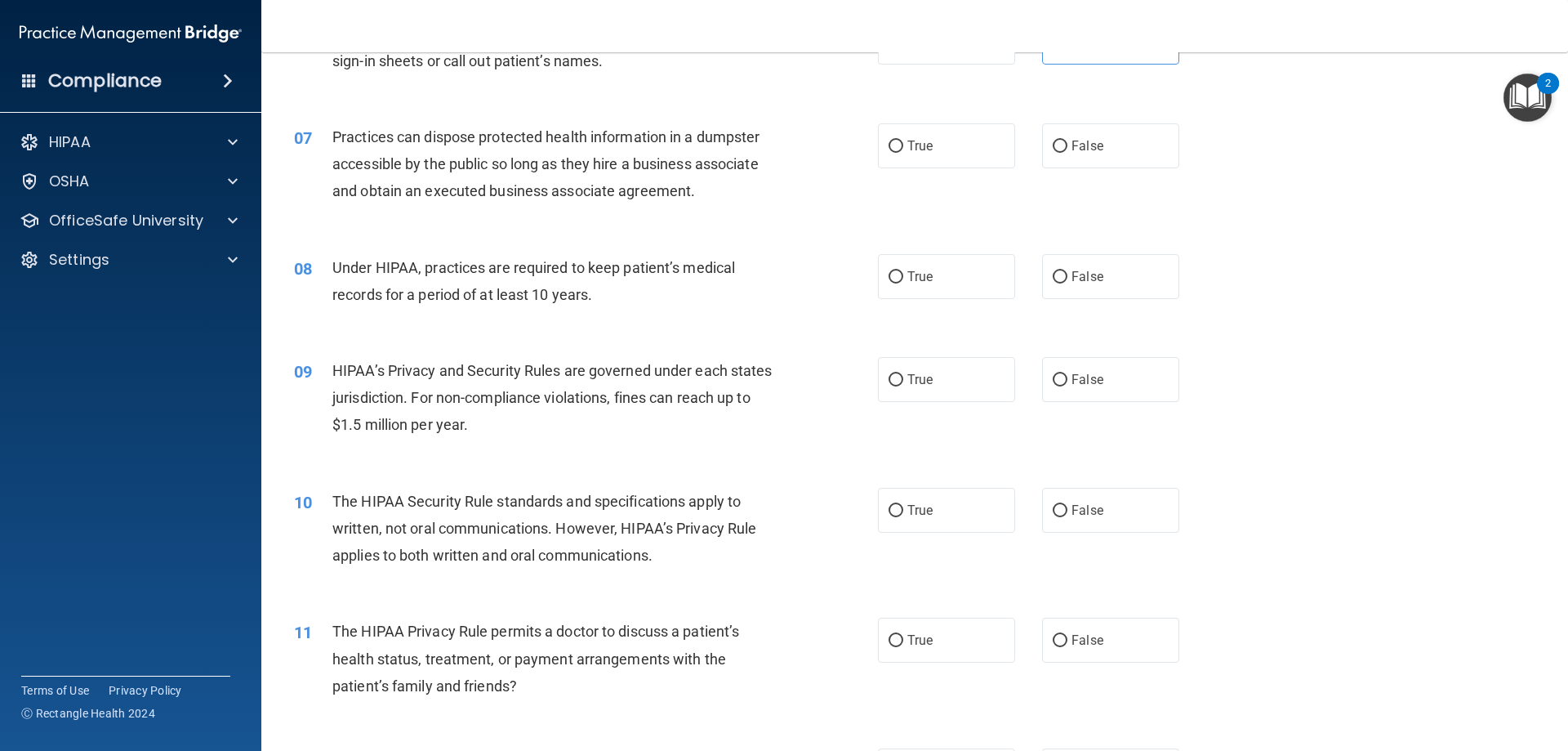
scroll to position [736, 0]
click at [1028, 162] on div "True False" at bounding box center [1043, 145] width 330 height 45
click at [1042, 157] on label "False" at bounding box center [1111, 145] width 137 height 45
click at [1053, 152] on input "False" at bounding box center [1060, 146] width 14 height 12
radio input "true"
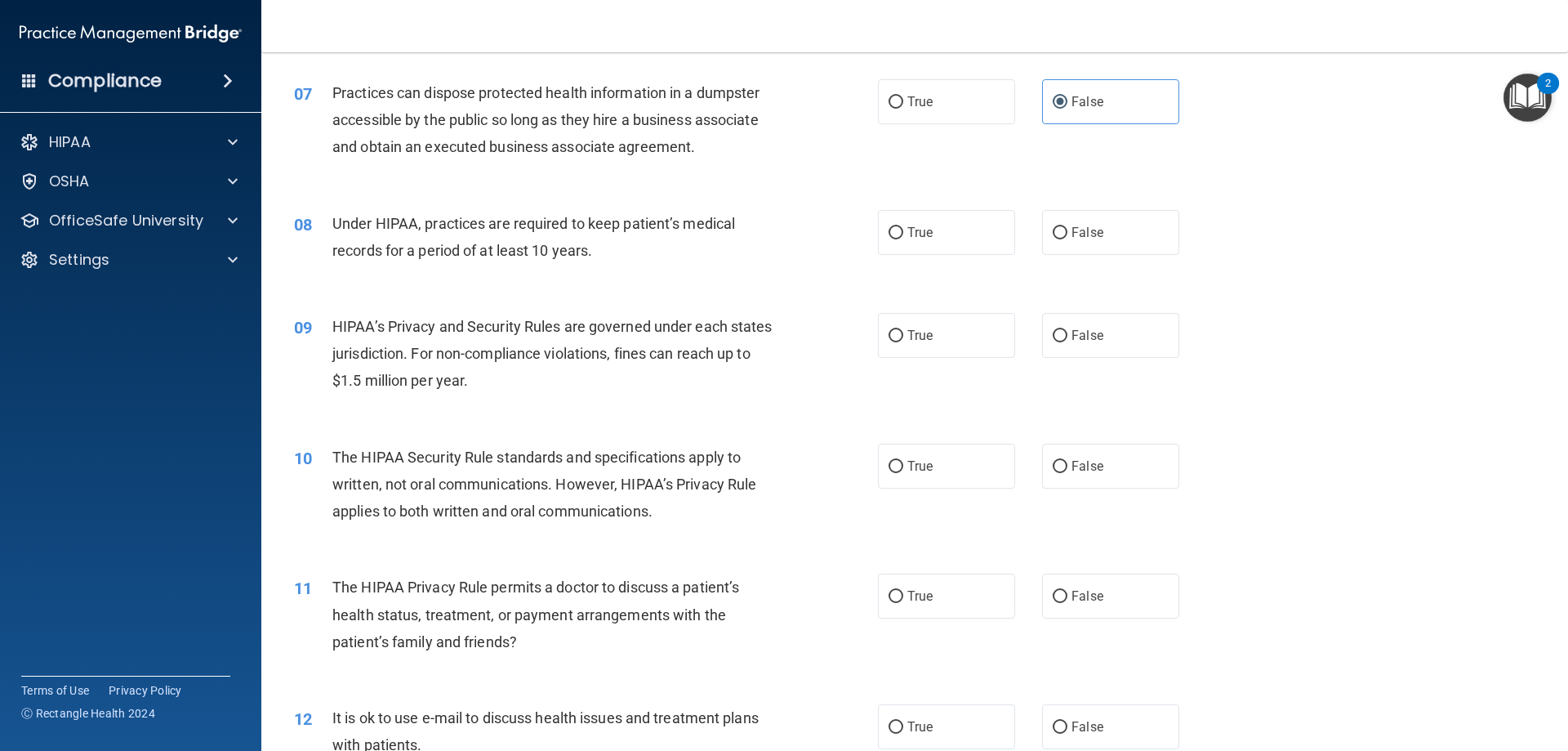
scroll to position [817, 0]
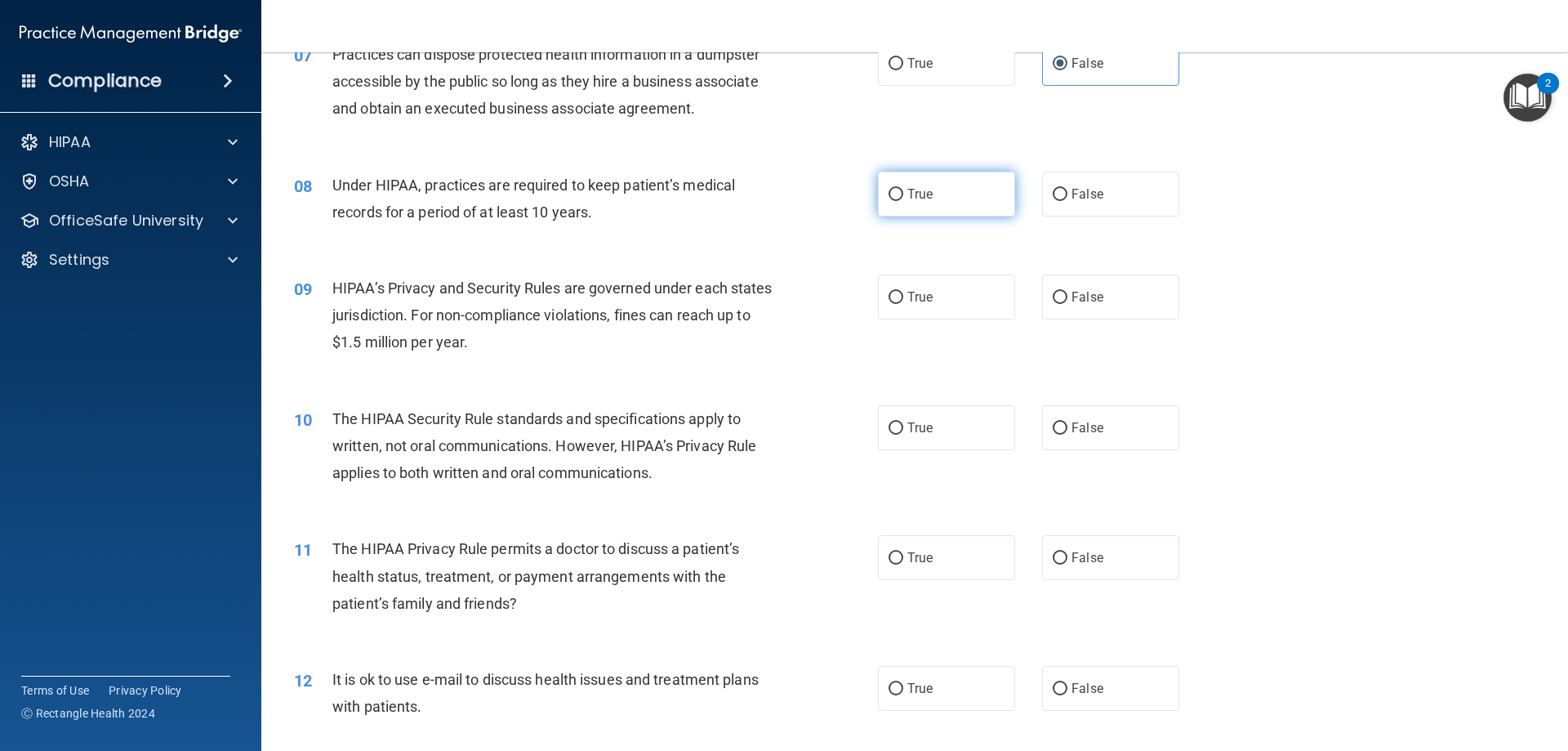
click at [891, 205] on label "True" at bounding box center [947, 193] width 137 height 45
click at [891, 201] on input "True" at bounding box center [895, 195] width 14 height 12
radio input "true"
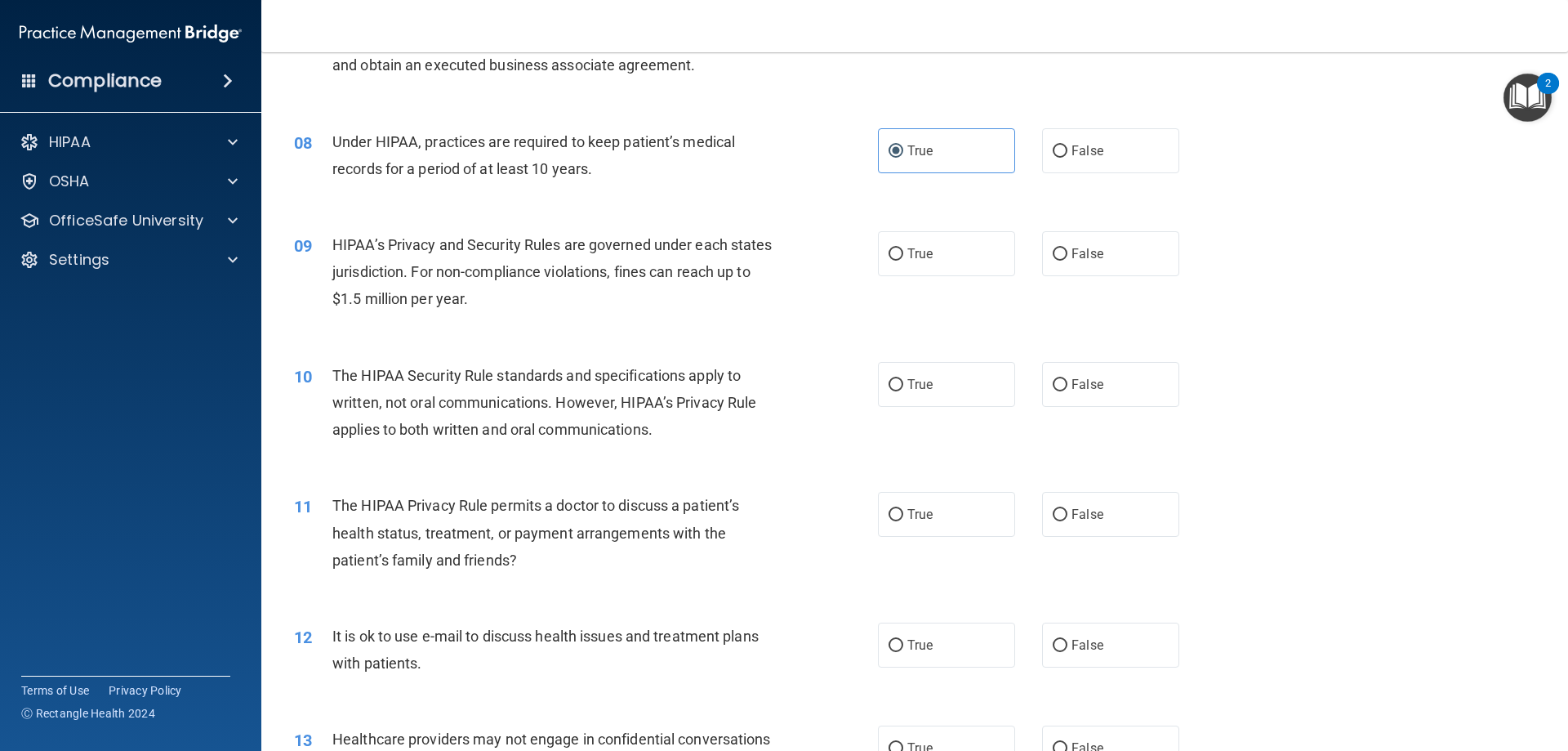
scroll to position [899, 0]
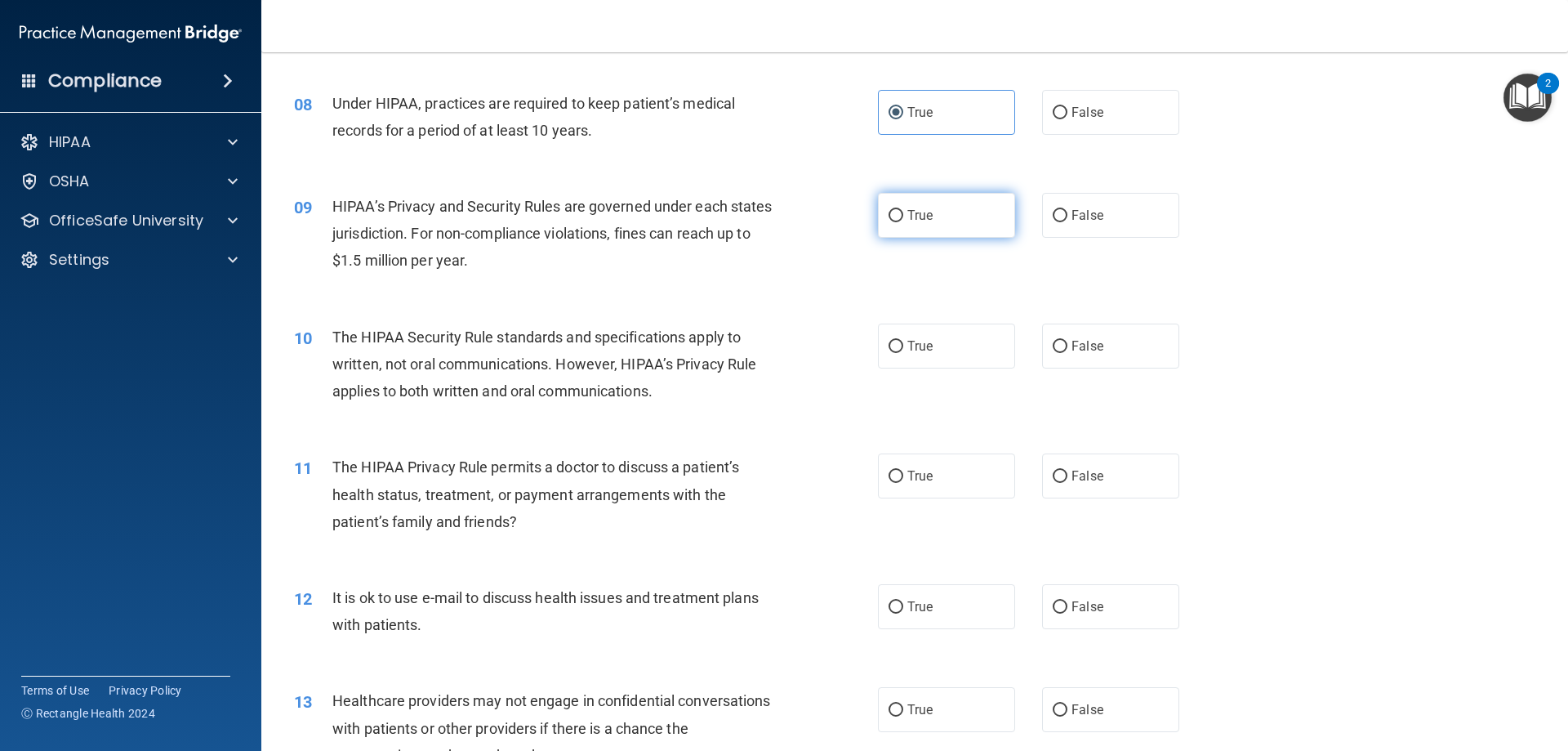
click at [940, 206] on label "True" at bounding box center [947, 215] width 137 height 45
click at [903, 210] on input "True" at bounding box center [895, 216] width 14 height 12
radio input "true"
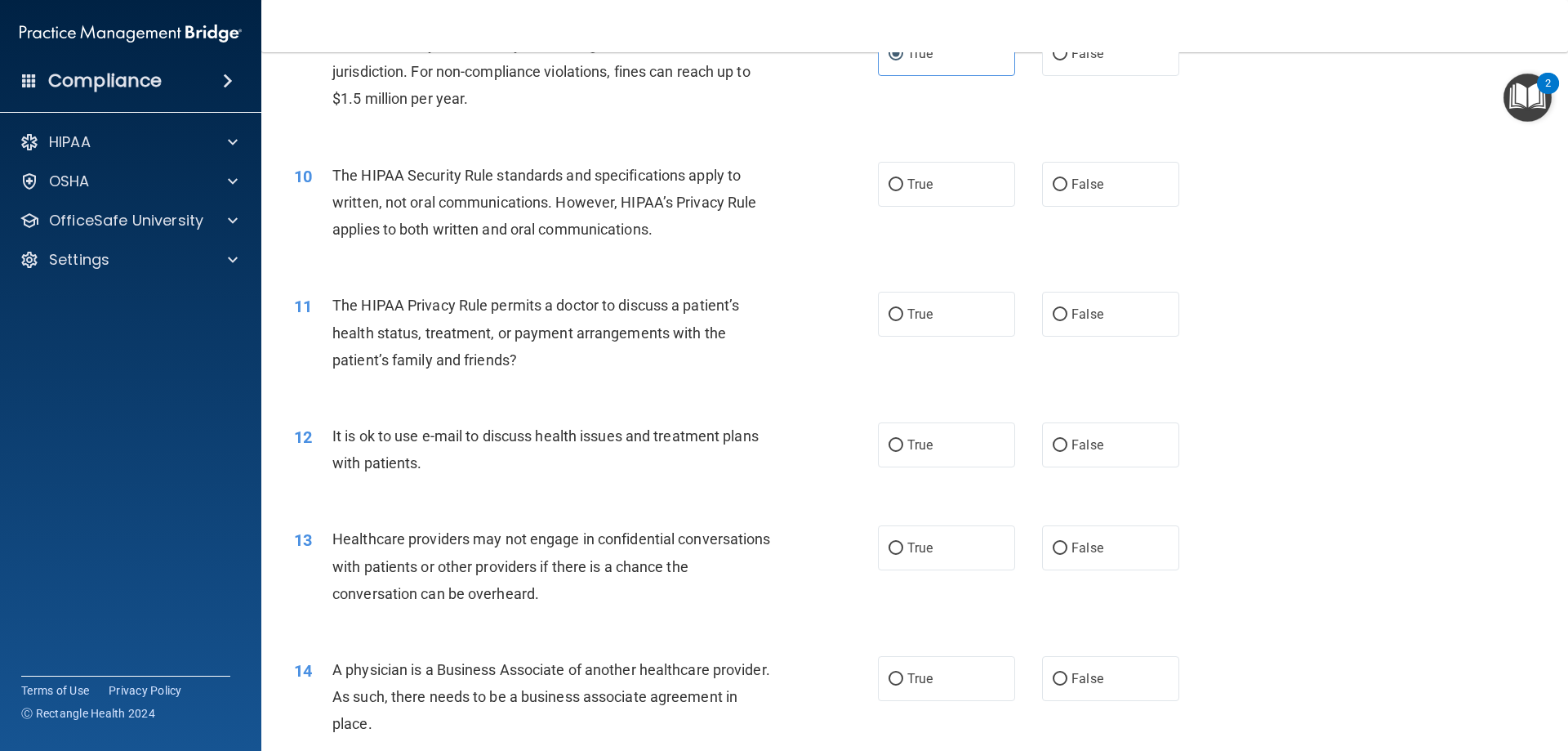
scroll to position [1062, 0]
click at [1053, 186] on input "False" at bounding box center [1060, 183] width 14 height 12
radio input "true"
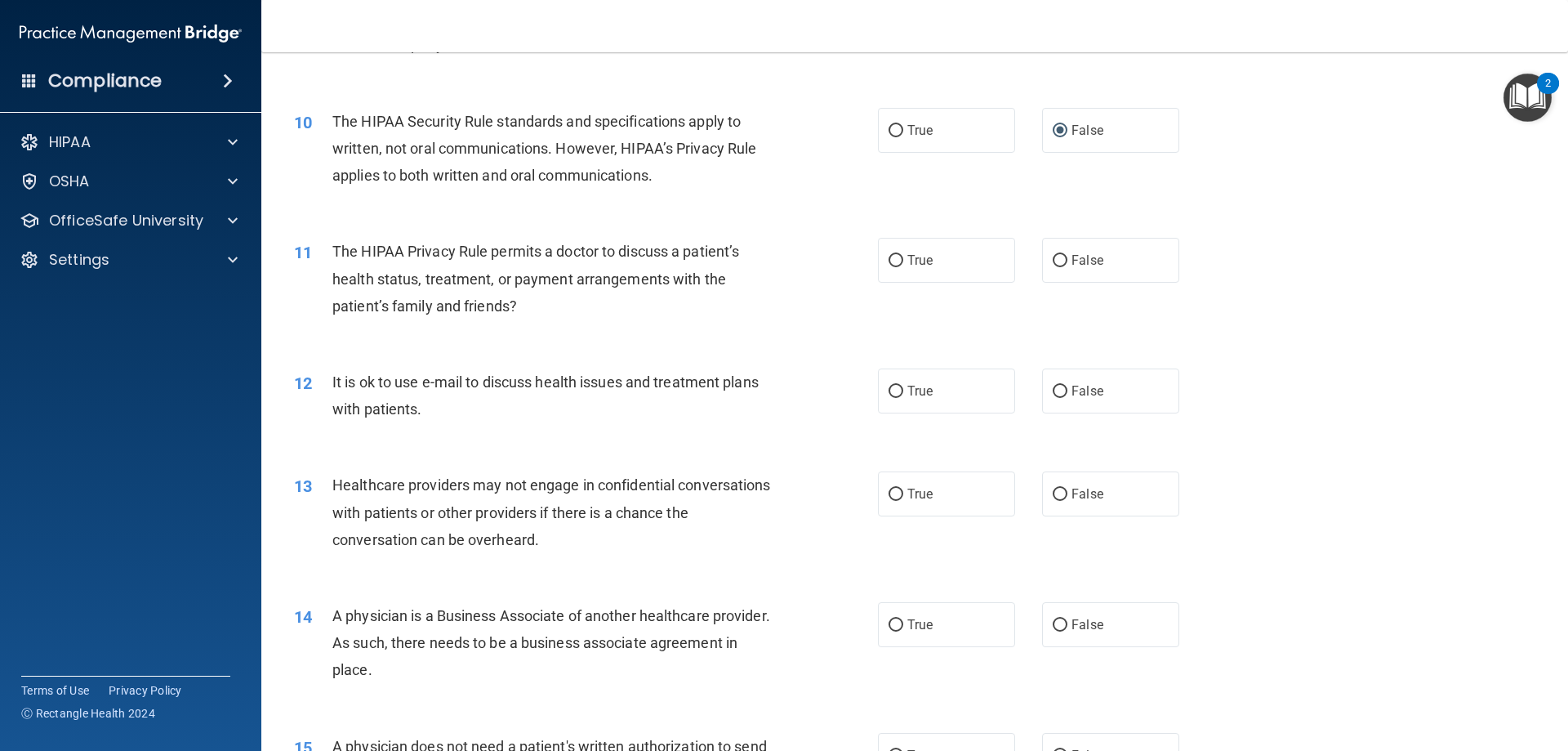
scroll to position [1144, 0]
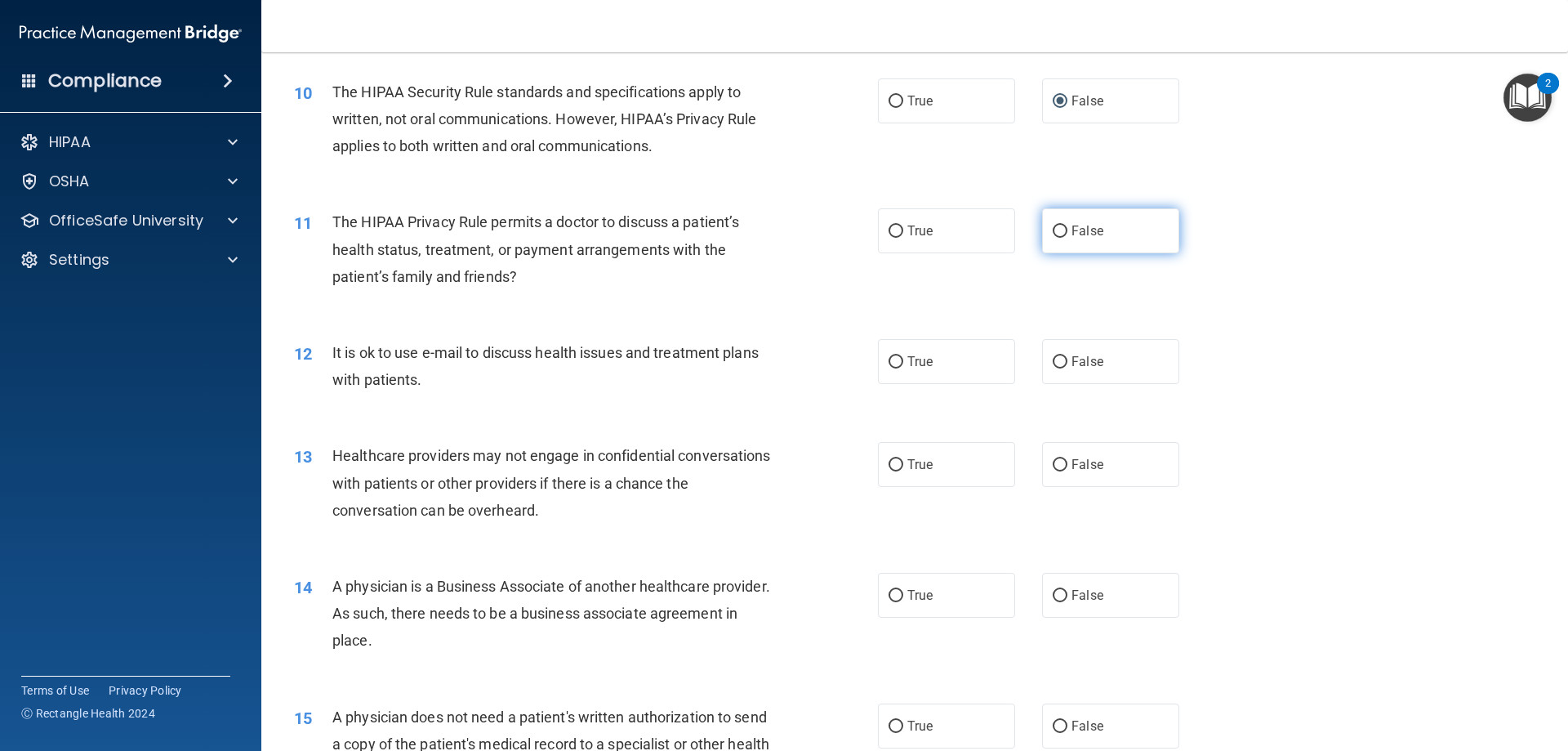
click at [1053, 235] on input "False" at bounding box center [1060, 231] width 14 height 12
radio input "true"
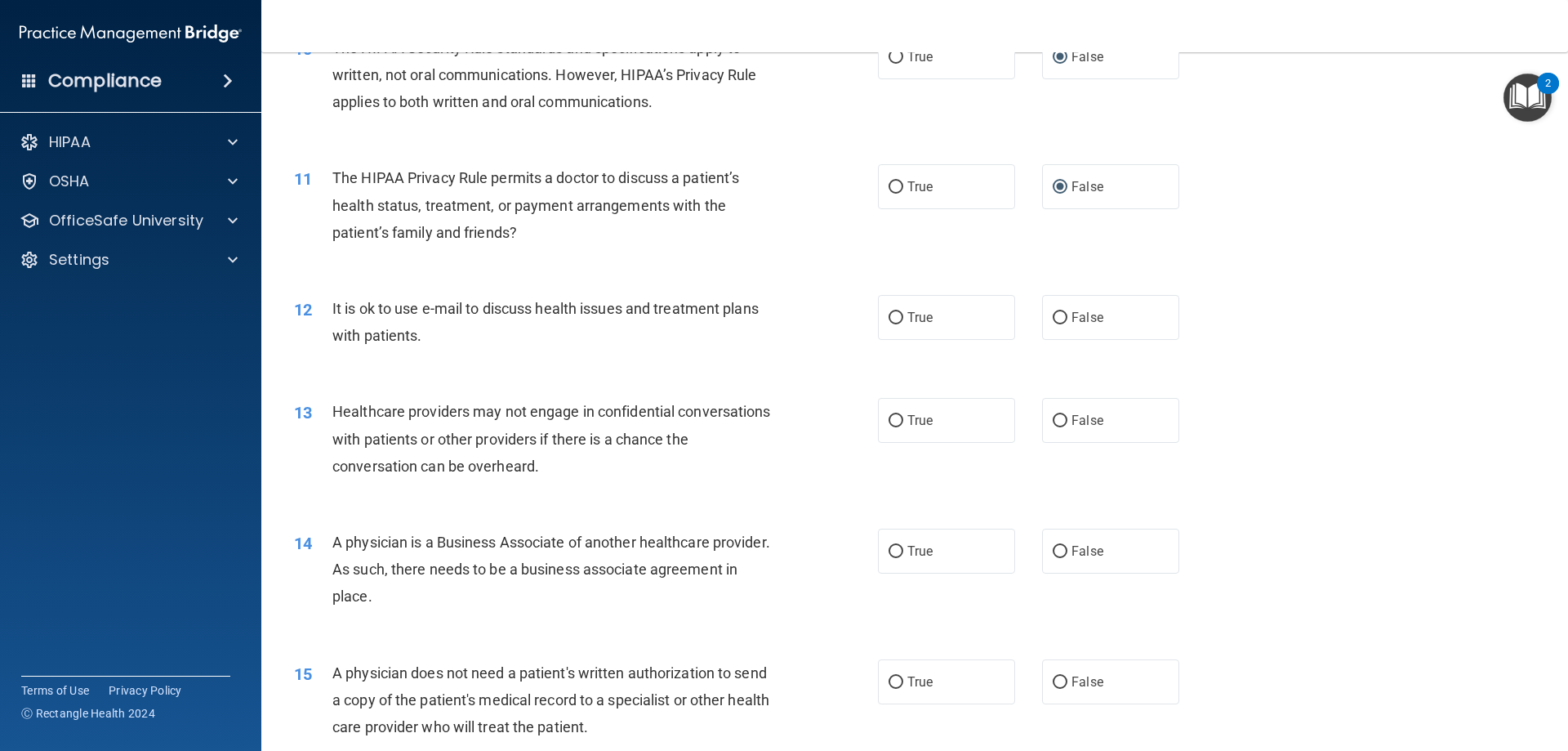
scroll to position [1226, 0]
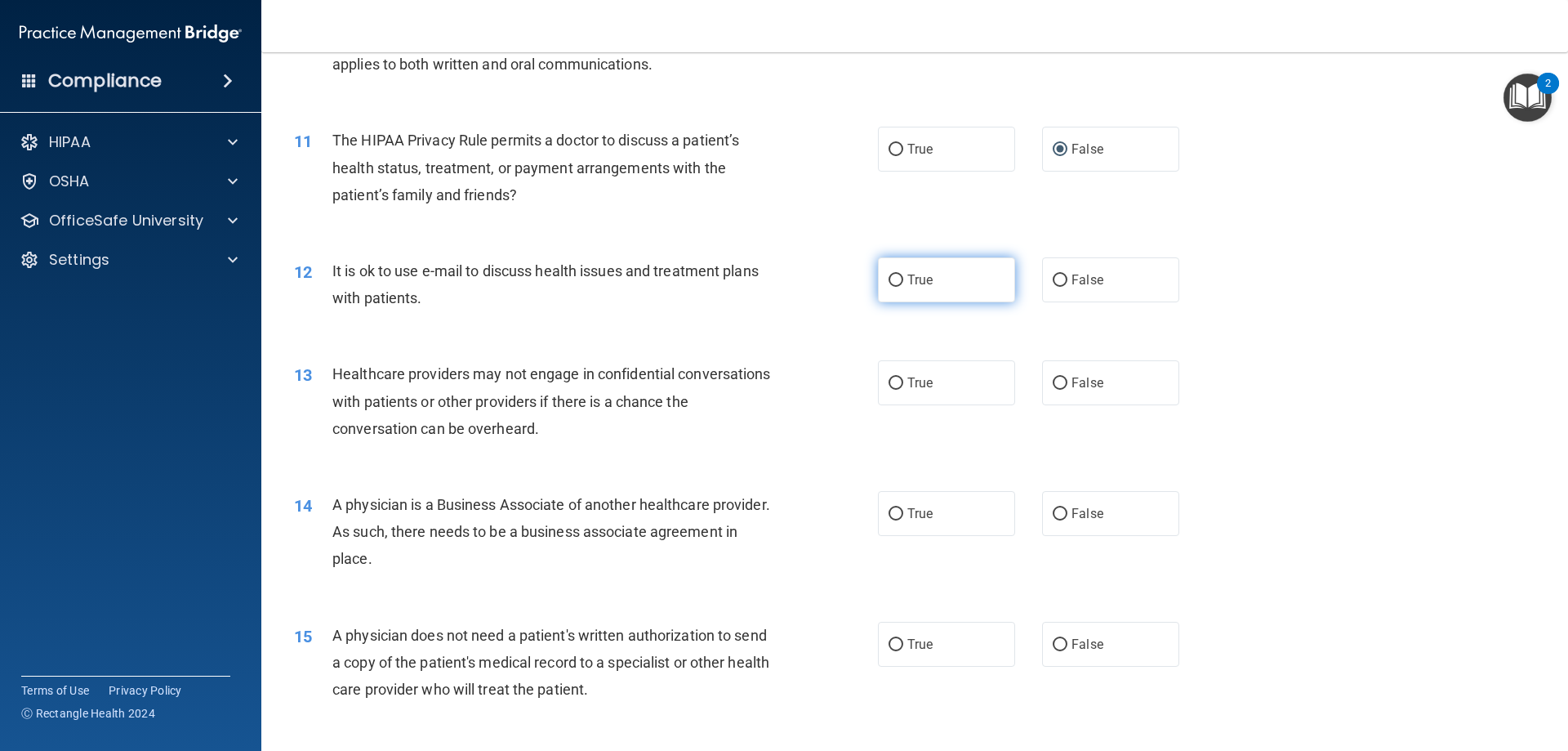
click at [924, 292] on label "True" at bounding box center [947, 280] width 137 height 45
click at [903, 286] on input "True" at bounding box center [895, 281] width 14 height 12
radio input "true"
click at [1018, 262] on div "True False" at bounding box center [1043, 280] width 330 height 45
click at [1072, 273] on span "False" at bounding box center [1088, 280] width 32 height 15
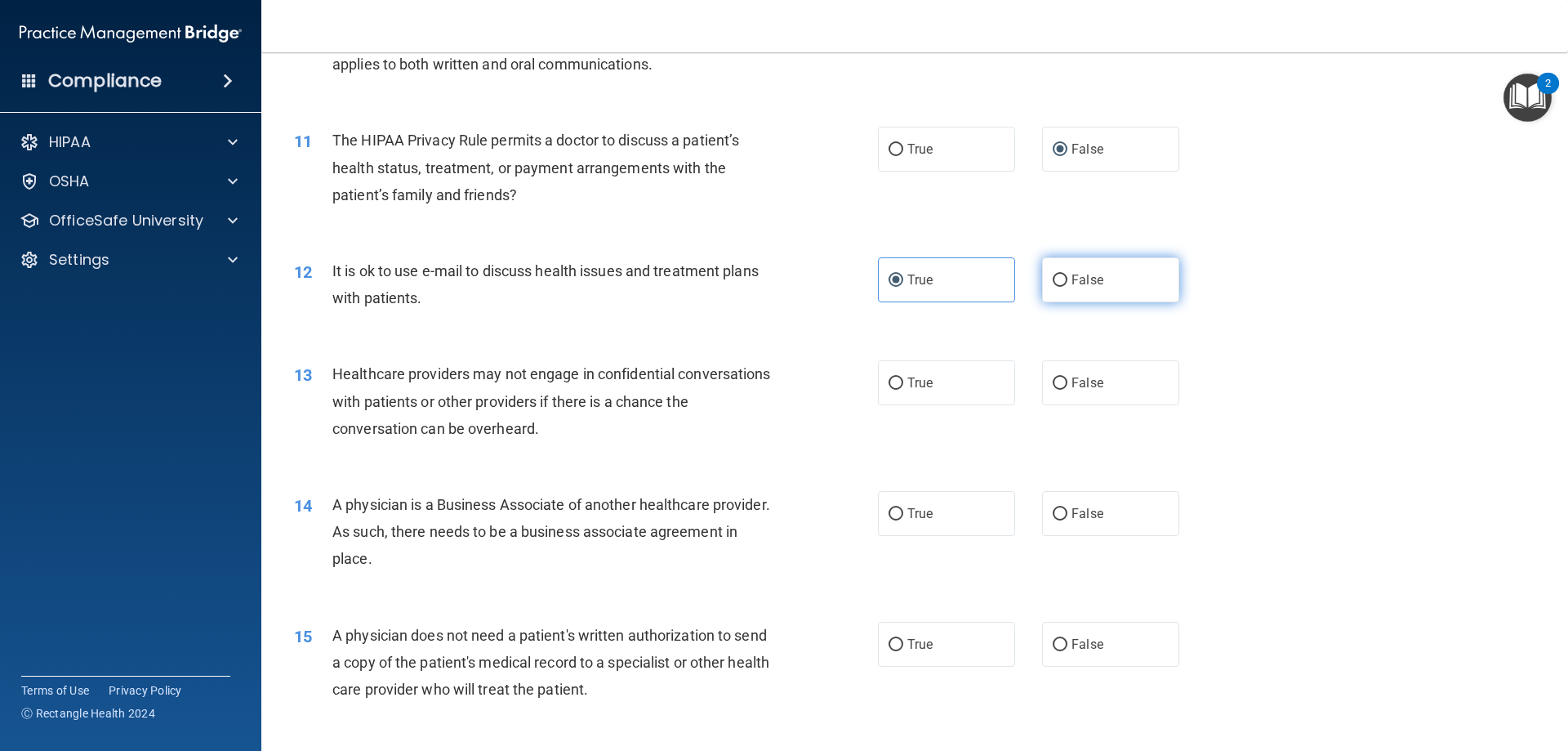
click at [1064, 275] on input "False" at bounding box center [1060, 281] width 14 height 12
radio input "true"
radio input "false"
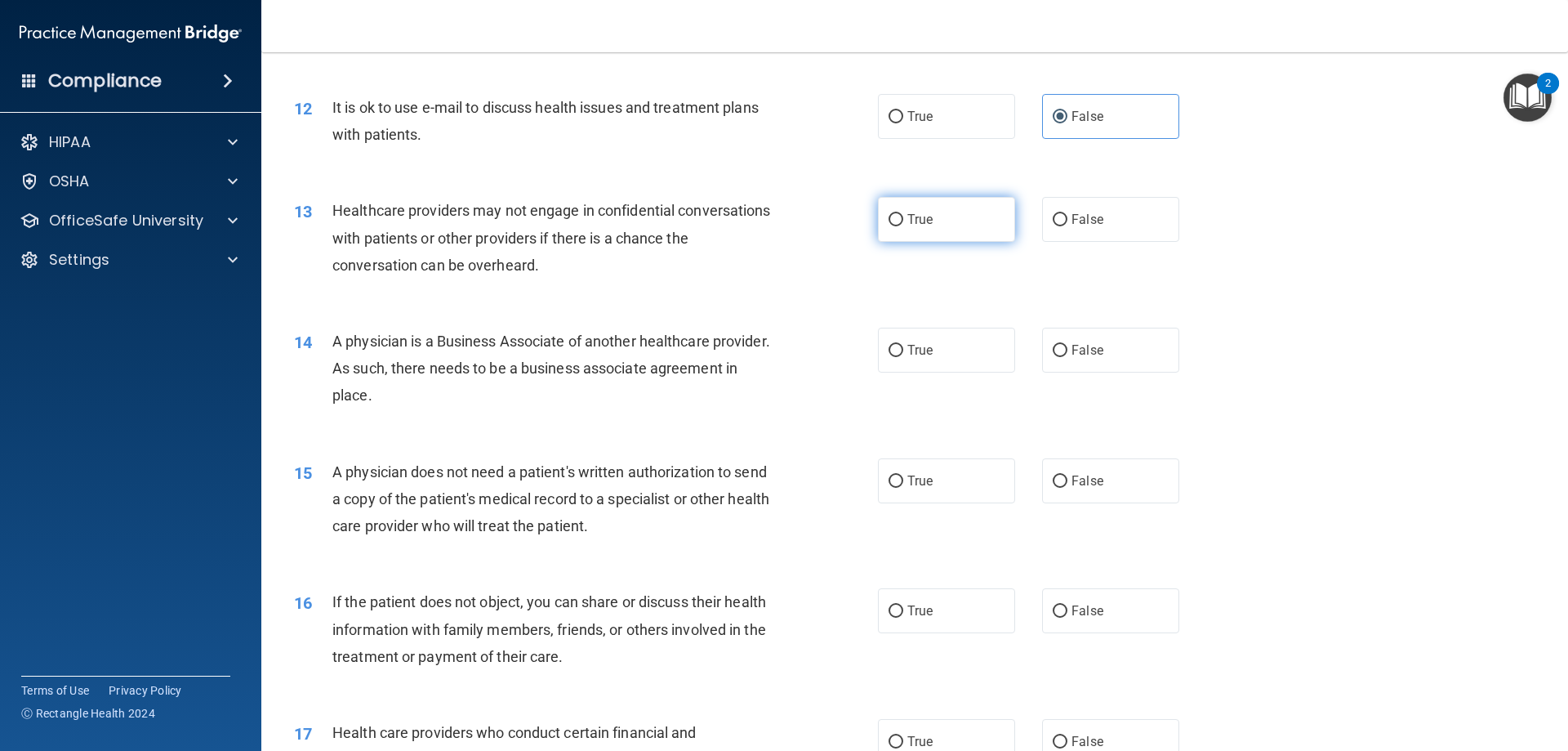
drag, startPoint x: 932, startPoint y: 220, endPoint x: 927, endPoint y: 229, distance: 10.3
click at [932, 220] on label "True" at bounding box center [947, 219] width 137 height 45
click at [903, 220] on input "True" at bounding box center [895, 220] width 14 height 12
radio input "true"
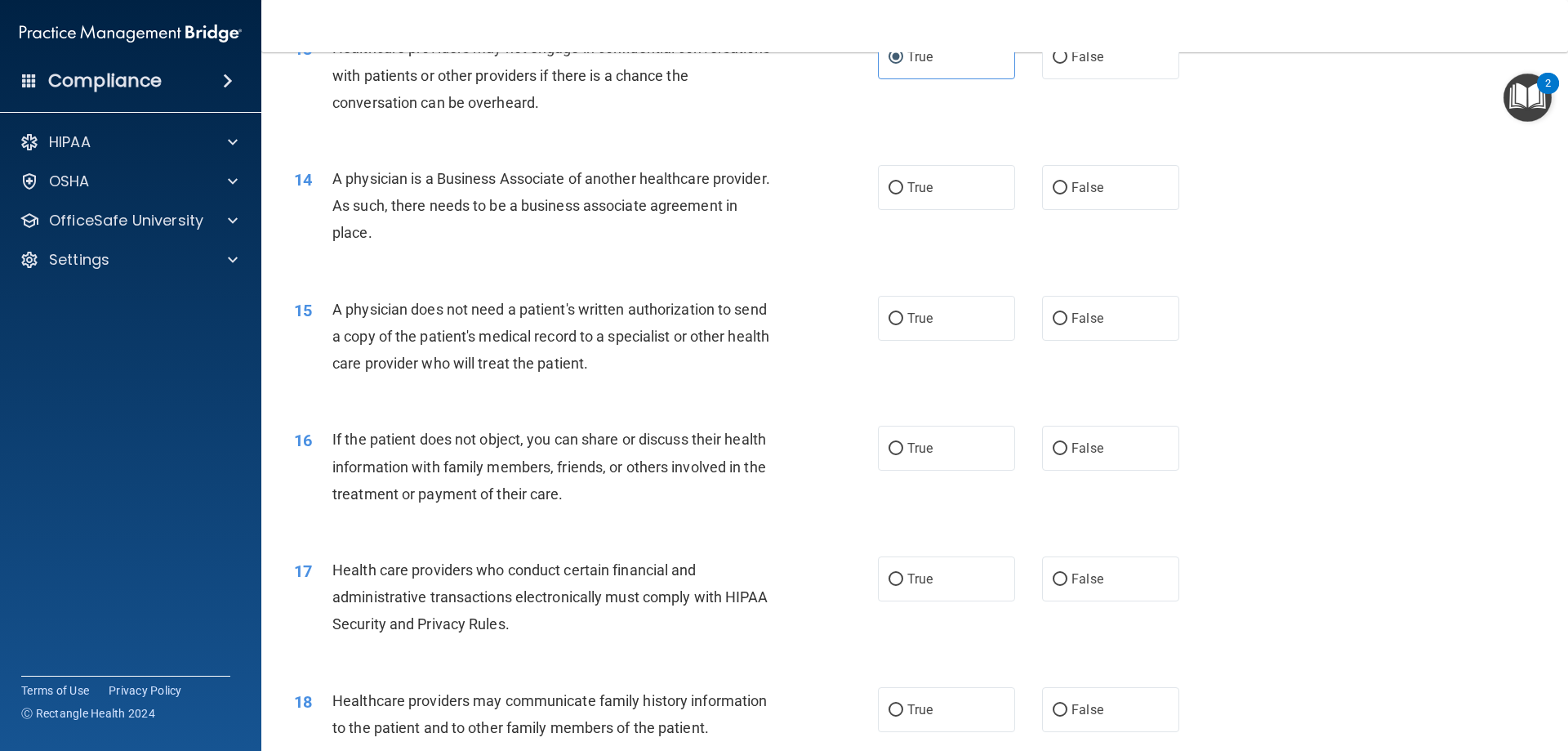
scroll to position [1553, 0]
click at [950, 192] on label "True" at bounding box center [947, 186] width 137 height 45
click at [903, 192] on input "True" at bounding box center [895, 187] width 14 height 12
radio input "true"
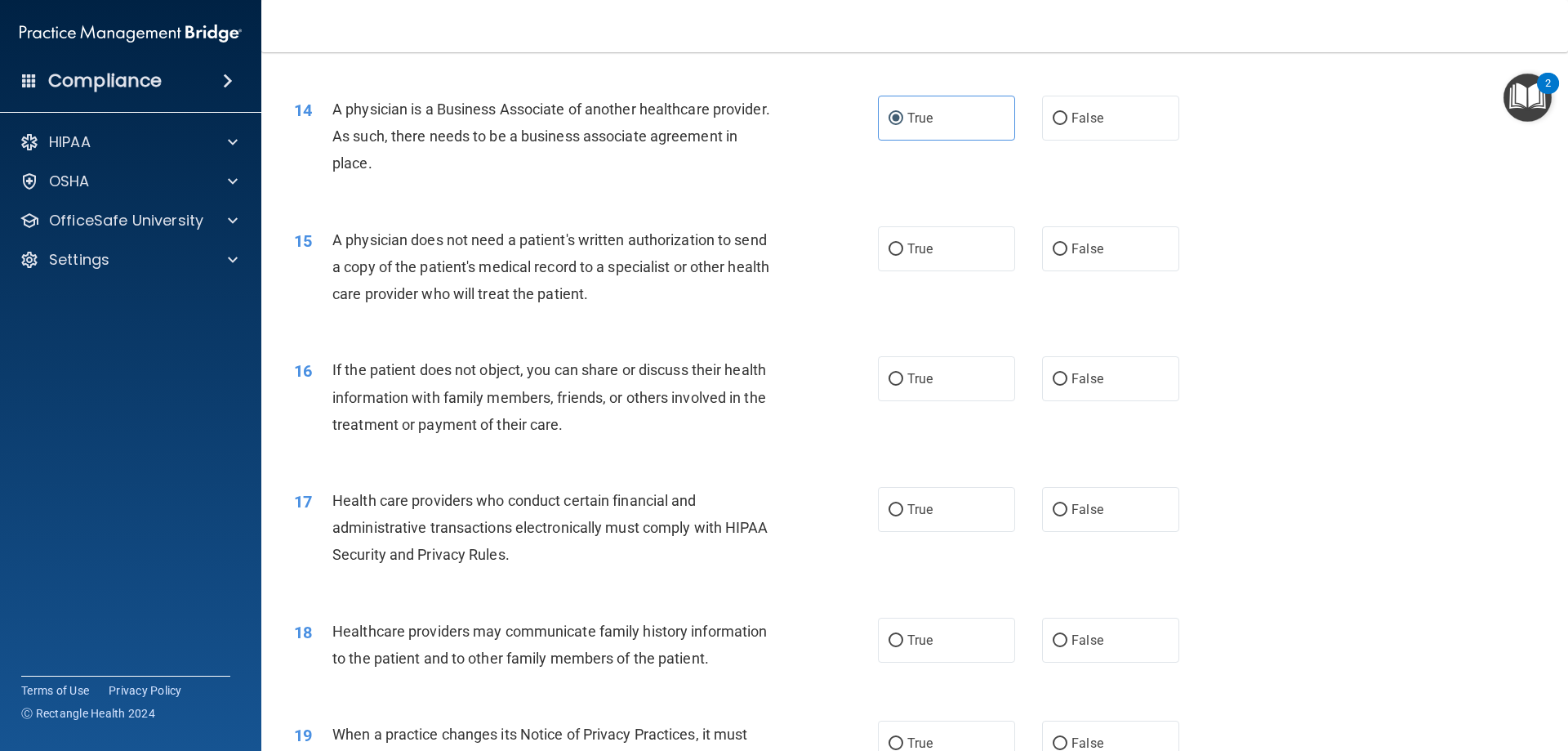
scroll to position [1716, 0]
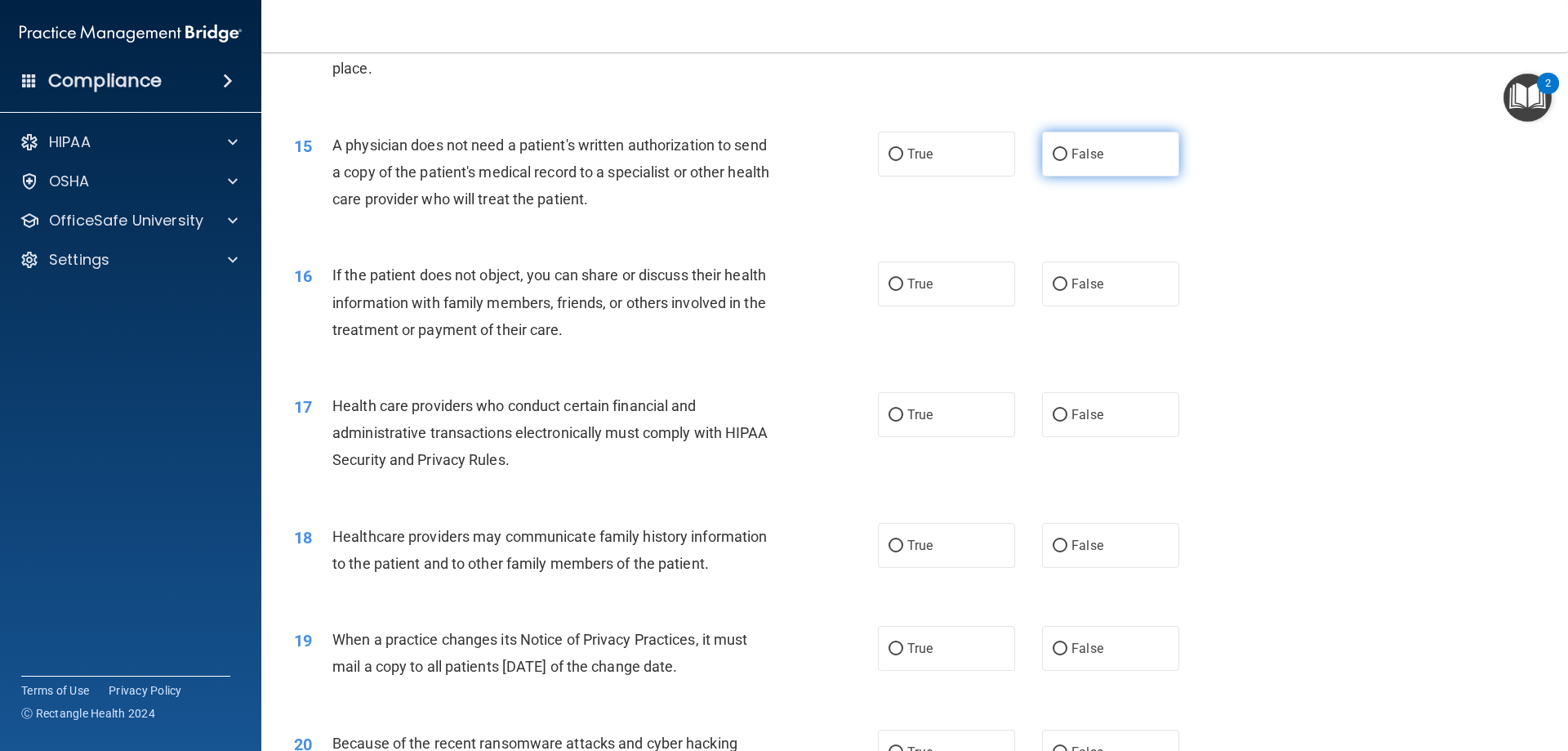
click at [1118, 146] on label "False" at bounding box center [1111, 153] width 137 height 45
click at [1067, 148] on input "False" at bounding box center [1060, 154] width 14 height 12
radio input "true"
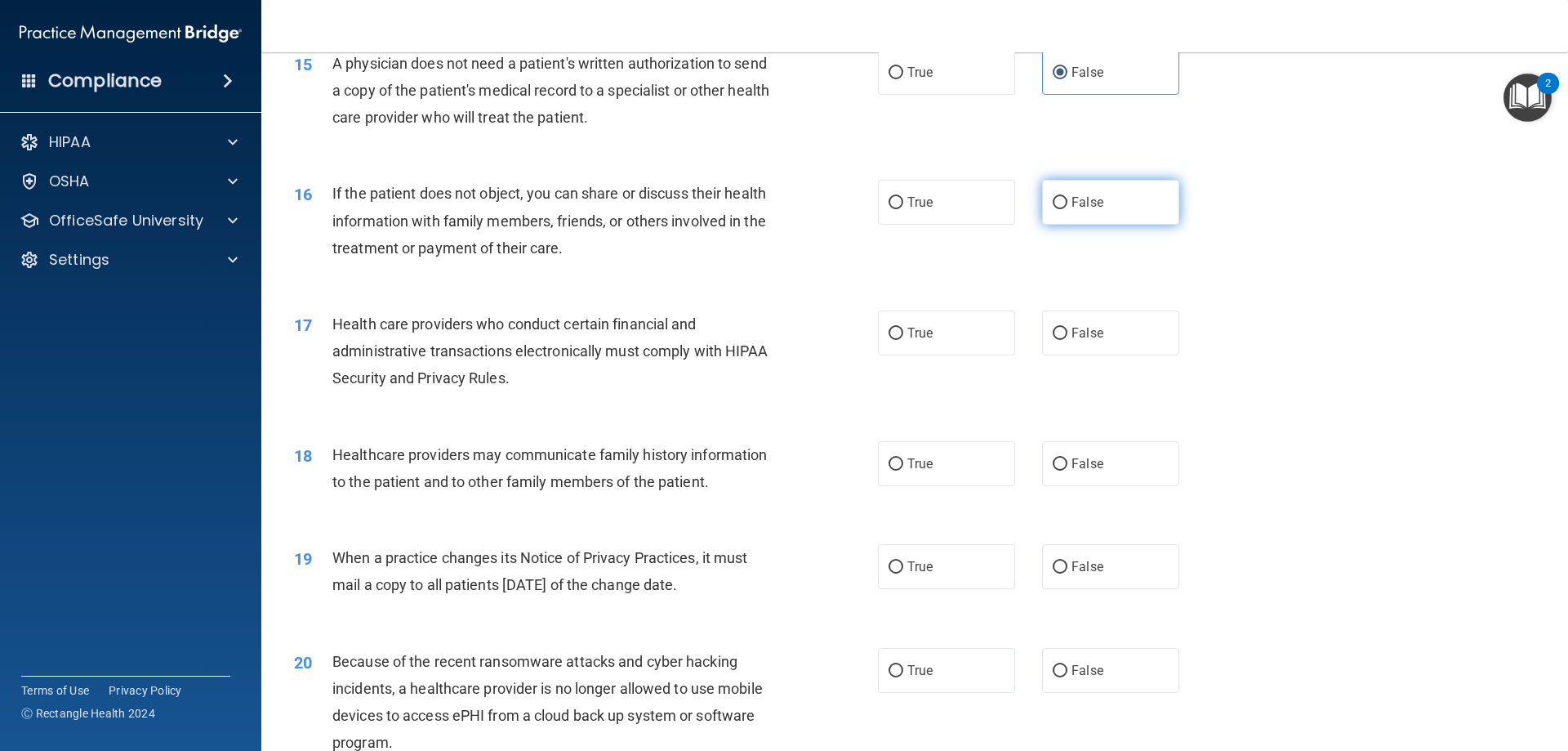
click at [1083, 206] on span "False" at bounding box center [1088, 202] width 32 height 15
click at [1067, 206] on input "False" at bounding box center [1060, 203] width 14 height 12
radio input "true"
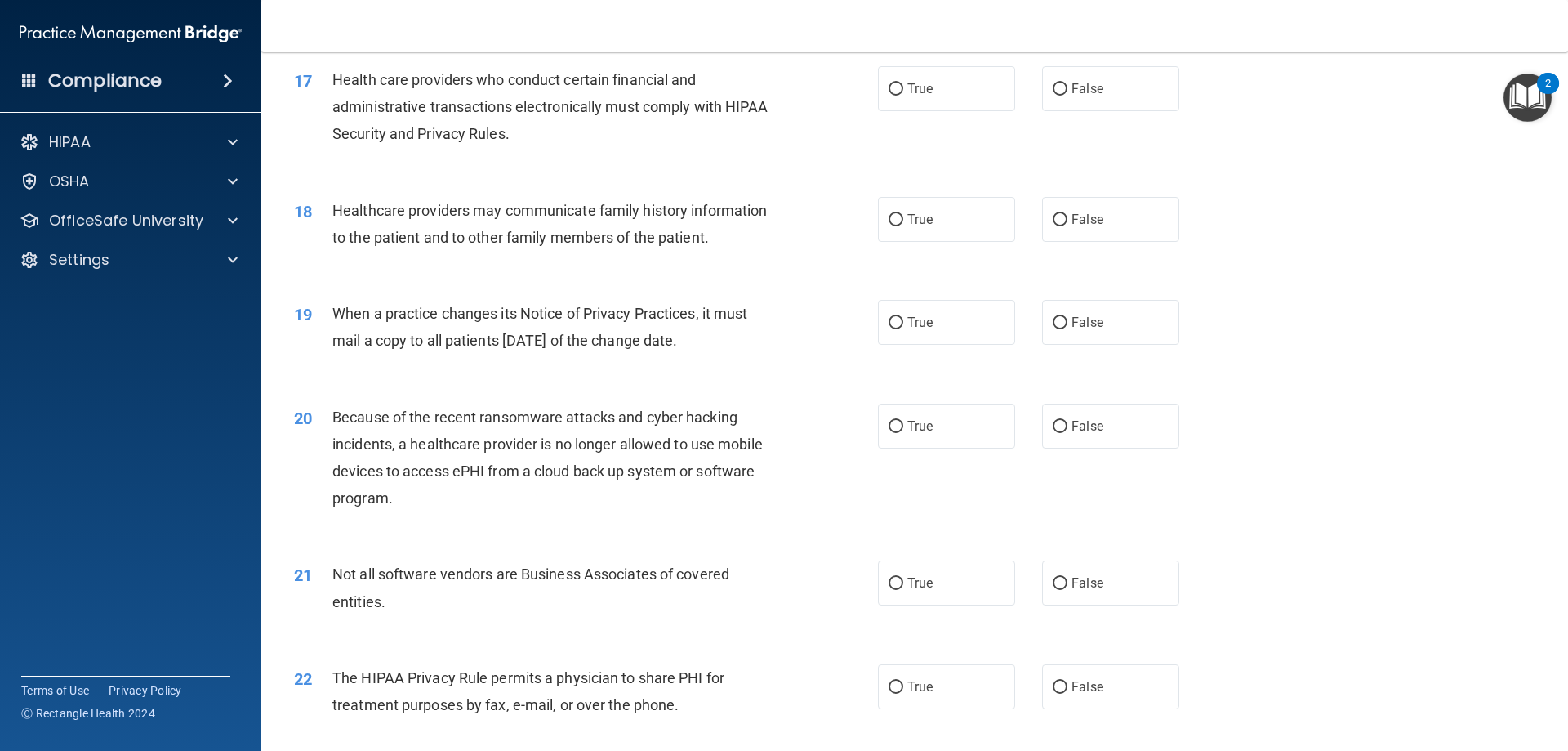
scroll to position [2043, 0]
click at [942, 75] on label "True" at bounding box center [947, 87] width 137 height 45
click at [903, 82] on input "True" at bounding box center [895, 88] width 14 height 12
radio input "true"
click at [1042, 217] on label "False" at bounding box center [1111, 218] width 137 height 45
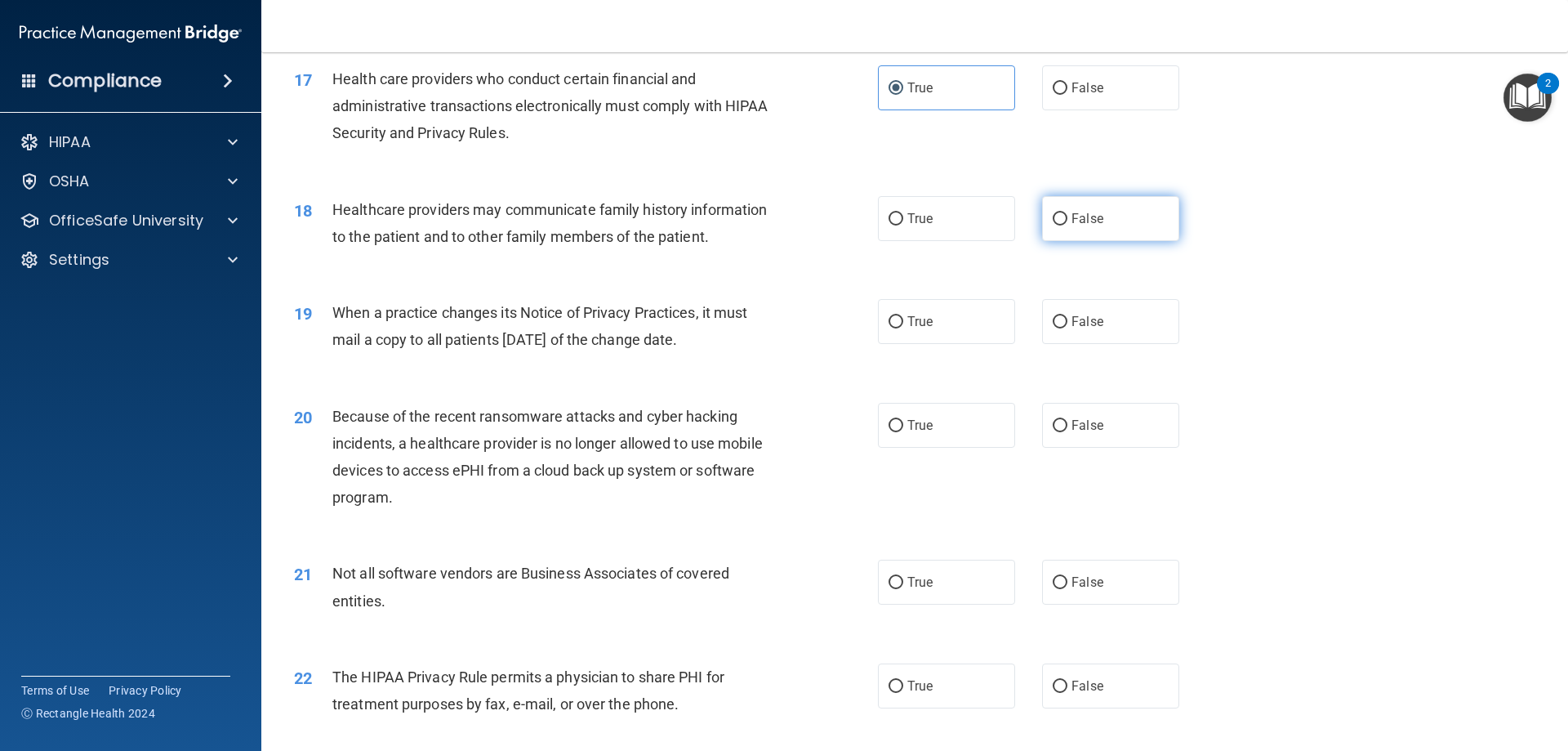
click at [1053, 217] on input "False" at bounding box center [1060, 220] width 14 height 12
radio input "true"
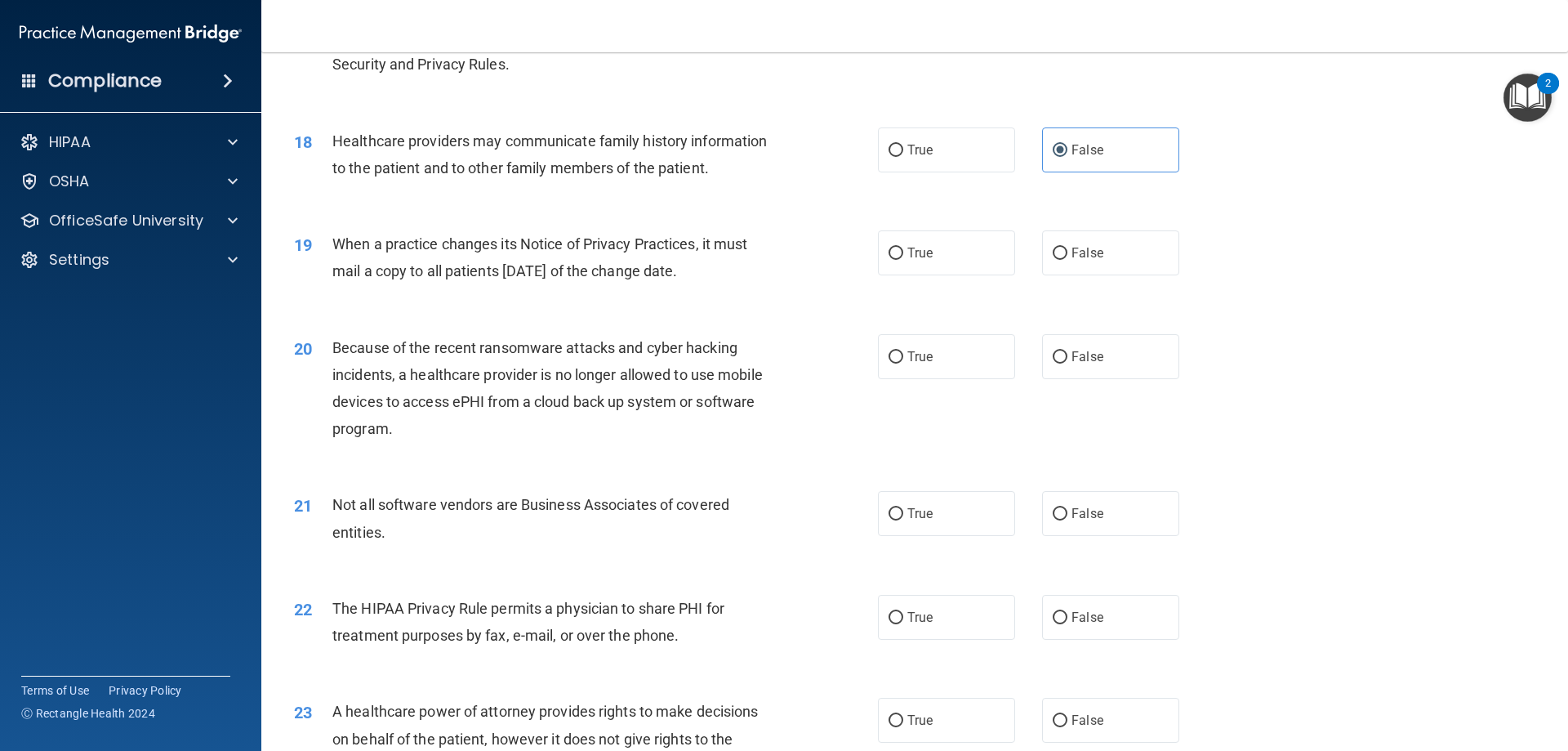
scroll to position [2206, 0]
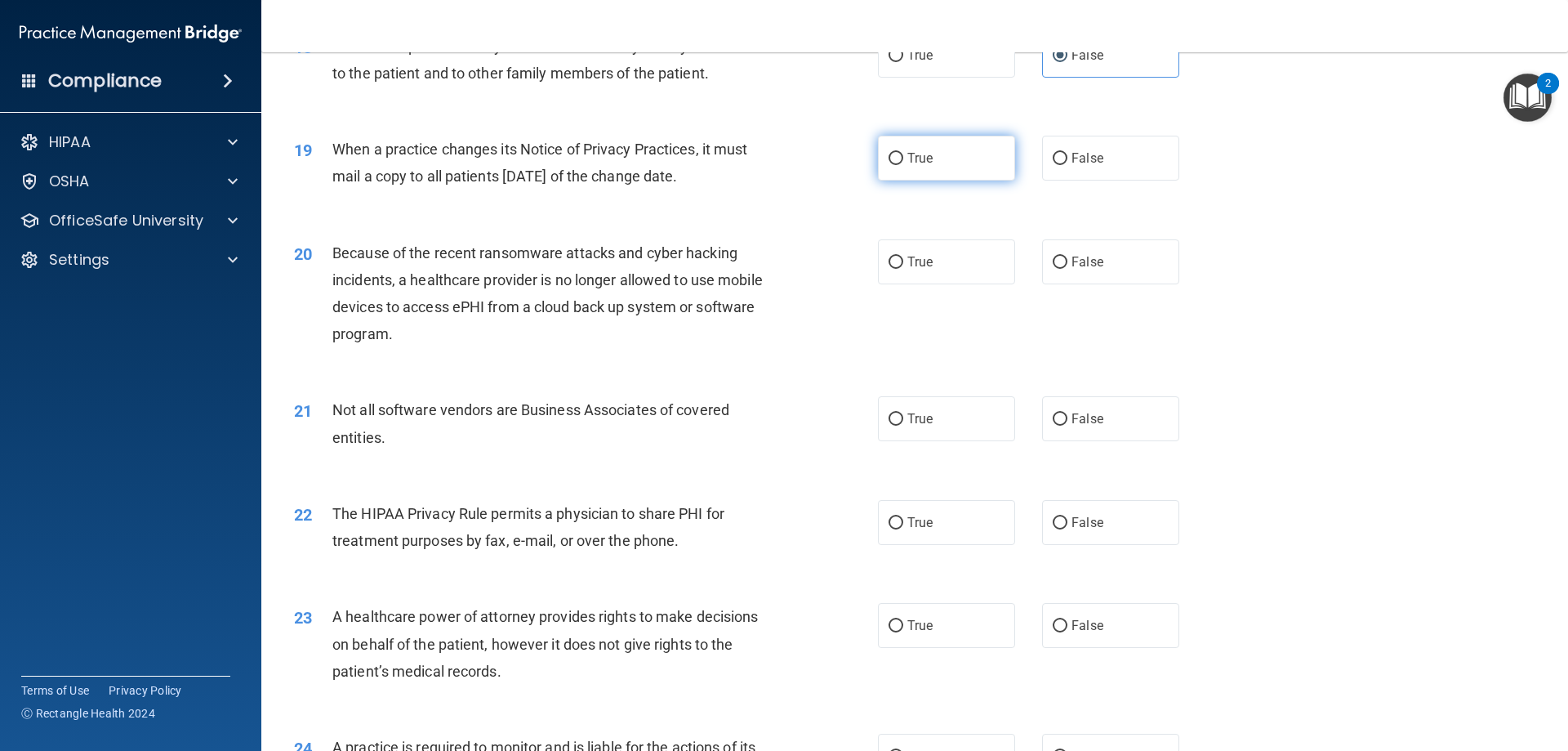
click at [892, 170] on label "True" at bounding box center [947, 158] width 137 height 45
click at [892, 165] on input "True" at bounding box center [895, 159] width 14 height 12
radio input "true"
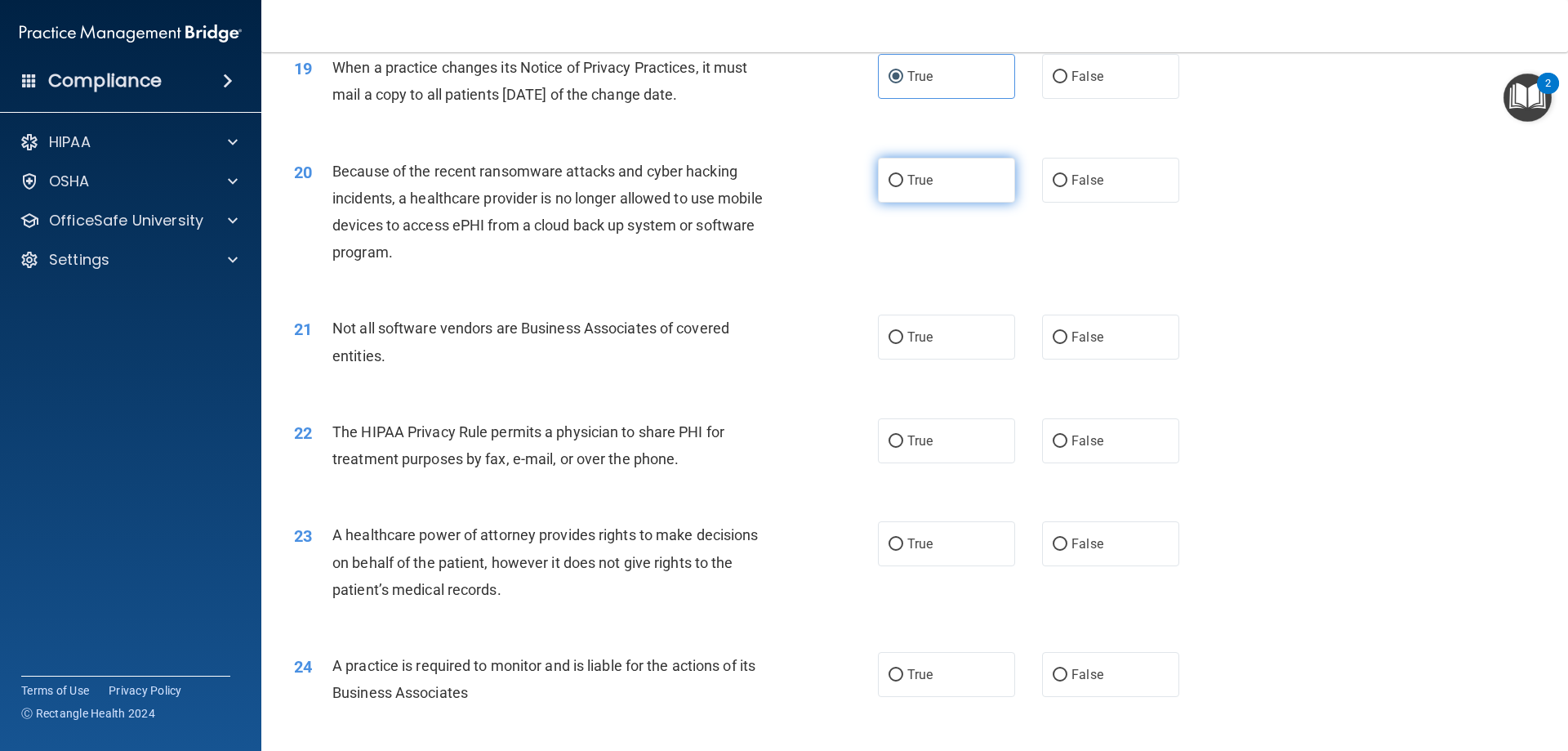
click at [907, 185] on span "True" at bounding box center [920, 180] width 25 height 15
click at [903, 185] on input "True" at bounding box center [895, 181] width 14 height 12
radio input "true"
click at [912, 337] on span "True" at bounding box center [920, 337] width 25 height 15
click at [903, 337] on input "True" at bounding box center [895, 337] width 14 height 12
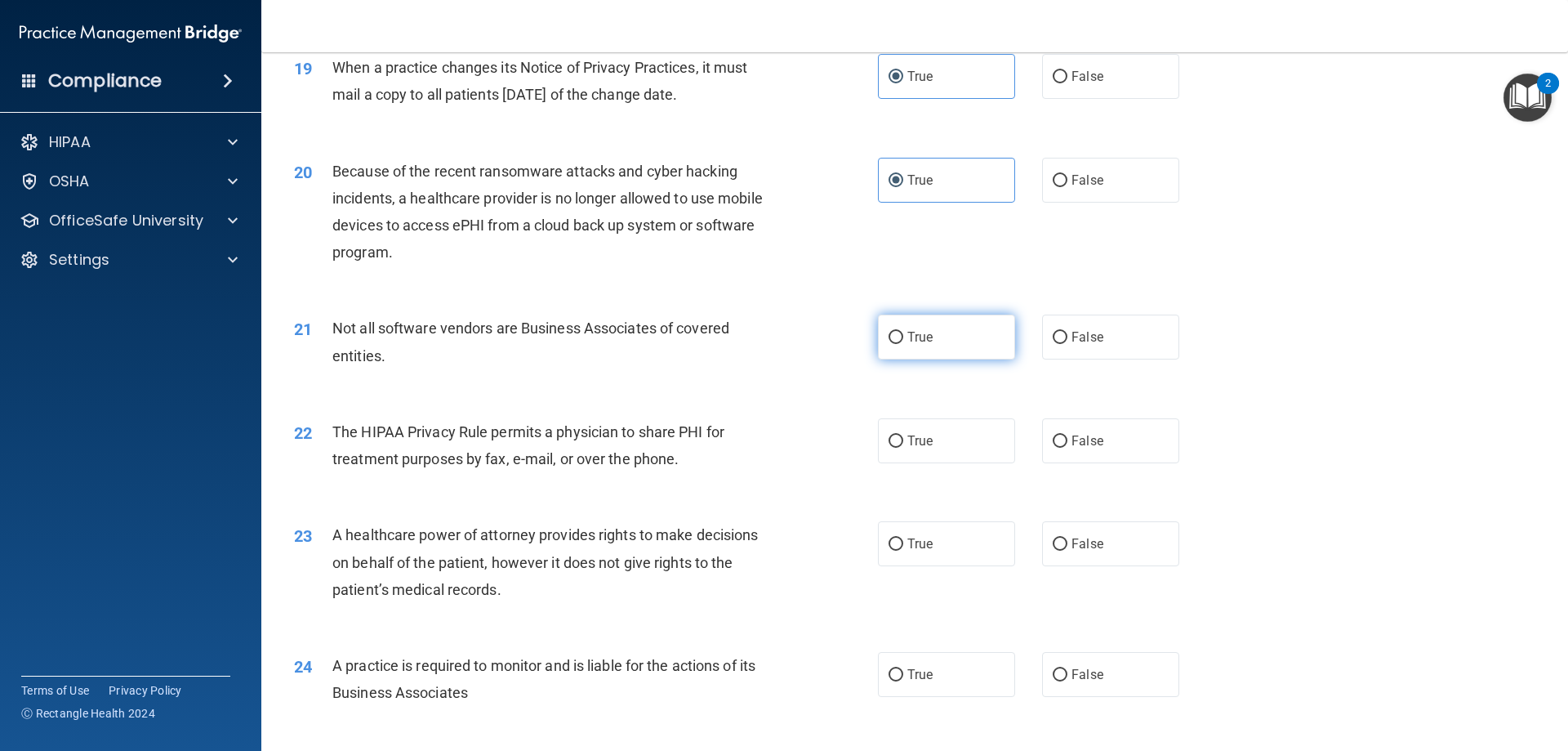
radio input "true"
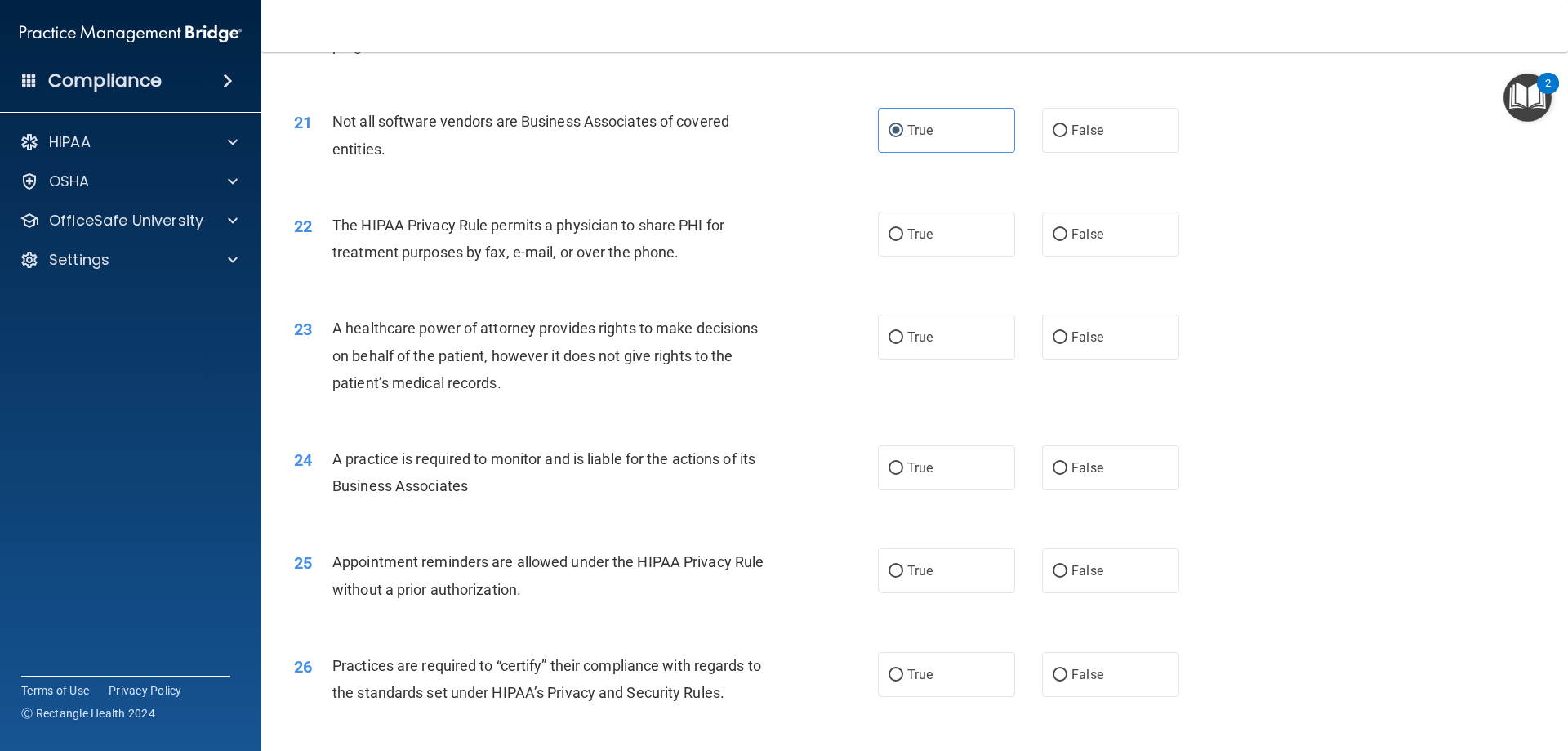
scroll to position [2534, 0]
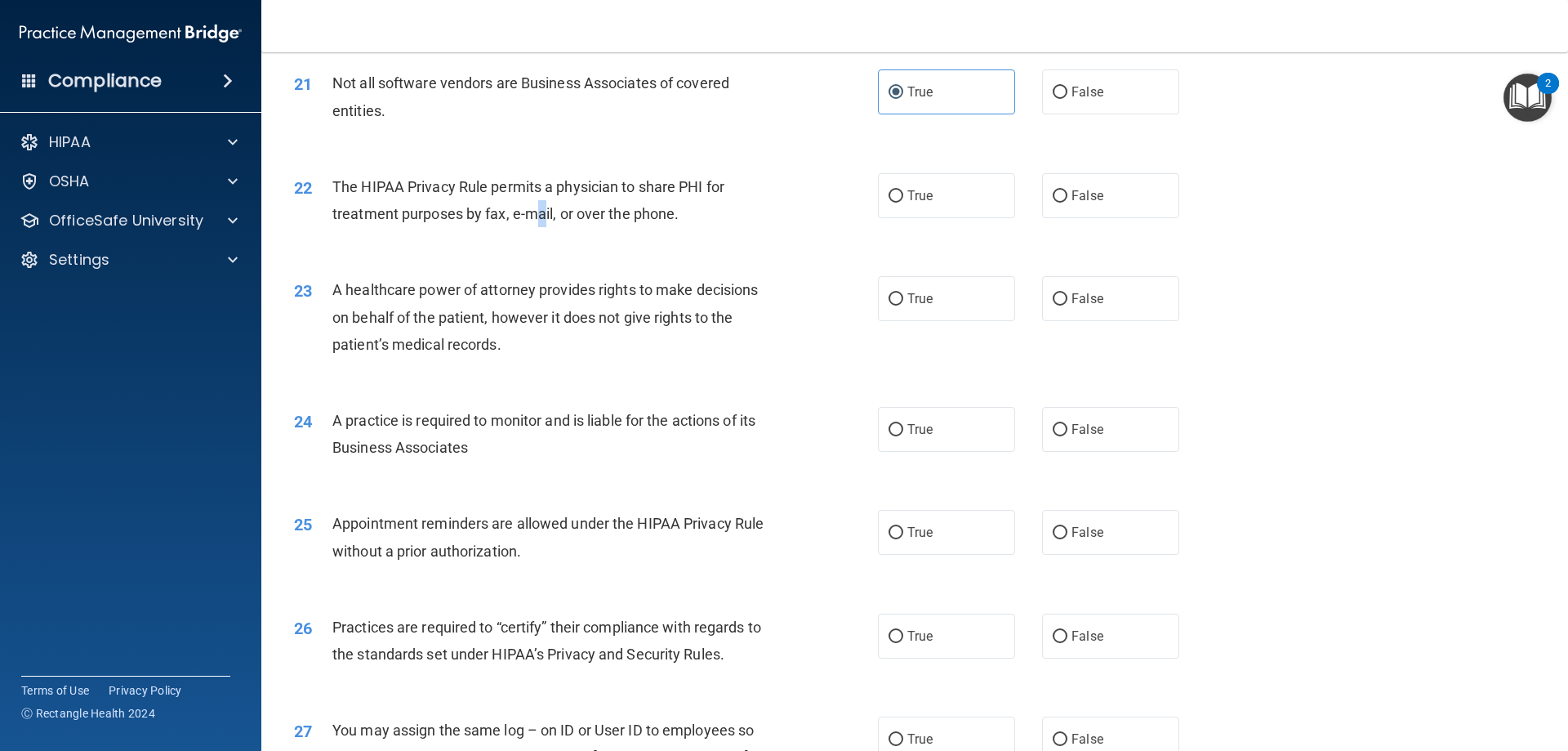
click at [540, 214] on span "The HIPAA Privacy Rule permits a physician to share PHI for treatment purposes …" at bounding box center [528, 200] width 392 height 44
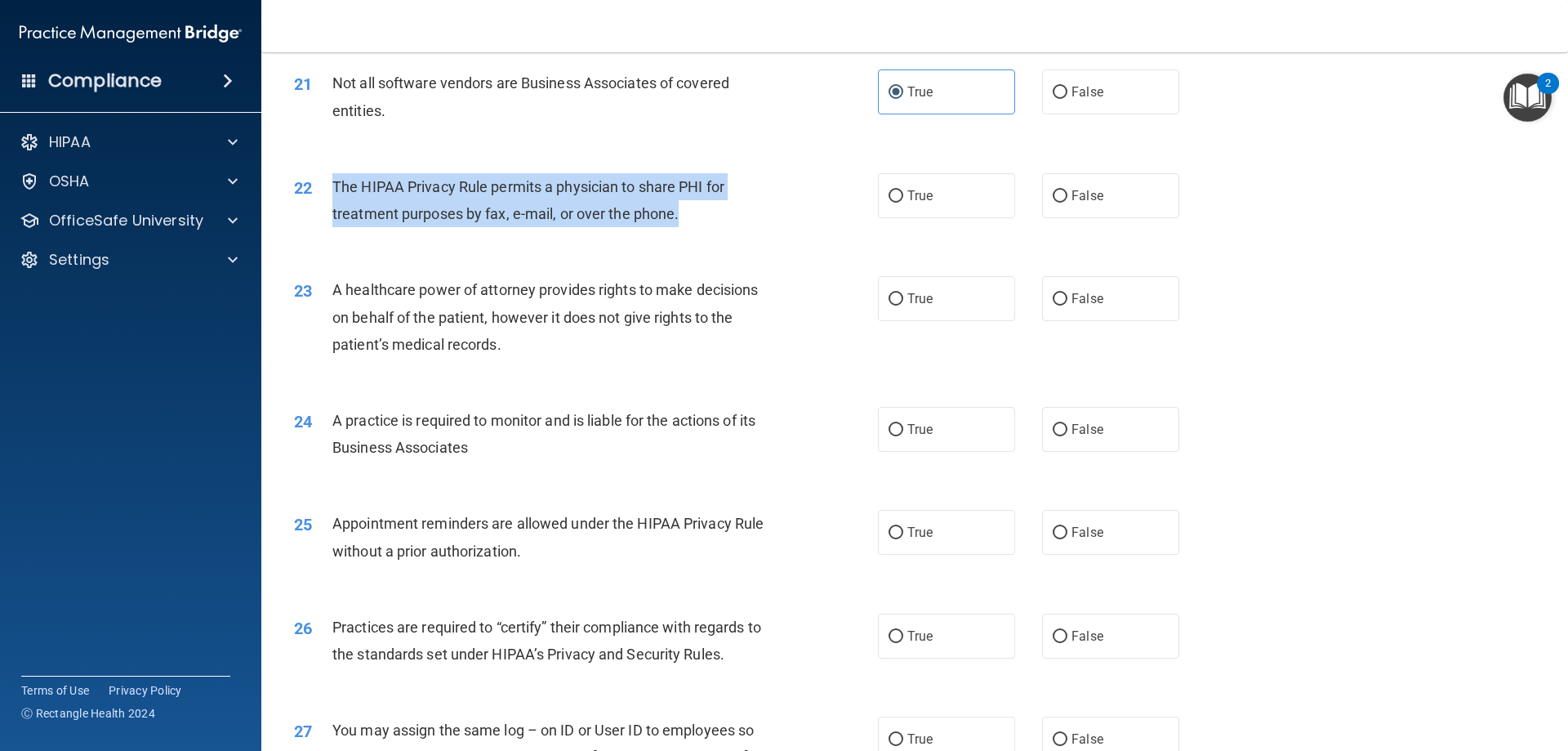
drag, startPoint x: 331, startPoint y: 192, endPoint x: 684, endPoint y: 210, distance: 353.5
click at [684, 210] on div "The HIPAA Privacy Rule permits a physician to share PHI for treatment purposes …" at bounding box center [560, 200] width 457 height 54
click at [642, 218] on span "The HIPAA Privacy Rule permits a physician to share PHI for treatment purposes …" at bounding box center [528, 200] width 392 height 44
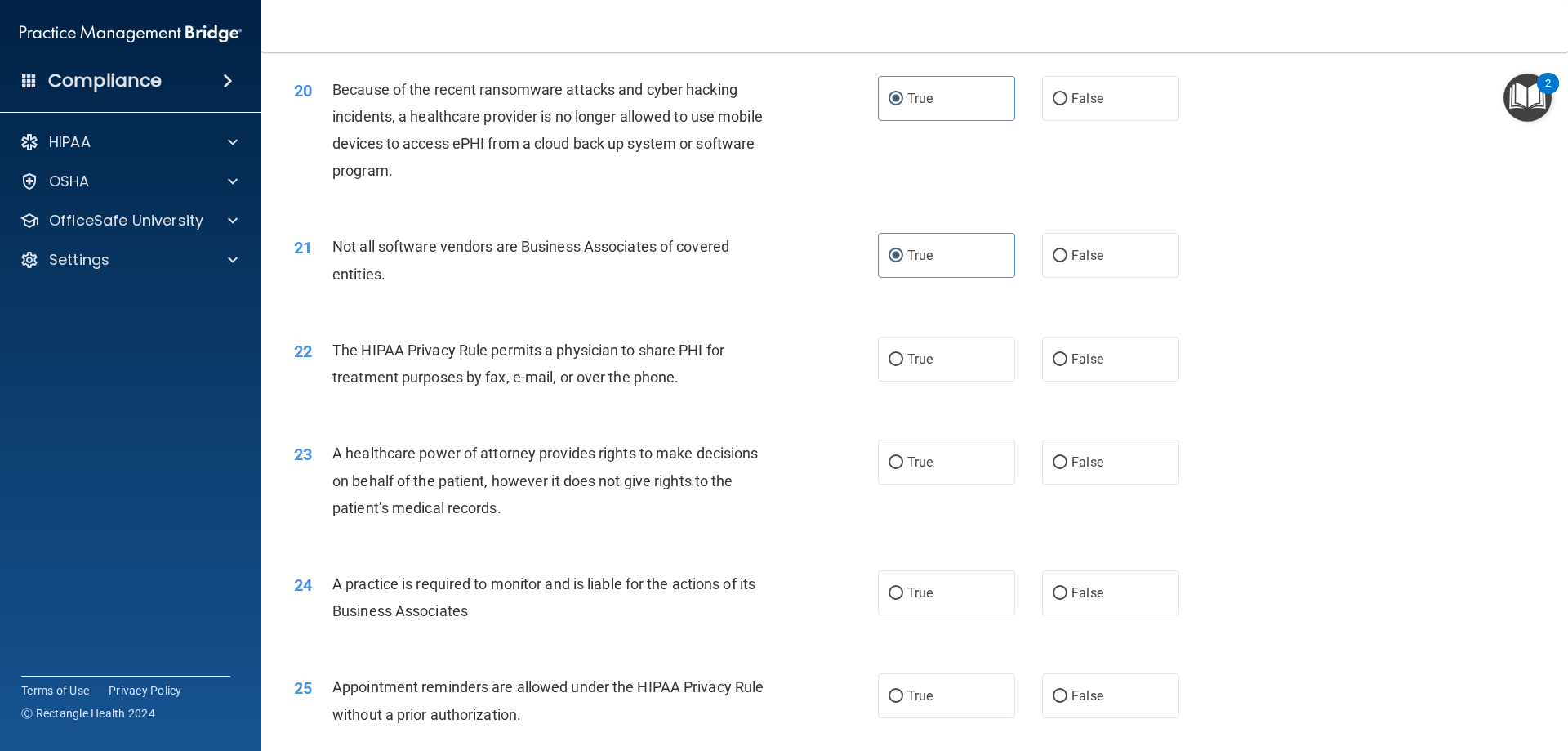
scroll to position [2400, 0]
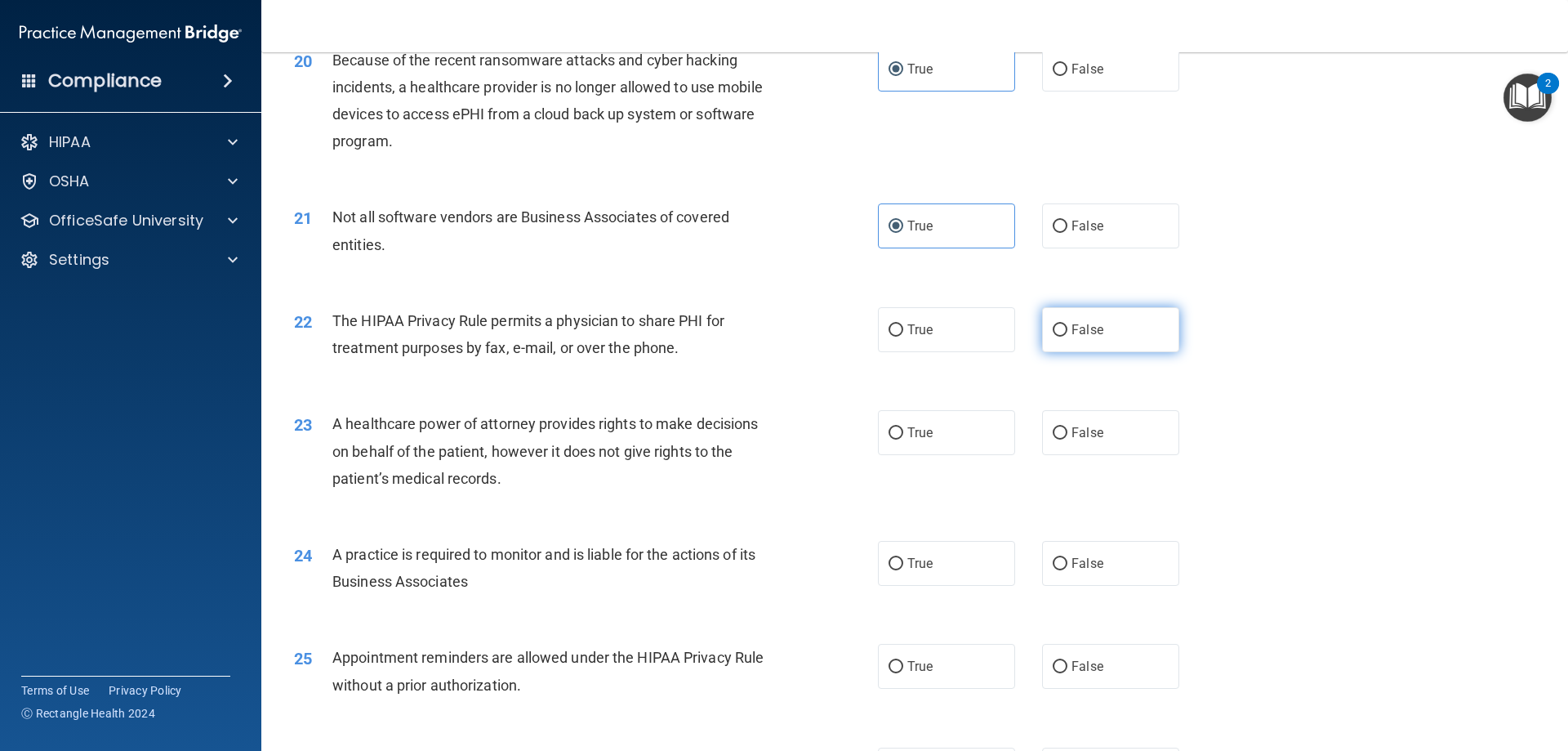
click at [1053, 331] on input "False" at bounding box center [1060, 331] width 14 height 12
radio input "true"
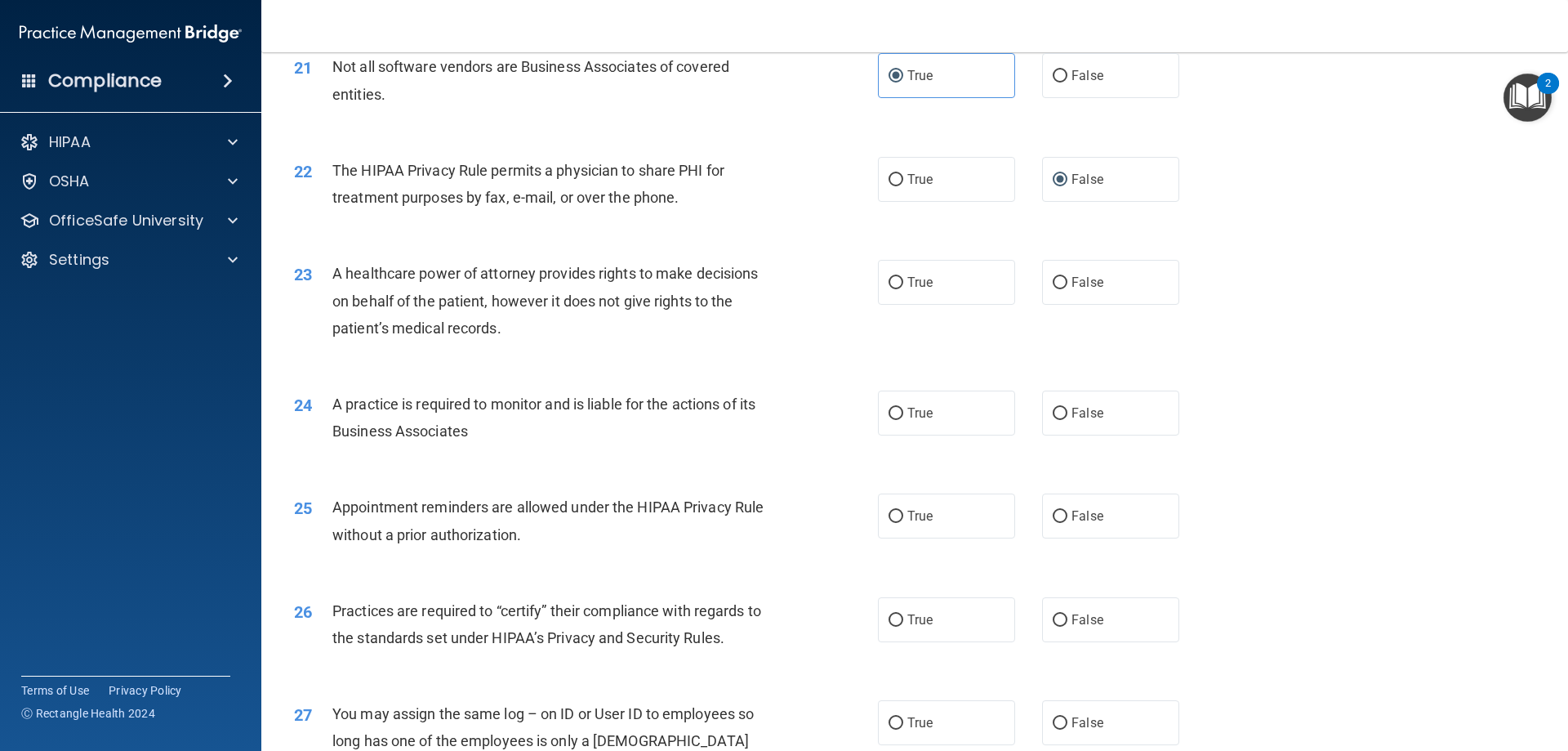
scroll to position [2563, 0]
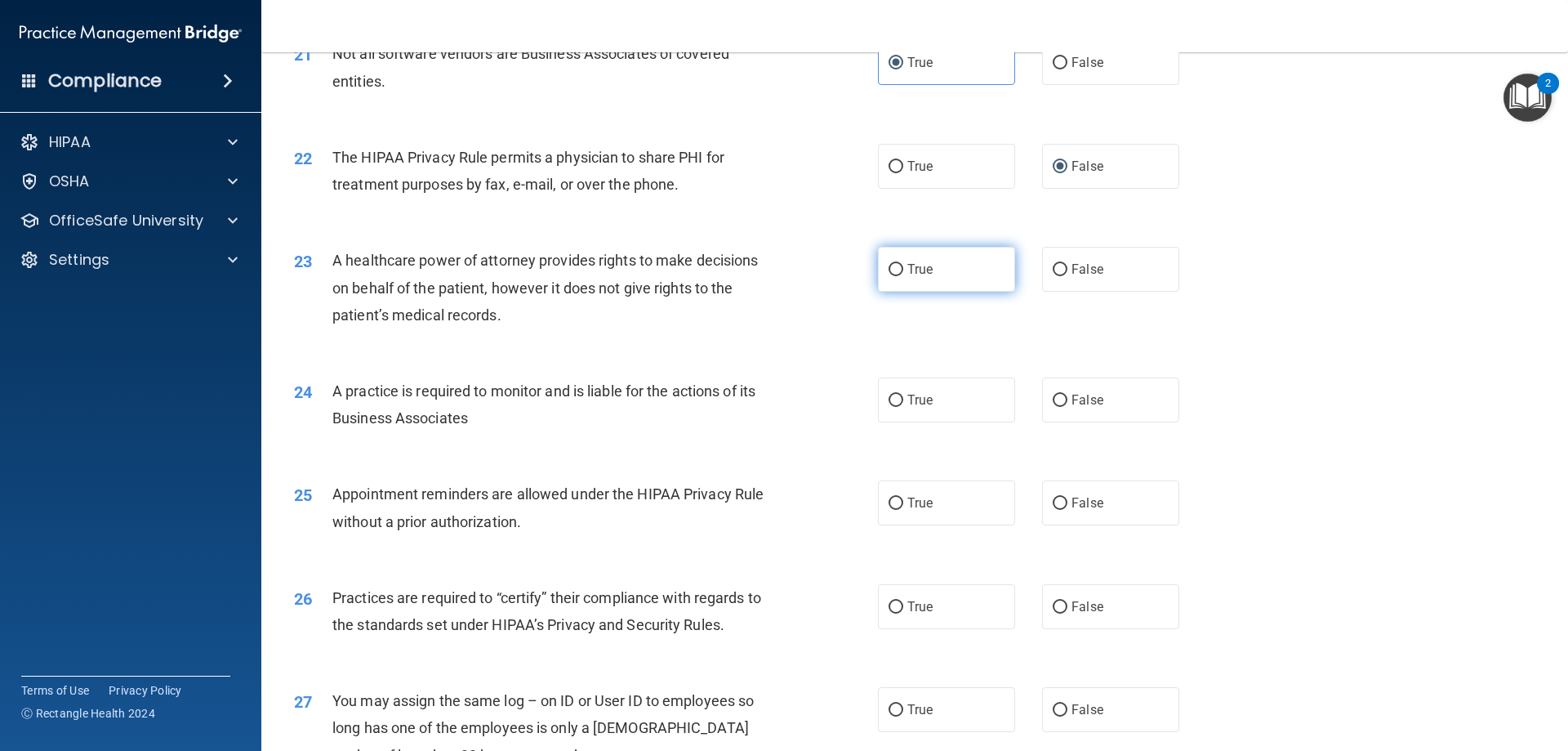
click at [909, 254] on label "True" at bounding box center [947, 269] width 137 height 45
click at [903, 264] on input "True" at bounding box center [895, 270] width 14 height 12
radio input "true"
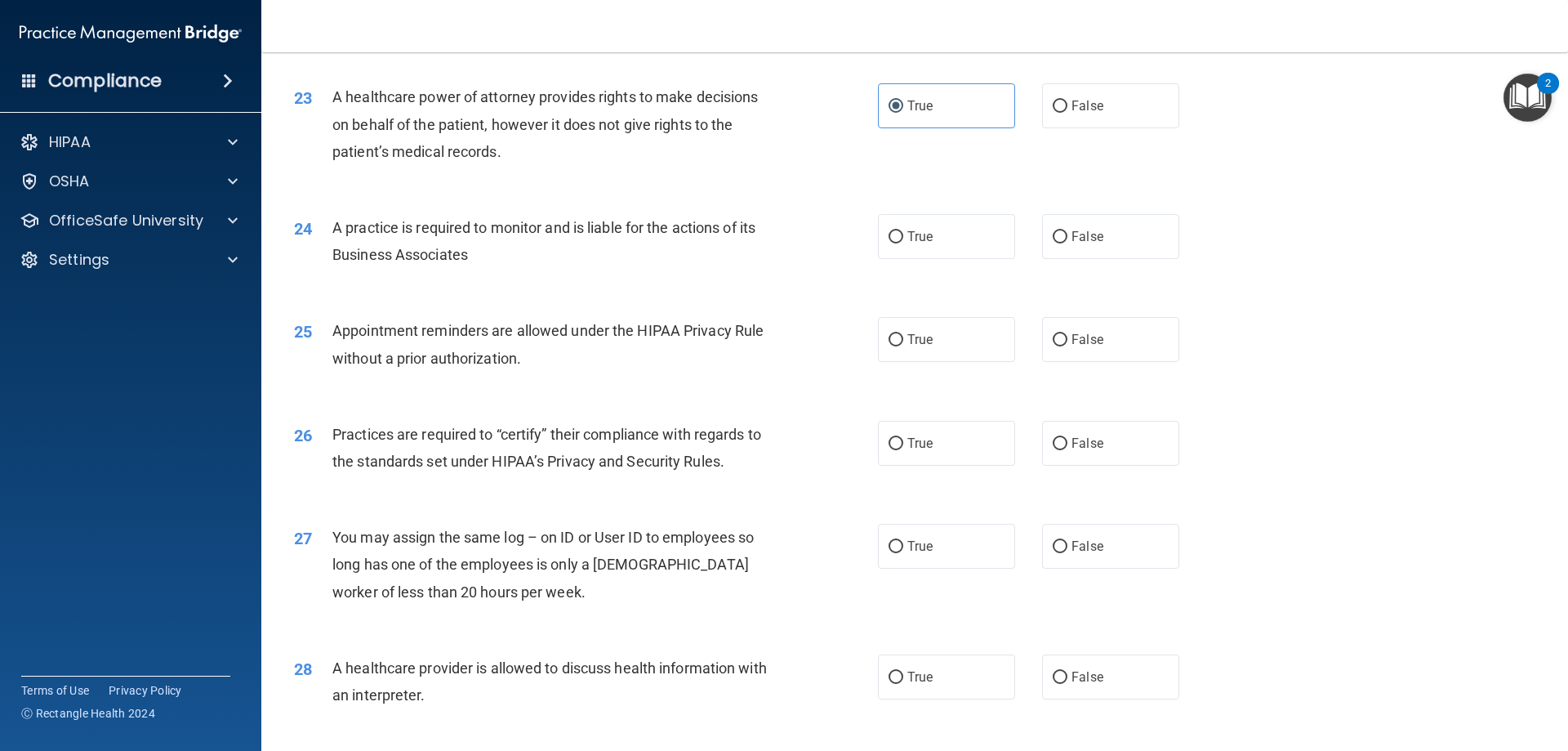
scroll to position [2808, 0]
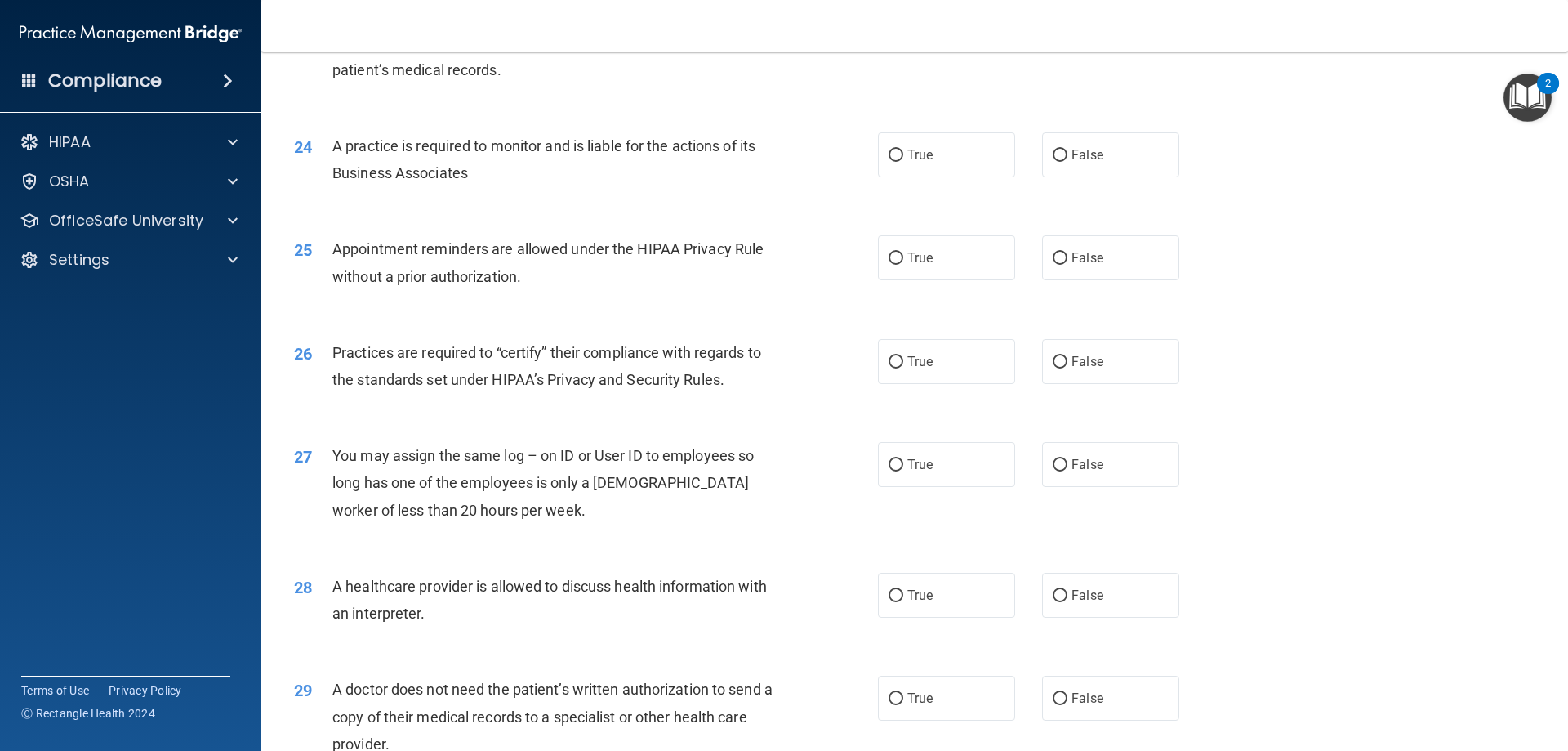
click at [951, 177] on div "24 A practice is required to monitor and is liable for the actions of its Busin…" at bounding box center [915, 163] width 1266 height 103
click at [949, 171] on label "True" at bounding box center [947, 154] width 137 height 45
click at [903, 162] on input "True" at bounding box center [895, 155] width 14 height 12
radio input "true"
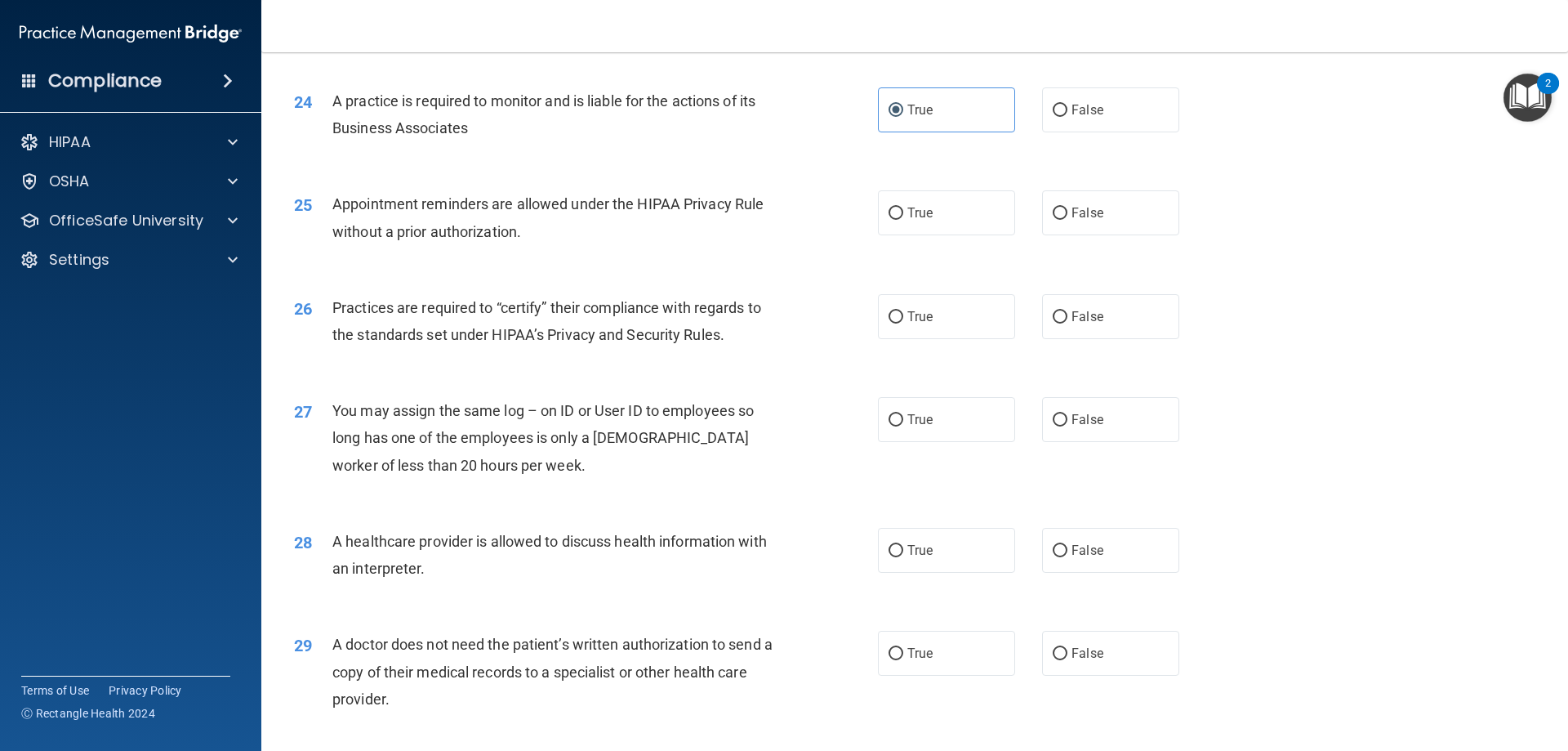
scroll to position [2890, 0]
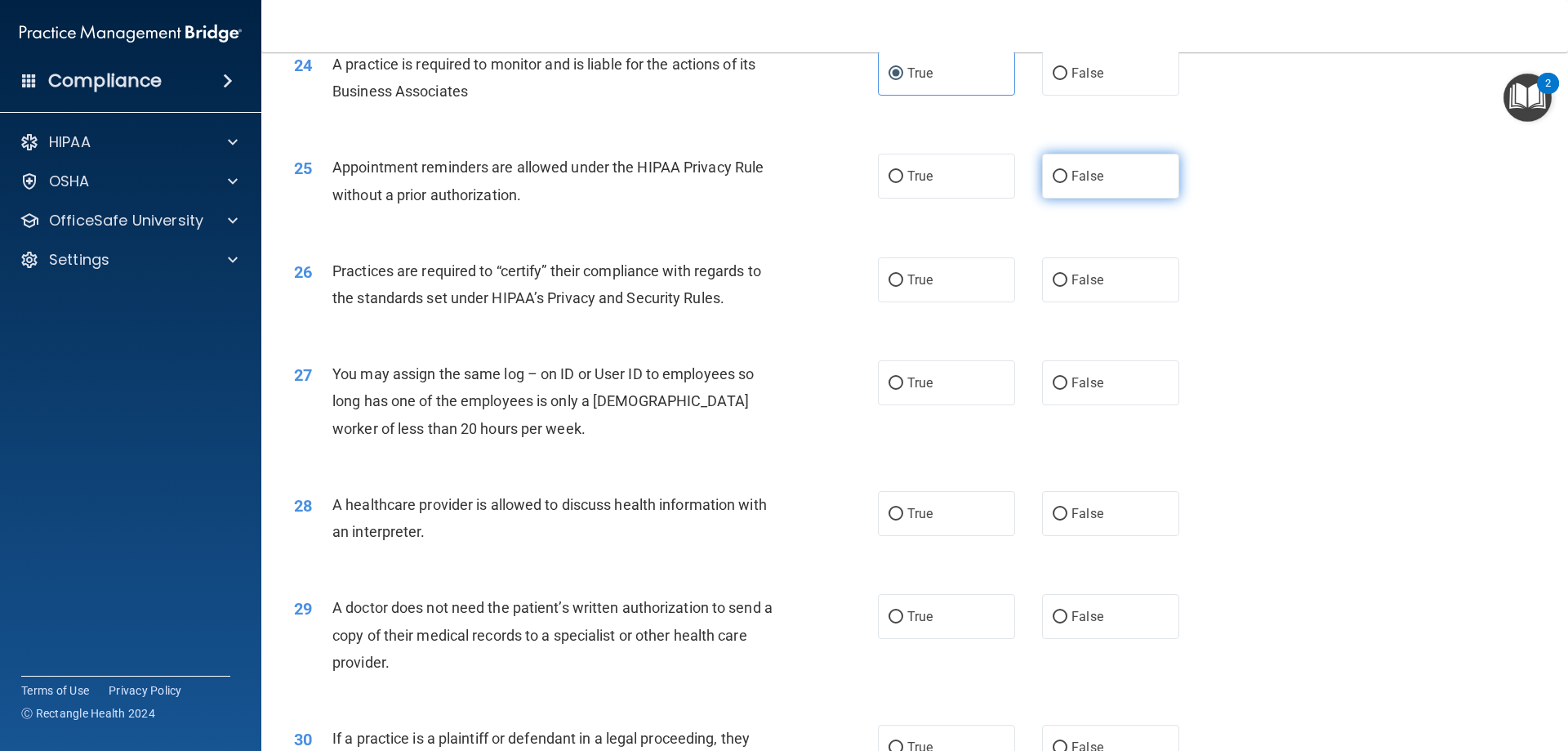
click at [1072, 176] on span "False" at bounding box center [1088, 176] width 32 height 15
click at [1067, 176] on input "False" at bounding box center [1060, 177] width 14 height 12
radio input "true"
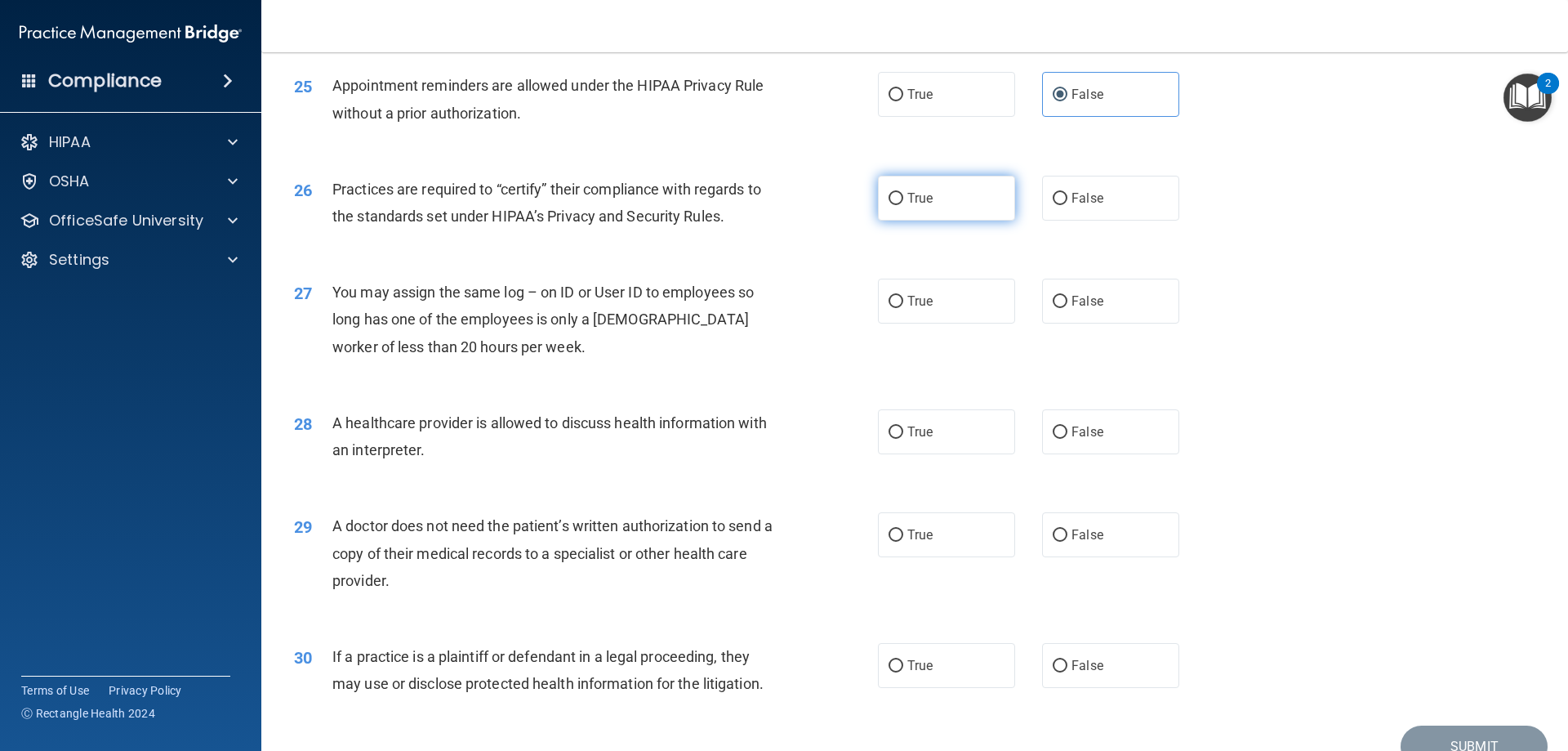
click at [889, 193] on input "True" at bounding box center [895, 199] width 14 height 12
radio input "true"
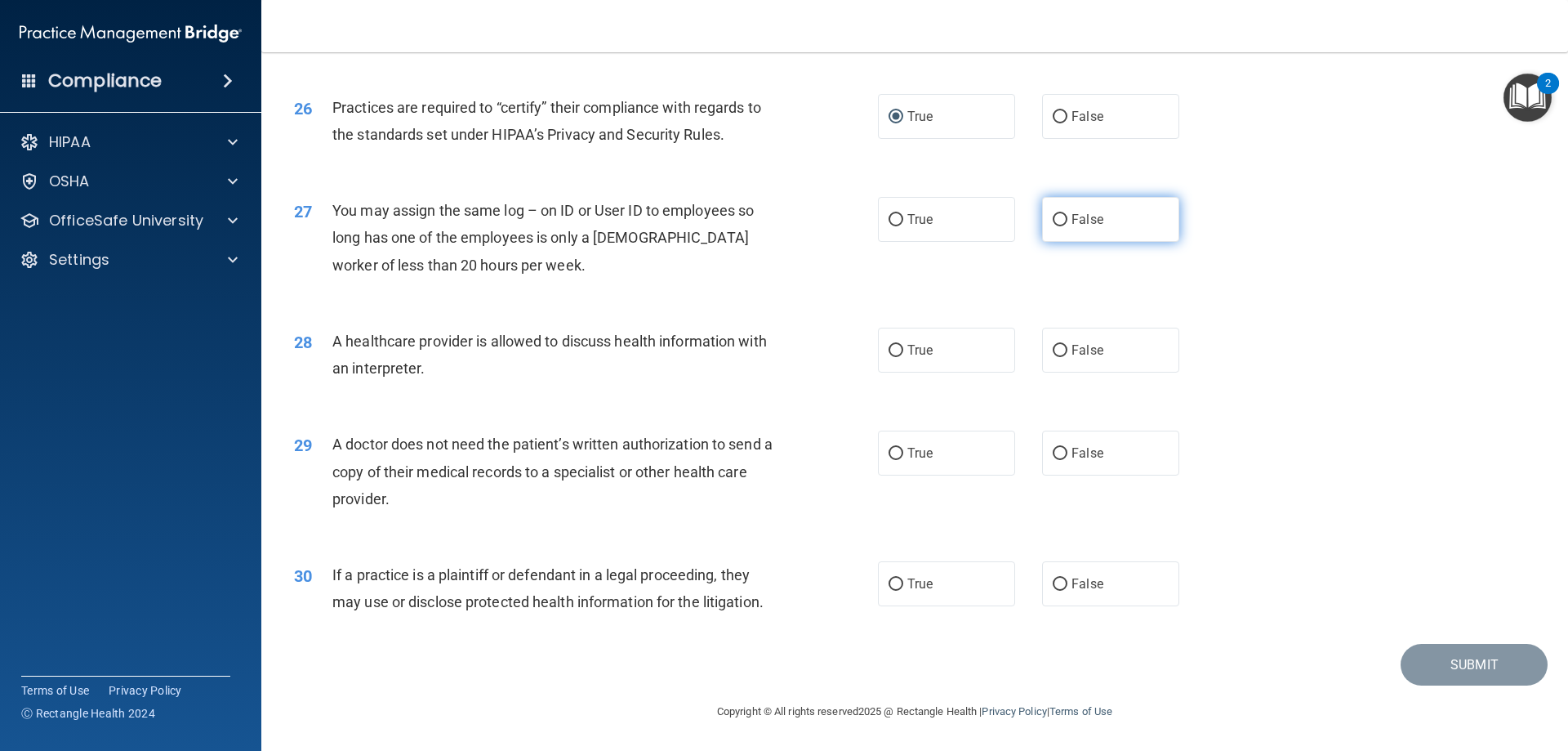
click at [1076, 217] on span "False" at bounding box center [1088, 220] width 32 height 15
click at [1067, 217] on input "False" at bounding box center [1060, 220] width 14 height 12
radio input "true"
click at [889, 345] on input "True" at bounding box center [895, 351] width 14 height 12
radio input "true"
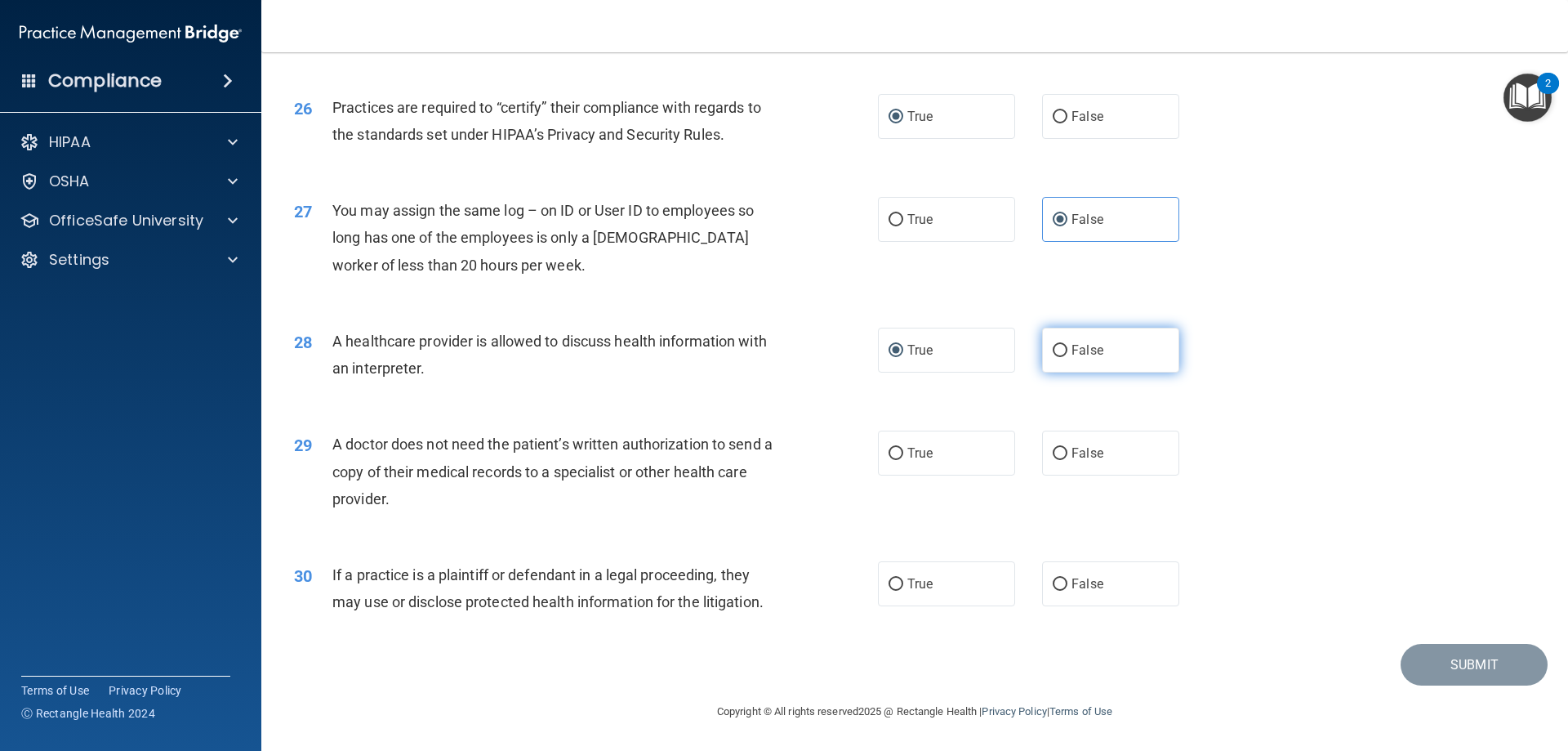
click at [1056, 349] on input "False" at bounding box center [1060, 351] width 14 height 12
radio input "true"
radio input "false"
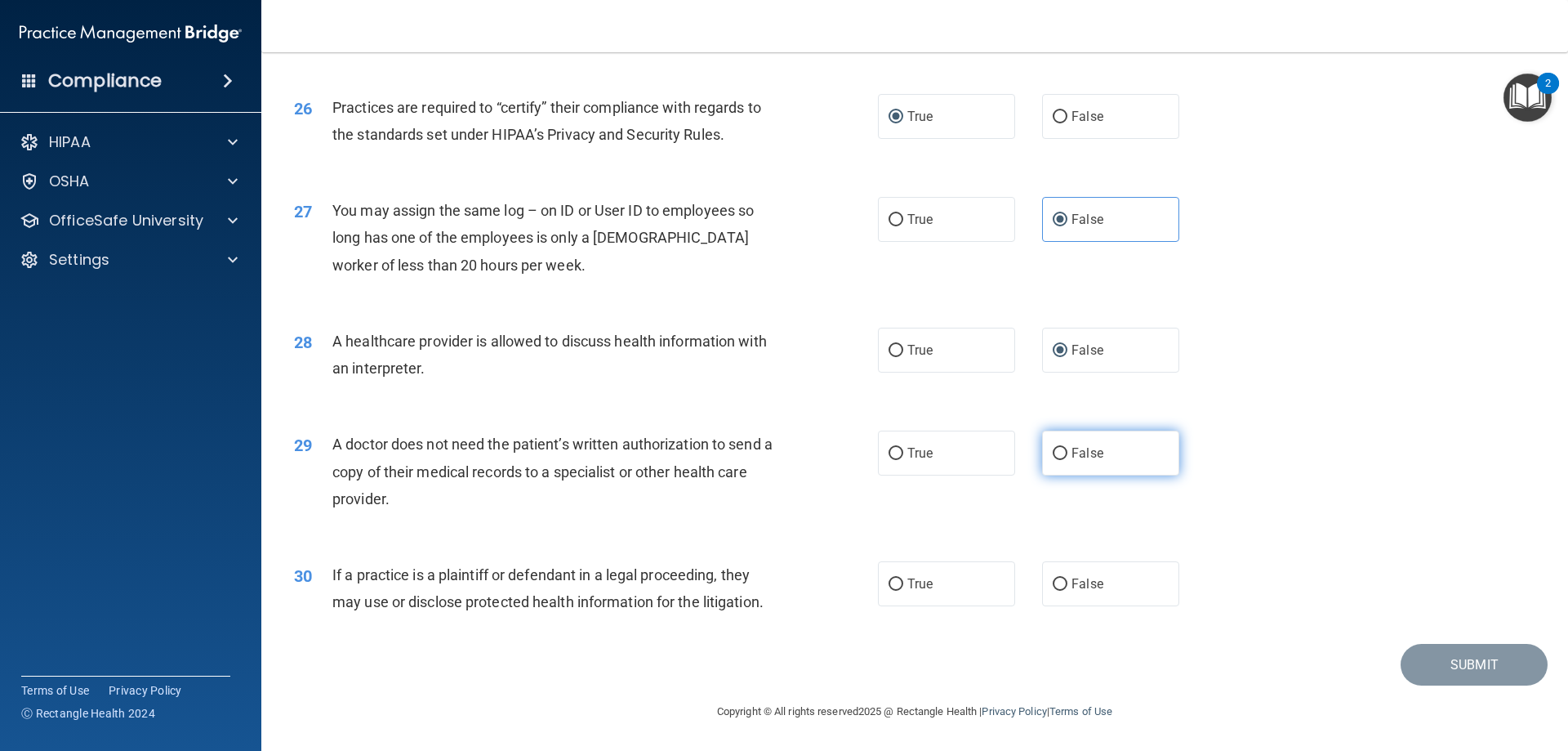
click at [1092, 452] on span "False" at bounding box center [1088, 453] width 32 height 15
click at [1067, 452] on input "False" at bounding box center [1060, 453] width 14 height 12
radio input "true"
click at [930, 574] on label "True" at bounding box center [947, 583] width 137 height 45
click at [903, 579] on input "True" at bounding box center [895, 585] width 14 height 12
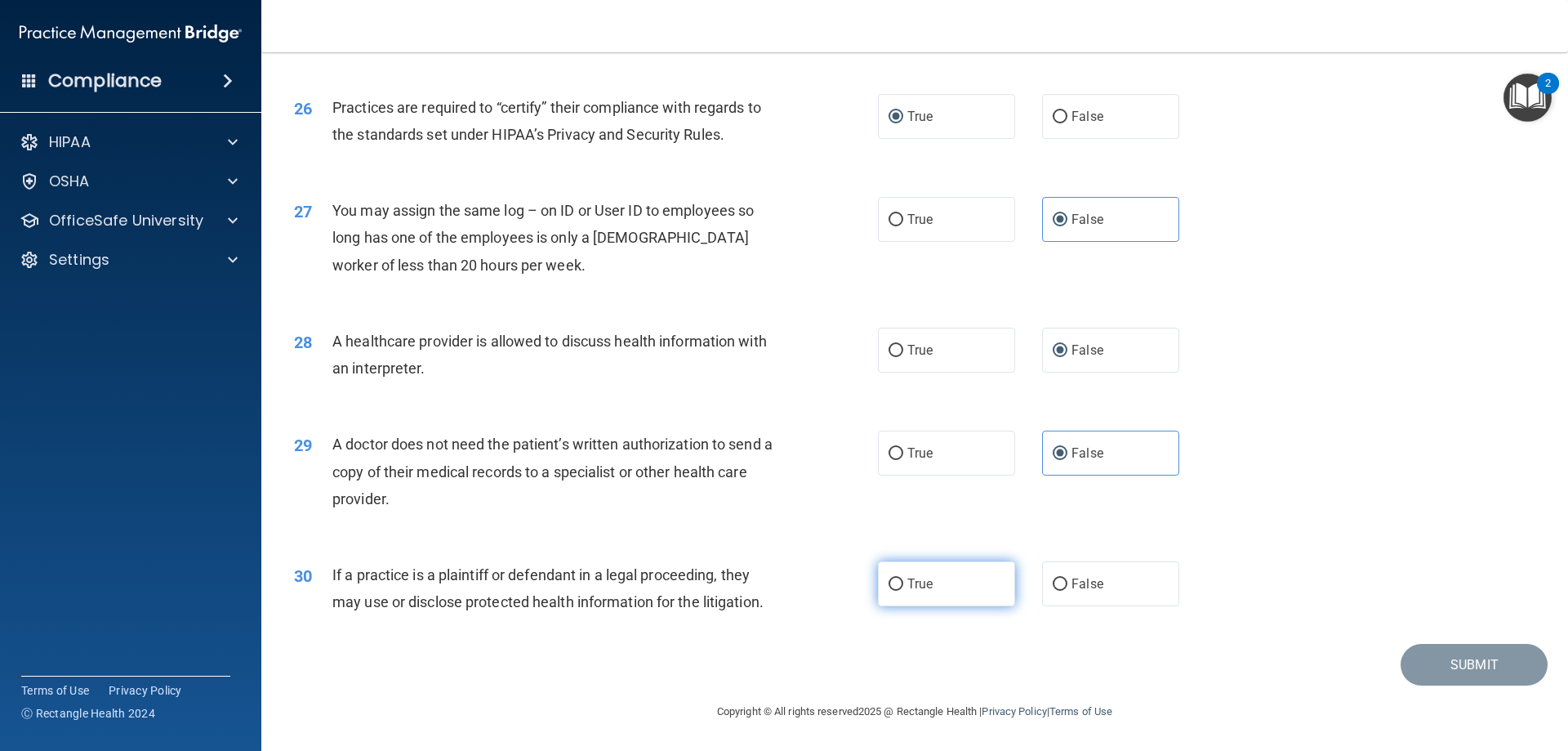
radio input "true"
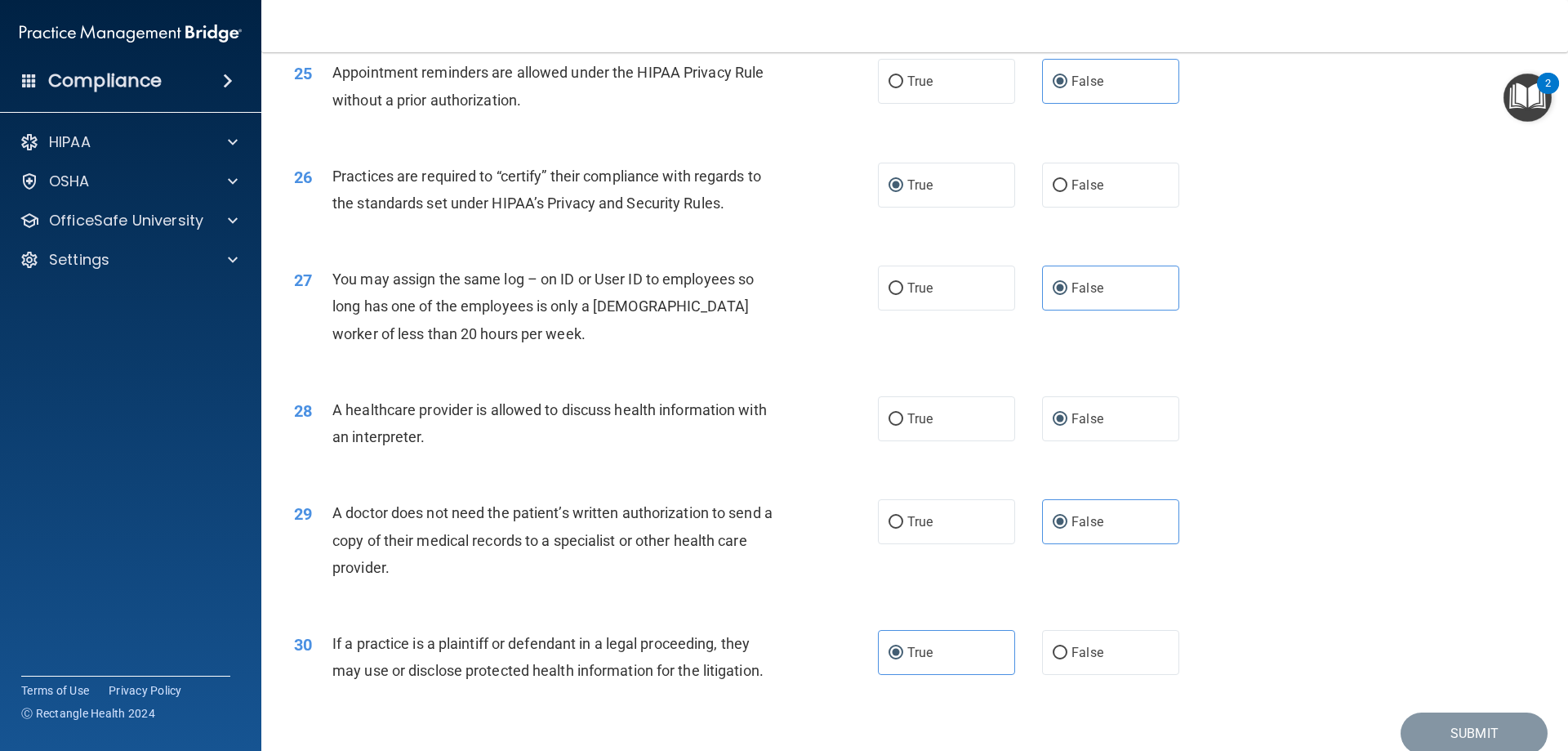
scroll to position [2890, 0]
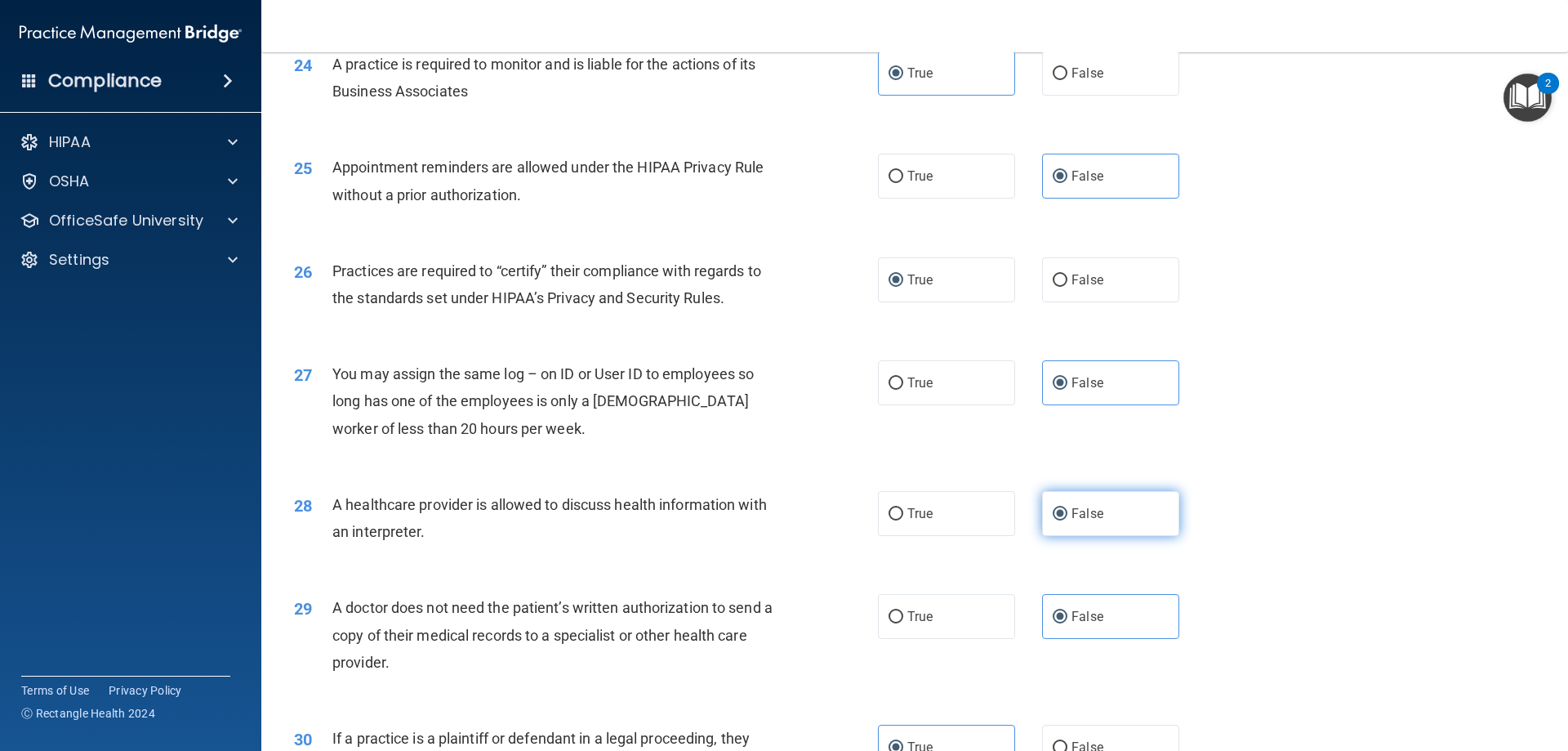
click at [1103, 535] on label "False" at bounding box center [1111, 513] width 137 height 45
click at [1067, 520] on input "False" at bounding box center [1060, 515] width 14 height 12
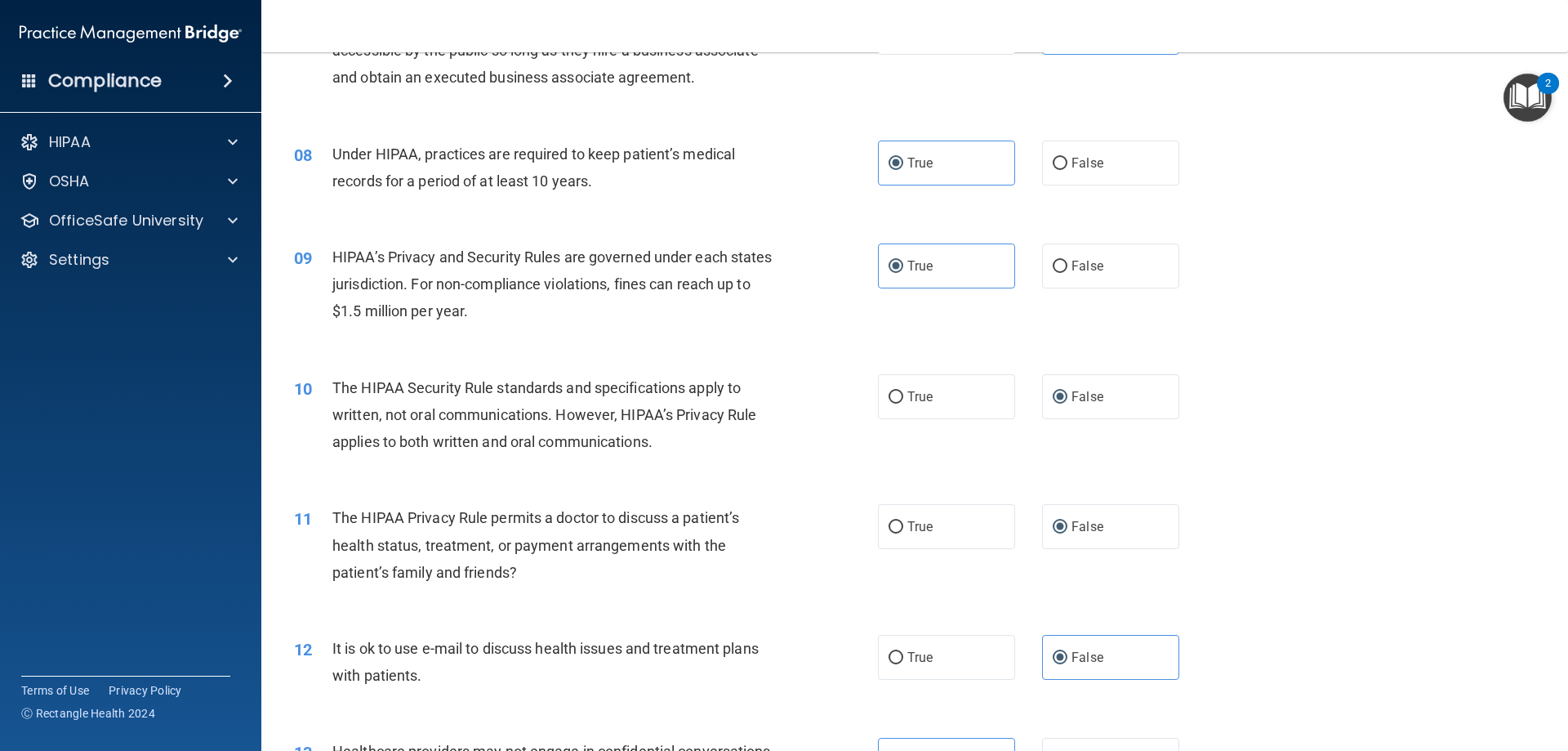
scroll to position [928, 0]
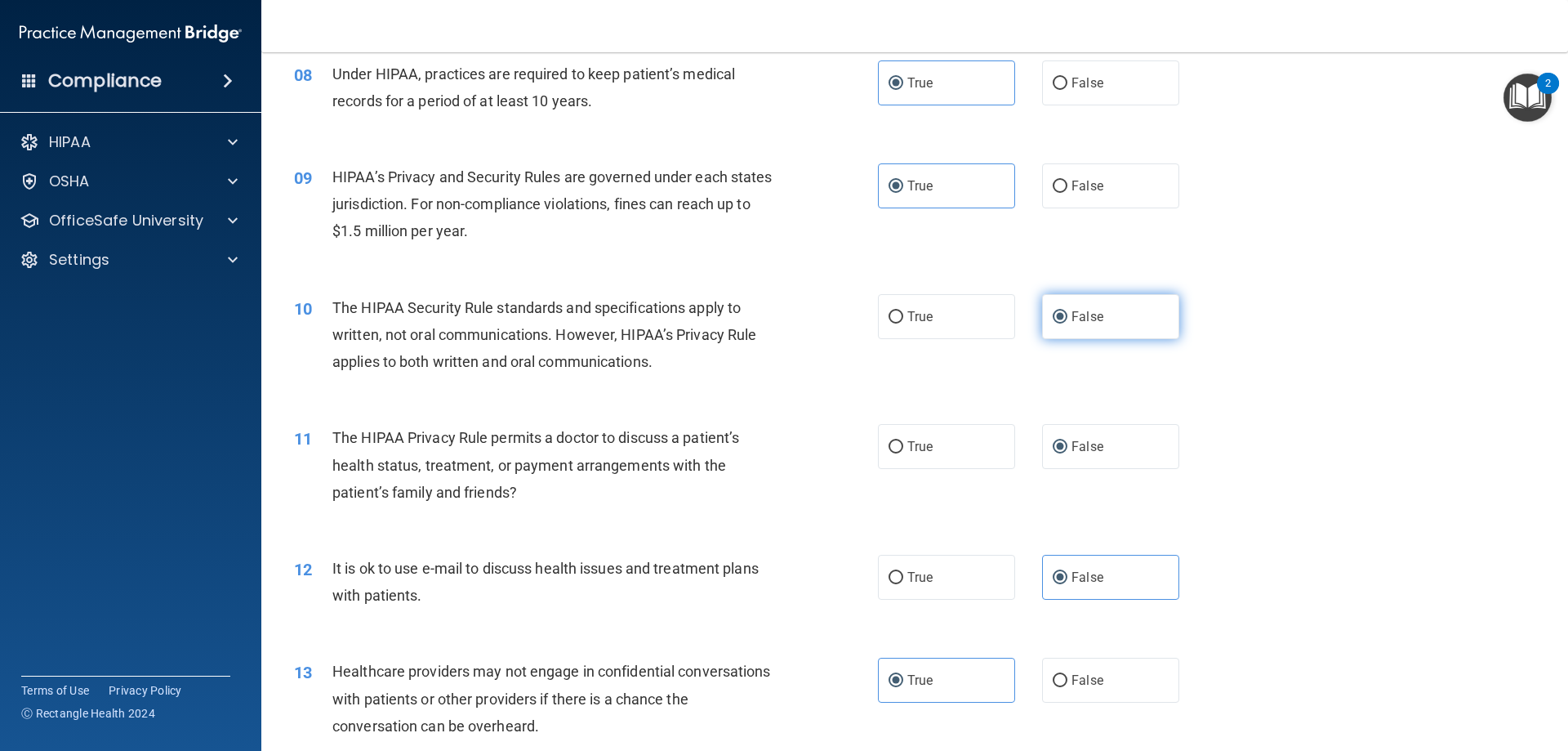
click at [1091, 322] on span "False" at bounding box center [1088, 316] width 32 height 15
click at [1067, 322] on input "False" at bounding box center [1060, 317] width 14 height 12
click at [1103, 445] on label "False" at bounding box center [1111, 446] width 137 height 45
click at [1067, 445] on input "False" at bounding box center [1060, 448] width 14 height 12
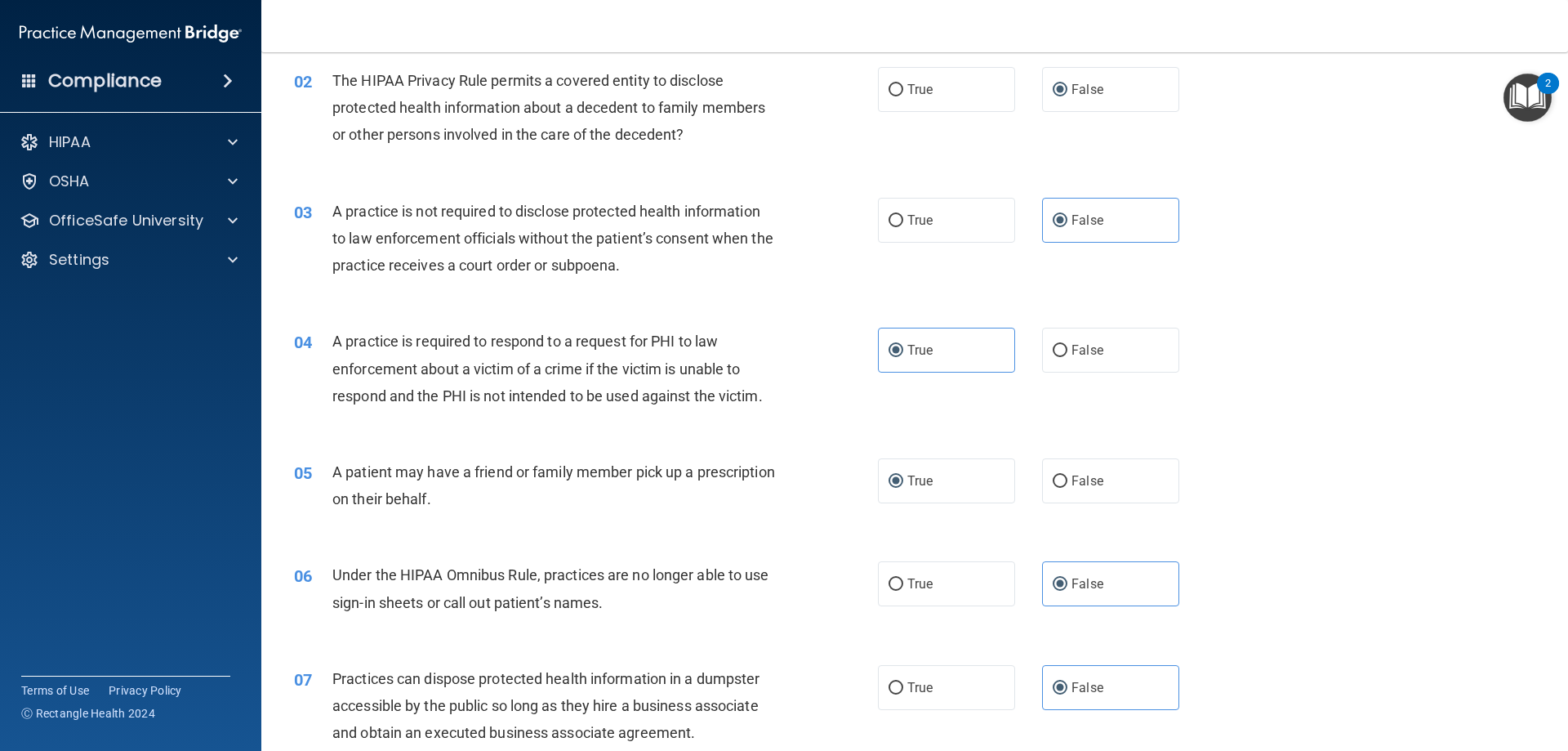
scroll to position [0, 0]
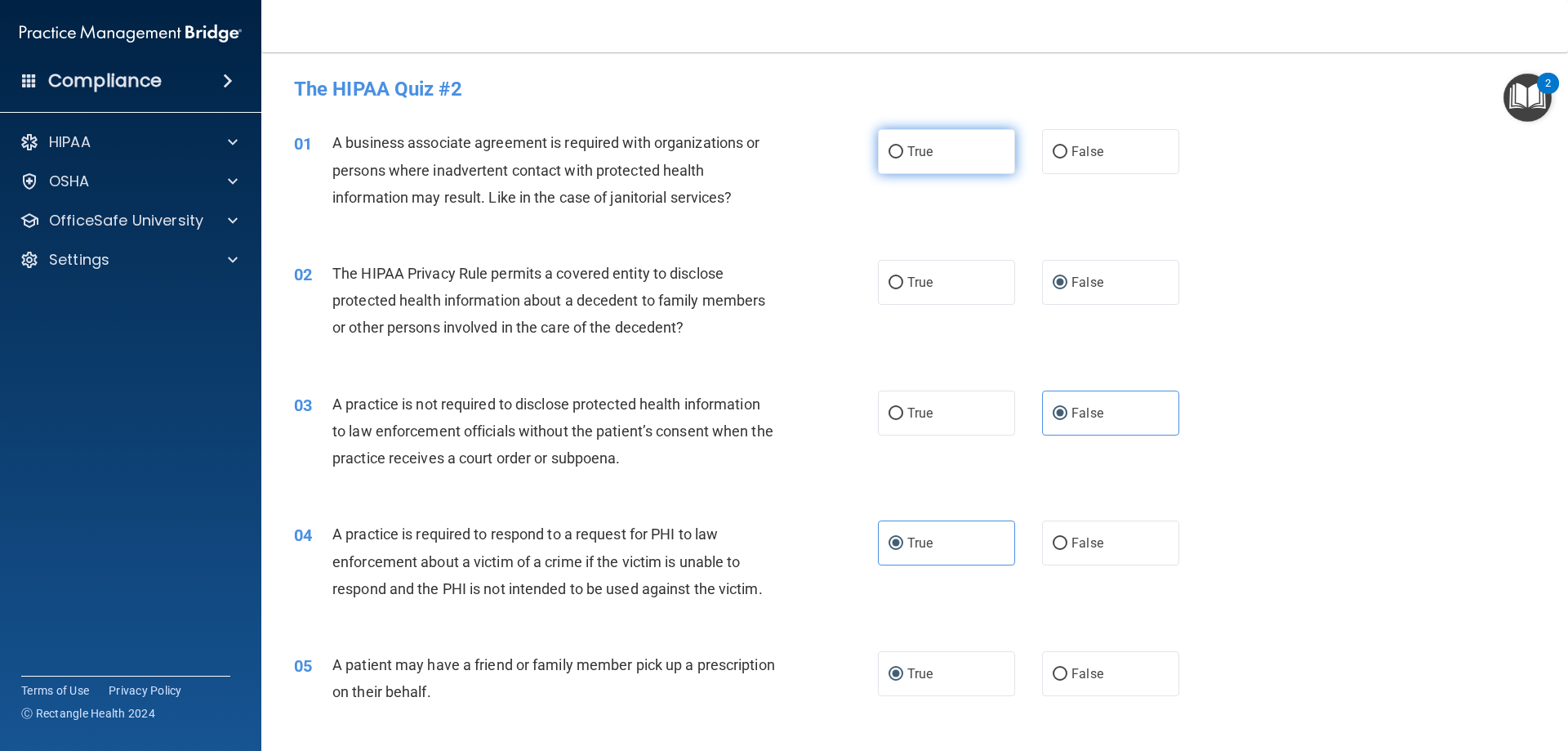
click at [895, 147] on input "True" at bounding box center [895, 153] width 14 height 12
radio input "true"
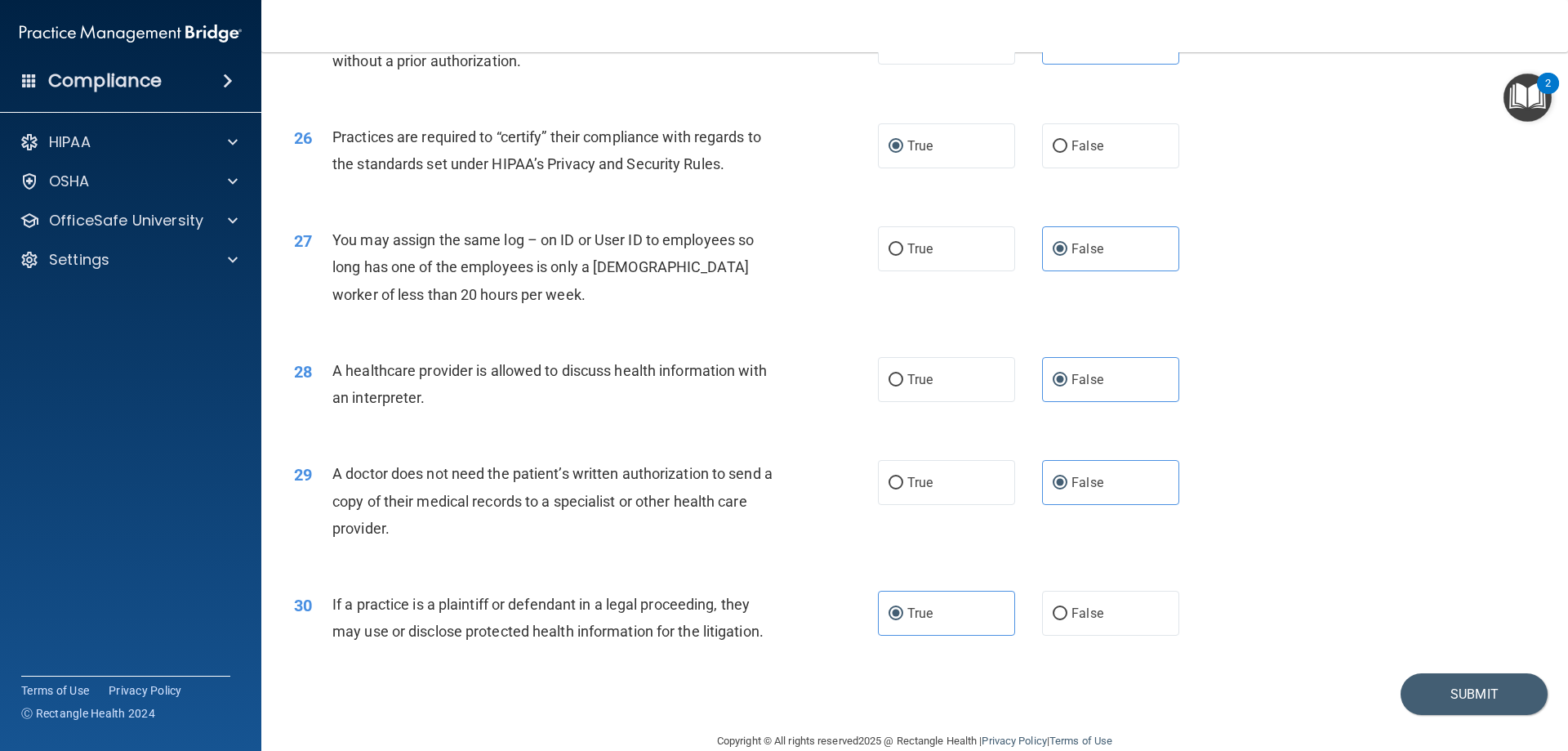
scroll to position [3053, 0]
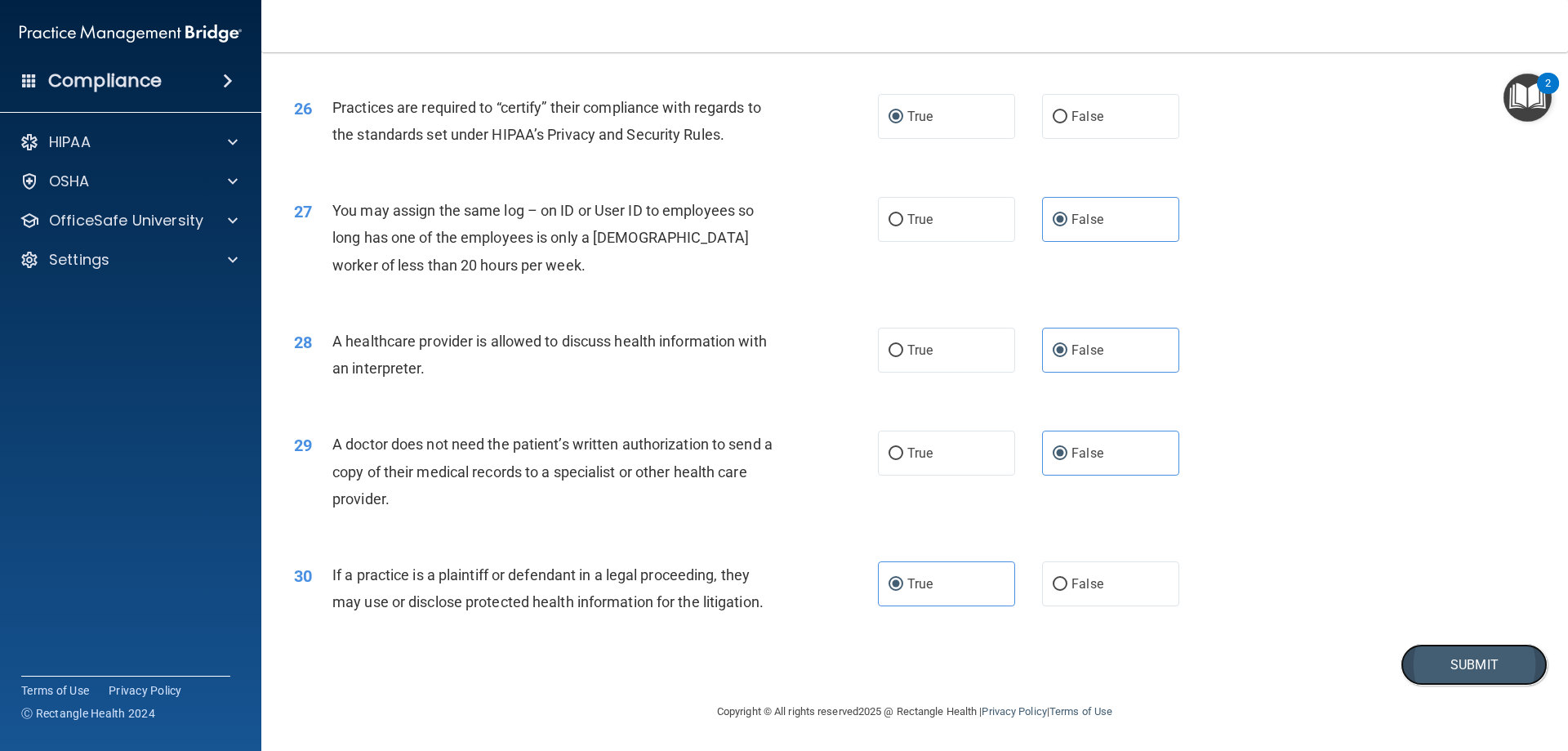
click at [1432, 665] on button "Submit" at bounding box center [1475, 665] width 147 height 42
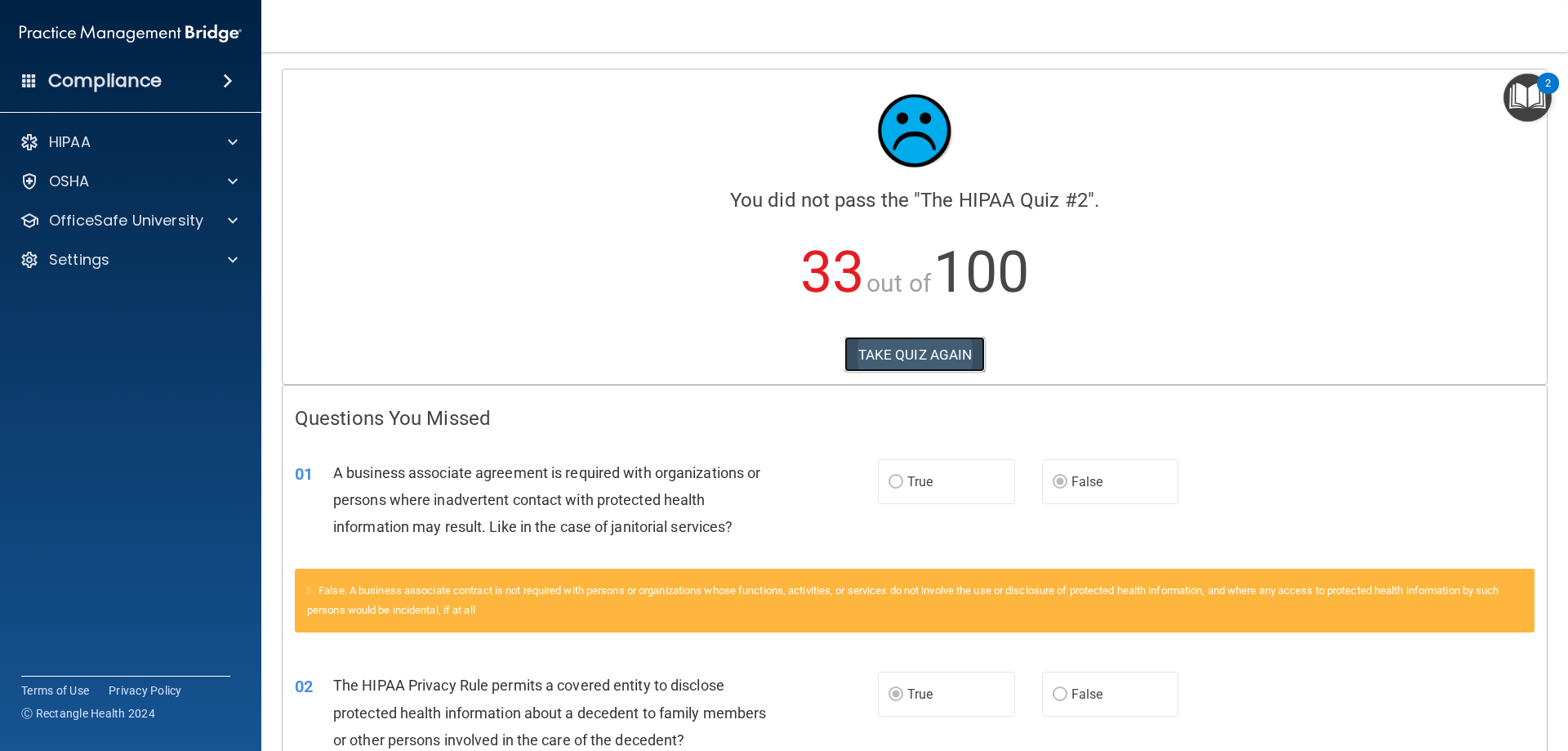
click at [899, 351] on button "TAKE QUIZ AGAIN" at bounding box center [915, 354] width 141 height 36
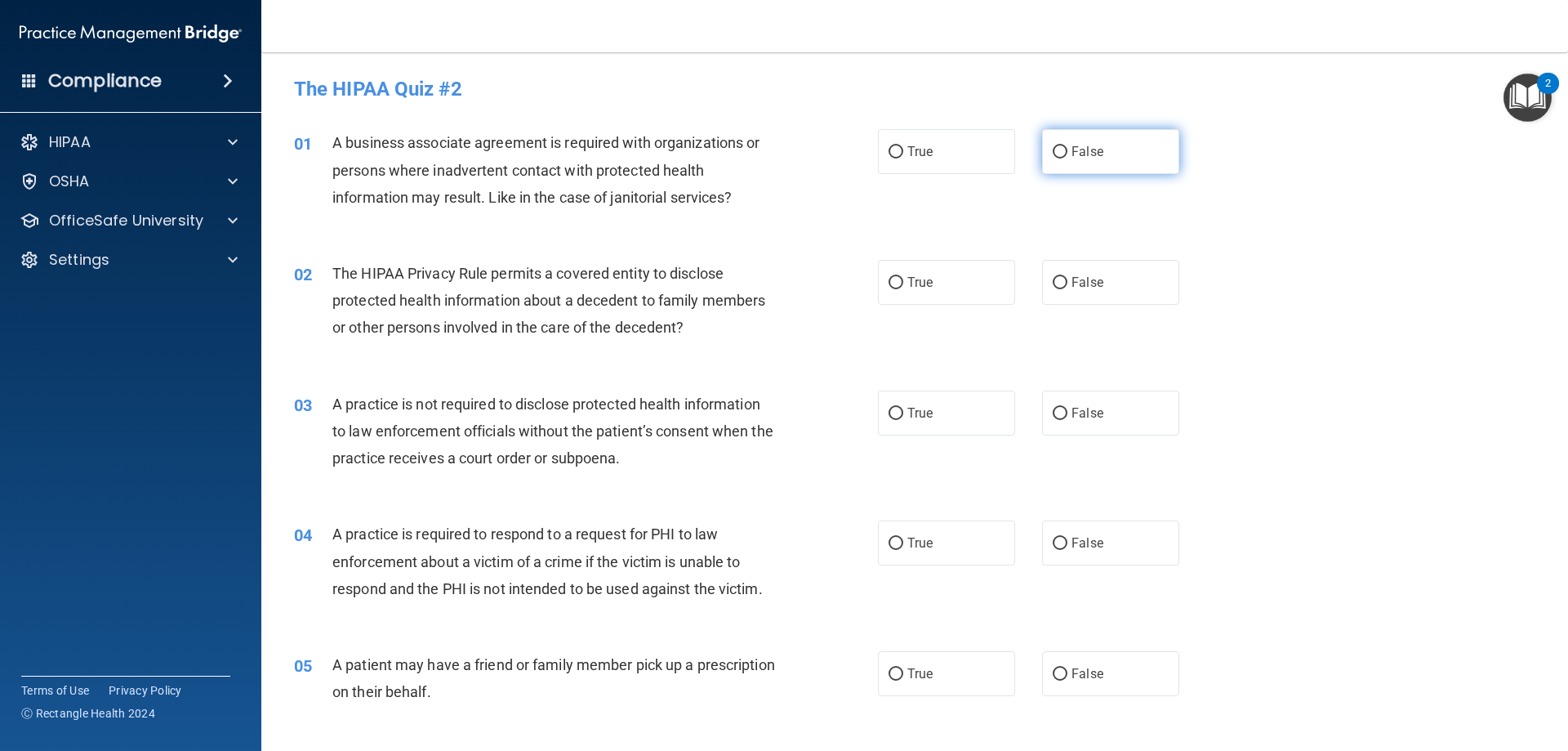
click at [1074, 147] on span "False" at bounding box center [1088, 152] width 32 height 15
click at [1067, 147] on input "False" at bounding box center [1060, 153] width 14 height 12
radio input "true"
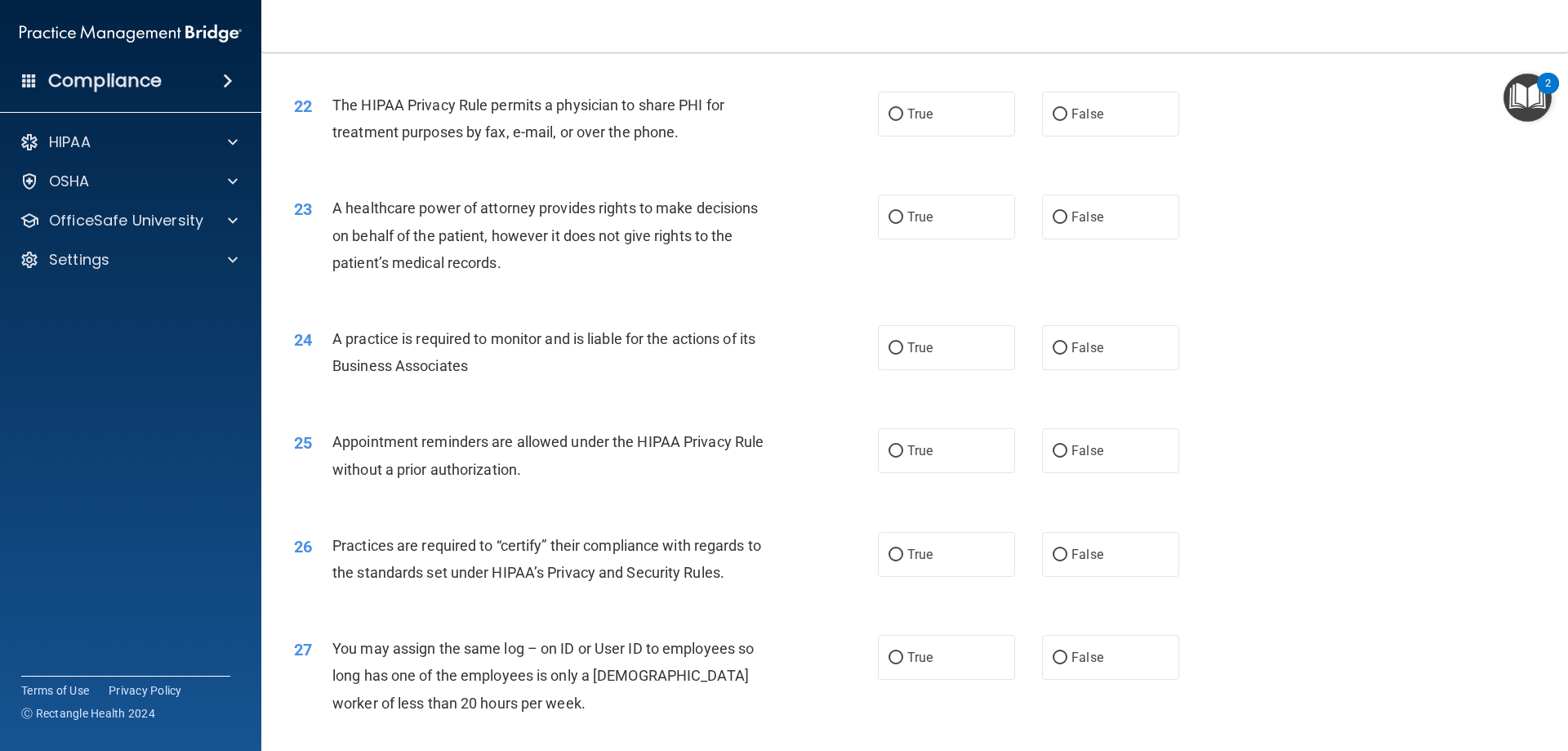
scroll to position [3053, 0]
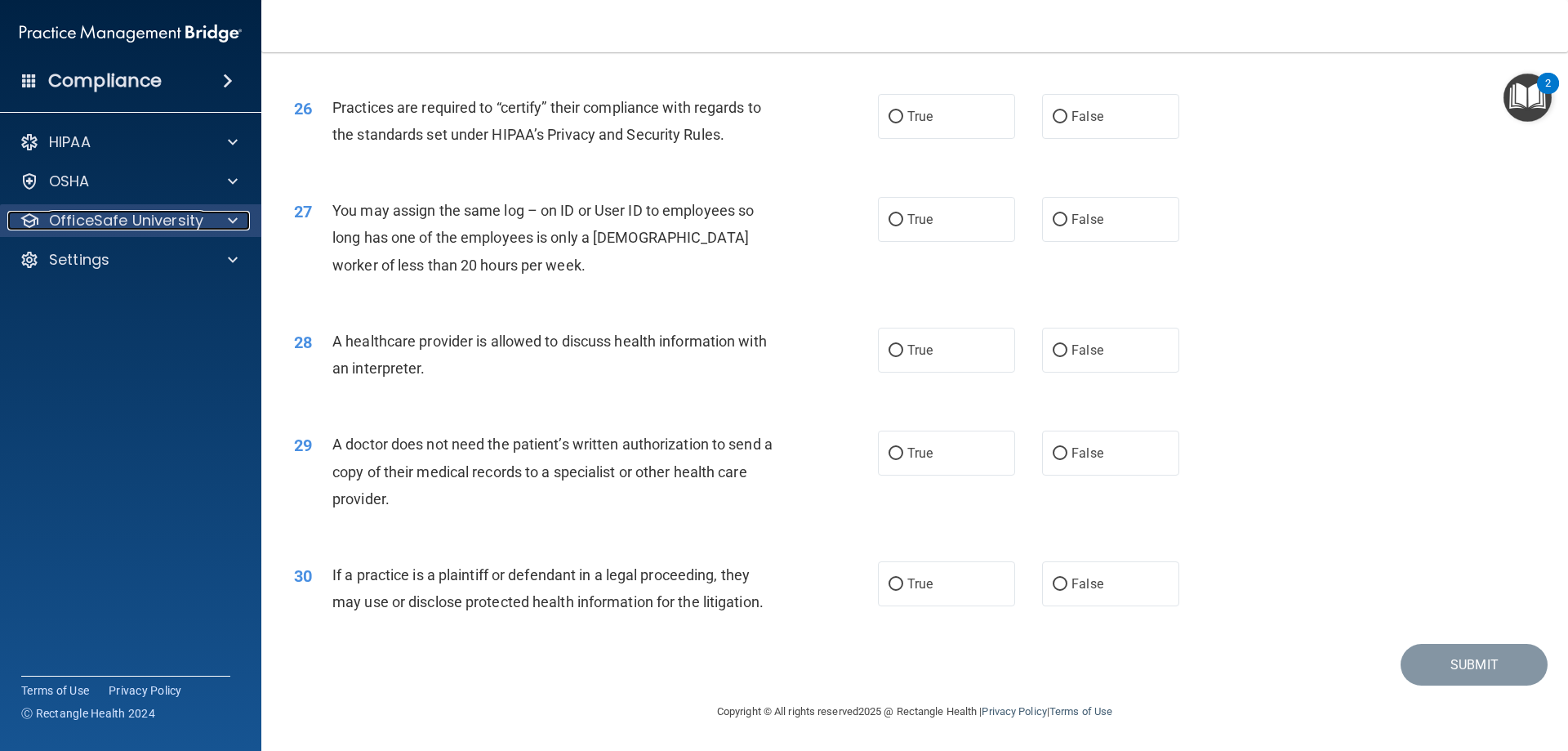
click at [218, 219] on div at bounding box center [230, 220] width 41 height 19
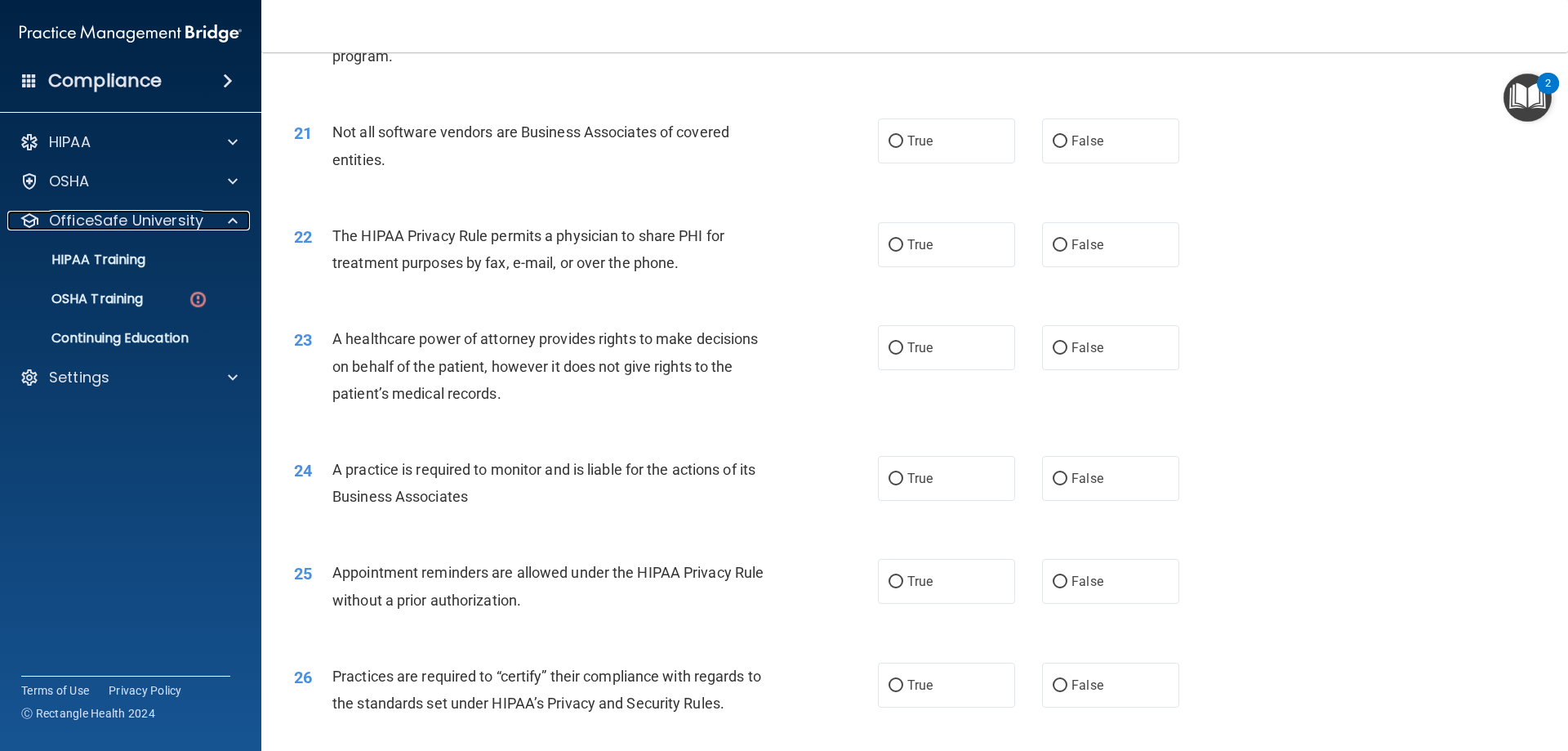
scroll to position [2481, 0]
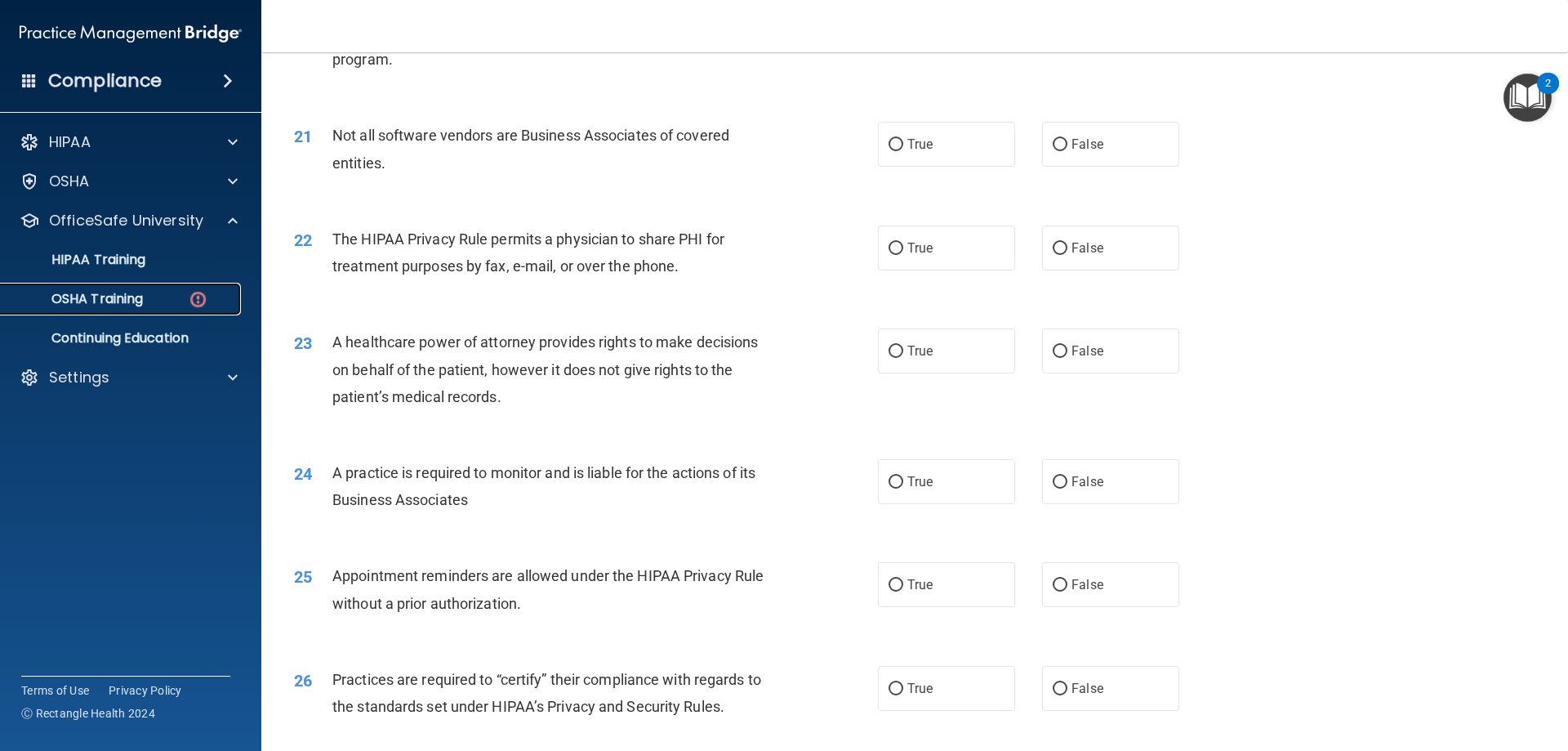
click at [144, 311] on link "OSHA Training" at bounding box center [113, 299] width 258 height 33
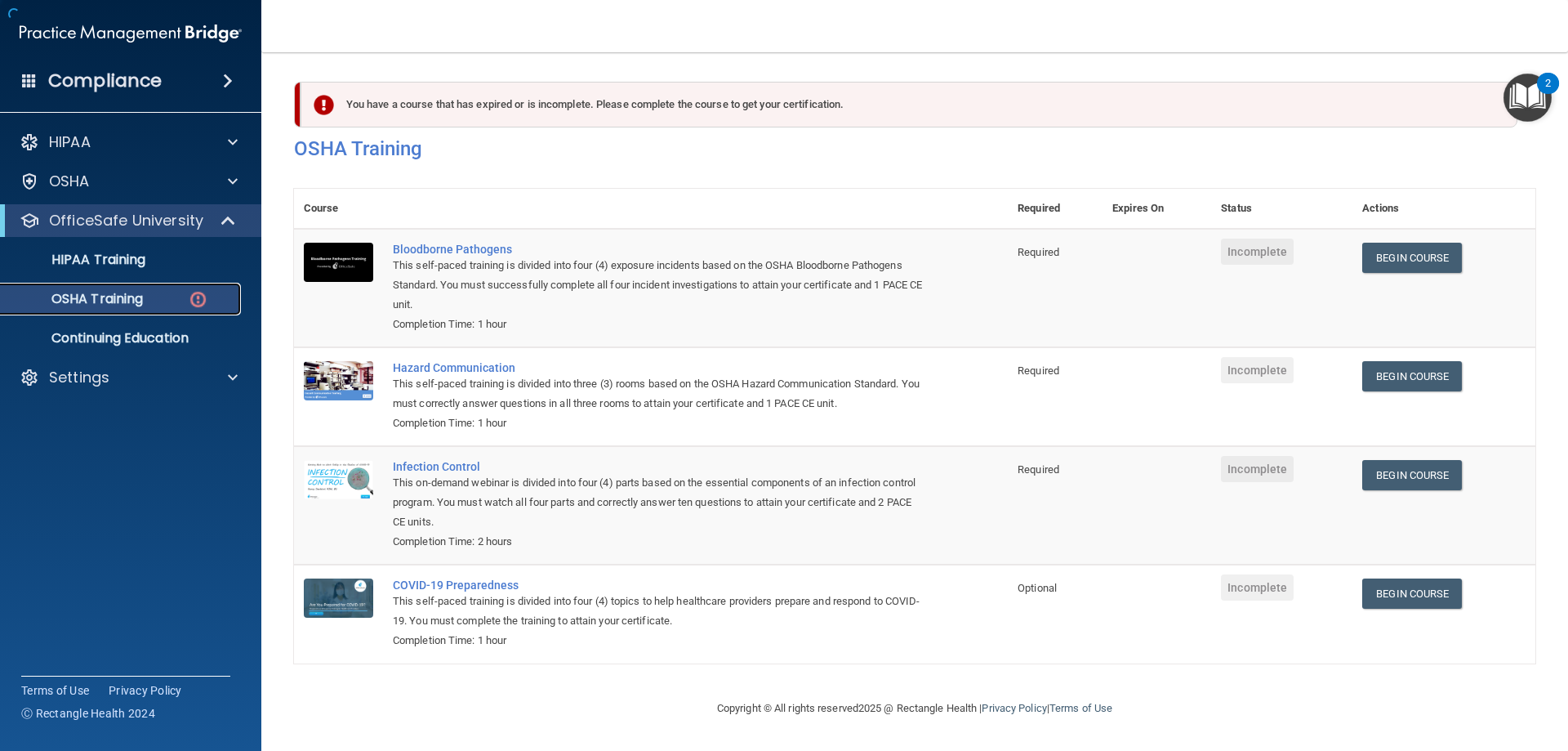
scroll to position [1, 0]
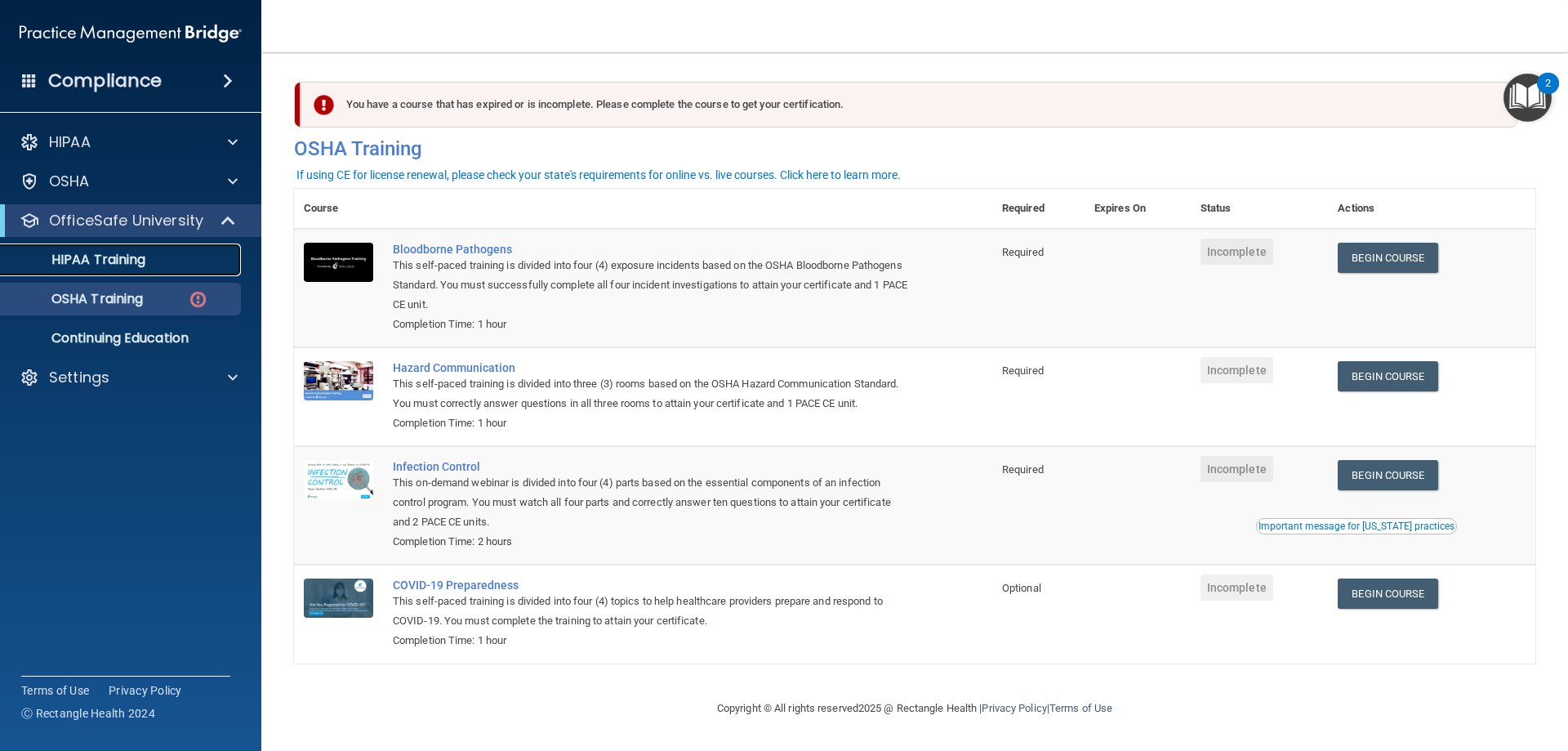
click at [166, 263] on div "HIPAA Training" at bounding box center [122, 259] width 223 height 16
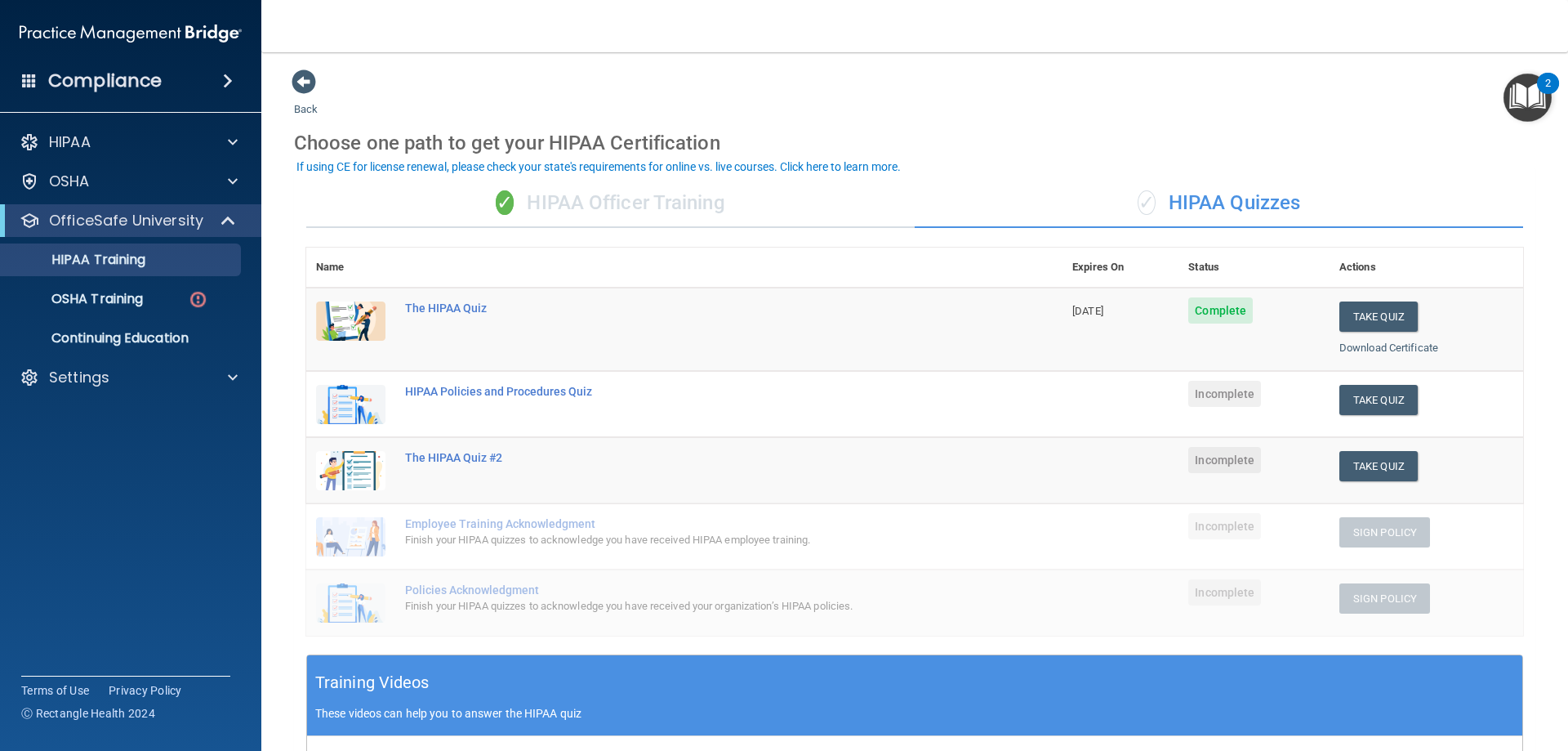
click at [571, 208] on div "✓ HIPAA Officer Training" at bounding box center [611, 203] width 608 height 49
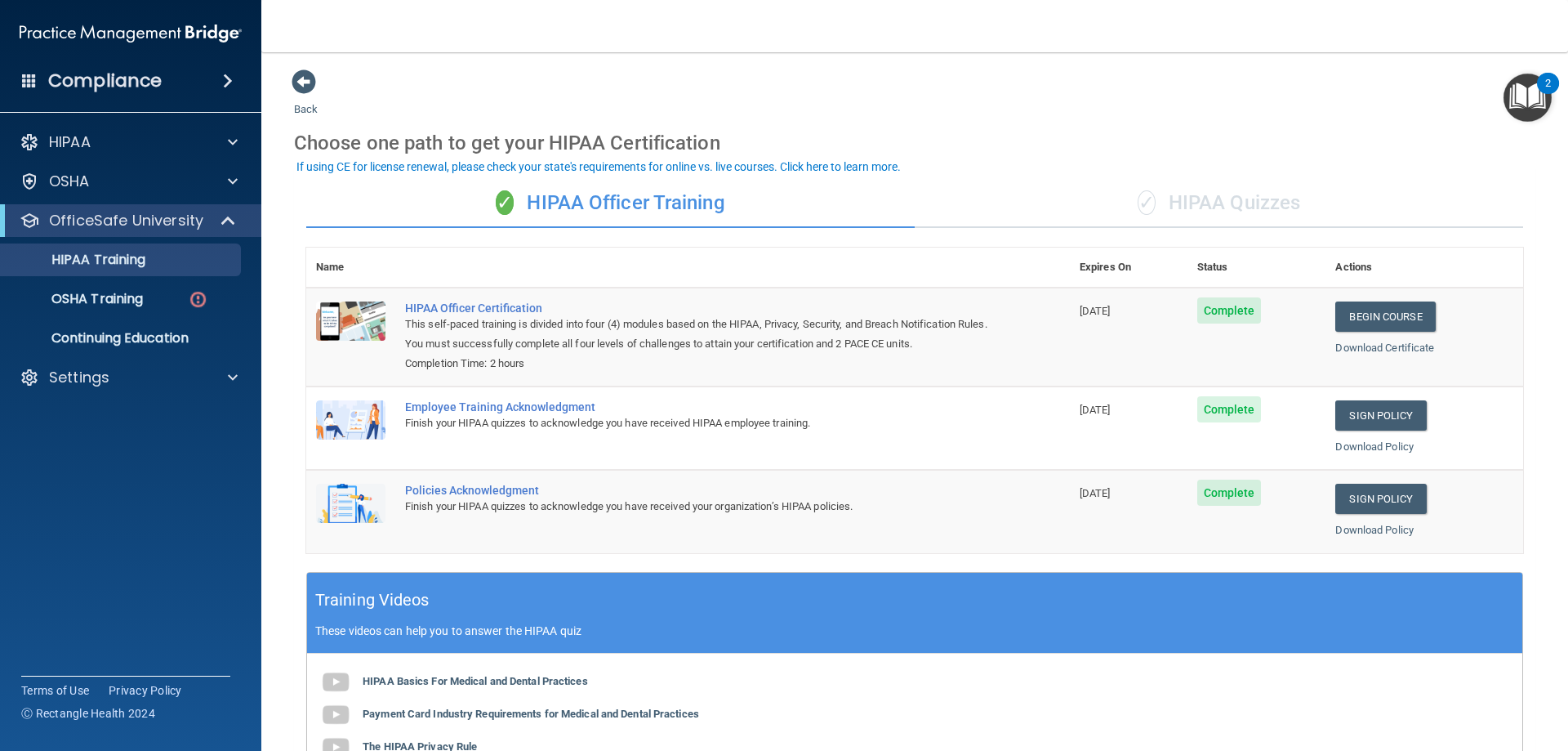
click at [1144, 200] on span "✓" at bounding box center [1146, 203] width 18 height 25
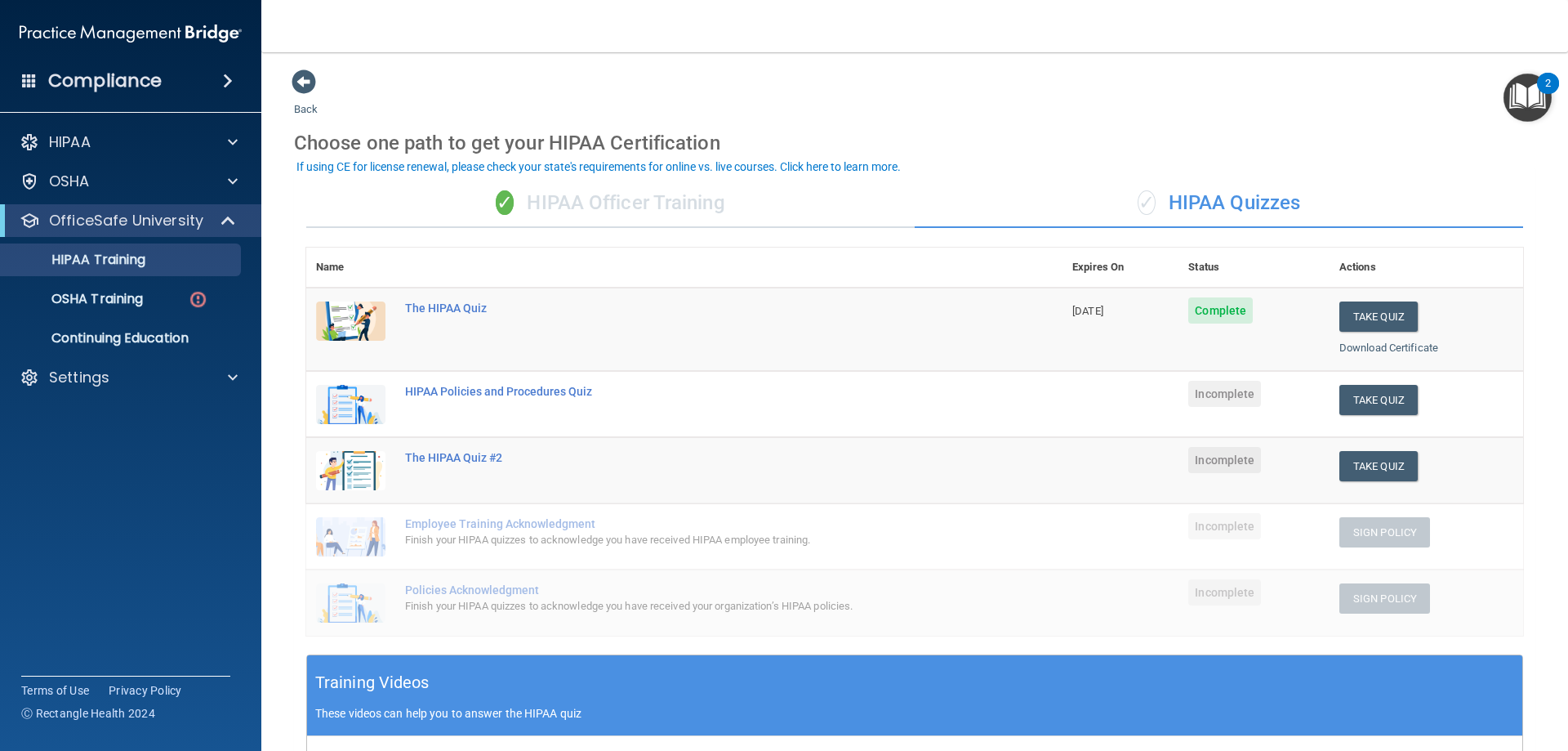
scroll to position [81, 0]
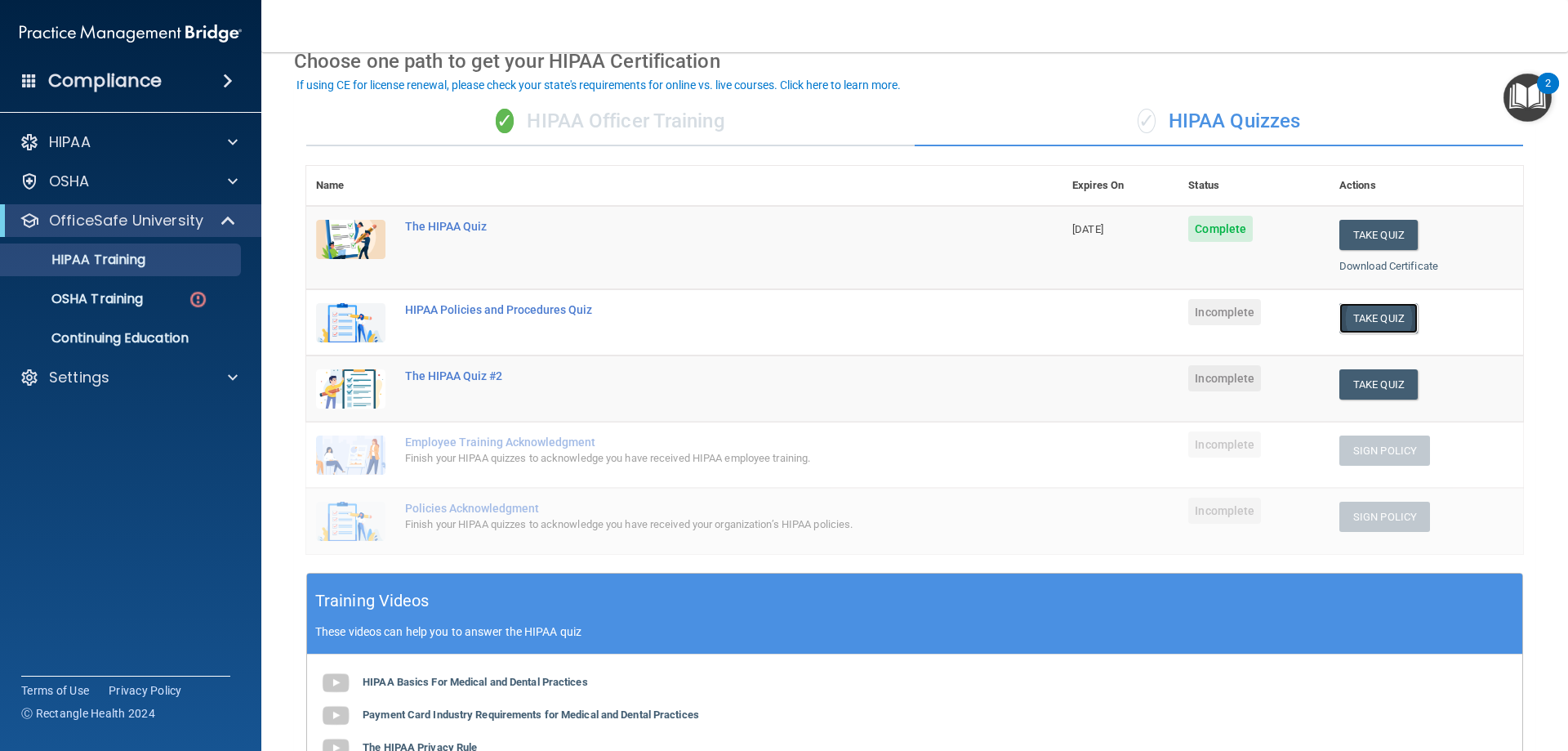
click at [1366, 319] on button "Take Quiz" at bounding box center [1378, 319] width 79 height 31
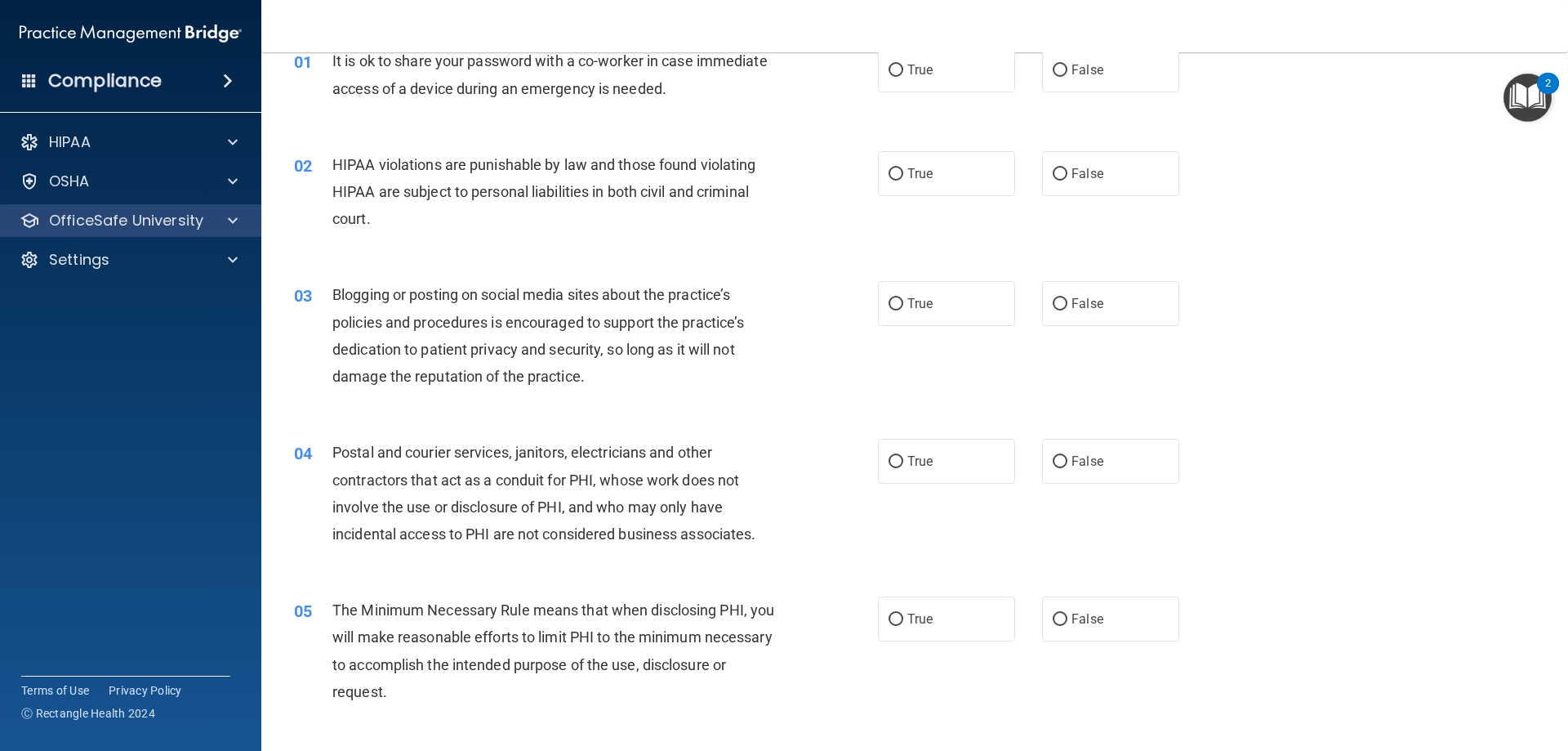
click at [139, 231] on div "OfficeSafe University" at bounding box center [131, 220] width 263 height 33
click at [136, 229] on p "OfficeSafe University" at bounding box center [126, 220] width 154 height 19
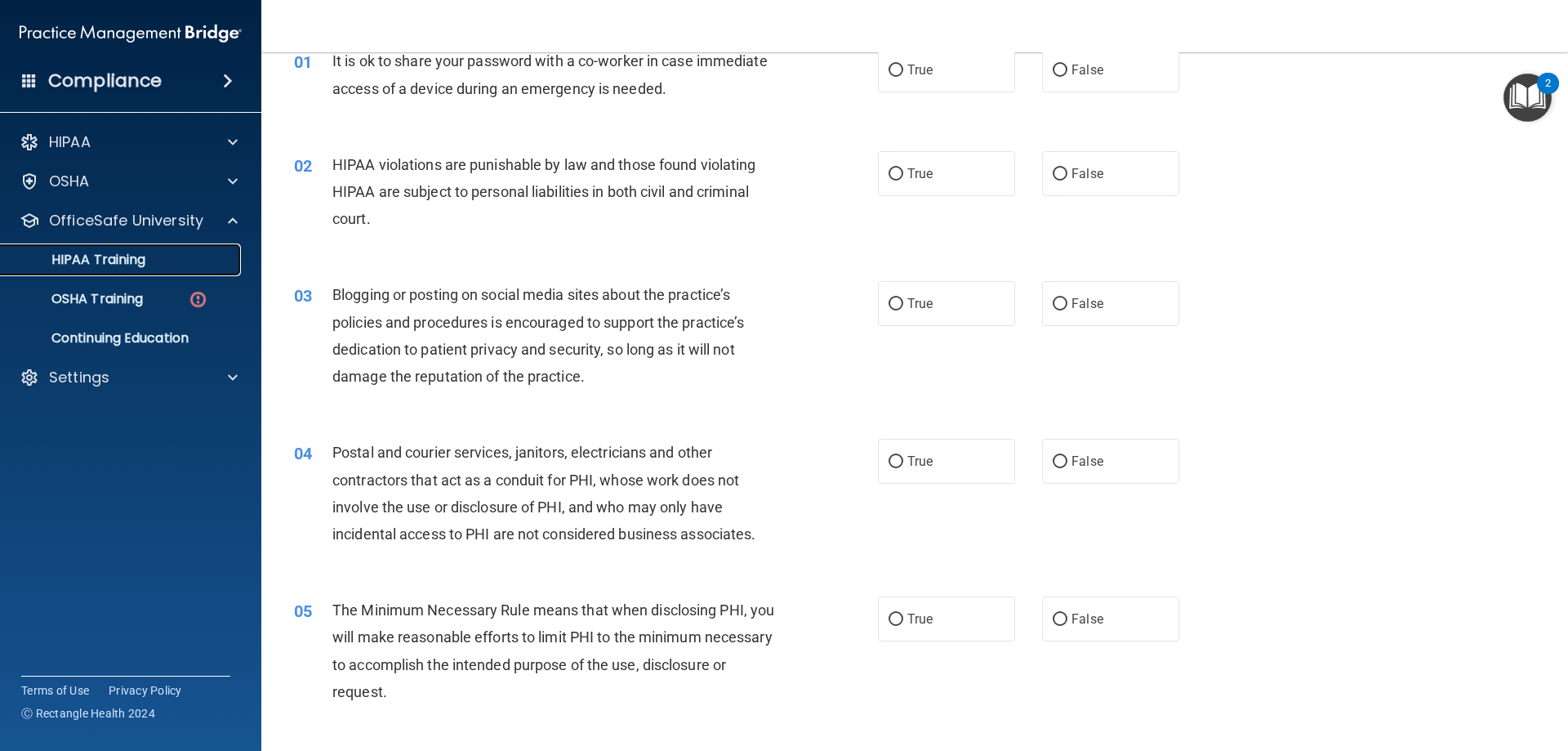
click at [154, 268] on link "HIPAA Training" at bounding box center [113, 259] width 258 height 33
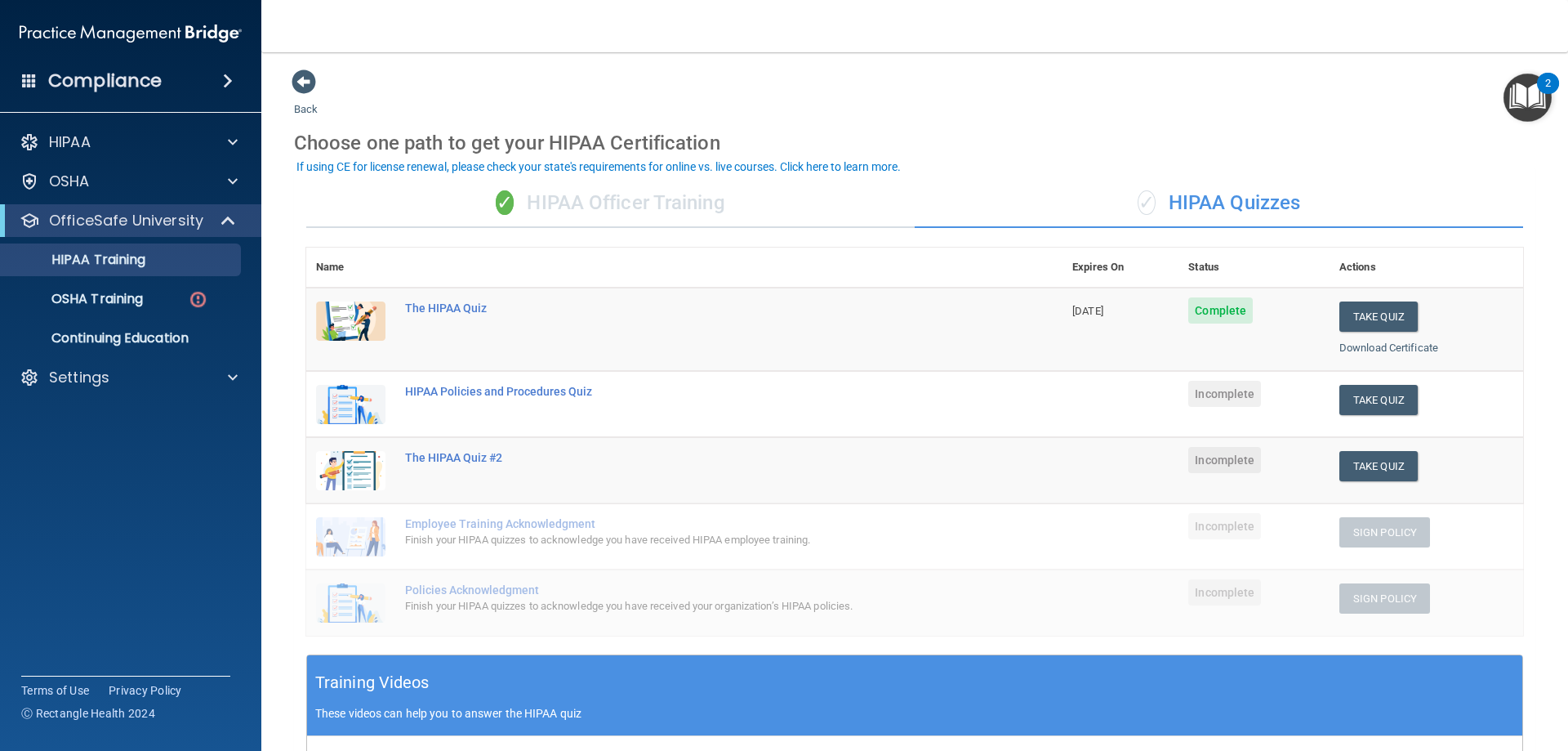
click at [606, 204] on div "✓ HIPAA Officer Training" at bounding box center [611, 203] width 608 height 49
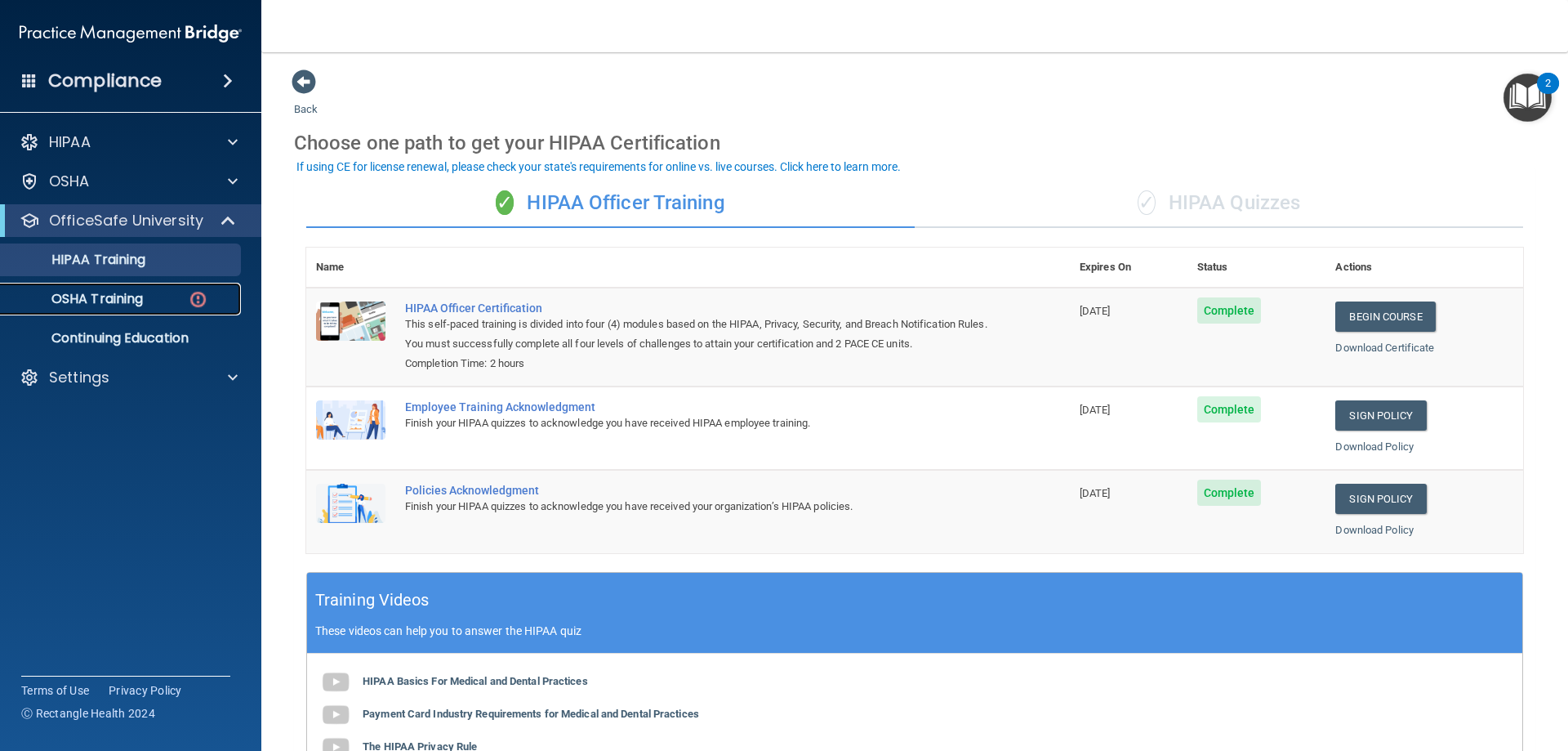
click at [114, 298] on p "OSHA Training" at bounding box center [77, 298] width 132 height 16
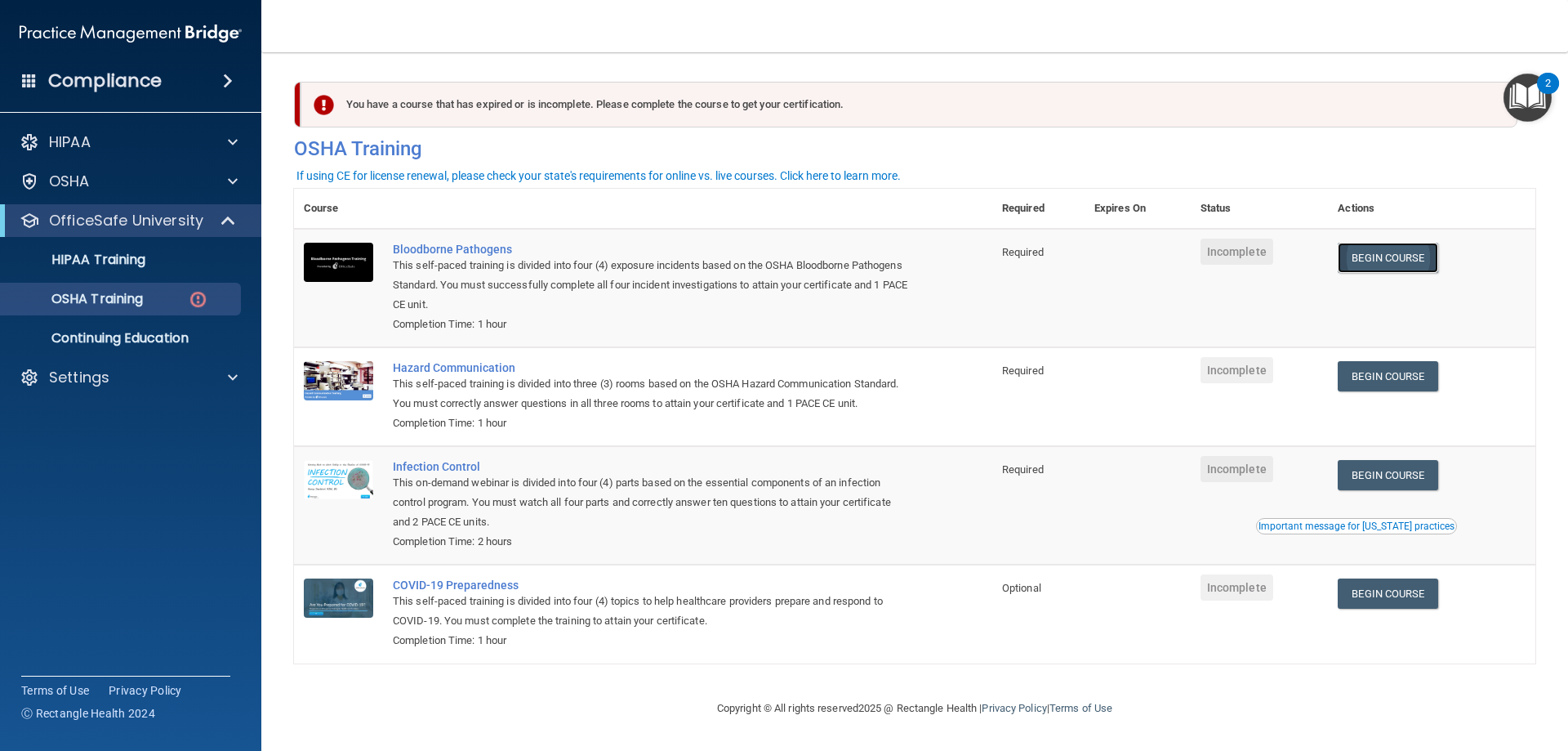
click at [1416, 259] on link "Begin Course" at bounding box center [1388, 258] width 100 height 31
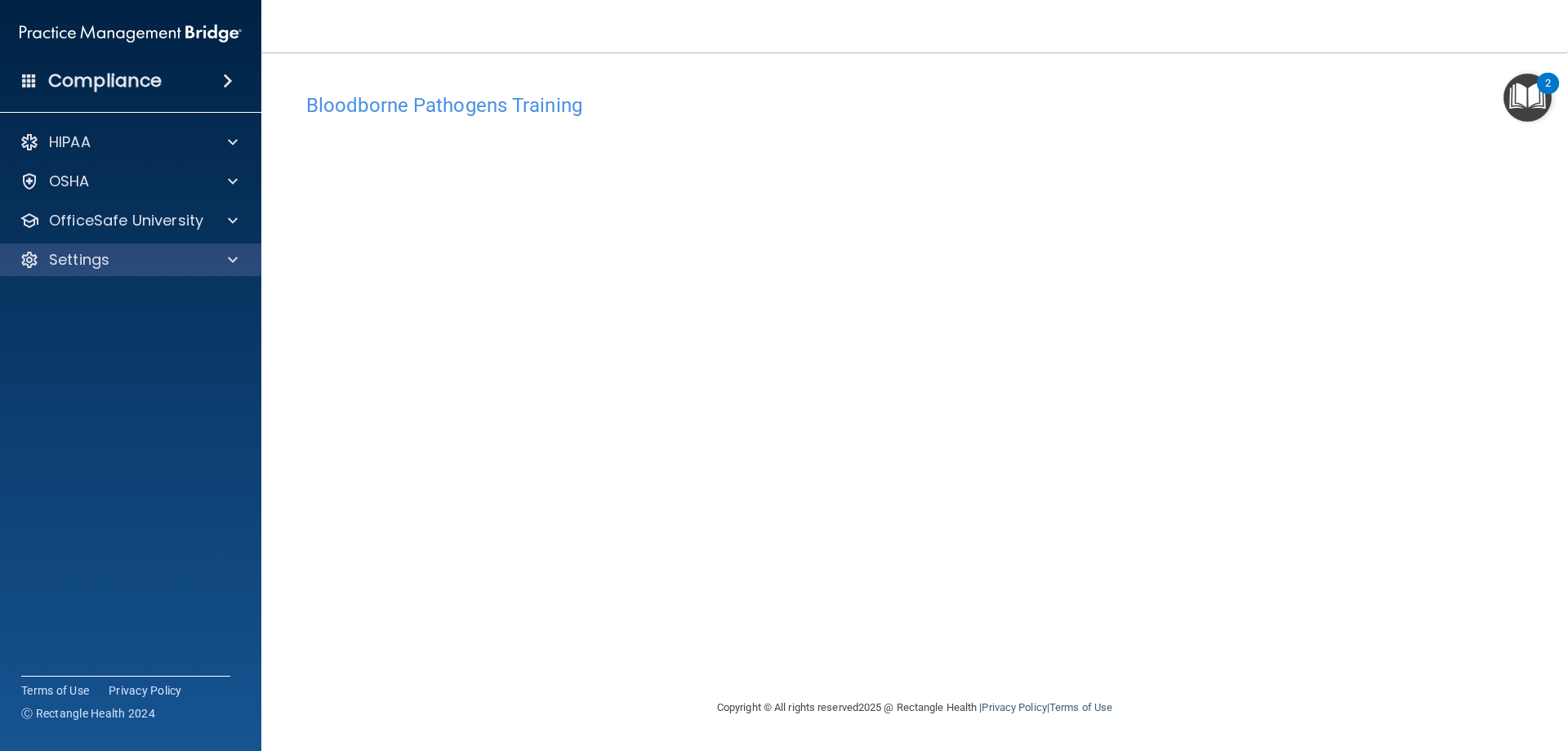
click at [134, 270] on div "Settings" at bounding box center [131, 259] width 263 height 33
click at [148, 259] on div "Settings" at bounding box center [108, 259] width 202 height 19
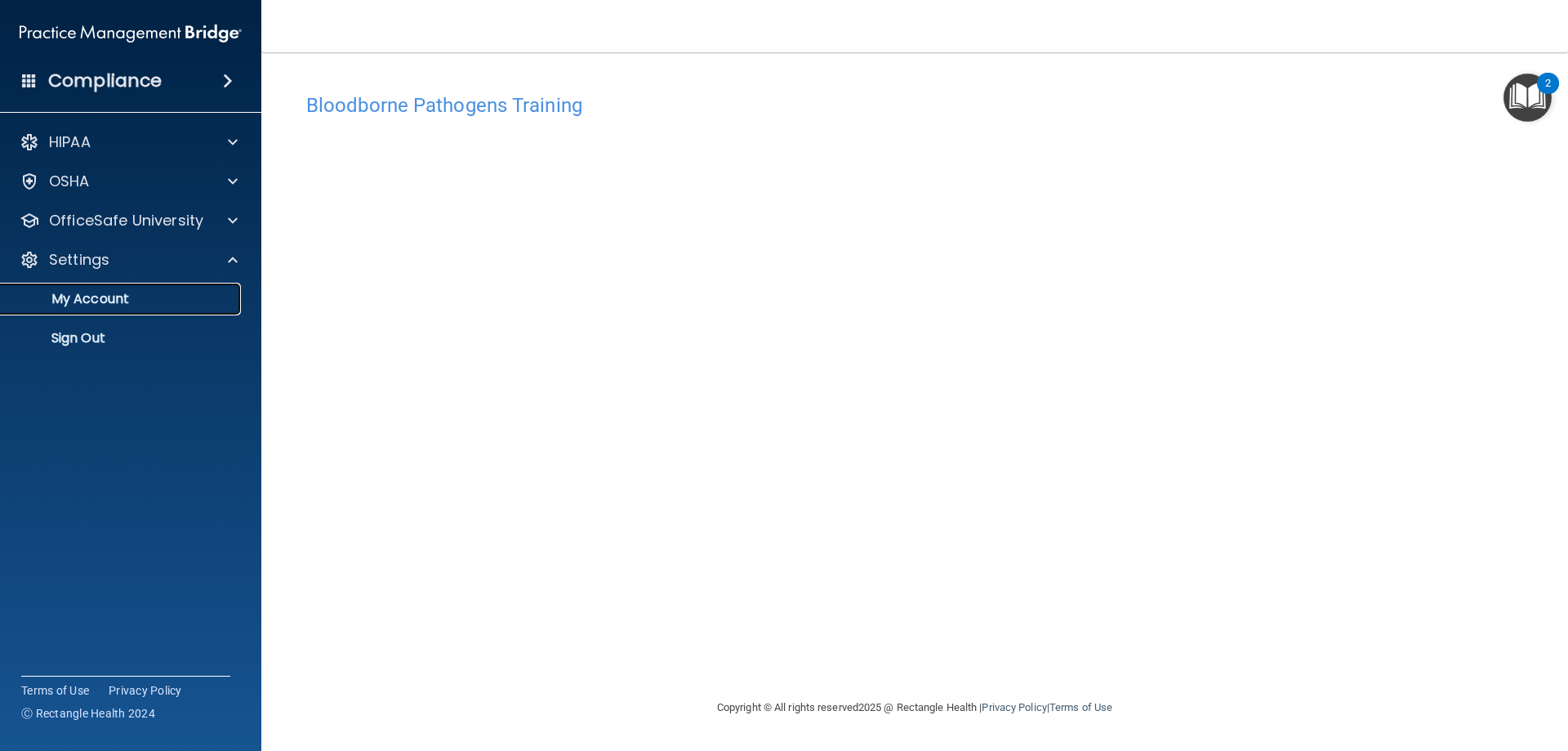
click at [120, 307] on p "My Account" at bounding box center [122, 298] width 223 height 16
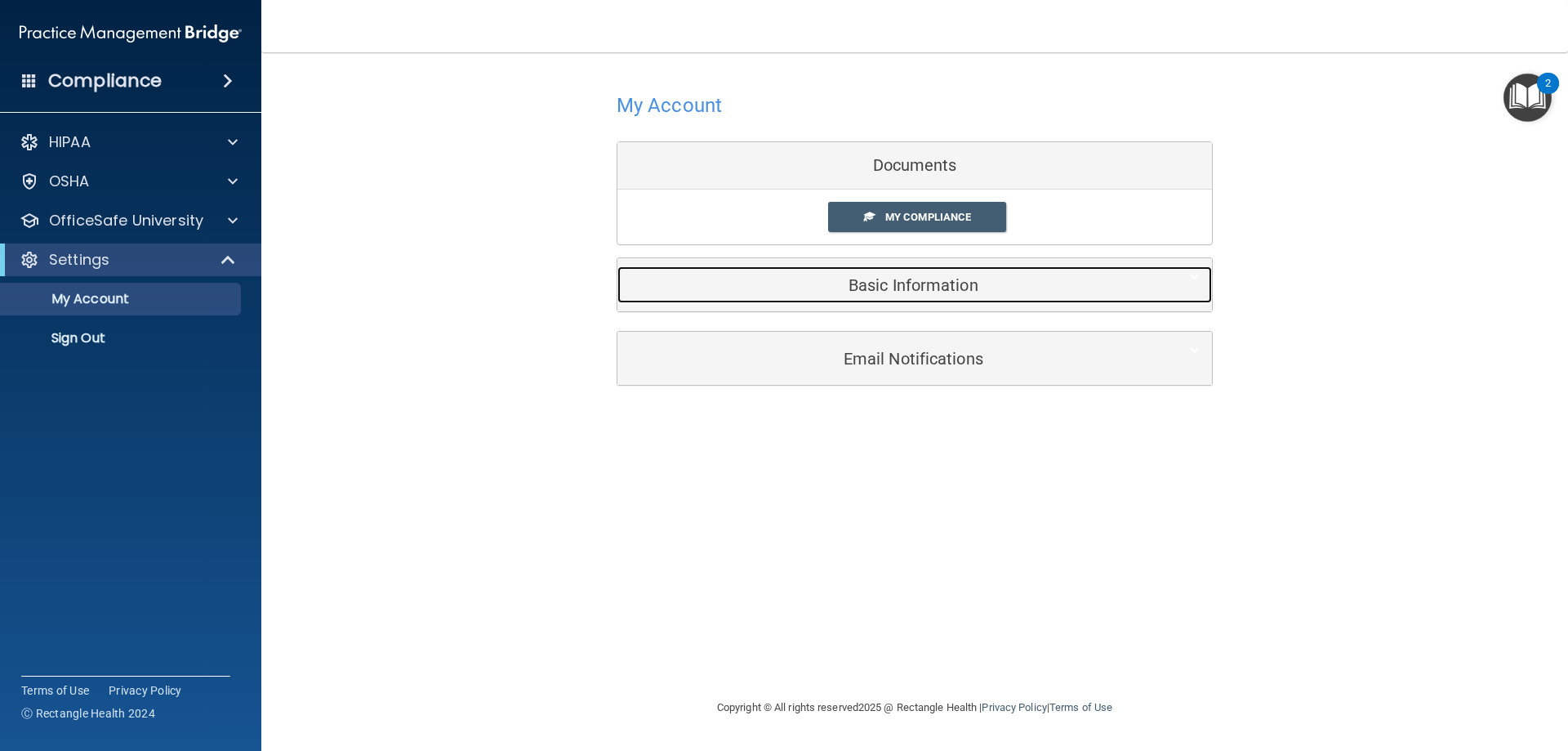
click at [750, 277] on h5 "Basic Information" at bounding box center [889, 285] width 520 height 18
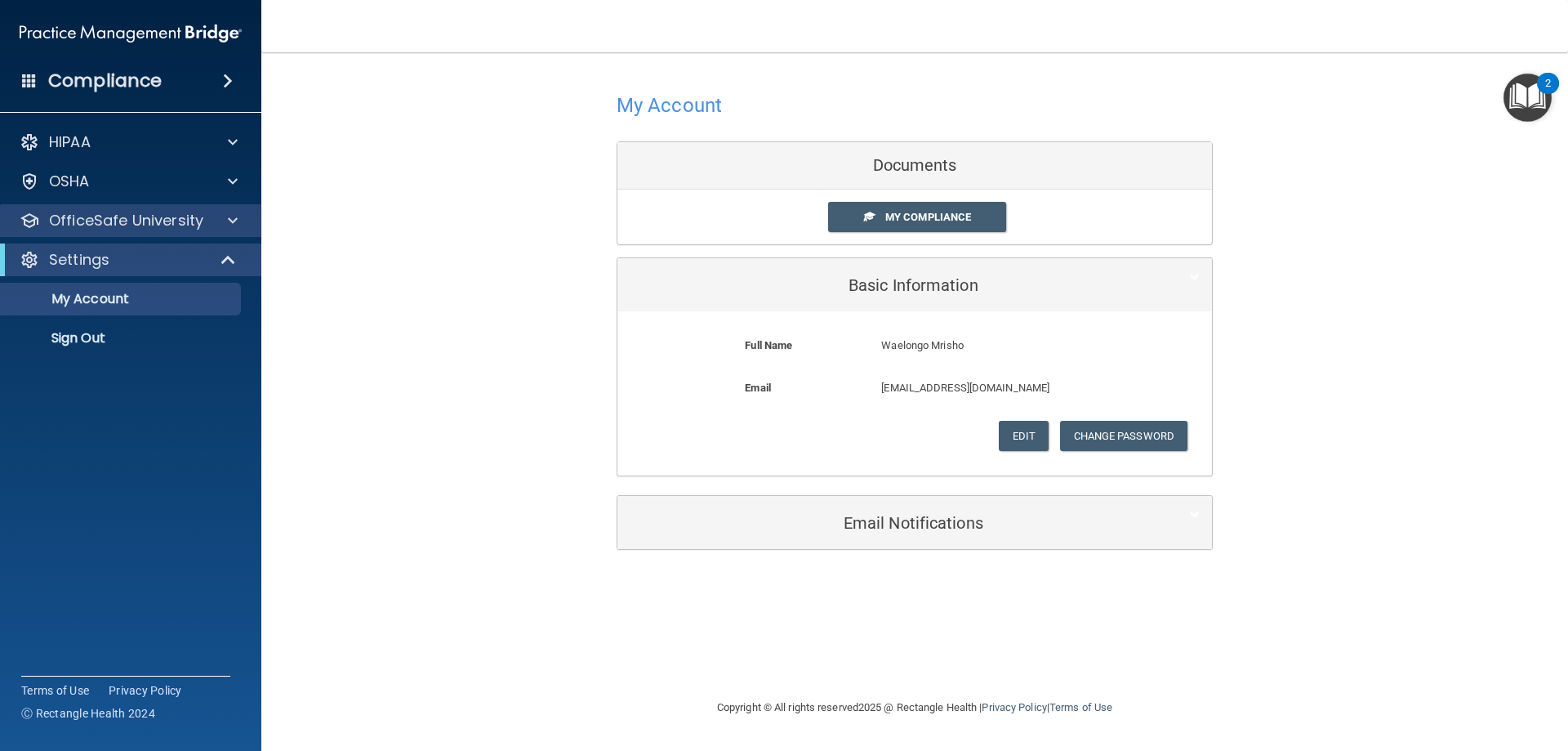
click at [120, 234] on div "OfficeSafe University" at bounding box center [131, 220] width 263 height 33
click at [129, 219] on p "OfficeSafe University" at bounding box center [126, 220] width 154 height 19
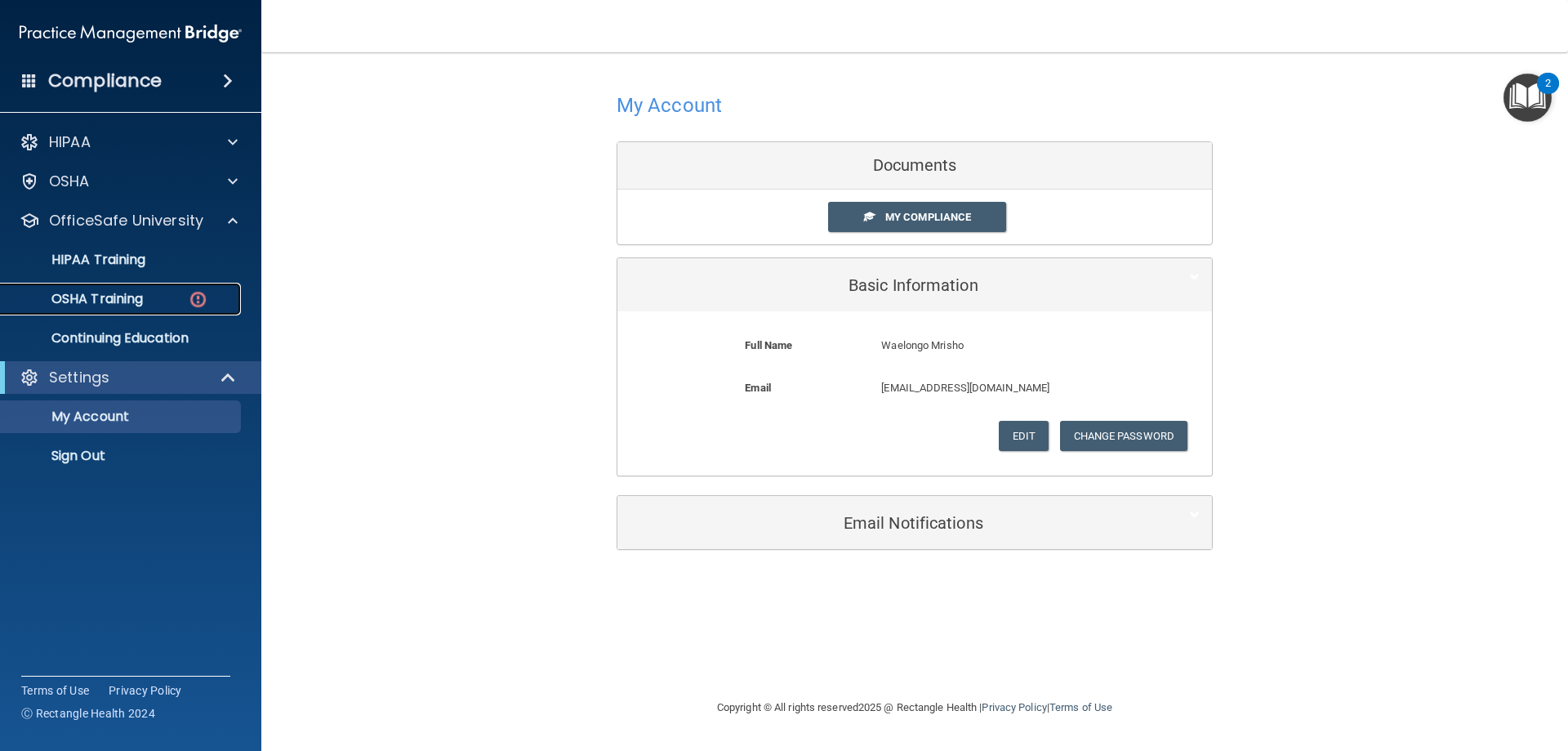
click at [138, 295] on p "OSHA Training" at bounding box center [77, 298] width 132 height 16
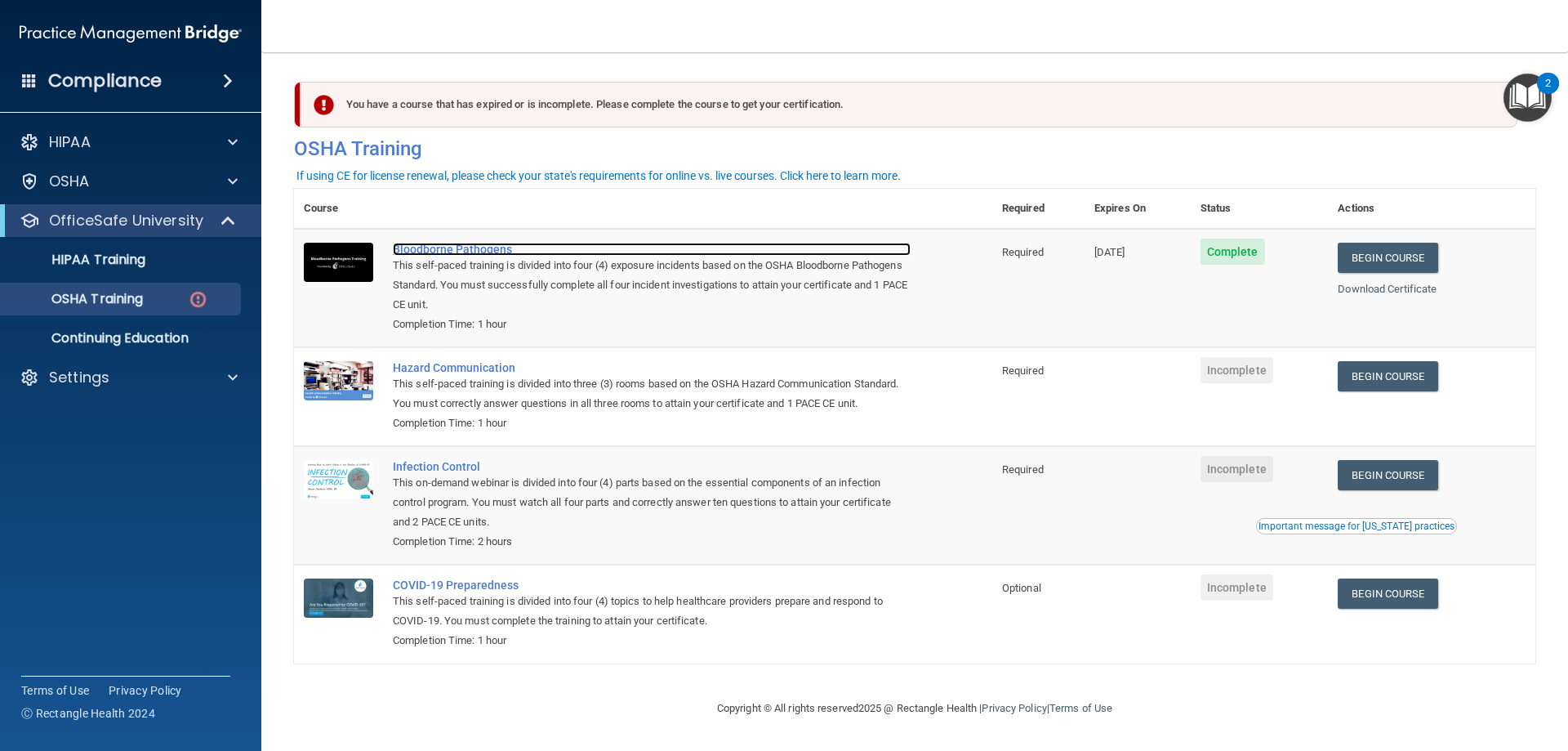
click at [424, 246] on div "Bloodborne Pathogens" at bounding box center [651, 248] width 518 height 13
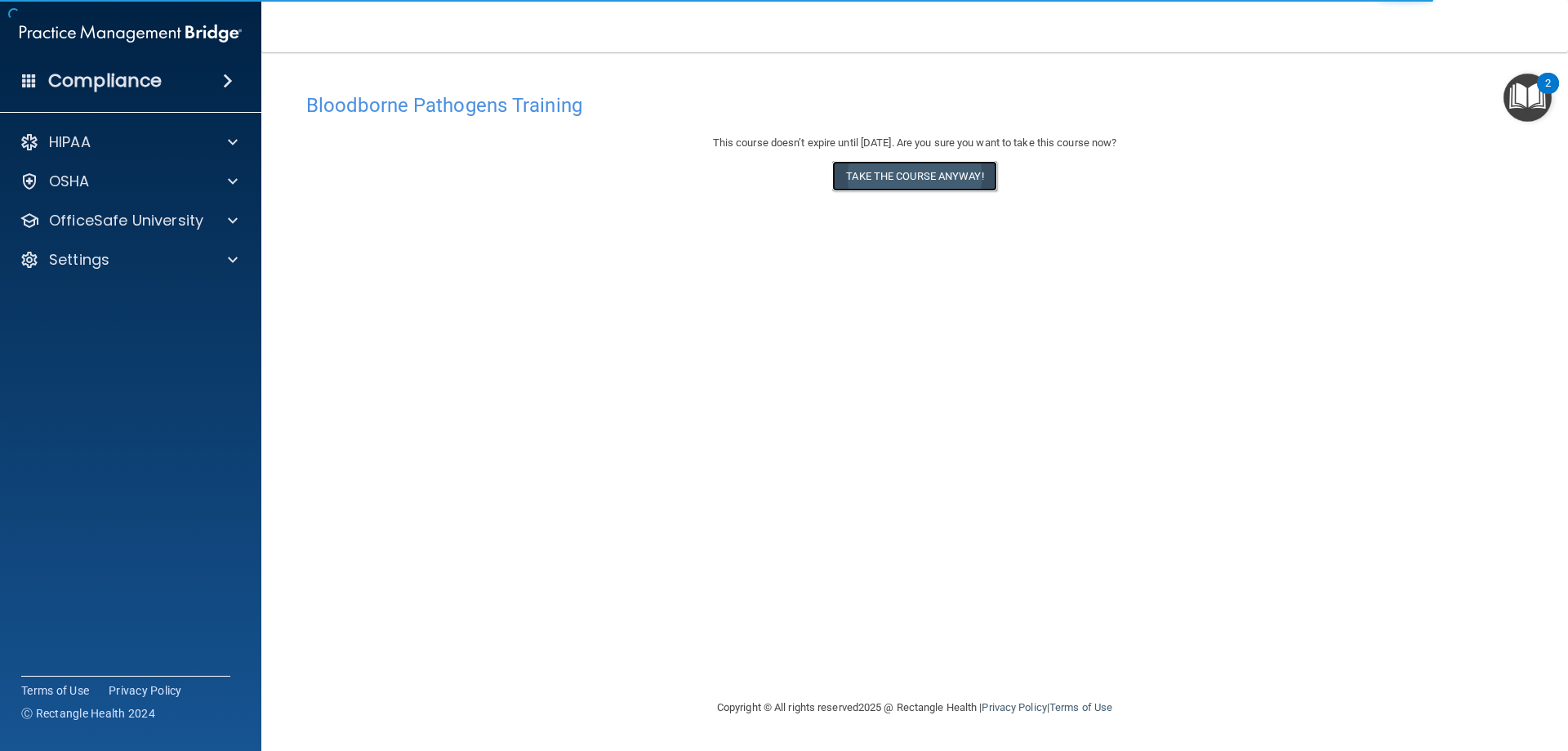
click at [884, 179] on button "Take the course anyway!" at bounding box center [915, 176] width 164 height 31
